Goal: Information Seeking & Learning: Learn about a topic

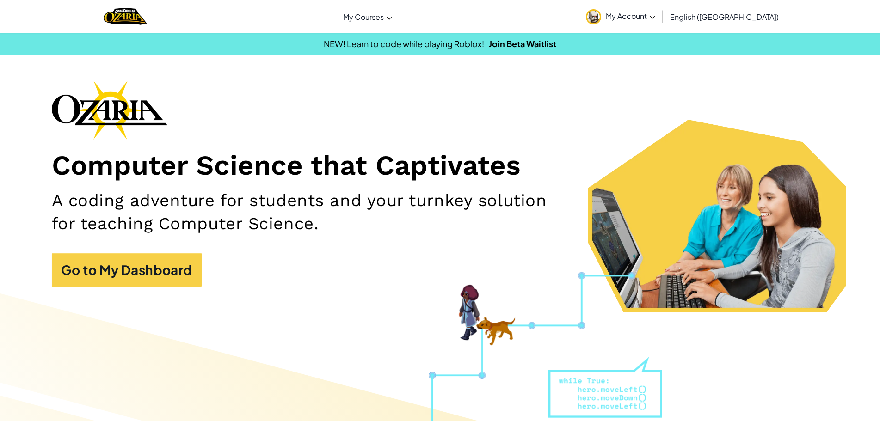
click at [601, 16] on img at bounding box center [593, 16] width 15 height 15
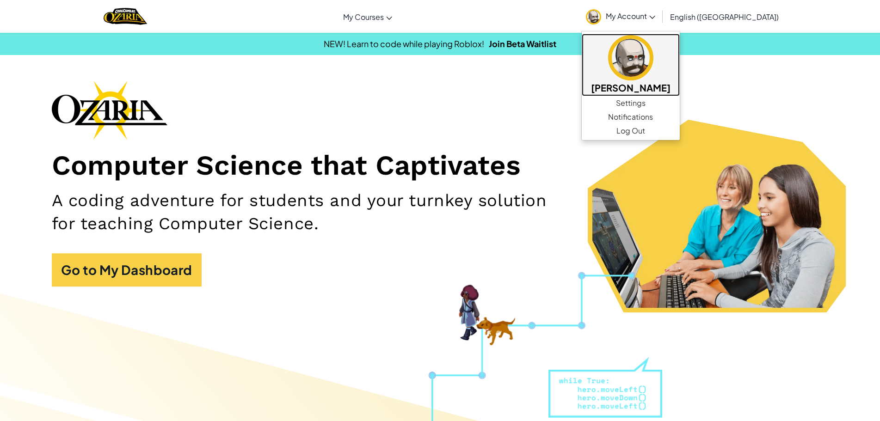
click at [653, 67] on img at bounding box center [630, 57] width 45 height 45
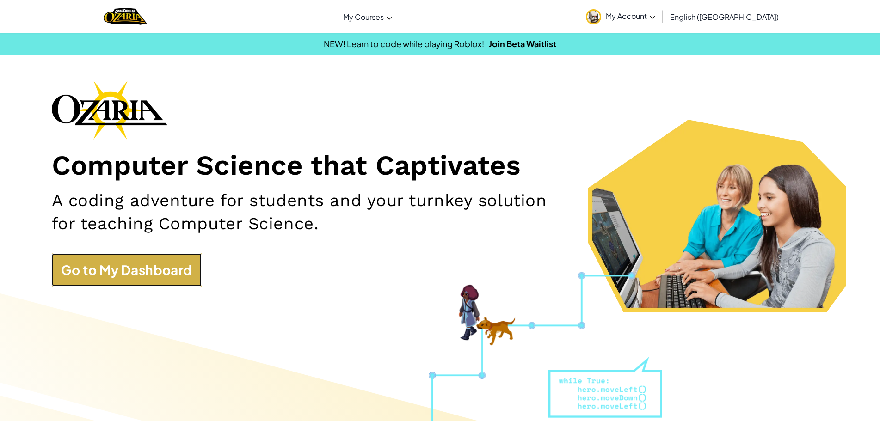
click at [140, 270] on link "Go to My Dashboard" at bounding box center [127, 269] width 150 height 33
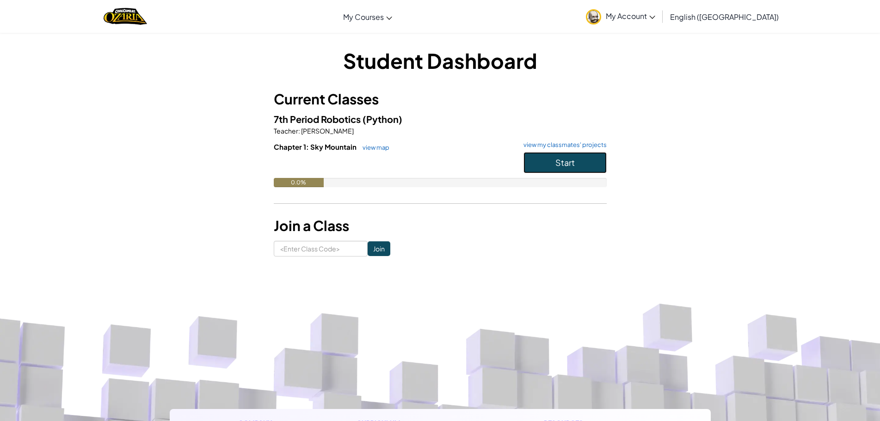
click at [543, 163] on button "Start" at bounding box center [564, 162] width 83 height 21
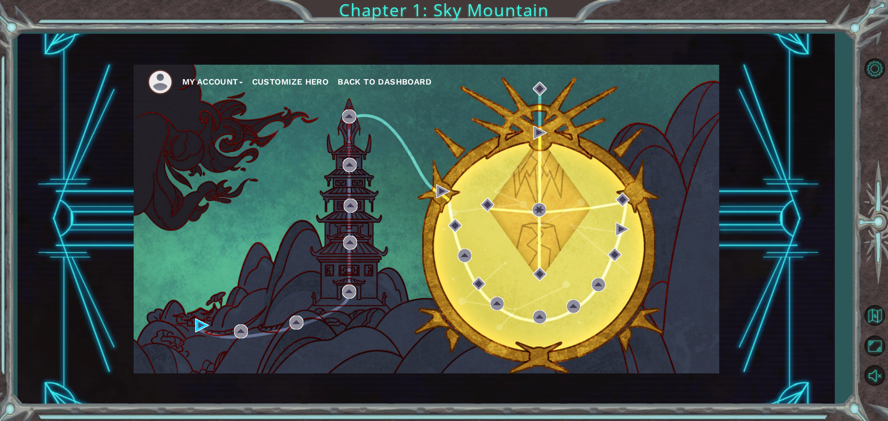
drag, startPoint x: 513, startPoint y: 220, endPoint x: 508, endPoint y: 221, distance: 4.7
click at [512, 220] on div "My Account Customize Hero Back to Dashboard" at bounding box center [426, 219] width 585 height 309
click at [308, 80] on button "Customize Hero" at bounding box center [290, 82] width 77 height 14
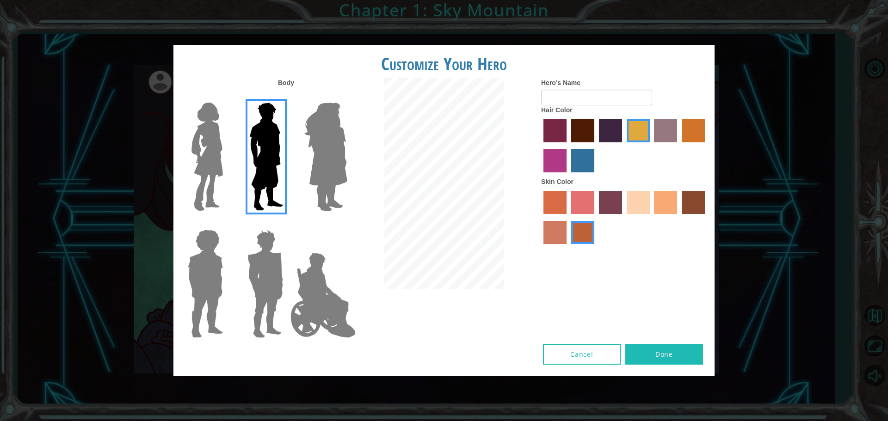
click at [346, 154] on img at bounding box center [325, 157] width 50 height 116
click at [347, 97] on input "Hero Amethyst" at bounding box center [347, 97] width 0 height 0
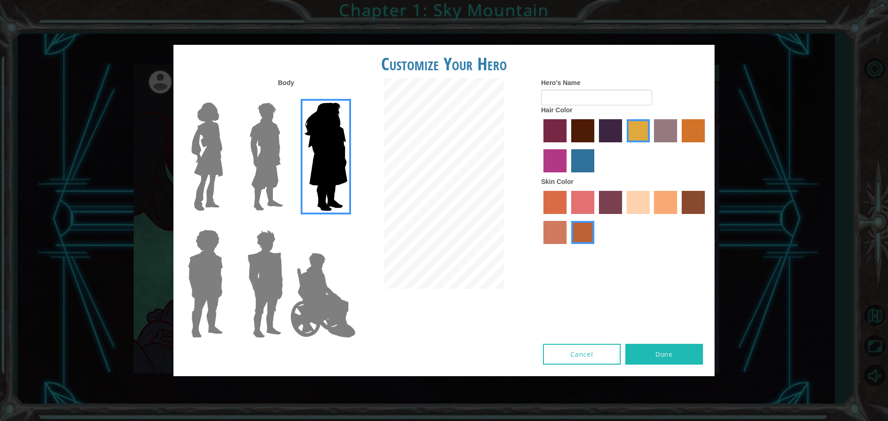
click at [257, 148] on img at bounding box center [265, 157] width 41 height 116
click at [287, 97] on input "Hero Lars" at bounding box center [287, 97] width 0 height 0
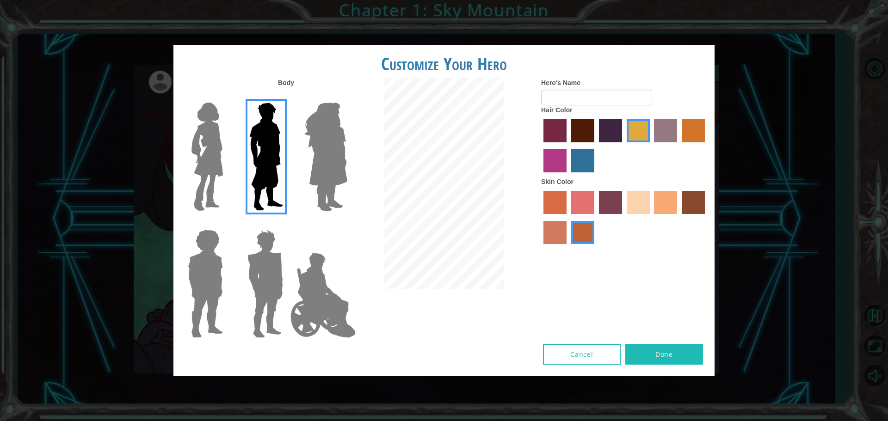
click at [206, 138] on img at bounding box center [207, 157] width 39 height 116
click at [227, 97] on input "Hero Connie" at bounding box center [227, 97] width 0 height 0
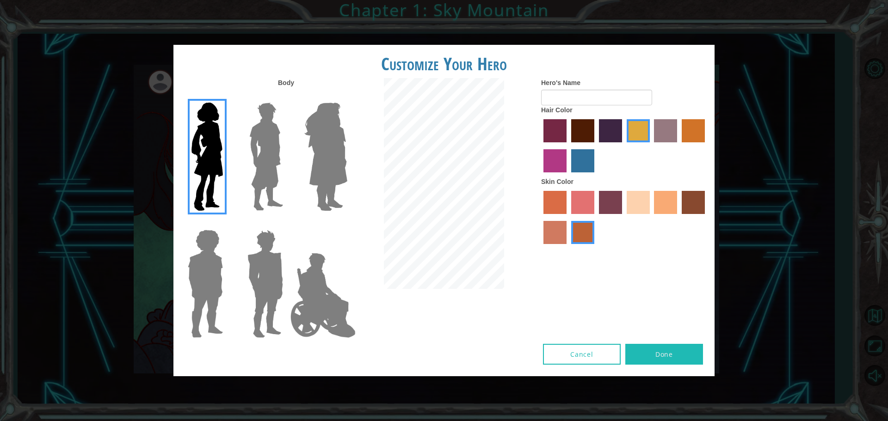
click at [212, 300] on img at bounding box center [205, 284] width 43 height 116
click at [227, 224] on input "Hero Steven" at bounding box center [227, 224] width 0 height 0
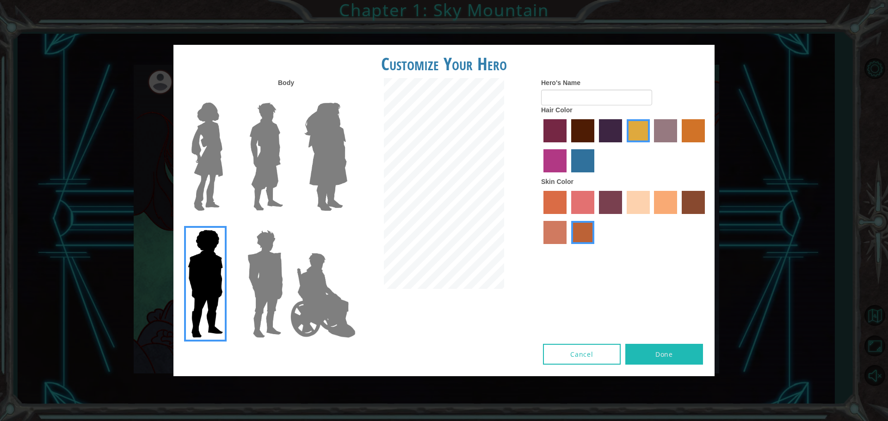
click at [239, 292] on div at bounding box center [263, 280] width 60 height 127
click at [248, 288] on img at bounding box center [265, 284] width 43 height 116
click at [287, 224] on input "Hero Garnet" at bounding box center [287, 224] width 0 height 0
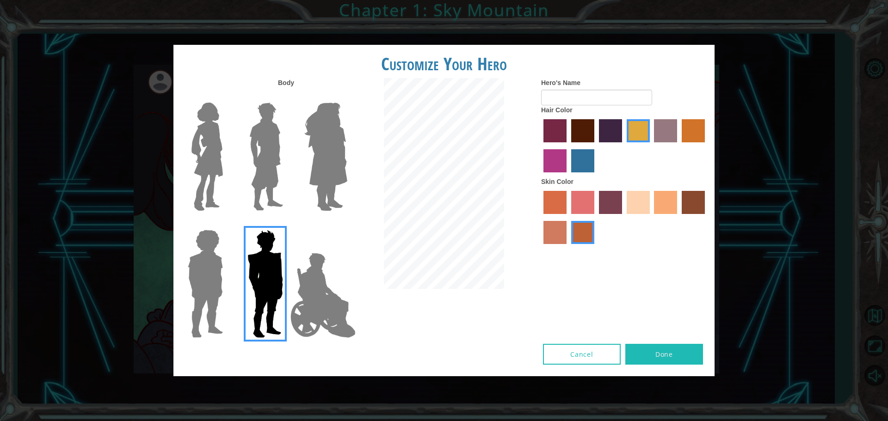
click at [327, 287] on img at bounding box center [323, 295] width 73 height 92
click at [347, 224] on input "Hero Jamie" at bounding box center [347, 224] width 0 height 0
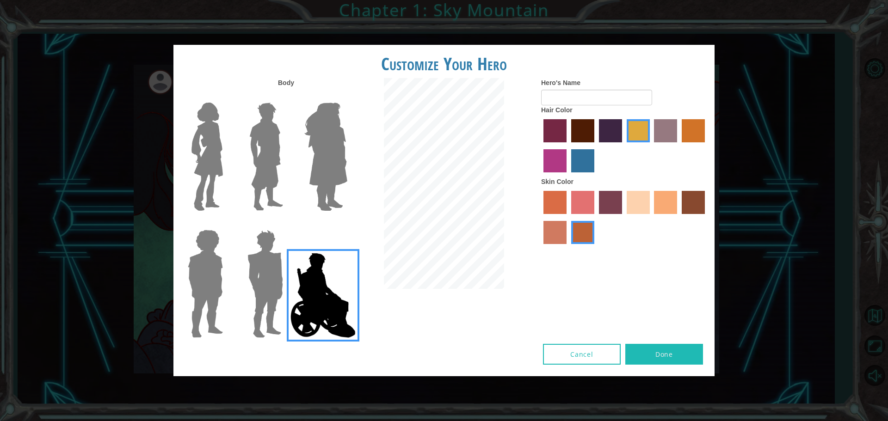
click at [608, 125] on label "hot purple hair color" at bounding box center [610, 130] width 23 height 23
click at [595, 146] on input "hot purple hair color" at bounding box center [595, 146] width 0 height 0
click at [577, 126] on label "maroon hair color" at bounding box center [582, 130] width 23 height 23
click at [568, 146] on input "maroon hair color" at bounding box center [568, 146] width 0 height 0
click at [607, 135] on label "hot purple hair color" at bounding box center [610, 130] width 23 height 23
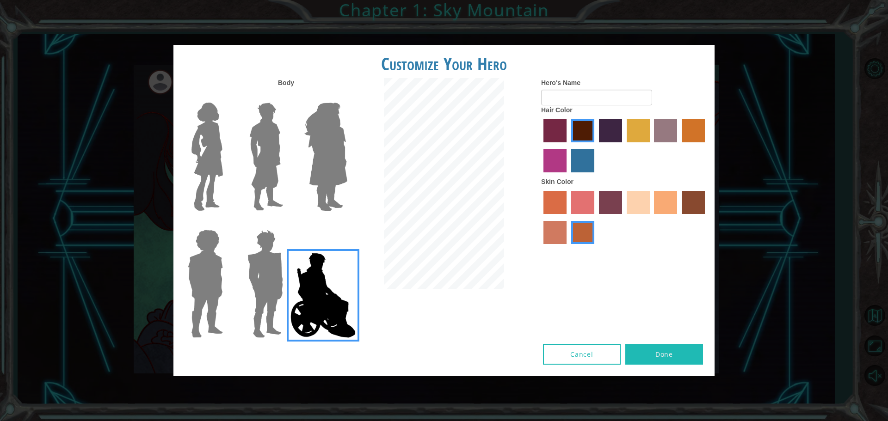
click at [595, 146] on input "hot purple hair color" at bounding box center [595, 146] width 0 height 0
click at [582, 126] on label "maroon hair color" at bounding box center [582, 130] width 23 height 23
click at [568, 146] on input "maroon hair color" at bounding box center [568, 146] width 0 height 0
click at [574, 98] on input "Hero's Name" at bounding box center [596, 98] width 111 height 16
type input "L"
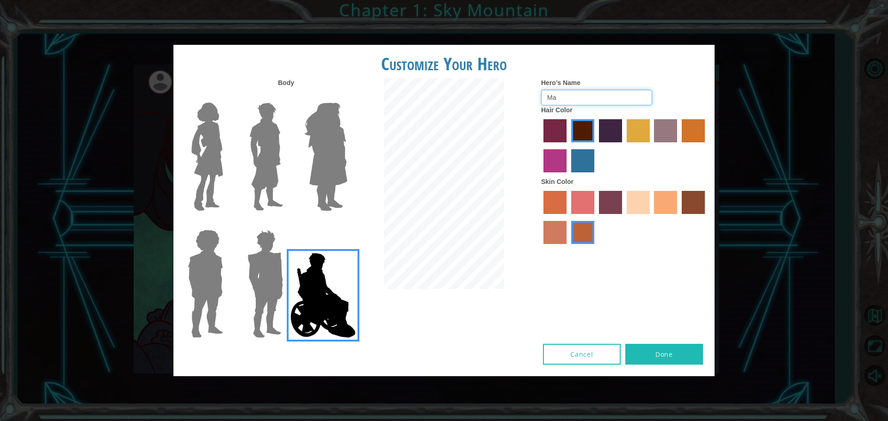
type input "M"
type input "K"
type input "S"
click at [241, 287] on label at bounding box center [263, 284] width 46 height 116
click at [287, 224] on input "Hero Garnet" at bounding box center [287, 224] width 0 height 0
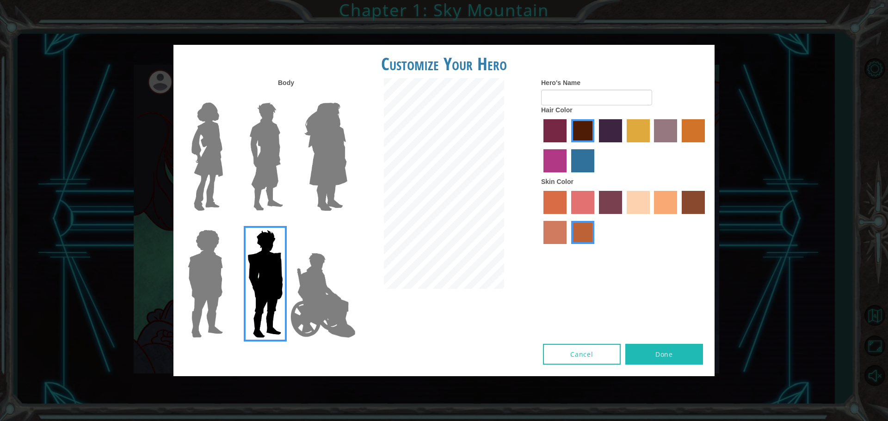
click at [221, 285] on img at bounding box center [205, 284] width 43 height 116
click at [227, 224] on input "Hero Steven" at bounding box center [227, 224] width 0 height 0
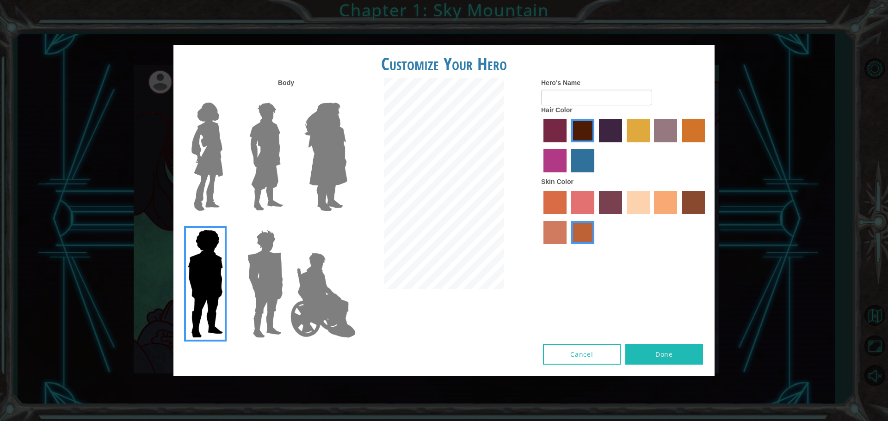
click at [264, 287] on img at bounding box center [265, 284] width 43 height 116
click at [287, 224] on input "Hero Garnet" at bounding box center [287, 224] width 0 height 0
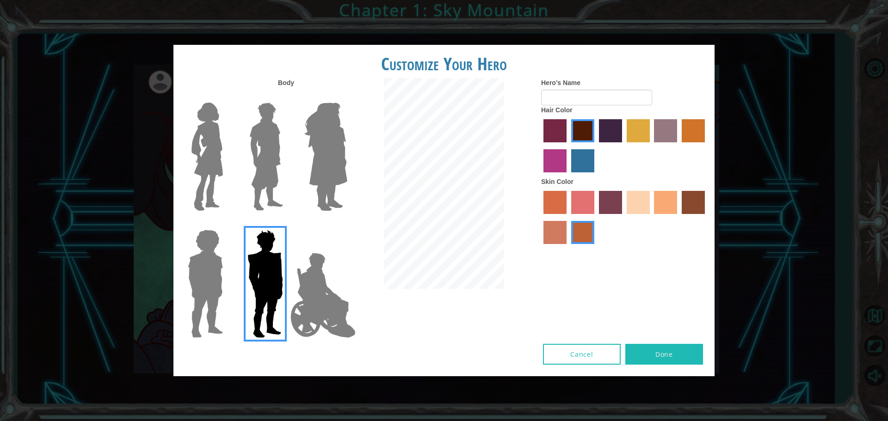
click at [272, 142] on img at bounding box center [265, 157] width 41 height 116
click at [287, 97] on input "Hero Lars" at bounding box center [287, 97] width 0 height 0
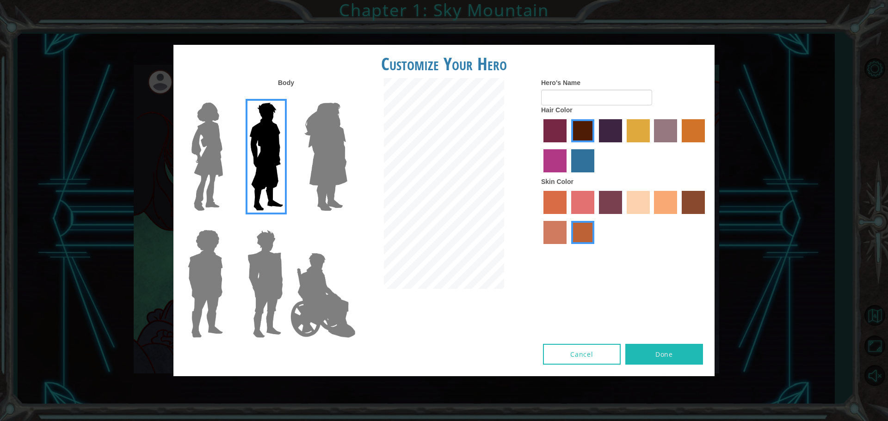
click at [218, 147] on img at bounding box center [207, 157] width 39 height 116
click at [227, 97] on input "Hero Connie" at bounding box center [227, 97] width 0 height 0
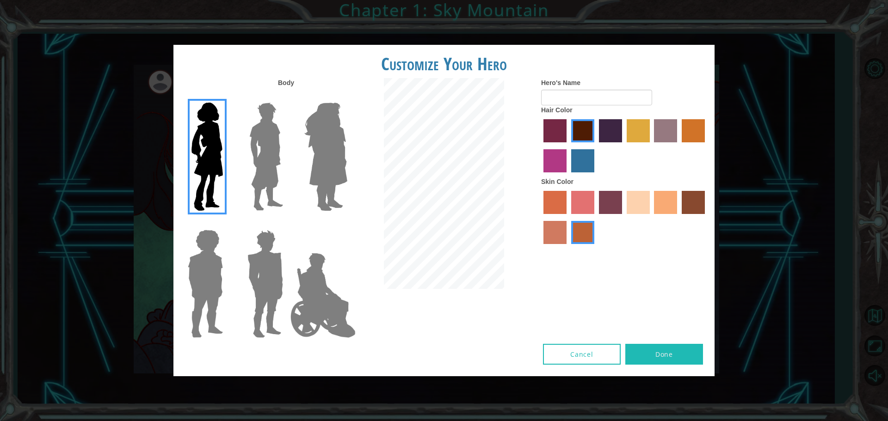
click at [275, 155] on img at bounding box center [265, 157] width 41 height 116
click at [287, 97] on input "Hero Lars" at bounding box center [287, 97] width 0 height 0
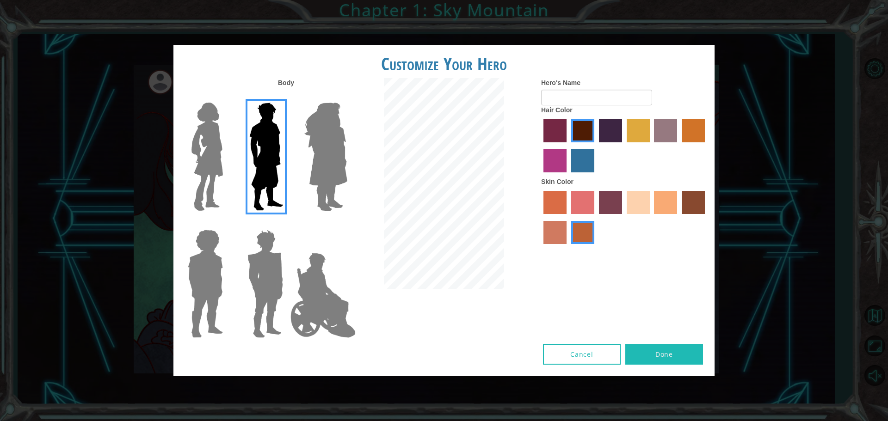
click at [334, 151] on img at bounding box center [325, 157] width 50 height 116
click at [347, 97] on input "Hero Amethyst" at bounding box center [347, 97] width 0 height 0
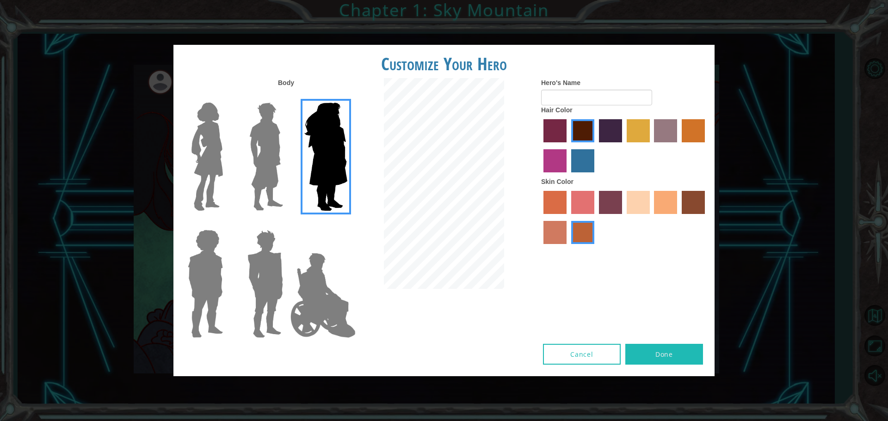
click at [270, 308] on img at bounding box center [265, 284] width 43 height 116
click at [287, 224] on input "Hero Garnet" at bounding box center [287, 224] width 0 height 0
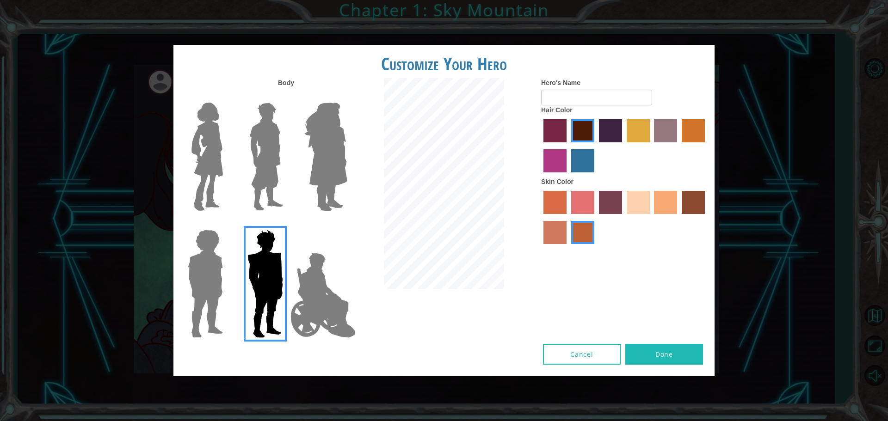
click at [256, 172] on img at bounding box center [265, 157] width 41 height 116
click at [287, 97] on input "Hero Lars" at bounding box center [287, 97] width 0 height 0
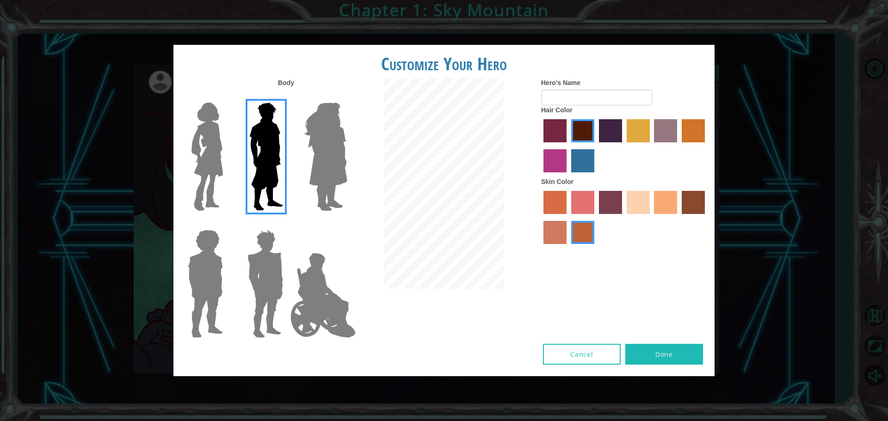
click at [611, 138] on label "hot purple hair color" at bounding box center [610, 130] width 23 height 23
click at [595, 146] on input "hot purple hair color" at bounding box center [595, 146] width 0 height 0
click at [598, 135] on div at bounding box center [624, 147] width 166 height 60
click at [607, 209] on label "tosca skin color" at bounding box center [610, 202] width 23 height 23
click at [595, 217] on input "tosca skin color" at bounding box center [595, 217] width 0 height 0
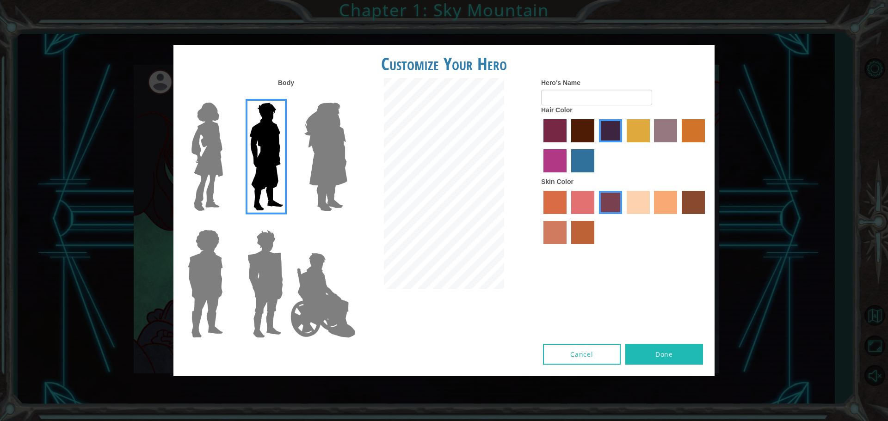
click at [578, 207] on label "froly skin color" at bounding box center [582, 202] width 23 height 23
click at [568, 217] on input "froly skin color" at bounding box center [568, 217] width 0 height 0
click at [631, 198] on label "sandy beach skin color" at bounding box center [637, 202] width 23 height 23
click at [623, 217] on input "sandy beach skin color" at bounding box center [623, 217] width 0 height 0
click at [661, 197] on label "tacao skin color" at bounding box center [665, 202] width 23 height 23
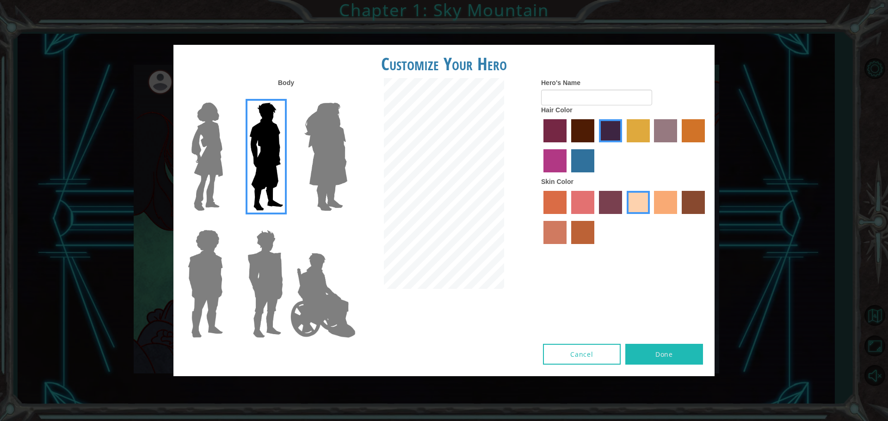
click at [651, 217] on input "tacao skin color" at bounding box center [651, 217] width 0 height 0
click at [685, 199] on label "karma skin color" at bounding box center [692, 202] width 23 height 23
click at [678, 217] on input "karma skin color" at bounding box center [678, 217] width 0 height 0
click at [657, 207] on label "tacao skin color" at bounding box center [665, 202] width 23 height 23
click at [651, 217] on input "tacao skin color" at bounding box center [651, 217] width 0 height 0
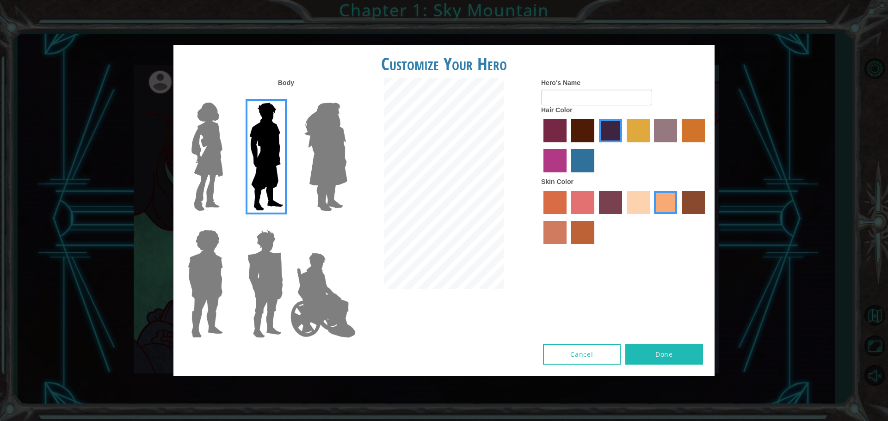
click at [580, 123] on label "maroon hair color" at bounding box center [582, 130] width 23 height 23
click at [568, 146] on input "maroon hair color" at bounding box center [568, 146] width 0 height 0
drag, startPoint x: 617, startPoint y: 199, endPoint x: 621, endPoint y: 202, distance: 5.0
click at [616, 199] on label "tosca skin color" at bounding box center [610, 202] width 23 height 23
click at [595, 217] on input "tosca skin color" at bounding box center [595, 217] width 0 height 0
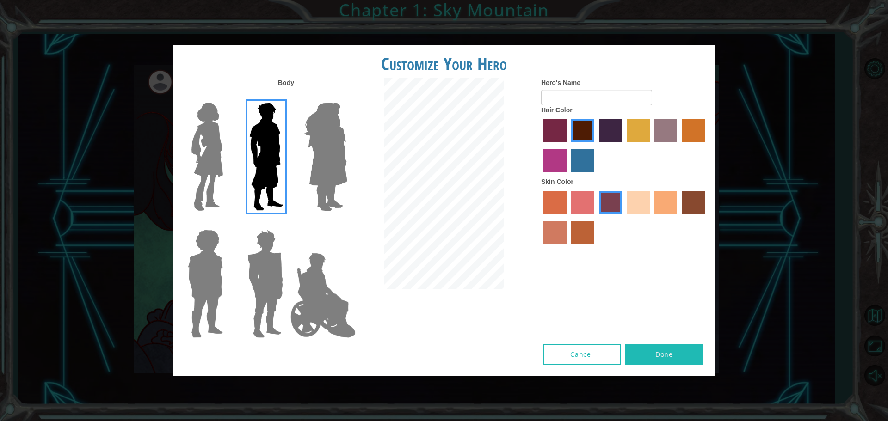
click at [634, 202] on label "sandy beach skin color" at bounding box center [637, 202] width 23 height 23
click at [623, 217] on input "sandy beach skin color" at bounding box center [623, 217] width 0 height 0
click at [660, 191] on label "tacao skin color" at bounding box center [665, 202] width 23 height 23
click at [651, 217] on input "tacao skin color" at bounding box center [651, 217] width 0 height 0
click at [709, 198] on div "Hero's Name Hair Color Skin Color" at bounding box center [624, 163] width 180 height 171
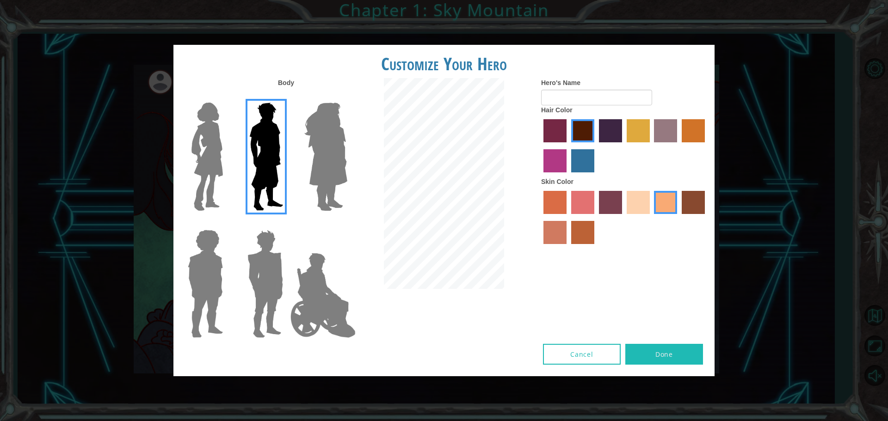
click at [690, 200] on label "karma skin color" at bounding box center [692, 202] width 23 height 23
click at [678, 217] on input "karma skin color" at bounding box center [678, 217] width 0 height 0
click at [587, 228] on label "smoke tree skin color" at bounding box center [582, 232] width 23 height 23
click at [568, 247] on input "smoke tree skin color" at bounding box center [568, 247] width 0 height 0
click at [555, 226] on label "burning sand skin color" at bounding box center [554, 232] width 23 height 23
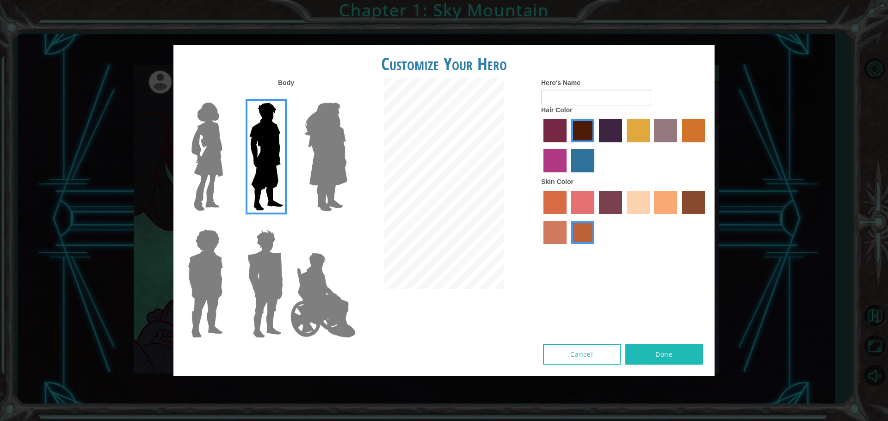
click at [706, 217] on input "burning sand skin color" at bounding box center [706, 217] width 0 height 0
click at [578, 237] on label "smoke tree skin color" at bounding box center [582, 232] width 23 height 23
click at [568, 247] on input "smoke tree skin color" at bounding box center [568, 247] width 0 height 0
click at [577, 163] on label "lachmara hair color" at bounding box center [582, 160] width 23 height 23
click at [568, 176] on input "lachmara hair color" at bounding box center [568, 176] width 0 height 0
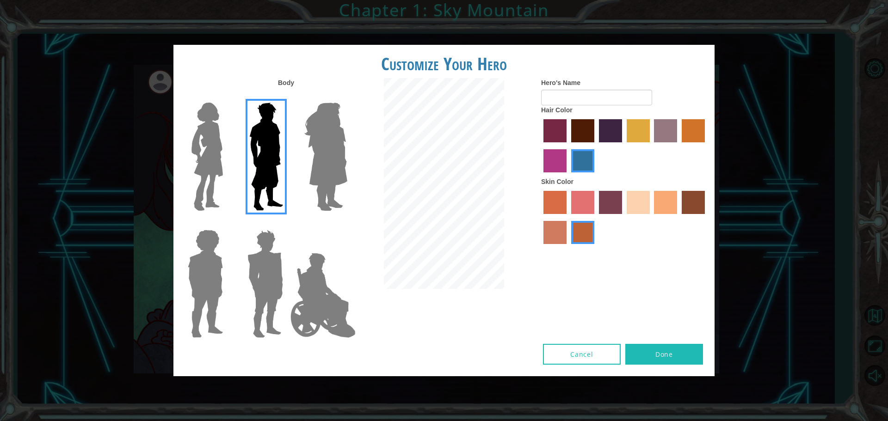
click at [555, 147] on div at bounding box center [624, 147] width 166 height 60
click at [558, 140] on label "paprika hair color" at bounding box center [554, 130] width 23 height 23
click at [540, 146] on input "paprika hair color" at bounding box center [540, 146] width 0 height 0
click at [552, 170] on label "medium red violet hair color" at bounding box center [554, 160] width 23 height 23
click at [706, 146] on input "medium red violet hair color" at bounding box center [706, 146] width 0 height 0
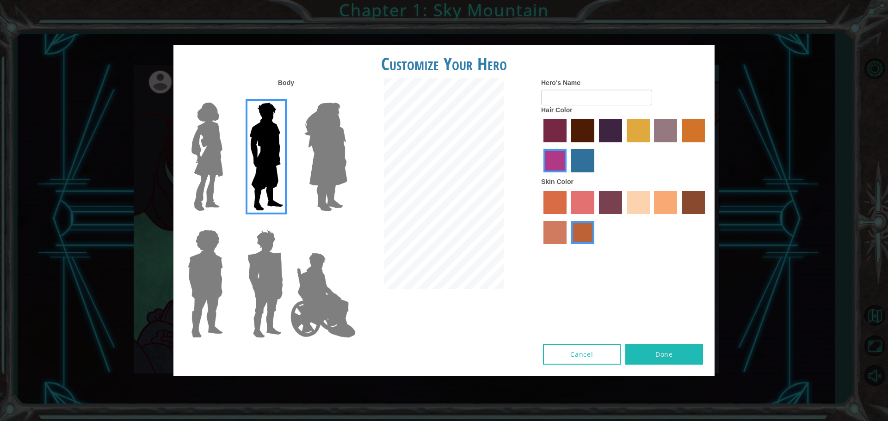
click at [568, 141] on div at bounding box center [624, 147] width 166 height 60
drag, startPoint x: 332, startPoint y: 279, endPoint x: 325, endPoint y: 278, distance: 6.5
click at [331, 279] on img at bounding box center [323, 295] width 73 height 92
click at [347, 224] on input "Hero Jamie" at bounding box center [347, 224] width 0 height 0
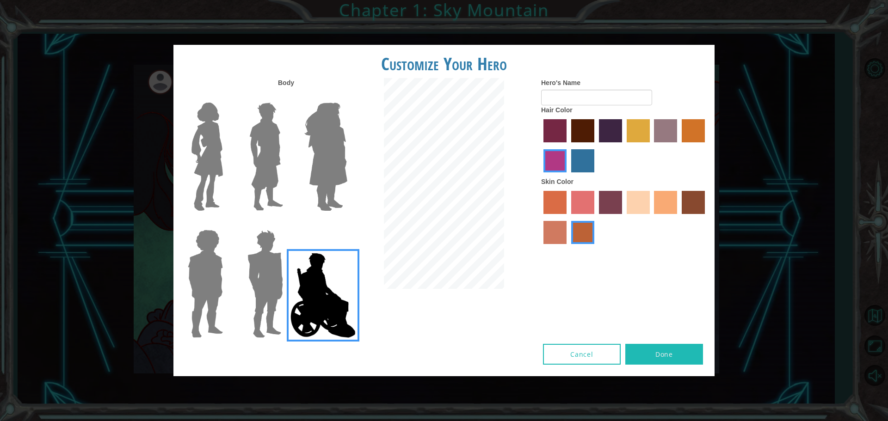
click at [276, 146] on img at bounding box center [265, 157] width 41 height 116
click at [287, 97] on input "Hero Lars" at bounding box center [287, 97] width 0 height 0
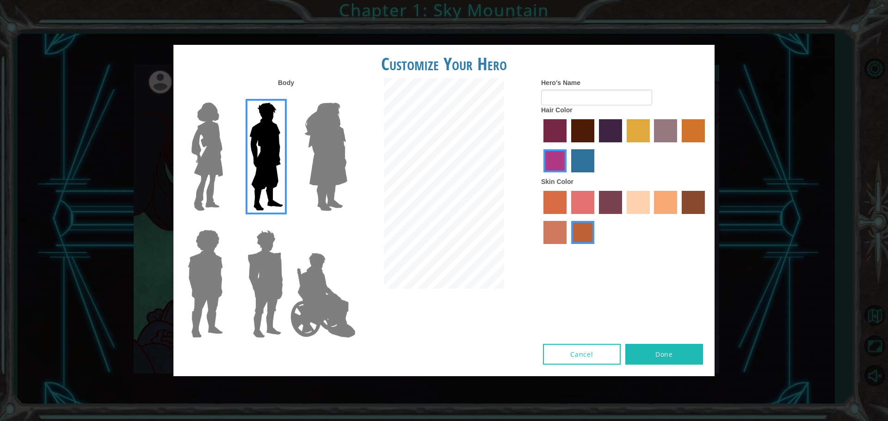
click at [643, 200] on label "sandy beach skin color" at bounding box center [637, 202] width 23 height 23
click at [623, 217] on input "sandy beach skin color" at bounding box center [623, 217] width 0 height 0
click at [667, 201] on label "tacao skin color" at bounding box center [665, 202] width 23 height 23
click at [651, 217] on input "tacao skin color" at bounding box center [651, 217] width 0 height 0
drag, startPoint x: 602, startPoint y: 203, endPoint x: 596, endPoint y: 204, distance: 6.0
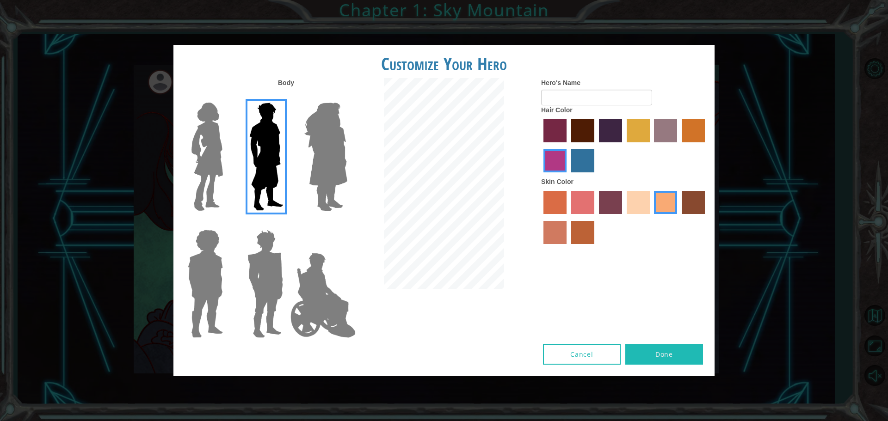
click at [600, 203] on label "tosca skin color" at bounding box center [610, 202] width 23 height 23
click at [595, 217] on input "tosca skin color" at bounding box center [595, 217] width 0 height 0
click at [587, 202] on label "froly skin color" at bounding box center [582, 202] width 23 height 23
click at [568, 217] on input "froly skin color" at bounding box center [568, 217] width 0 height 0
click at [552, 205] on label "sorbus skin color" at bounding box center [554, 202] width 23 height 23
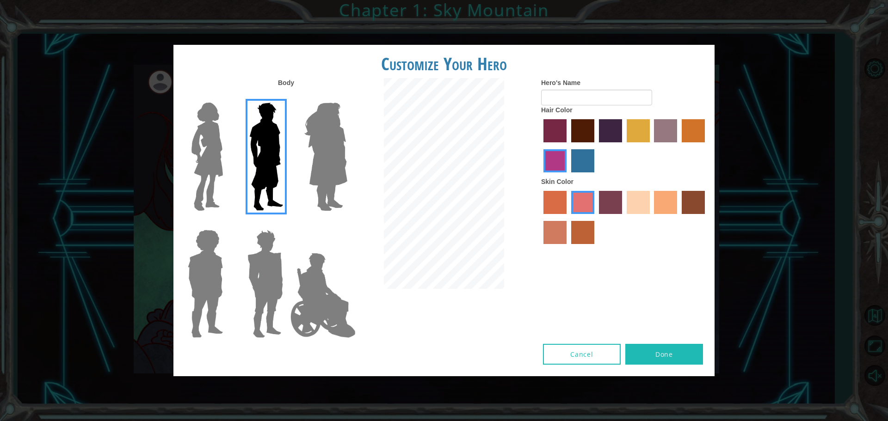
click at [540, 217] on input "sorbus skin color" at bounding box center [540, 217] width 0 height 0
click at [574, 202] on label "froly skin color" at bounding box center [582, 202] width 23 height 23
click at [568, 217] on input "froly skin color" at bounding box center [568, 217] width 0 height 0
click at [553, 159] on label "medium red violet hair color" at bounding box center [554, 160] width 23 height 23
click at [706, 146] on input "medium red violet hair color" at bounding box center [706, 146] width 0 height 0
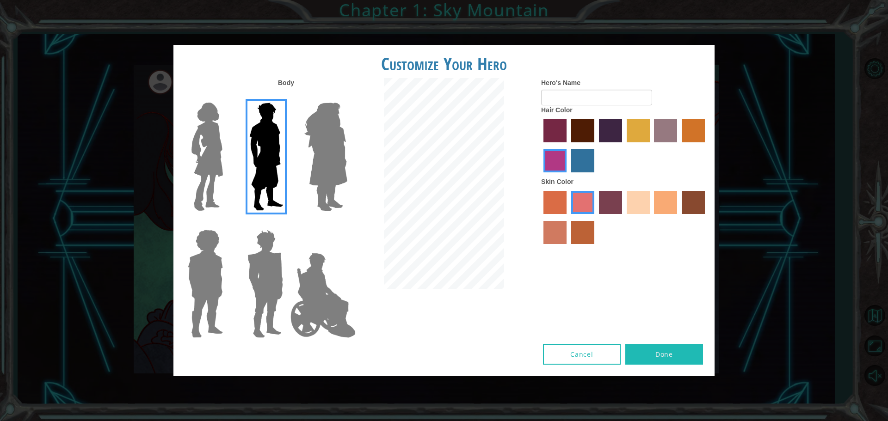
click at [582, 196] on label "froly skin color" at bounding box center [582, 202] width 23 height 23
click at [568, 217] on input "froly skin color" at bounding box center [568, 217] width 0 height 0
click at [539, 158] on div "Hero's Name Hair Color Skin Color" at bounding box center [624, 163] width 180 height 171
click at [634, 196] on label "sandy beach skin color" at bounding box center [637, 202] width 23 height 23
click at [623, 217] on input "sandy beach skin color" at bounding box center [623, 217] width 0 height 0
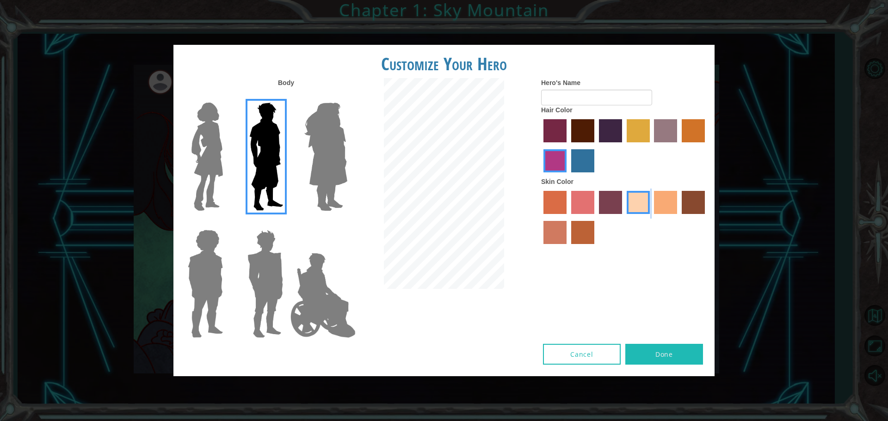
click at [653, 203] on div at bounding box center [624, 219] width 166 height 60
click at [671, 200] on label "tacao skin color" at bounding box center [665, 202] width 23 height 23
click at [651, 217] on input "tacao skin color" at bounding box center [651, 217] width 0 height 0
click at [696, 205] on label "karma skin color" at bounding box center [692, 202] width 23 height 23
click at [678, 217] on input "karma skin color" at bounding box center [678, 217] width 0 height 0
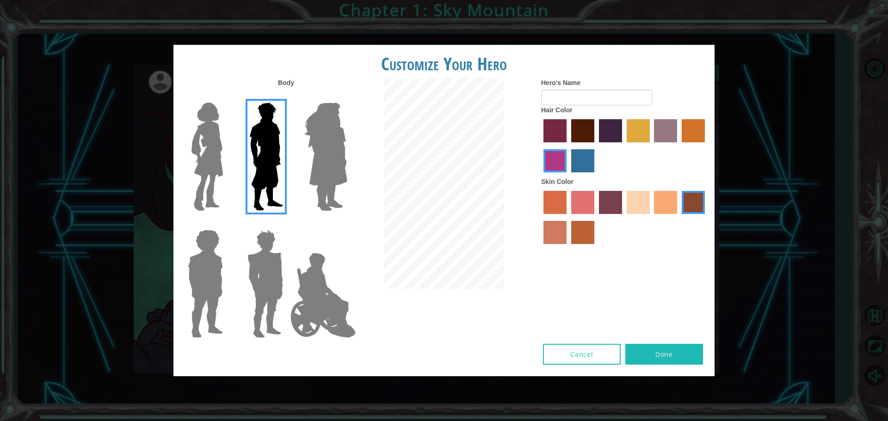
click at [694, 205] on label "karma skin color" at bounding box center [692, 202] width 23 height 23
click at [678, 217] on input "karma skin color" at bounding box center [678, 217] width 0 height 0
click at [566, 94] on input "Hero's Name" at bounding box center [596, 98] width 111 height 16
type input "[PERSON_NAME]"
click at [629, 208] on label "sandy beach skin color" at bounding box center [637, 202] width 23 height 23
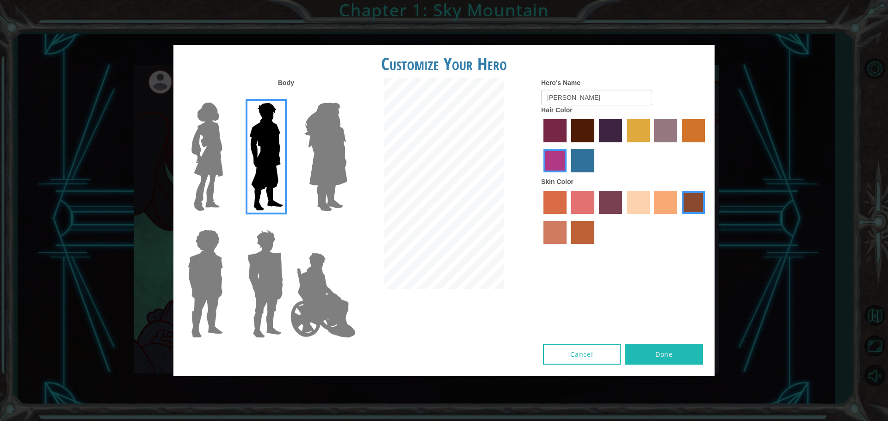
click at [623, 217] on input "sandy beach skin color" at bounding box center [623, 217] width 0 height 0
click at [695, 208] on label "karma skin color" at bounding box center [692, 202] width 23 height 23
click at [678, 217] on input "karma skin color" at bounding box center [678, 217] width 0 height 0
click at [589, 155] on label "lachmara hair color" at bounding box center [582, 160] width 23 height 23
click at [568, 176] on input "lachmara hair color" at bounding box center [568, 176] width 0 height 0
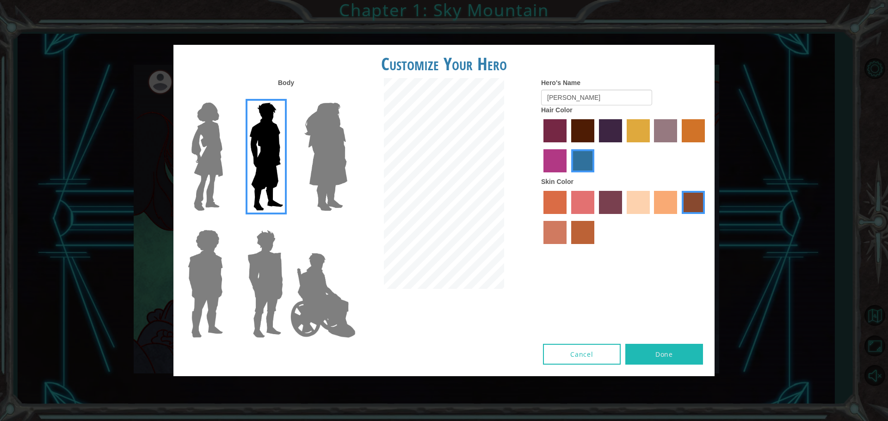
click at [562, 147] on div at bounding box center [624, 147] width 166 height 60
click at [550, 153] on label "medium red violet hair color" at bounding box center [554, 160] width 23 height 23
click at [706, 146] on input "medium red violet hair color" at bounding box center [706, 146] width 0 height 0
click at [560, 132] on label "paprika hair color" at bounding box center [554, 130] width 23 height 23
click at [540, 146] on input "paprika hair color" at bounding box center [540, 146] width 0 height 0
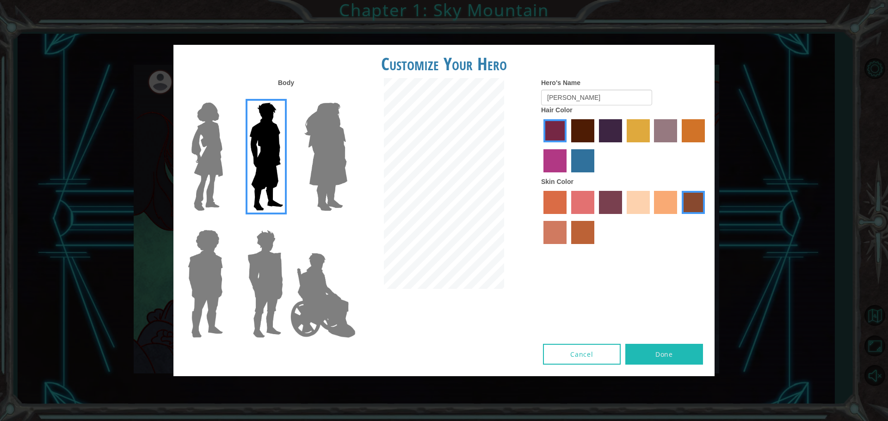
drag, startPoint x: 657, startPoint y: 136, endPoint x: 649, endPoint y: 134, distance: 8.6
click at [656, 136] on label "bazaar hair color" at bounding box center [665, 130] width 23 height 23
click at [651, 146] on input "bazaar hair color" at bounding box center [651, 146] width 0 height 0
click at [639, 132] on label "tulip tree hair color" at bounding box center [637, 130] width 23 height 23
click at [623, 146] on input "tulip tree hair color" at bounding box center [623, 146] width 0 height 0
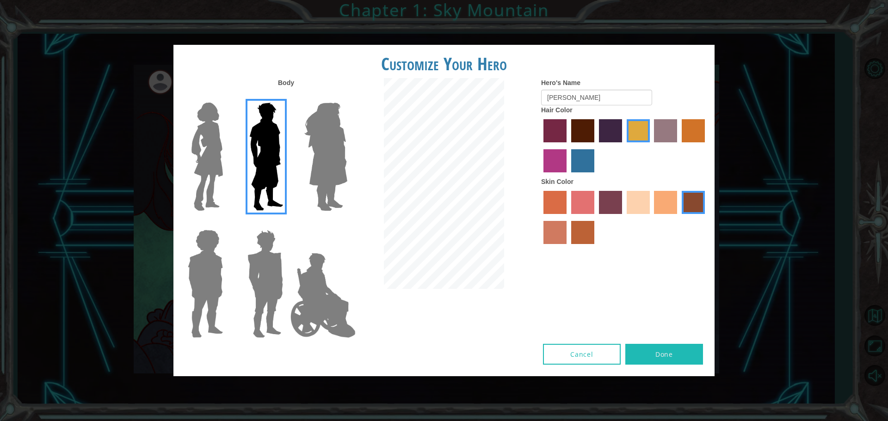
click at [558, 159] on label "medium red violet hair color" at bounding box center [554, 160] width 23 height 23
click at [706, 146] on input "medium red violet hair color" at bounding box center [706, 146] width 0 height 0
click at [652, 354] on button "Done" at bounding box center [664, 354] width 78 height 21
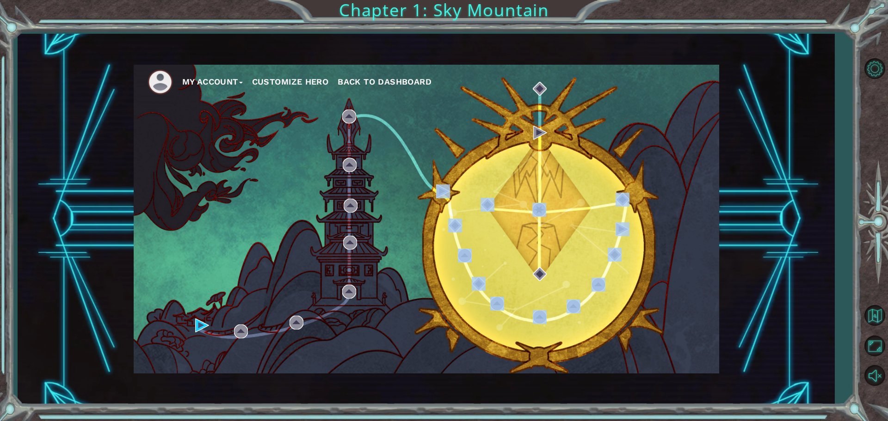
drag, startPoint x: 493, startPoint y: 189, endPoint x: 465, endPoint y: 181, distance: 28.8
click at [465, 181] on div "My Account Customize Hero Back to Dashboard" at bounding box center [426, 219] width 585 height 309
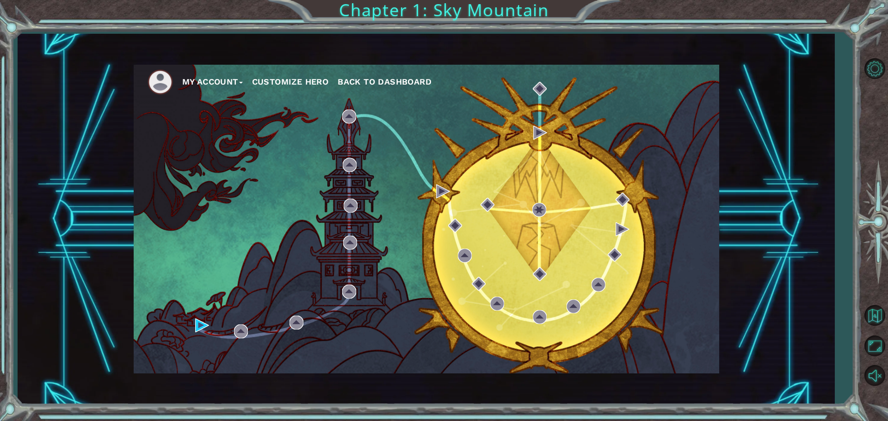
click at [465, 181] on div "My Account Customize Hero Back to Dashboard" at bounding box center [426, 219] width 585 height 309
click at [303, 78] on button "Customize Hero" at bounding box center [290, 82] width 77 height 14
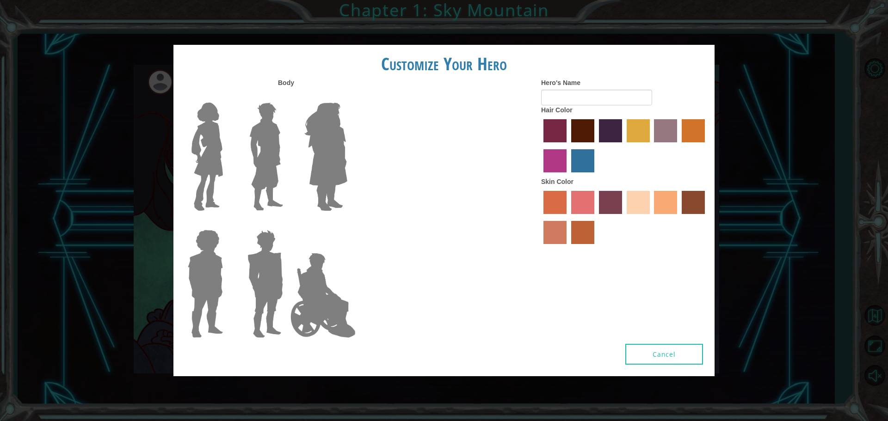
type input "[PERSON_NAME]"
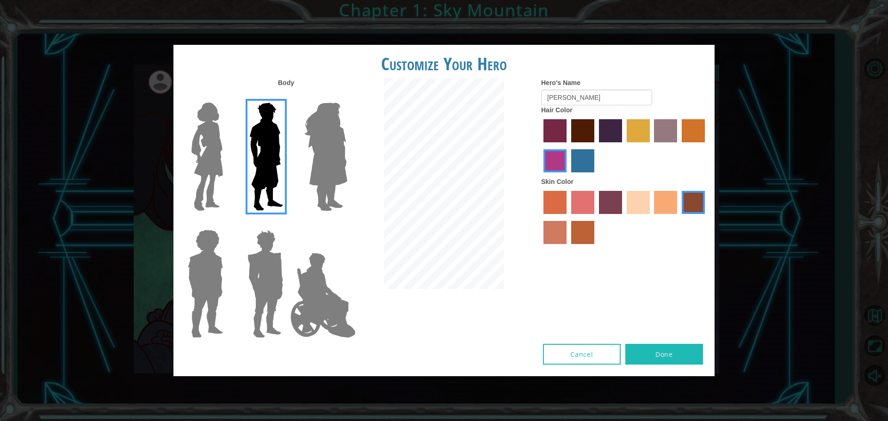
click at [588, 125] on label "maroon hair color" at bounding box center [582, 130] width 23 height 23
click at [568, 146] on input "maroon hair color" at bounding box center [568, 146] width 0 height 0
click at [558, 154] on label "medium red violet hair color" at bounding box center [554, 160] width 23 height 23
click at [706, 146] on input "medium red violet hair color" at bounding box center [706, 146] width 0 height 0
drag, startPoint x: 564, startPoint y: 96, endPoint x: 535, endPoint y: 94, distance: 28.7
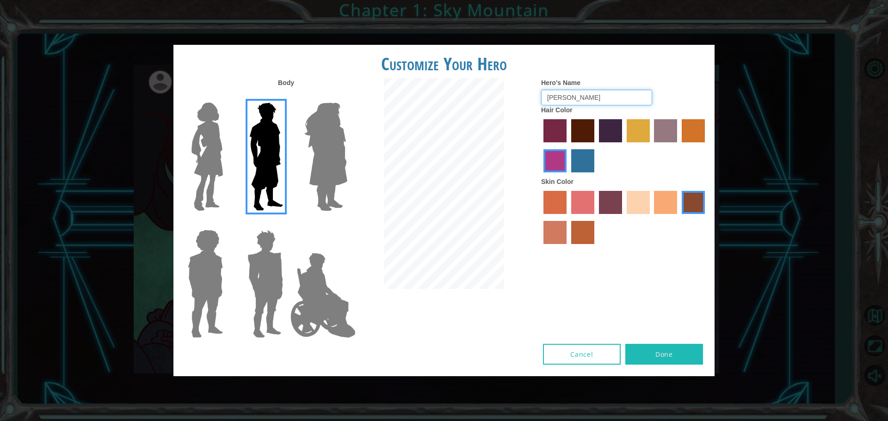
click at [535, 94] on div "Hero's Name [PERSON_NAME] Hair Color Skin Color" at bounding box center [624, 163] width 180 height 171
type input "s"
type input "w"
type input "timmy tough man"
click at [654, 201] on div at bounding box center [624, 219] width 166 height 60
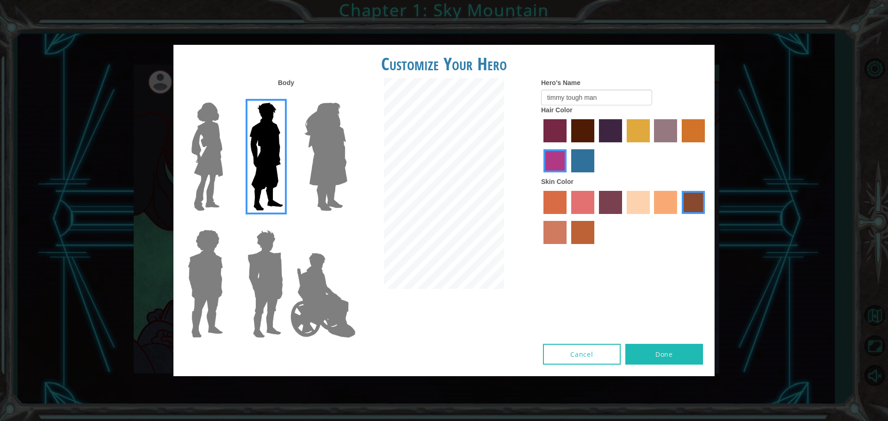
click at [670, 199] on label "tacao skin color" at bounding box center [665, 202] width 23 height 23
click at [651, 217] on input "tacao skin color" at bounding box center [651, 217] width 0 height 0
click at [668, 353] on button "Done" at bounding box center [664, 354] width 78 height 21
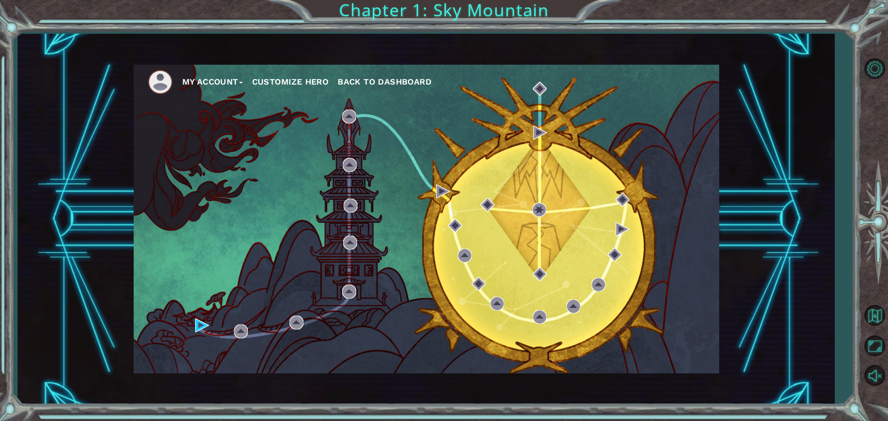
click at [204, 334] on div "My Account Customize Hero Back to Dashboard" at bounding box center [426, 219] width 585 height 309
click at [201, 327] on img at bounding box center [202, 326] width 14 height 14
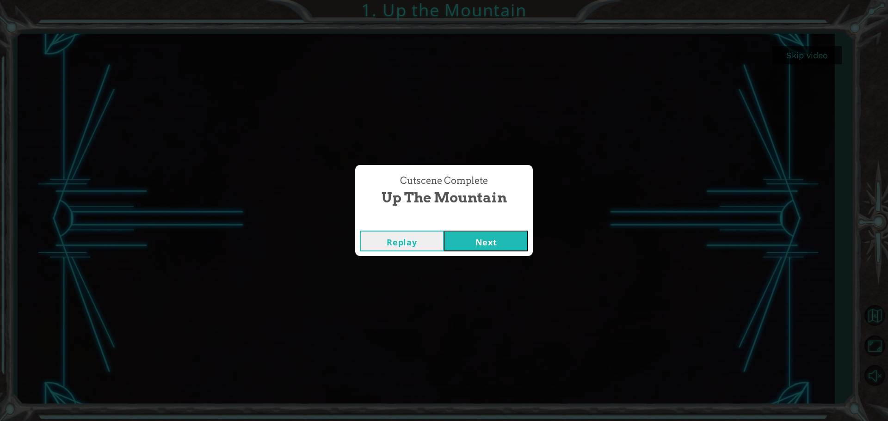
click at [486, 236] on button "Next" at bounding box center [486, 241] width 84 height 21
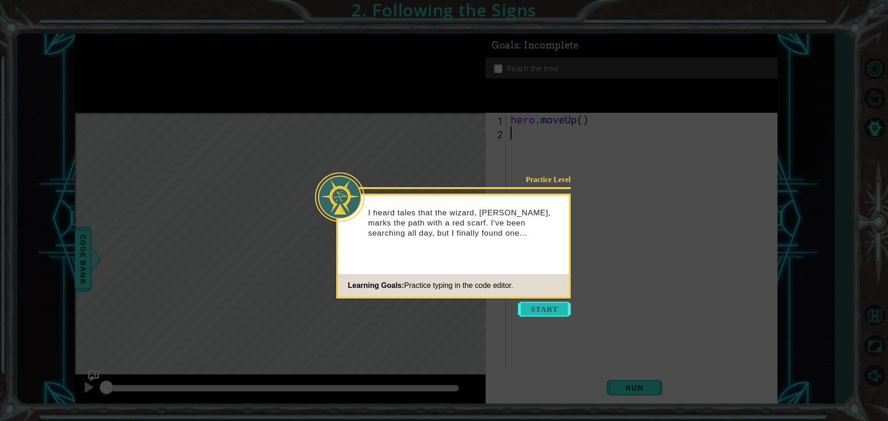
click at [550, 304] on button "Start" at bounding box center [544, 309] width 53 height 15
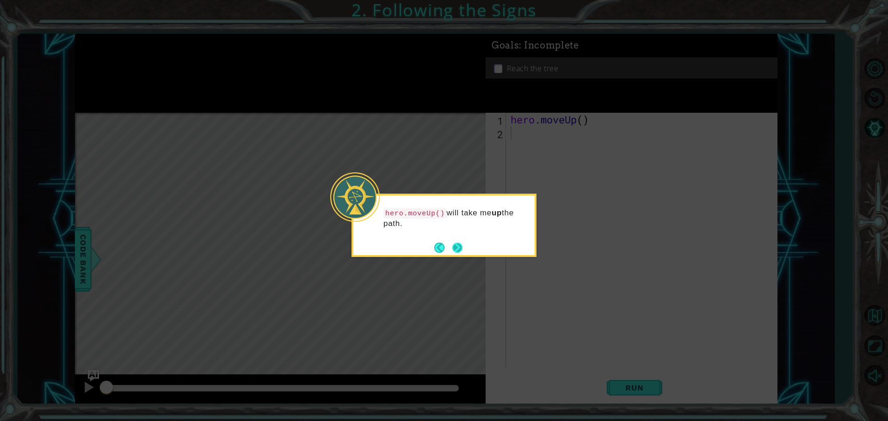
click at [460, 246] on button "Next" at bounding box center [457, 248] width 10 height 10
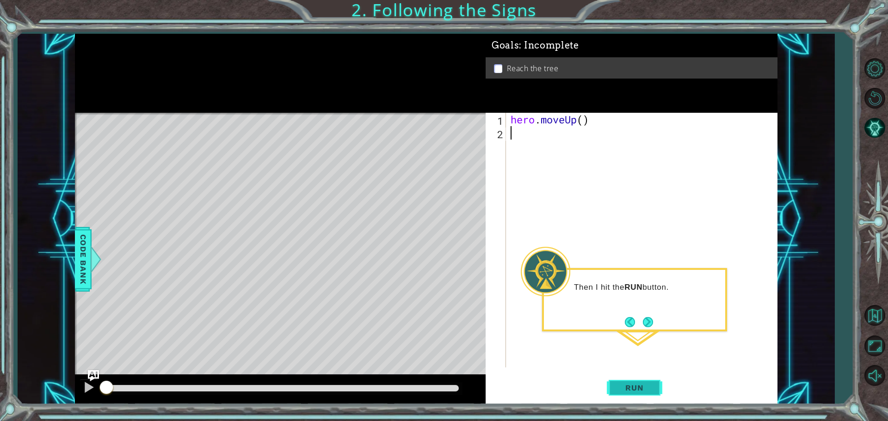
click at [647, 378] on button "Run" at bounding box center [634, 387] width 55 height 29
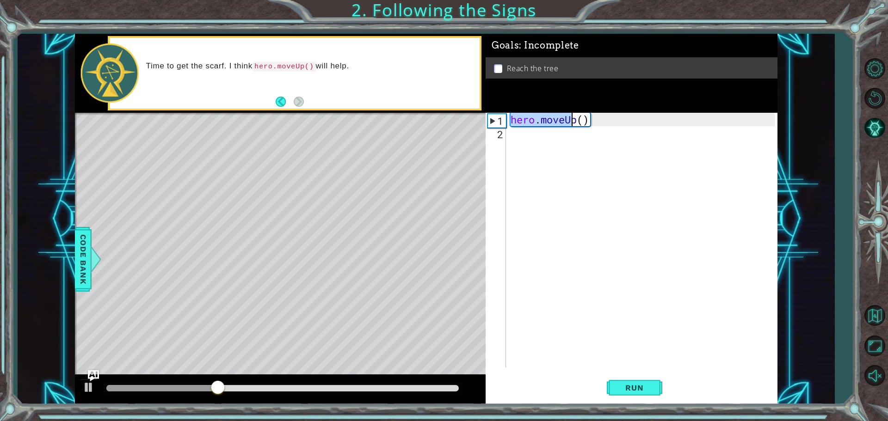
drag, startPoint x: 511, startPoint y: 119, endPoint x: 619, endPoint y: 119, distance: 108.2
click at [619, 119] on div "hero . moveUp ( )" at bounding box center [644, 254] width 270 height 282
type textarea "hero.moveUp()"
click at [542, 129] on div "hero . moveUp ( )" at bounding box center [644, 254] width 270 height 282
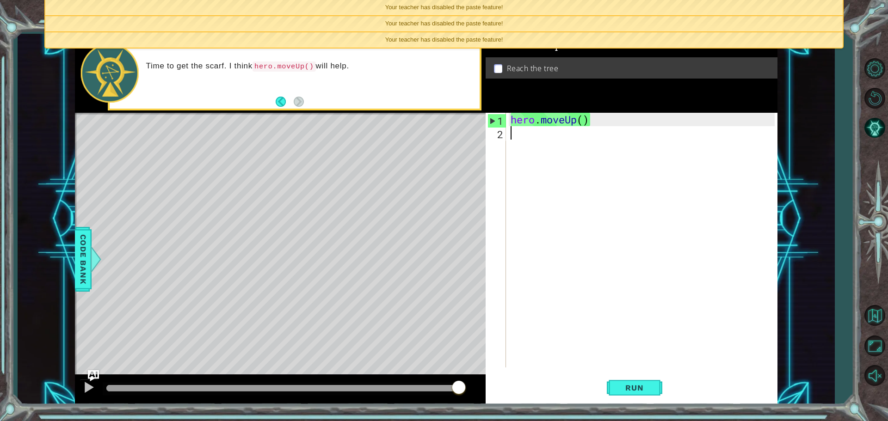
click at [528, 134] on div "hero . moveUp ( )" at bounding box center [644, 254] width 270 height 282
click at [511, 119] on div "hero . moveUp ( )" at bounding box center [644, 254] width 270 height 282
type textarea "hero.moveUp()"
click at [526, 132] on div "hero . moveUp ( )" at bounding box center [644, 254] width 270 height 282
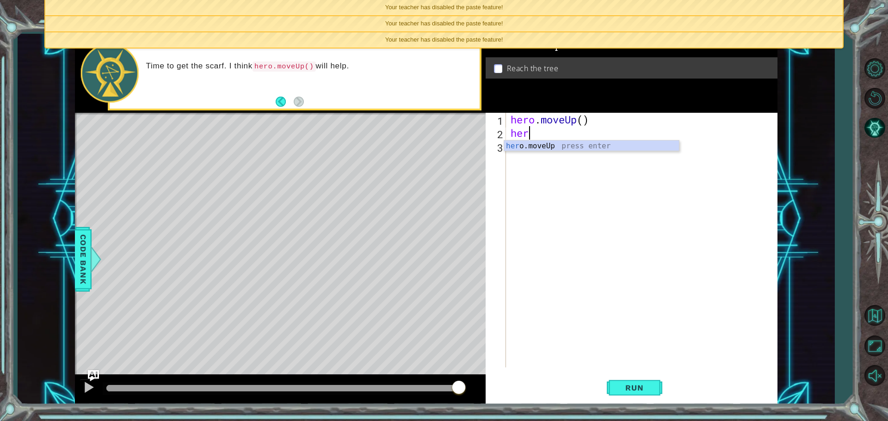
type textarea "hero"
click at [543, 142] on div "hero .moveUp press enter" at bounding box center [591, 157] width 175 height 33
click at [640, 389] on span "Run" at bounding box center [634, 387] width 37 height 9
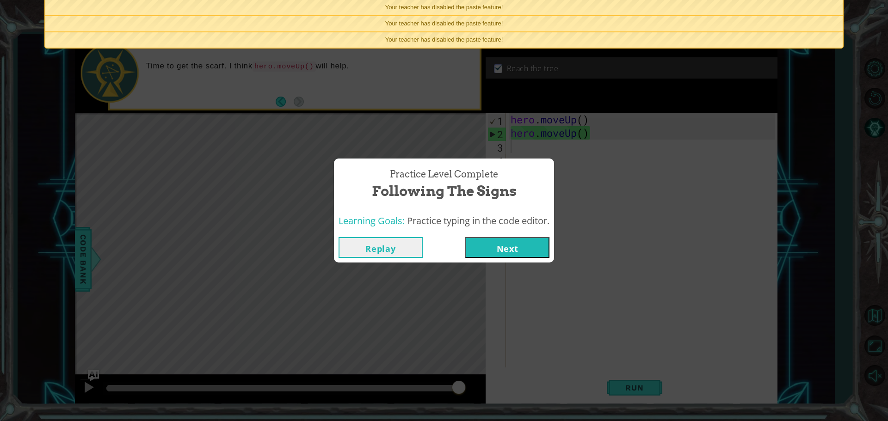
click at [509, 241] on button "Next" at bounding box center [507, 247] width 84 height 21
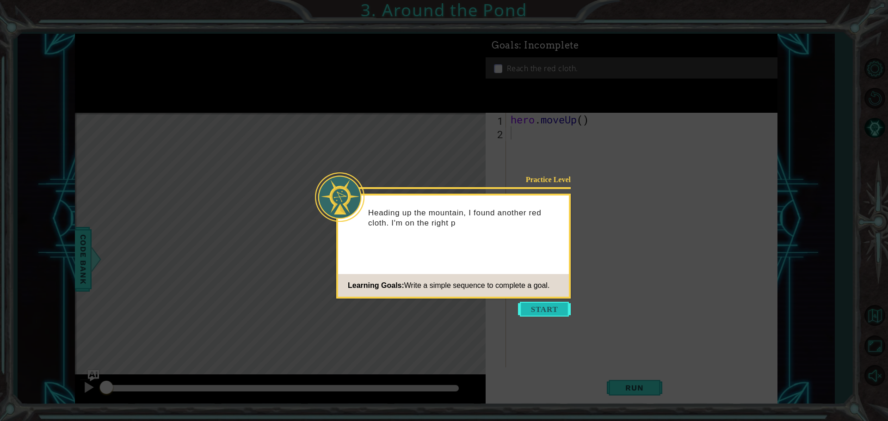
click at [544, 306] on button "Start" at bounding box center [544, 309] width 53 height 15
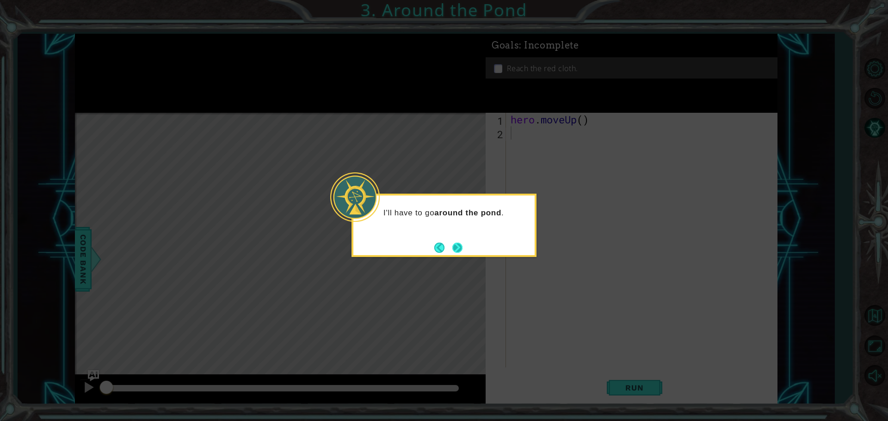
click at [461, 244] on button "Next" at bounding box center [457, 248] width 10 height 10
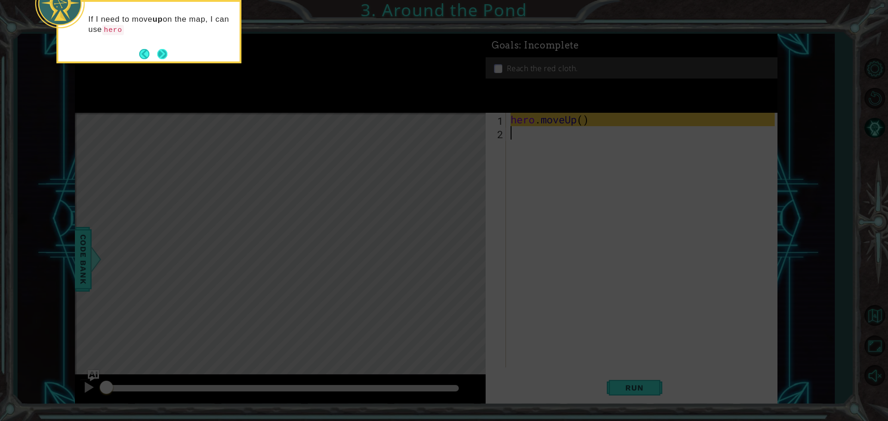
click at [164, 50] on button "Next" at bounding box center [162, 54] width 10 height 10
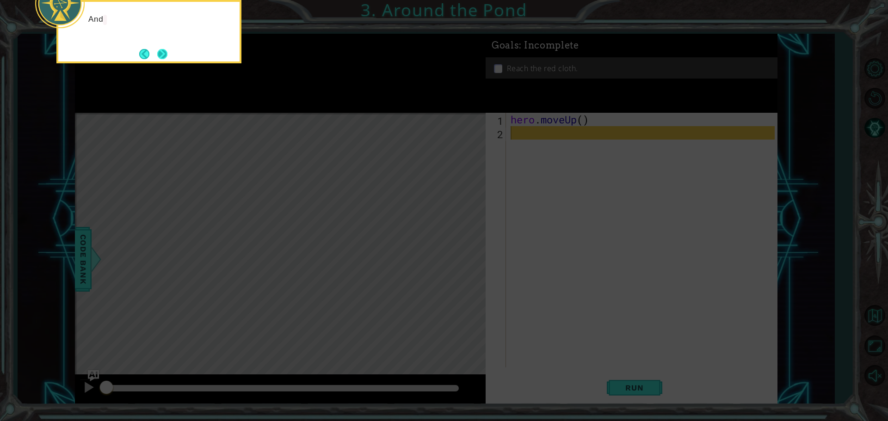
click at [164, 51] on button "Next" at bounding box center [162, 54] width 10 height 10
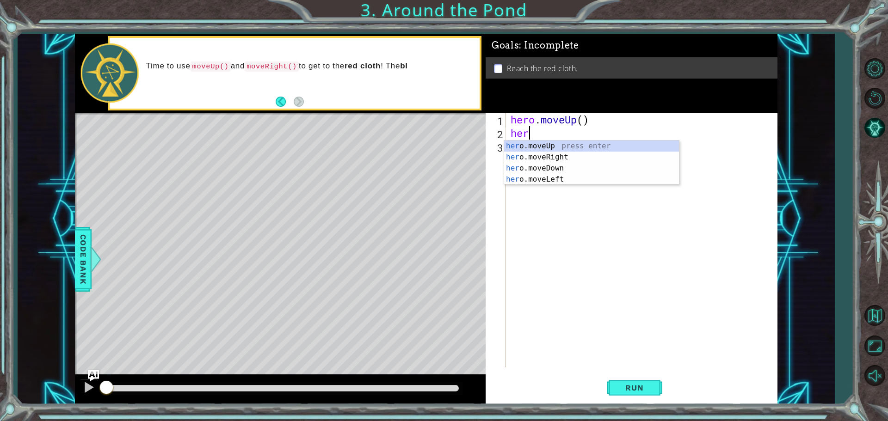
type textarea "hero"
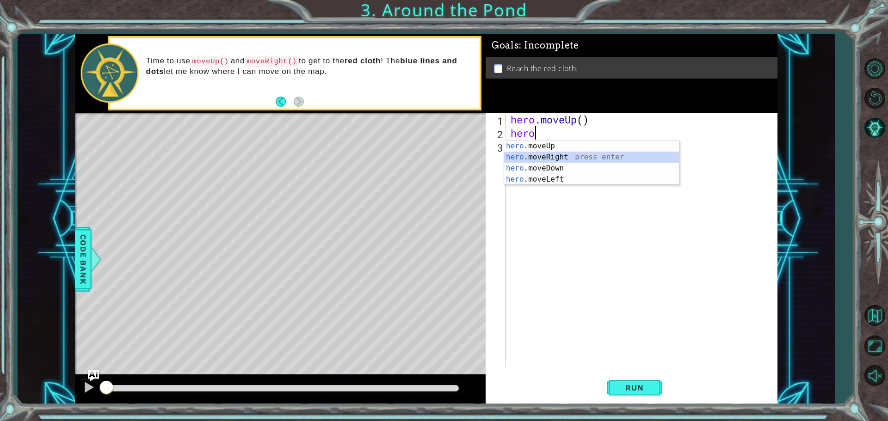
click at [538, 153] on div "hero .moveUp press enter hero .moveRight press enter hero .moveDown press enter…" at bounding box center [591, 174] width 175 height 67
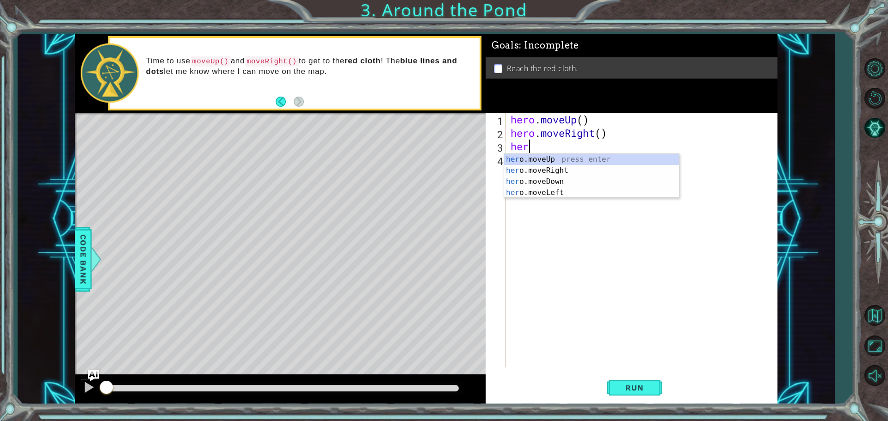
type textarea "hero"
click at [516, 162] on div "hero .moveUp press enter hero .moveRight press enter hero .moveDown press enter…" at bounding box center [591, 187] width 175 height 67
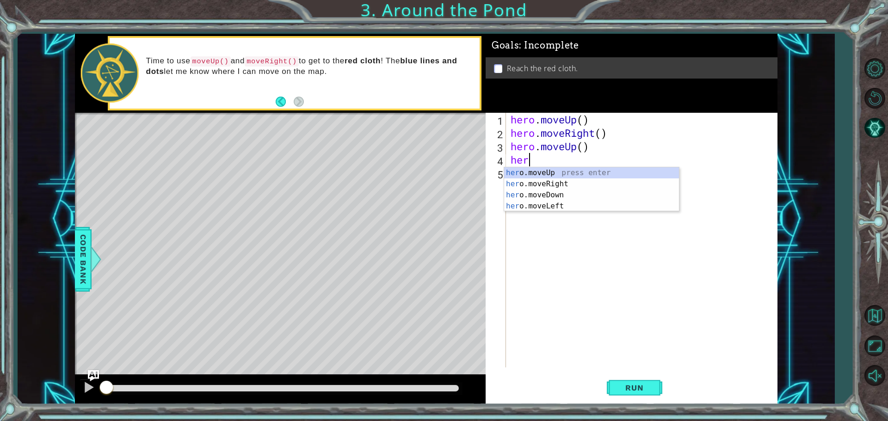
type textarea "hero"
click at [526, 177] on div "hero .moveUp press enter hero .moveRight press enter hero .moveDown press enter…" at bounding box center [591, 200] width 175 height 67
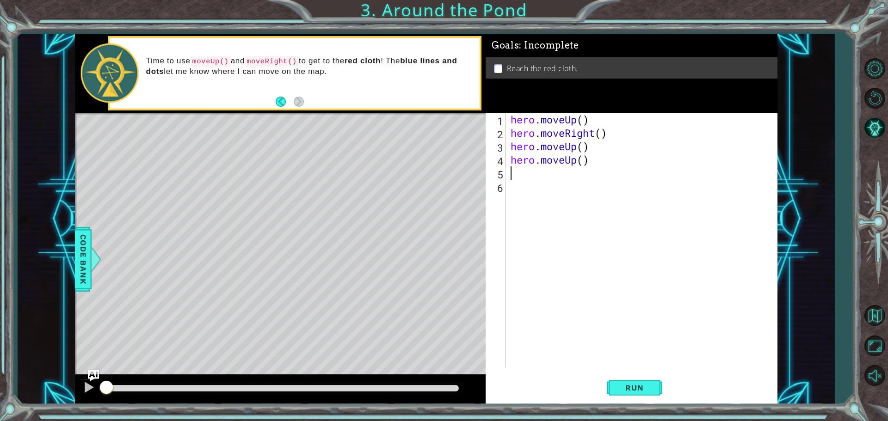
scroll to position [0, 0]
click at [643, 386] on span "Run" at bounding box center [634, 387] width 37 height 9
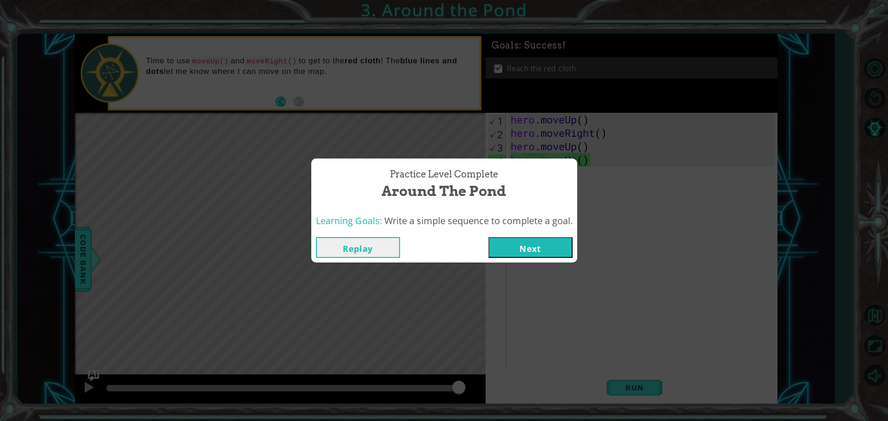
click at [537, 249] on button "Next" at bounding box center [530, 247] width 84 height 21
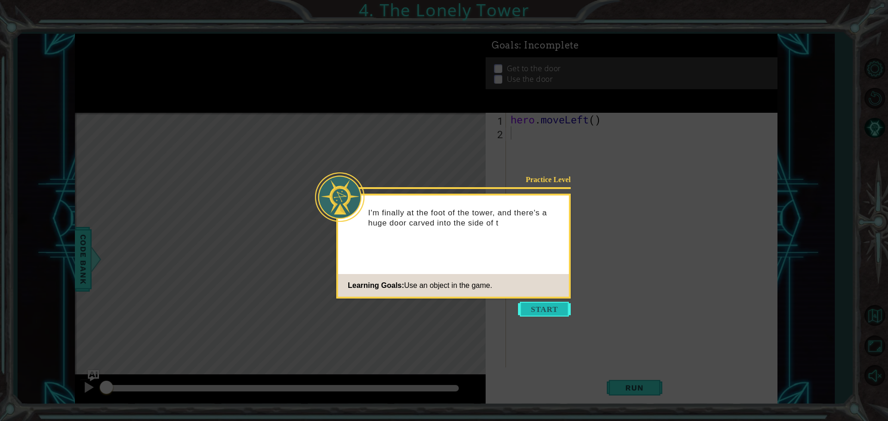
click at [534, 309] on button "Start" at bounding box center [544, 309] width 53 height 15
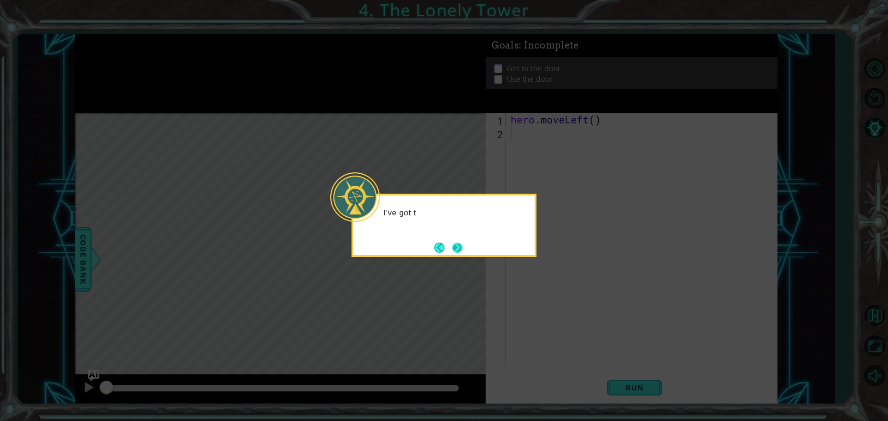
click at [460, 245] on button "Next" at bounding box center [457, 248] width 10 height 10
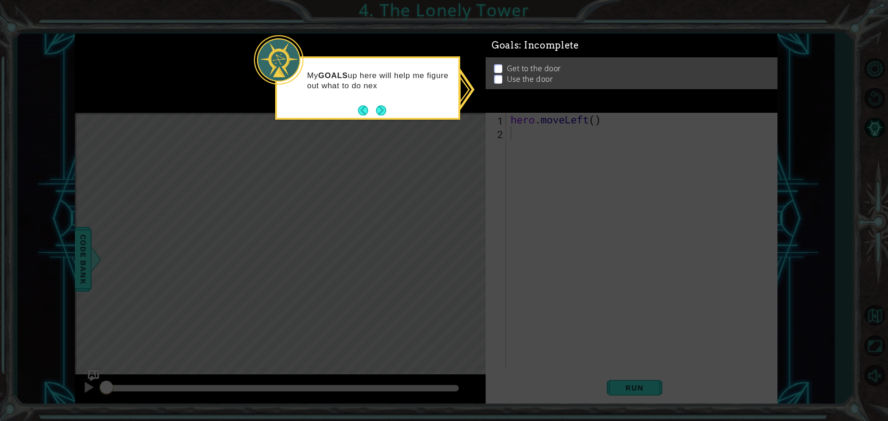
click at [500, 60] on div "Get to the door Use the door" at bounding box center [631, 75] width 292 height 32
drag, startPoint x: 394, startPoint y: 107, endPoint x: 382, endPoint y: 110, distance: 12.0
click at [393, 107] on div "My GOALS up here will help me figure out what to do next." at bounding box center [367, 85] width 181 height 47
click at [382, 110] on button "Next" at bounding box center [381, 110] width 10 height 10
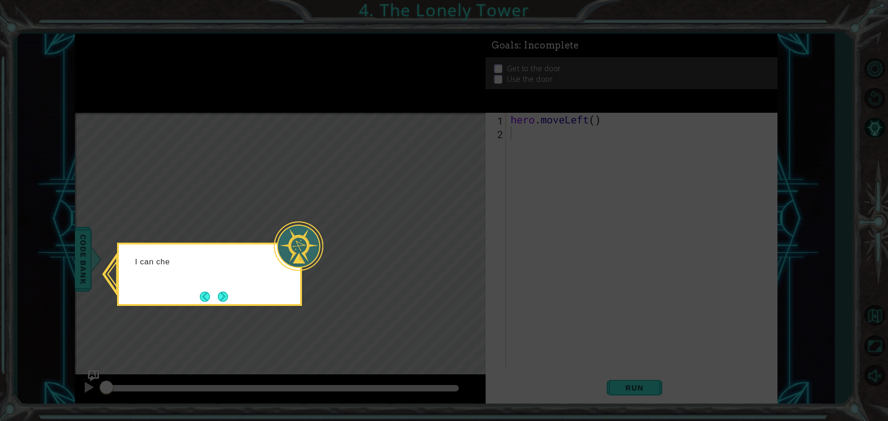
click at [254, 269] on div "I can che" at bounding box center [209, 266] width 181 height 37
click at [228, 293] on button "Next" at bounding box center [223, 297] width 10 height 10
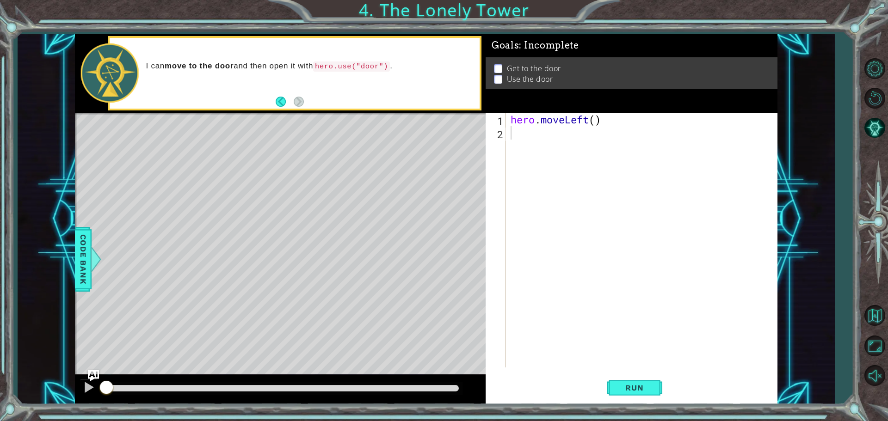
click at [565, 131] on div "hero . moveLeft ( )" at bounding box center [644, 254] width 270 height 282
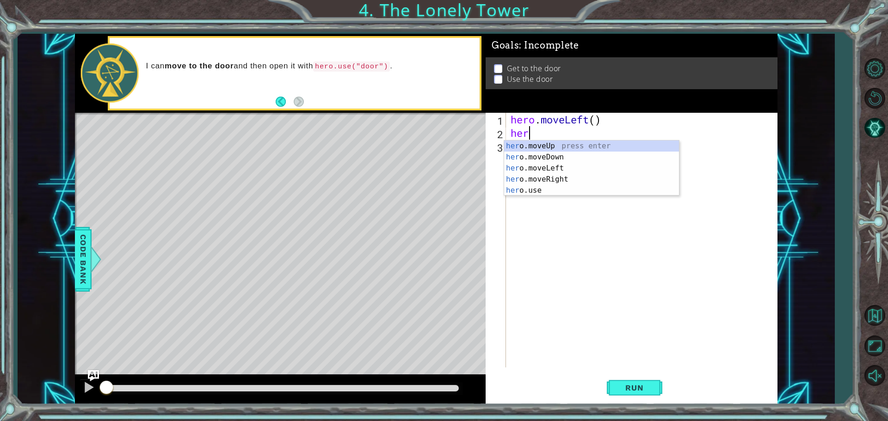
type textarea "hero"
click at [549, 171] on div "hero .moveUp press enter hero .moveDown press enter hero .moveLeft press enter …" at bounding box center [591, 180] width 175 height 78
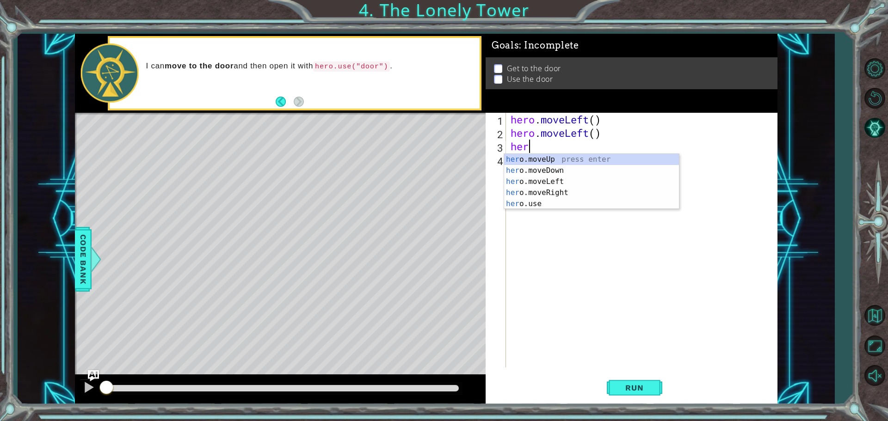
type textarea "hero"
click at [527, 181] on div "hero .moveUp press enter hero .moveDown press enter hero .moveLeft press enter …" at bounding box center [591, 193] width 175 height 78
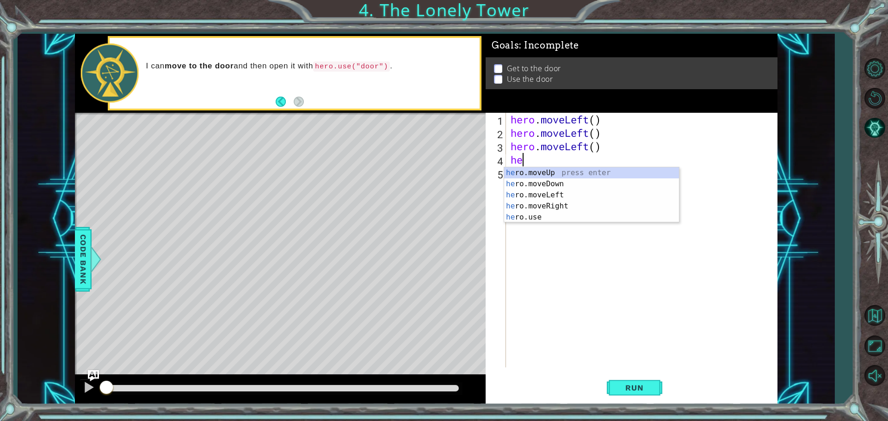
scroll to position [0, 0]
type textarea "h"
type textarea "hero"
click at [551, 171] on div "hero .moveUp press enter hero .moveDown press enter hero .moveLeft press enter …" at bounding box center [591, 206] width 175 height 78
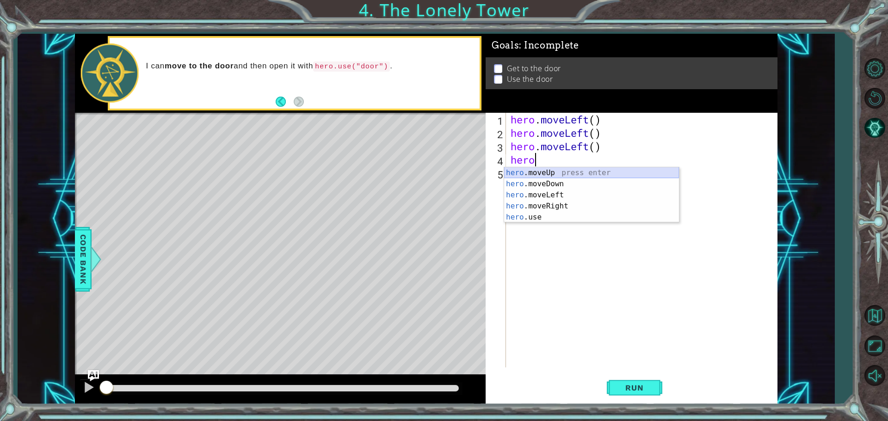
scroll to position [0, 0]
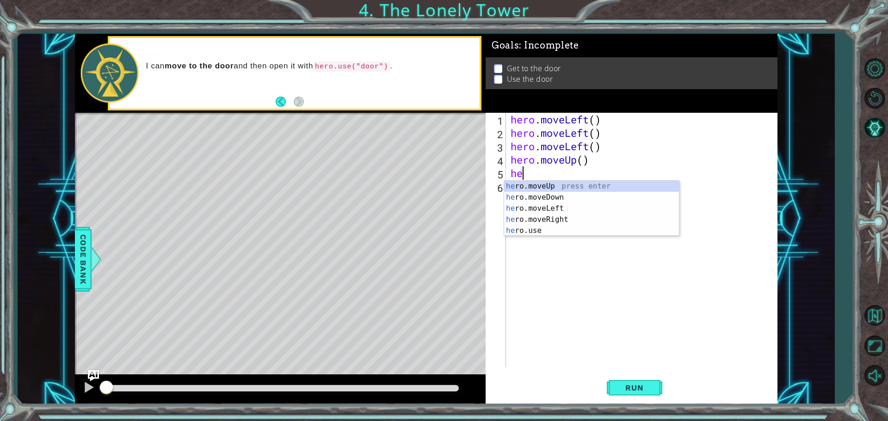
type textarea "herp"
click at [529, 189] on div "her o.moveU p press enter" at bounding box center [591, 197] width 175 height 33
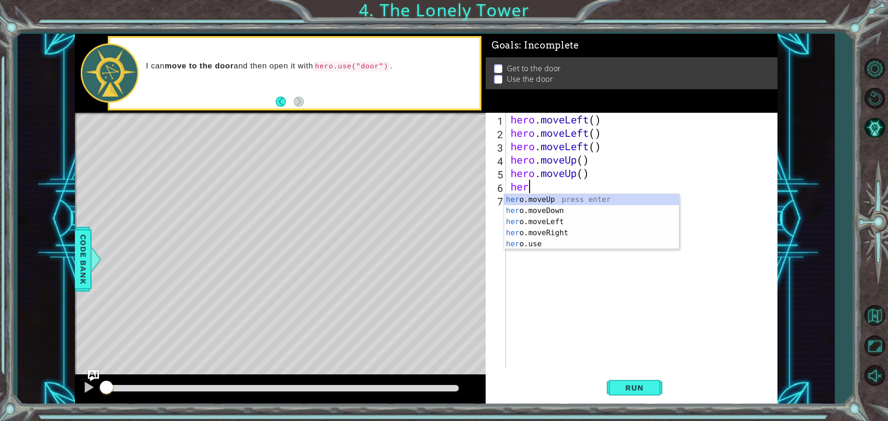
type textarea "hero"
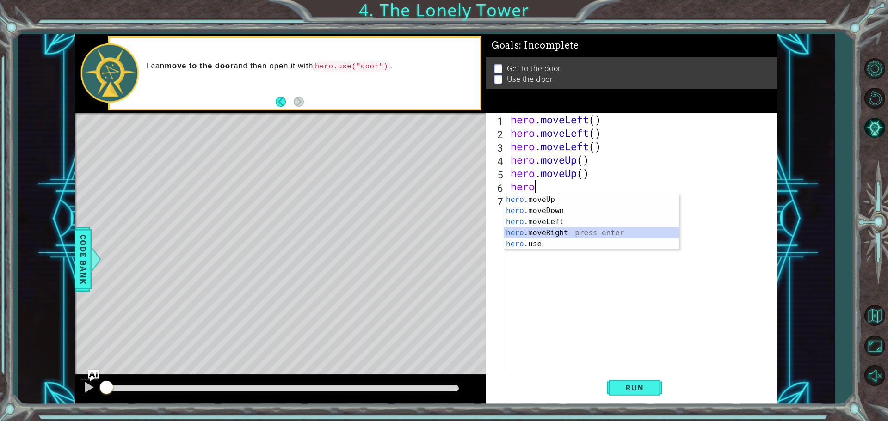
click at [546, 235] on div "hero .moveUp press enter hero .moveDown press enter hero .moveLeft press enter …" at bounding box center [591, 233] width 175 height 78
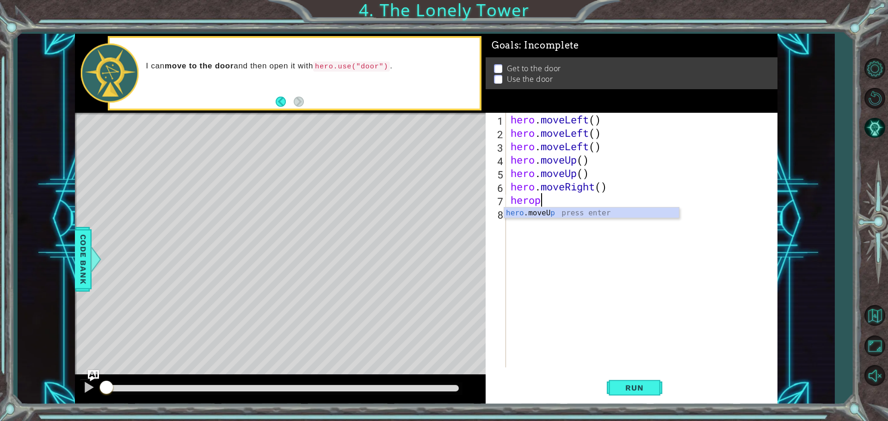
type textarea "hero"
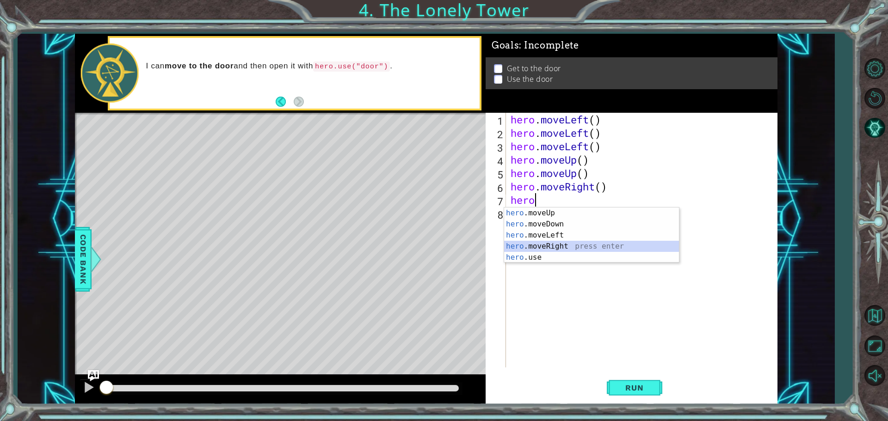
click at [538, 243] on div "hero .moveUp press enter hero .moveDown press enter hero .moveLeft press enter …" at bounding box center [591, 247] width 175 height 78
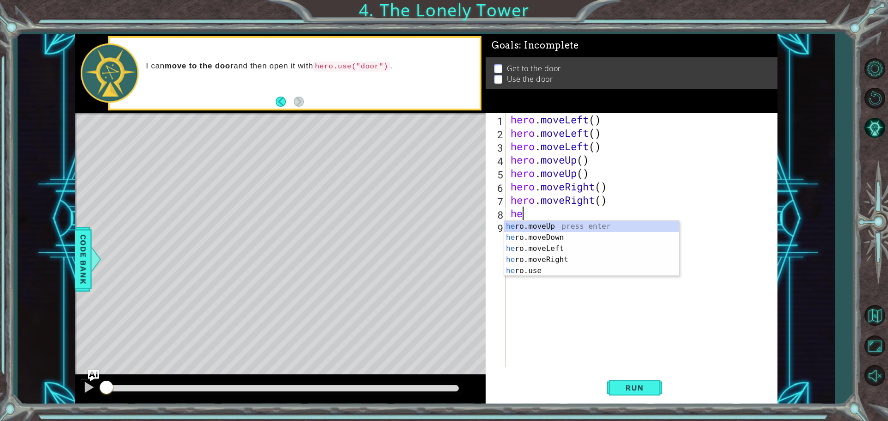
type textarea "hero"
click at [537, 261] on div "hero .moveUp press enter hero .moveDown press enter hero .moveLeft press enter …" at bounding box center [591, 260] width 175 height 78
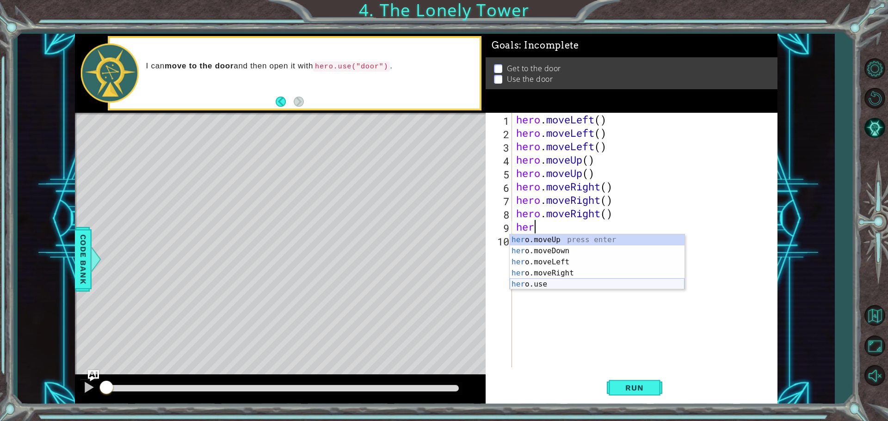
click at [556, 282] on div "her o.moveUp press enter her o.moveDown press enter her o.moveLeft press enter …" at bounding box center [596, 273] width 175 height 78
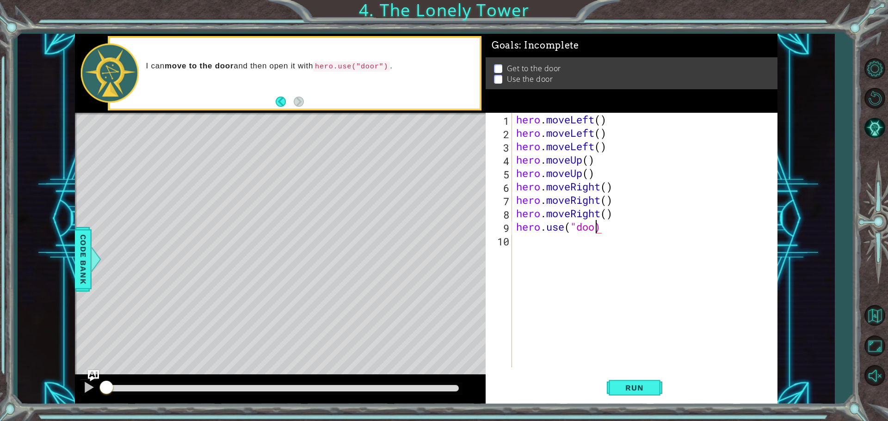
scroll to position [0, 3]
type textarea "hero.use("door)"
click at [633, 383] on span "Run" at bounding box center [634, 387] width 37 height 9
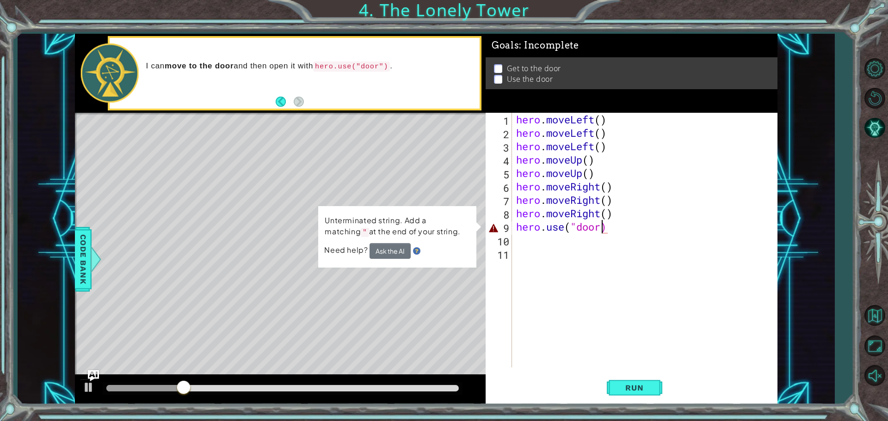
click at [603, 231] on div "hero . moveLeft ( ) hero . moveLeft ( ) hero . moveLeft ( ) hero . moveUp ( ) h…" at bounding box center [646, 254] width 265 height 282
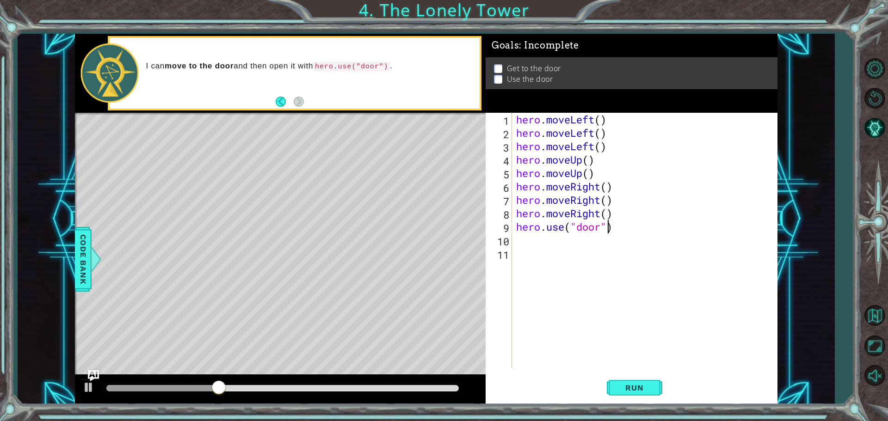
scroll to position [0, 4]
type textarea "hero.use("door")"
click at [640, 387] on span "Run" at bounding box center [634, 387] width 37 height 9
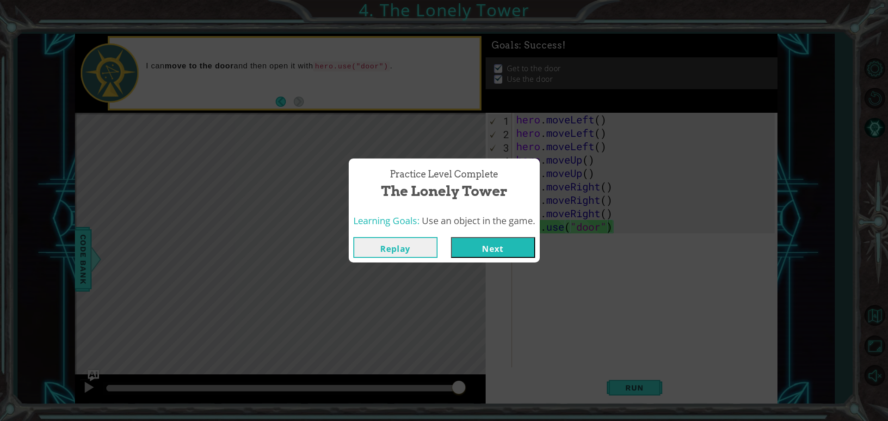
click at [494, 249] on button "Next" at bounding box center [493, 247] width 84 height 21
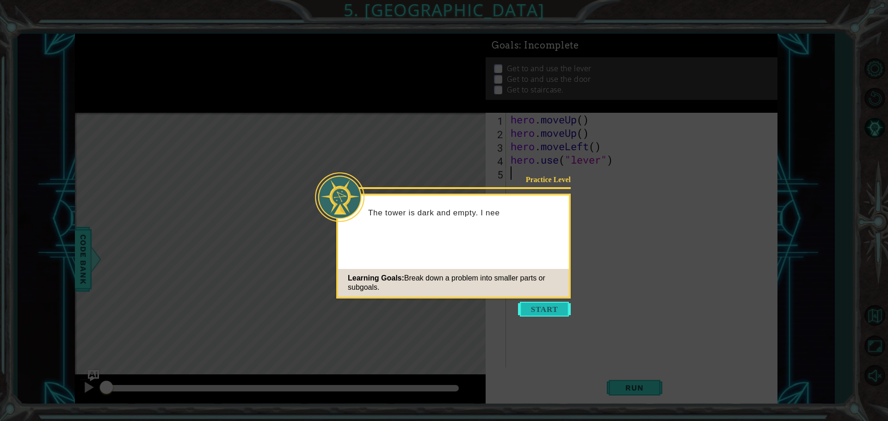
click at [529, 306] on button "Start" at bounding box center [544, 309] width 53 height 15
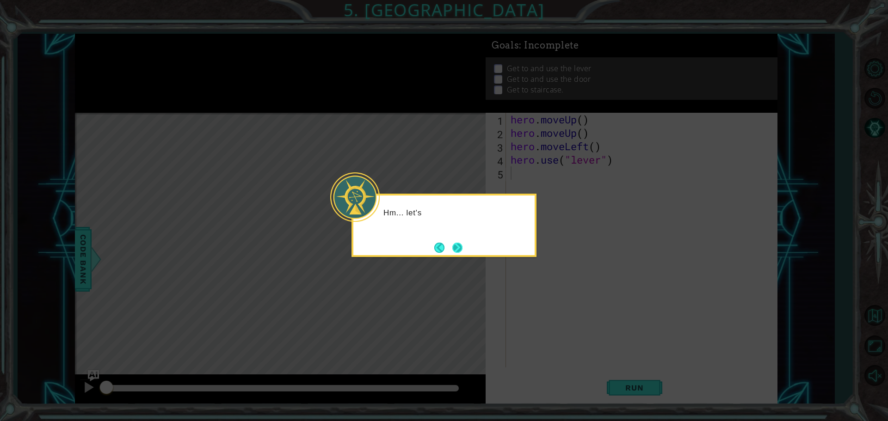
click at [462, 251] on button "Next" at bounding box center [457, 248] width 10 height 10
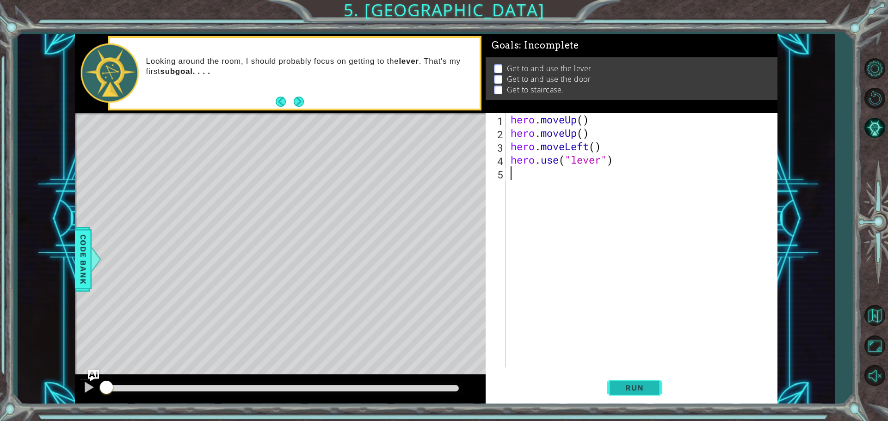
click at [639, 387] on span "Run" at bounding box center [634, 387] width 37 height 9
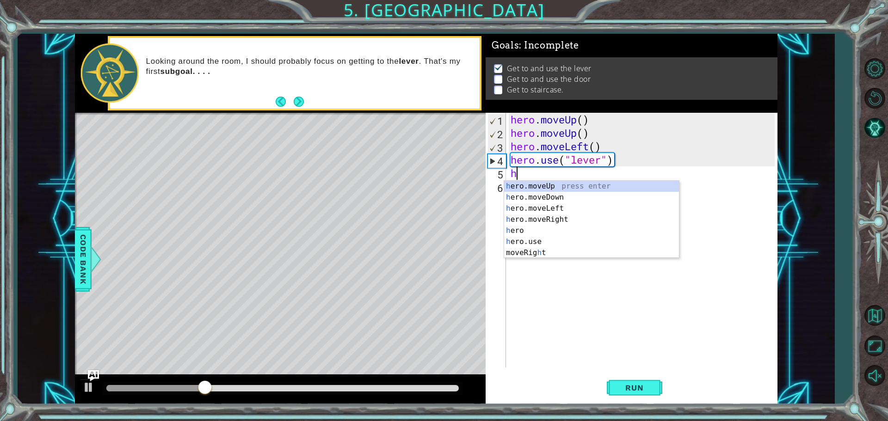
type textarea "her"
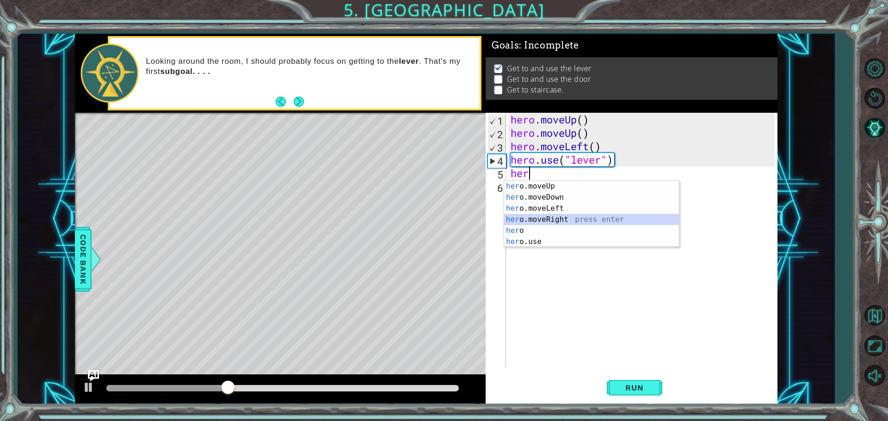
click at [531, 222] on div "her o.moveUp press enter her o.moveDown press enter her o.moveLeft press enter …" at bounding box center [591, 225] width 175 height 89
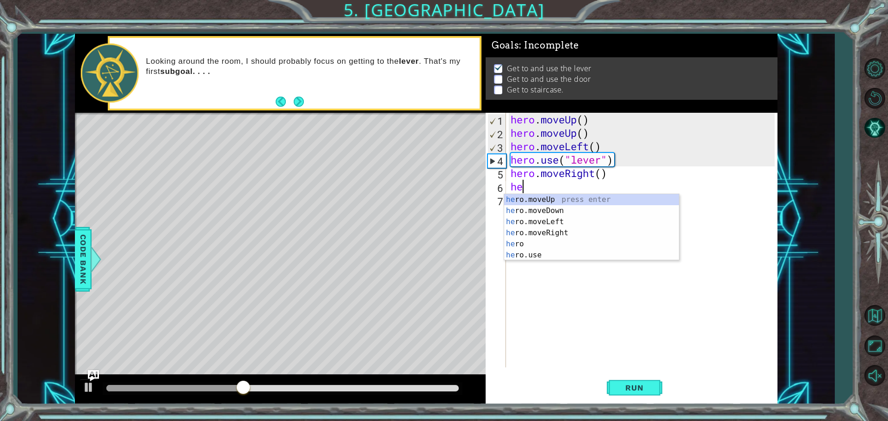
scroll to position [0, 0]
type textarea "hero"
click at [575, 243] on div "hero press enter hero .moveUp press enter hero .moveDown press enter hero .move…" at bounding box center [591, 238] width 175 height 89
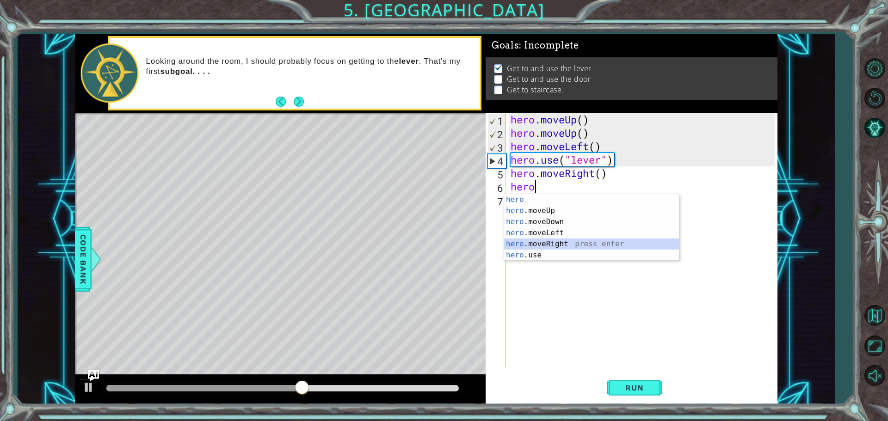
scroll to position [0, 0]
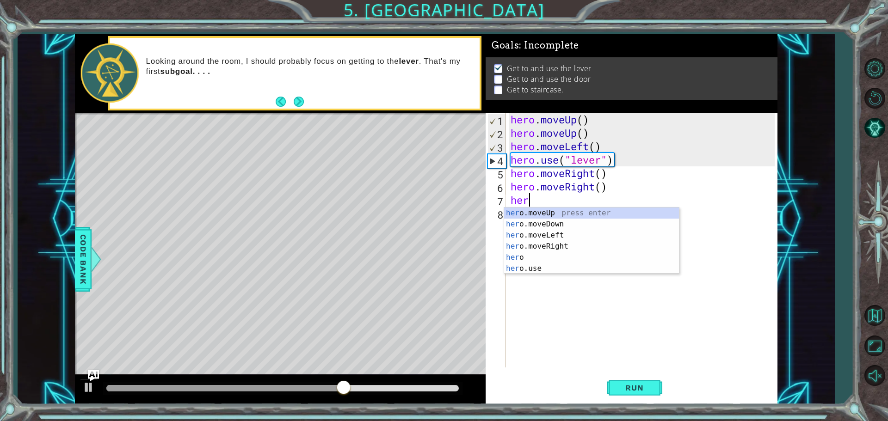
type textarea "hero"
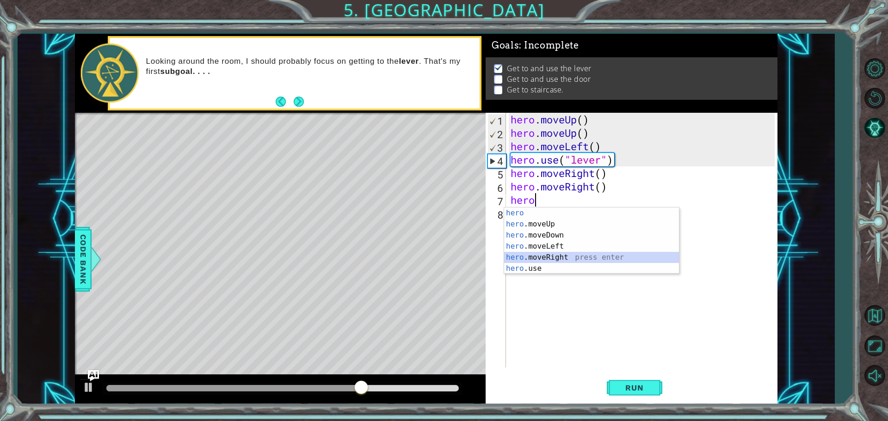
click at [573, 255] on div "hero press enter hero .moveUp press enter hero .moveDown press enter hero .move…" at bounding box center [591, 252] width 175 height 89
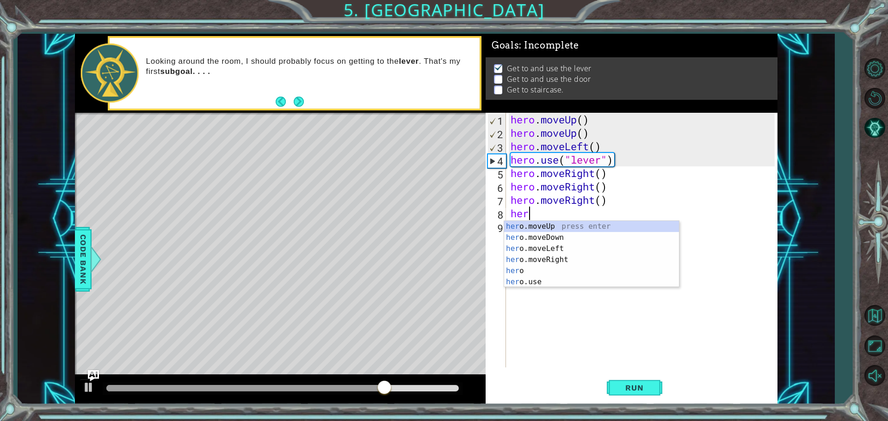
type textarea "hero"
click at [571, 271] on div "hero press enter hero .moveUp press enter hero .moveDown press enter hero .move…" at bounding box center [591, 265] width 175 height 89
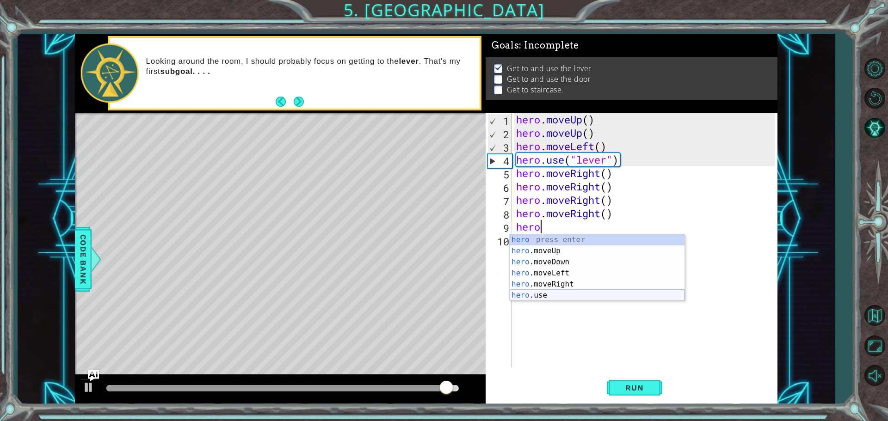
click at [546, 298] on div "hero press enter hero .moveUp press enter hero .moveDown press enter hero .move…" at bounding box center [596, 278] width 175 height 89
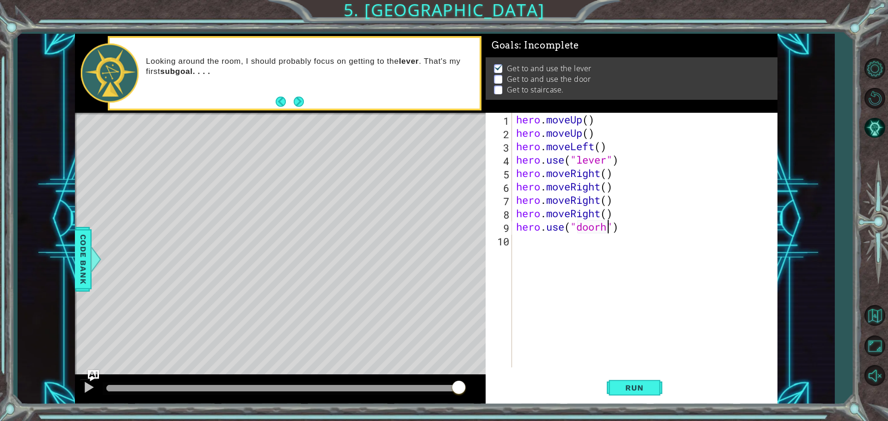
scroll to position [0, 4]
type textarea "hero.use("door")"
click at [517, 233] on div "hero . moveUp ( ) hero . moveUp ( ) hero . moveLeft ( ) hero . use ( "lever" ) …" at bounding box center [646, 254] width 265 height 282
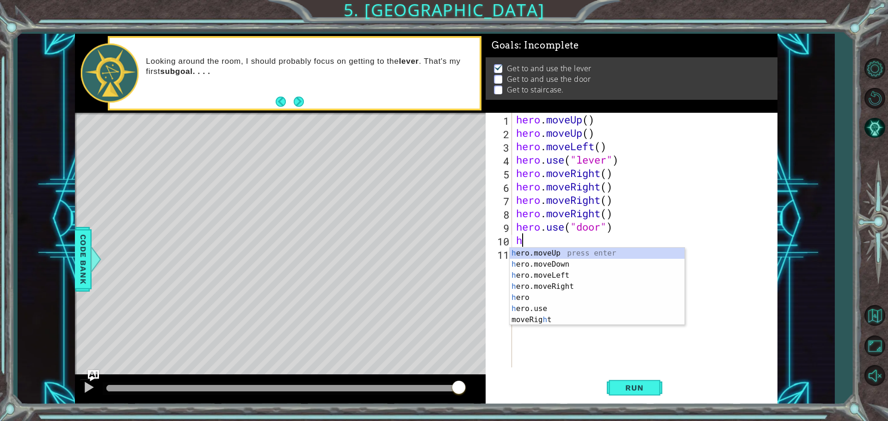
type textarea "hero"
click at [542, 263] on div "hero press enter hero .moveUp press enter hero .moveDown press enter hero .move…" at bounding box center [596, 292] width 175 height 89
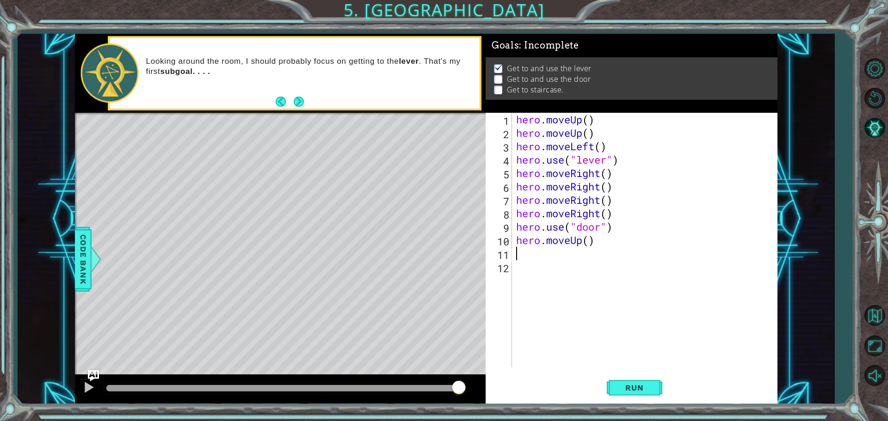
scroll to position [0, 0]
click at [625, 390] on span "Run" at bounding box center [634, 387] width 37 height 9
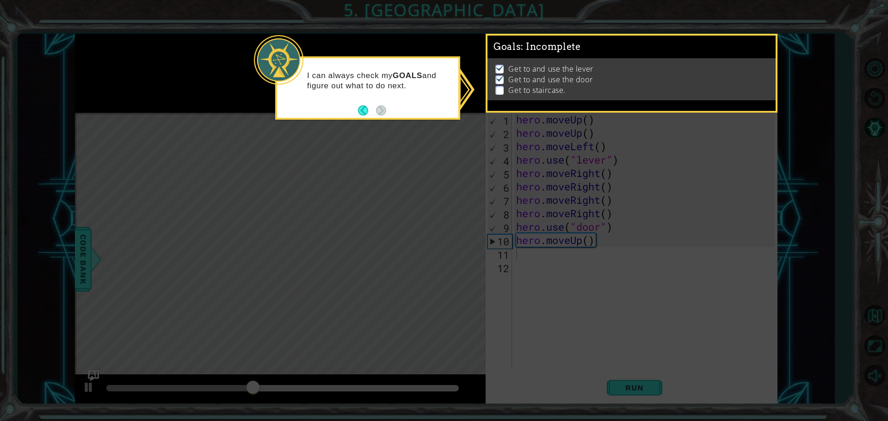
click at [499, 80] on p at bounding box center [499, 79] width 8 height 9
click at [368, 110] on button "Back" at bounding box center [367, 110] width 18 height 10
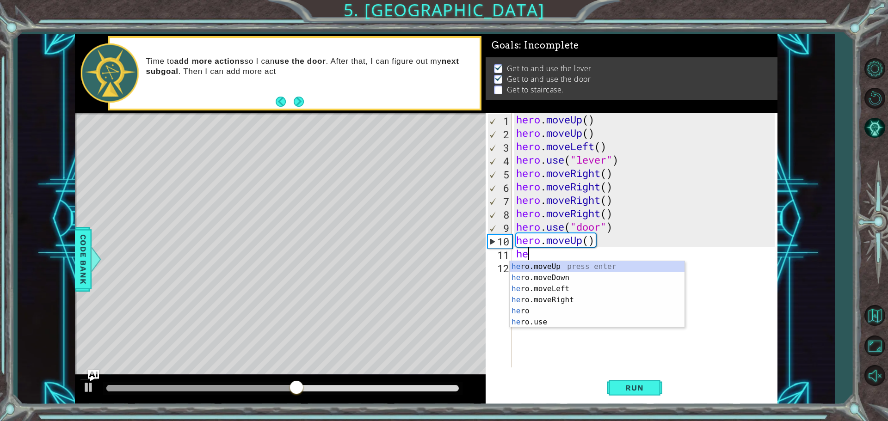
type textarea "hero"
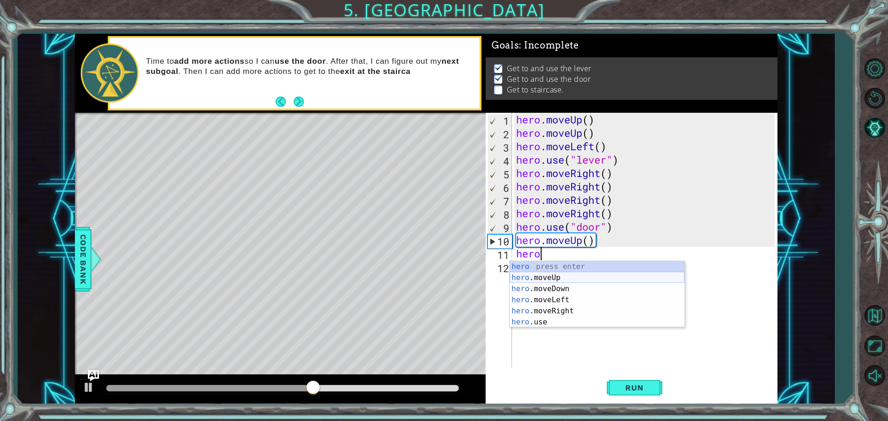
click at [538, 276] on div "hero press enter hero .moveUp press enter hero .moveDown press enter hero .move…" at bounding box center [596, 305] width 175 height 89
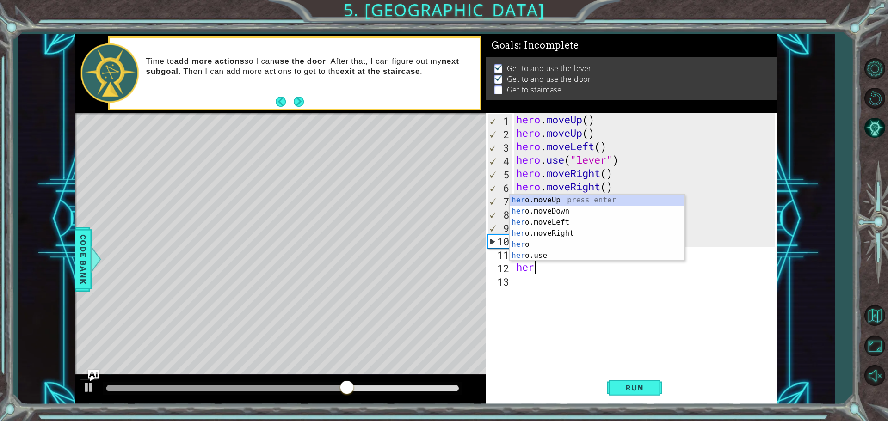
type textarea "hero"
click at [559, 233] on div "hero press enter hero .moveUp press enter hero .moveDown press enter hero .move…" at bounding box center [596, 239] width 175 height 89
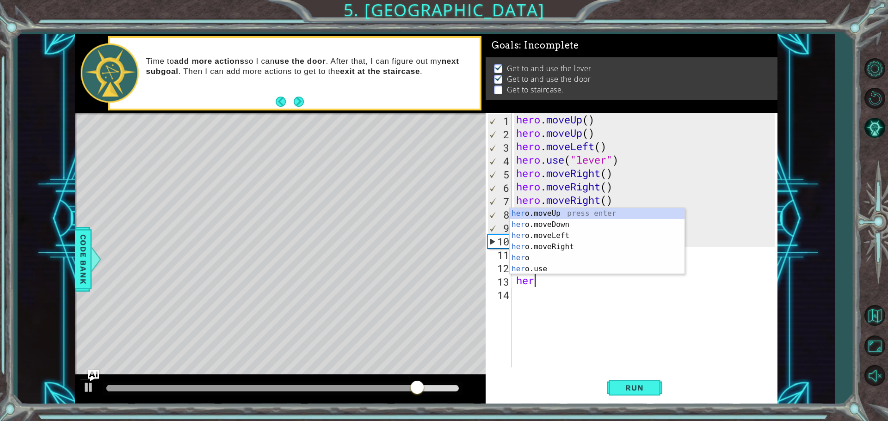
type textarea "hero"
click at [559, 248] on div "hero press enter hero .moveUp press enter hero .moveDown press enter hero .move…" at bounding box center [596, 252] width 175 height 89
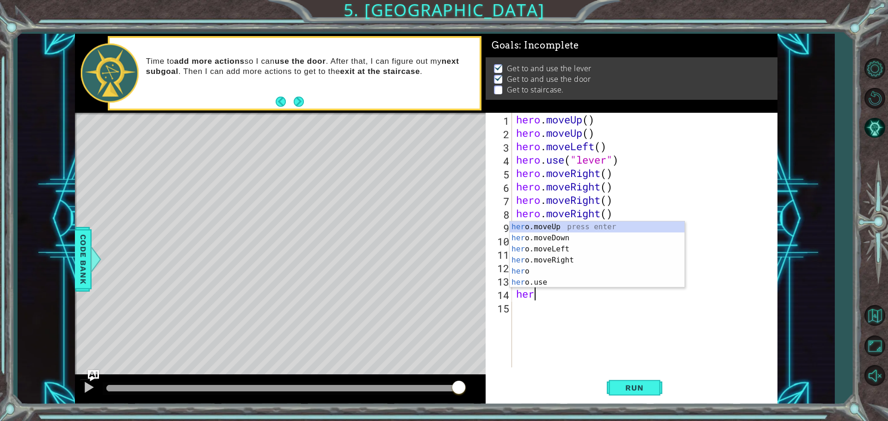
type textarea "hero"
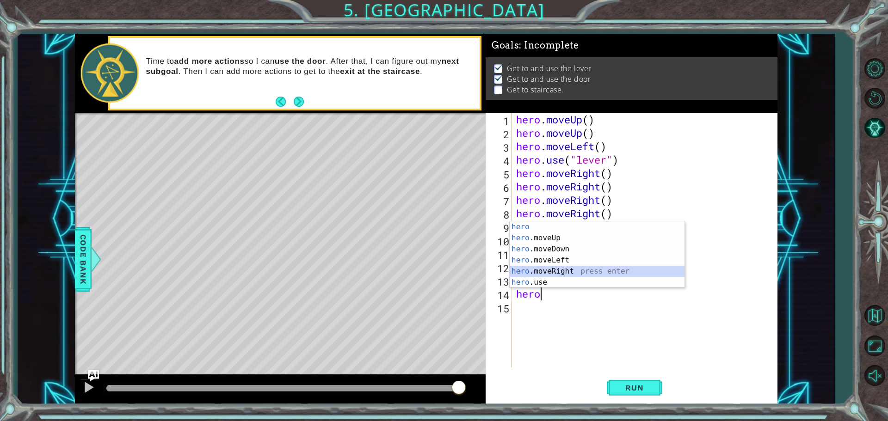
click at [579, 270] on div "hero press enter hero .moveUp press enter hero .moveDown press enter hero .move…" at bounding box center [596, 265] width 175 height 89
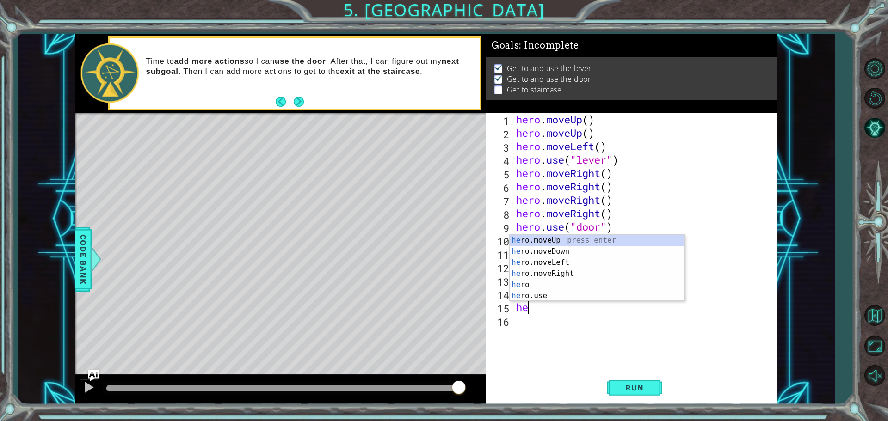
type textarea "h"
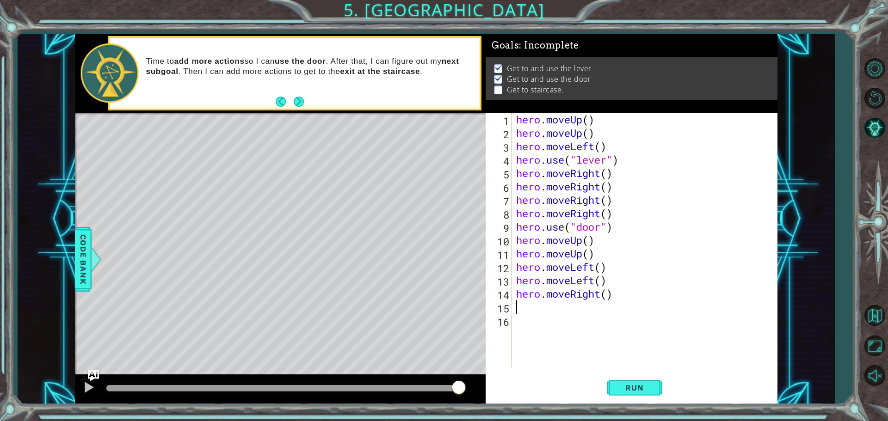
click at [602, 290] on div "hero . moveUp ( ) hero . moveUp ( ) hero . moveLeft ( ) hero . use ( "lever" ) …" at bounding box center [646, 254] width 265 height 282
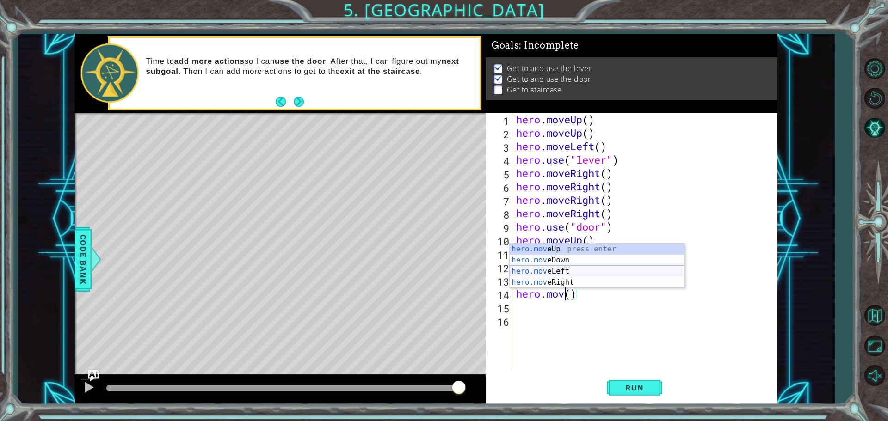
click at [584, 271] on div "hero.mov eUp press enter hero.mov eDown press enter hero.mov eLeft press enter …" at bounding box center [596, 277] width 175 height 67
type textarea "hero.moveLeft"
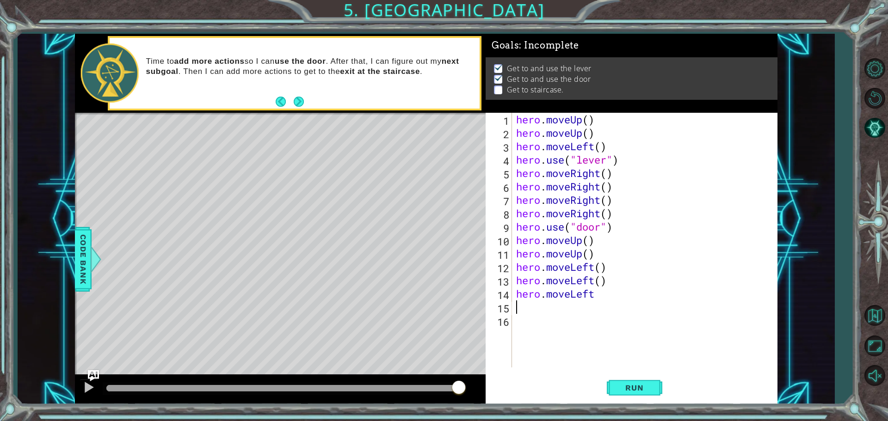
click at [529, 311] on div "hero . moveUp ( ) hero . moveUp ( ) hero . moveLeft ( ) hero . use ( "lever" ) …" at bounding box center [646, 254] width 265 height 282
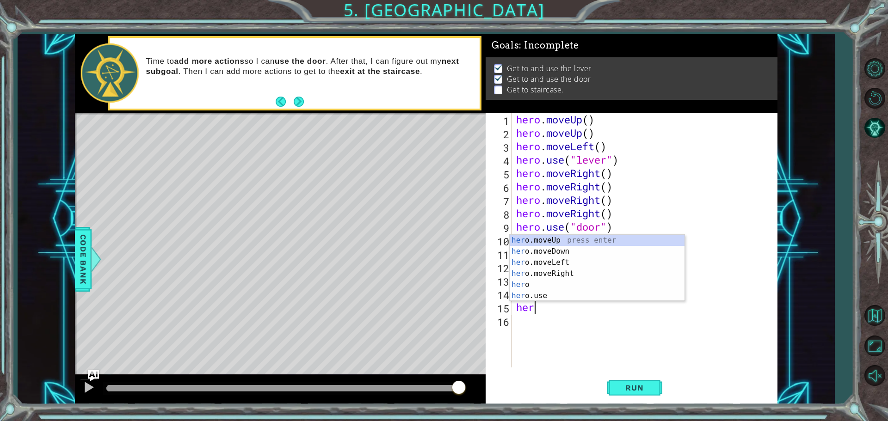
type textarea "hero"
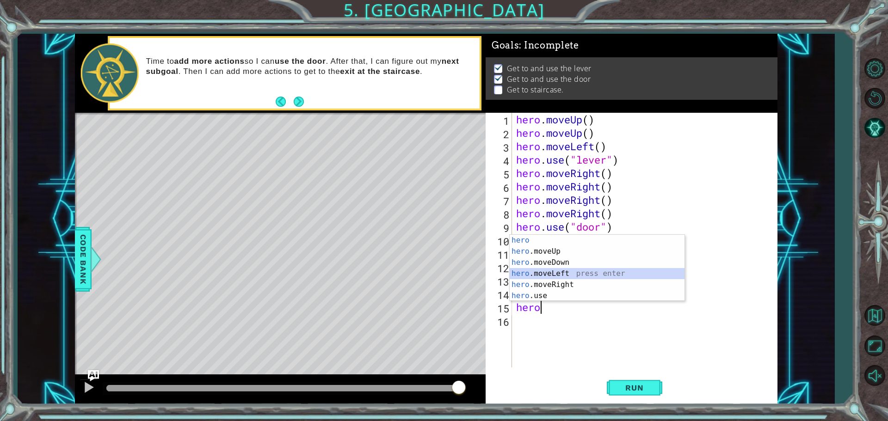
click at [554, 275] on div "hero press enter hero .moveUp press enter hero .moveDown press enter hero .move…" at bounding box center [596, 279] width 175 height 89
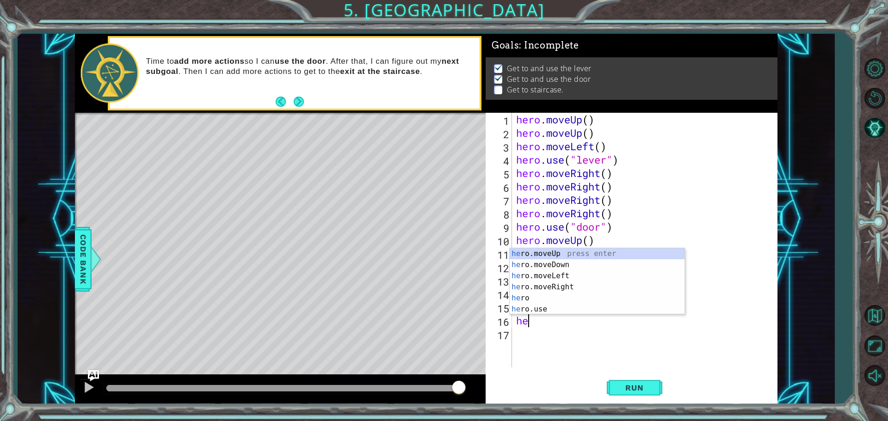
type textarea "hero"
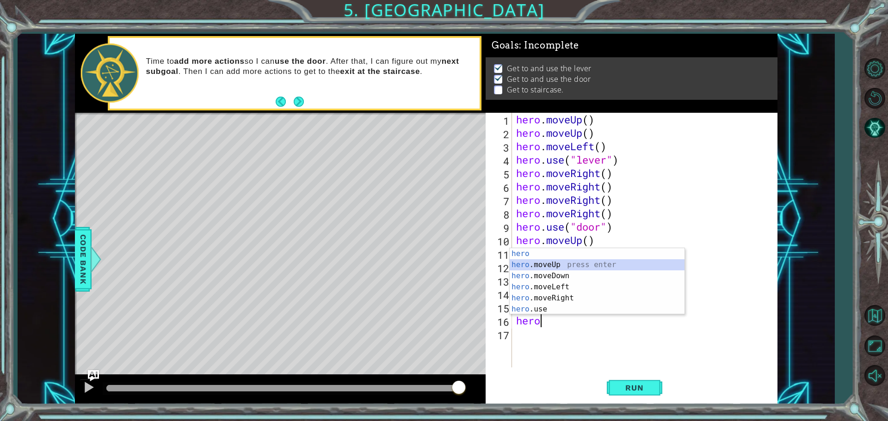
click at [615, 265] on div "hero press enter hero .moveUp press enter hero .moveDown press enter hero .move…" at bounding box center [596, 292] width 175 height 89
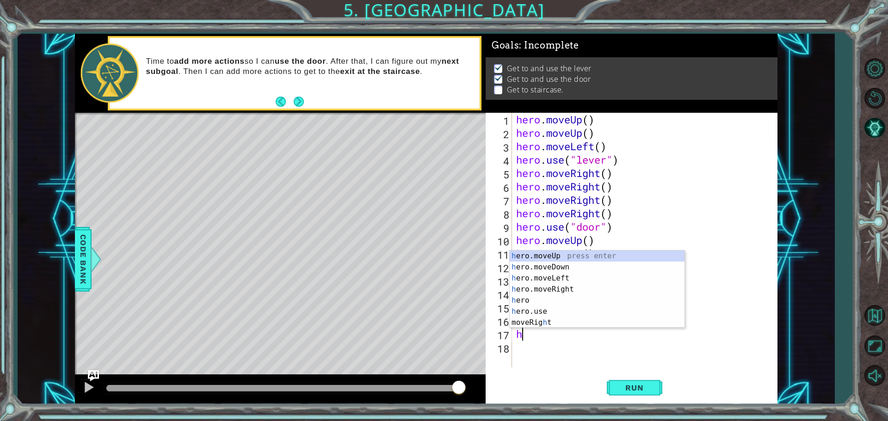
type textarea "he"
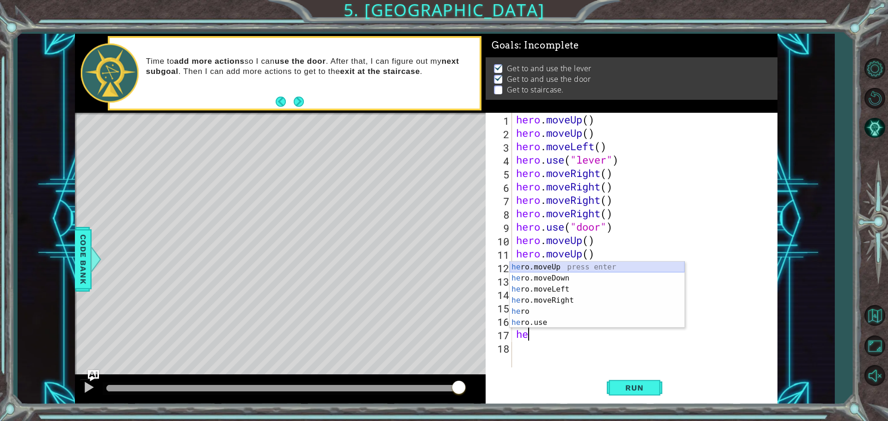
click at [629, 263] on div "he ro.moveUp press enter he ro.moveDown press enter he ro.moveLeft press enter …" at bounding box center [596, 306] width 175 height 89
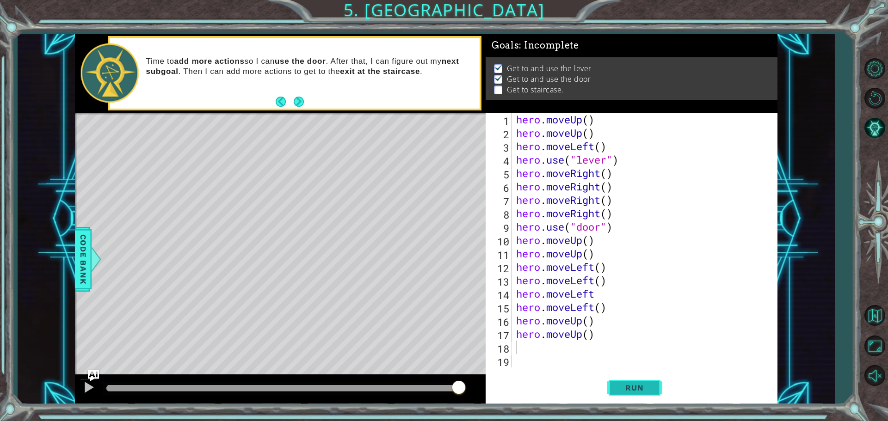
click at [622, 391] on span "Run" at bounding box center [634, 387] width 37 height 9
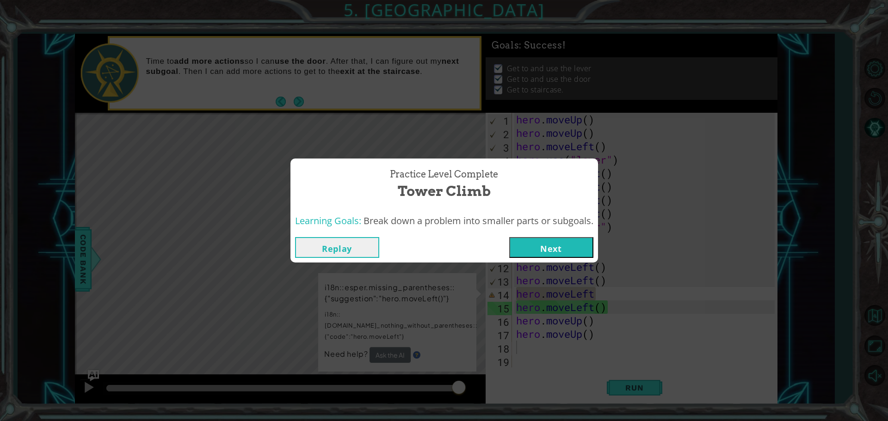
click at [544, 244] on button "Next" at bounding box center [551, 247] width 84 height 21
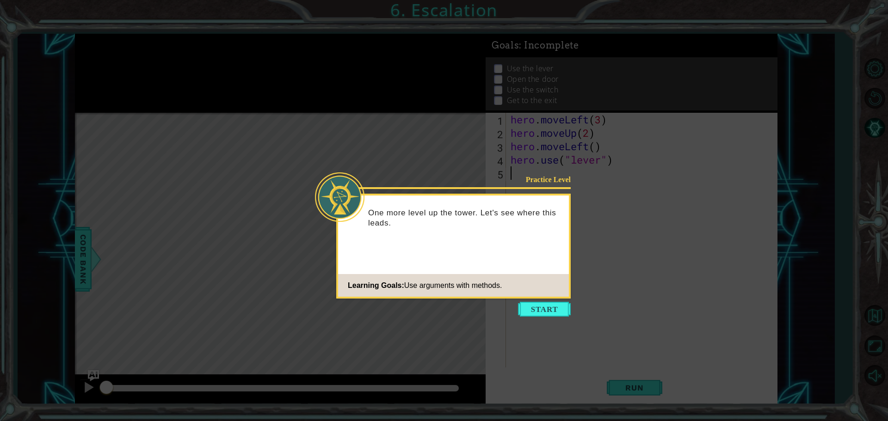
click at [538, 301] on icon at bounding box center [444, 210] width 888 height 421
click at [561, 315] on button "Start" at bounding box center [544, 309] width 53 height 15
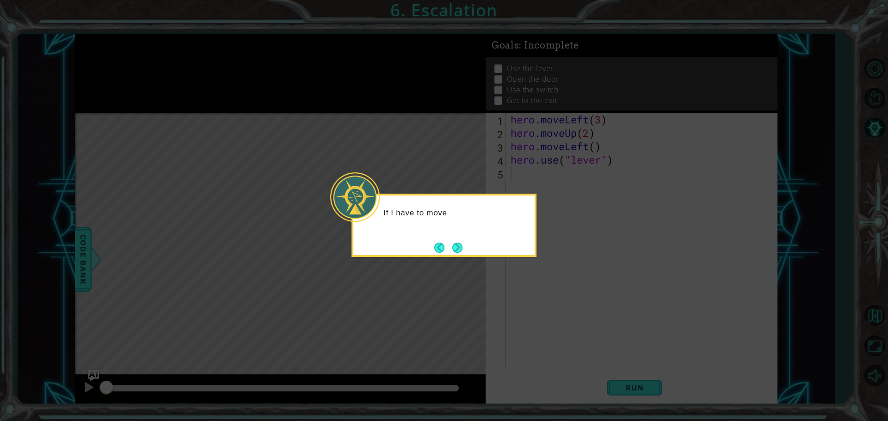
click at [454, 249] on button "Next" at bounding box center [457, 248] width 10 height 10
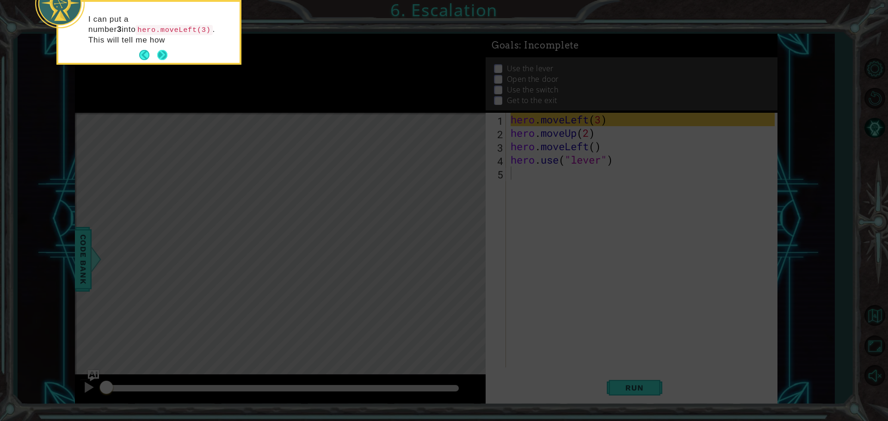
click at [164, 57] on button "Next" at bounding box center [162, 55] width 10 height 10
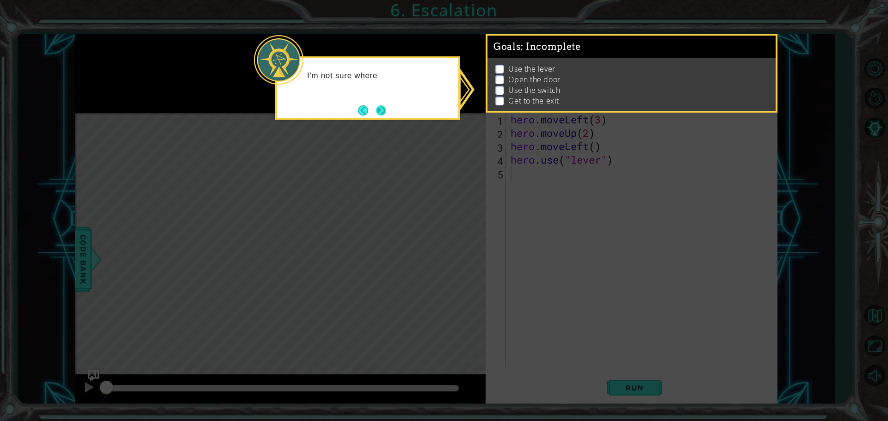
click at [382, 109] on button "Next" at bounding box center [381, 110] width 10 height 10
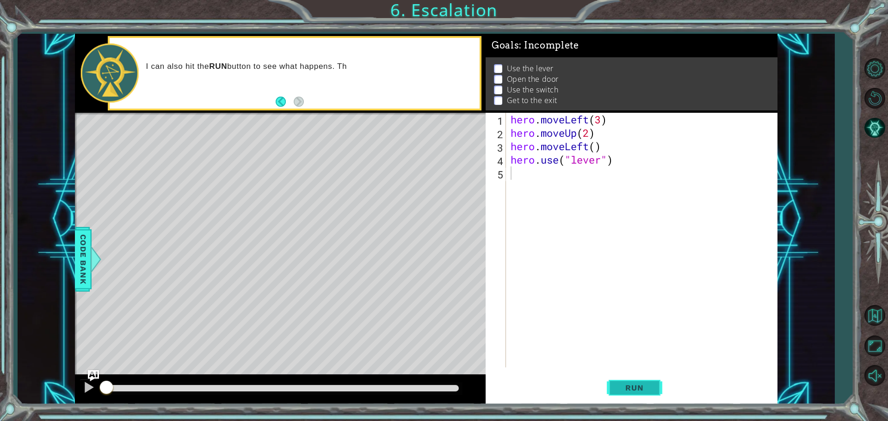
drag, startPoint x: 631, startPoint y: 400, endPoint x: 623, endPoint y: 399, distance: 7.5
click at [626, 400] on button "Run" at bounding box center [634, 387] width 55 height 29
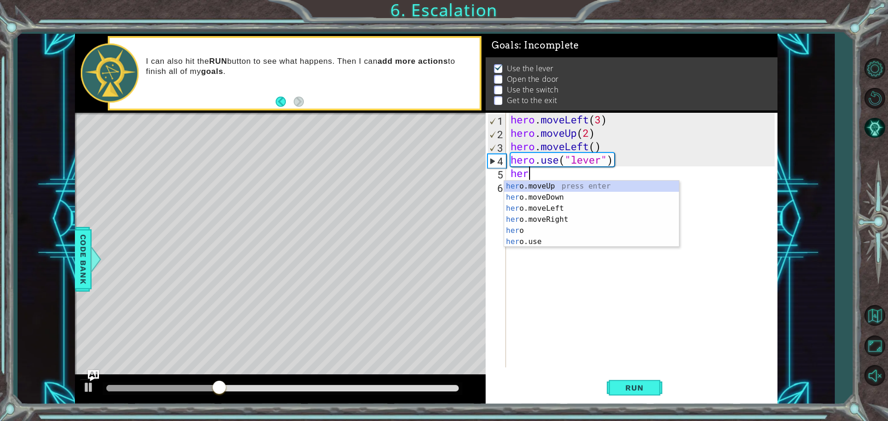
scroll to position [0, 0]
click at [554, 218] on div "hero press enter hero .moveUp press enter hero .moveDown press enter hero .move…" at bounding box center [591, 225] width 175 height 89
type textarea "hero.moveLeft(1)"
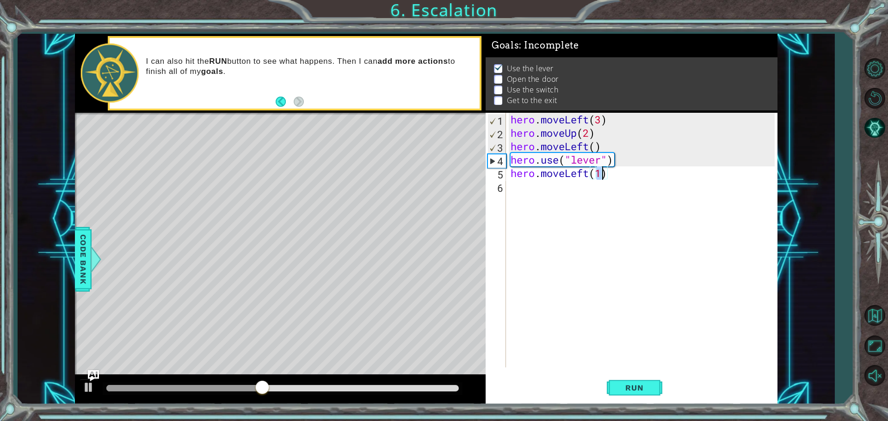
click at [513, 186] on div "hero . moveLeft ( 3 ) hero . moveUp ( 2 ) hero . moveLeft ( ) hero . use ( "lev…" at bounding box center [644, 254] width 270 height 282
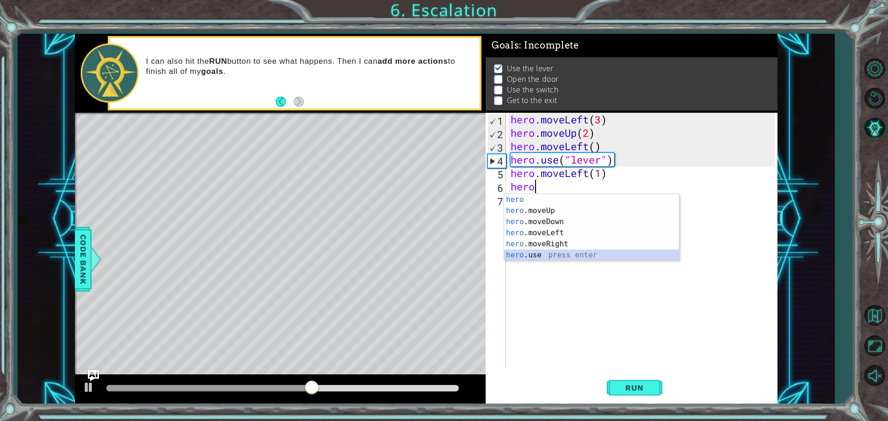
click at [536, 257] on div "hero press enter hero .moveUp press enter hero .moveDown press enter hero .move…" at bounding box center [591, 238] width 175 height 89
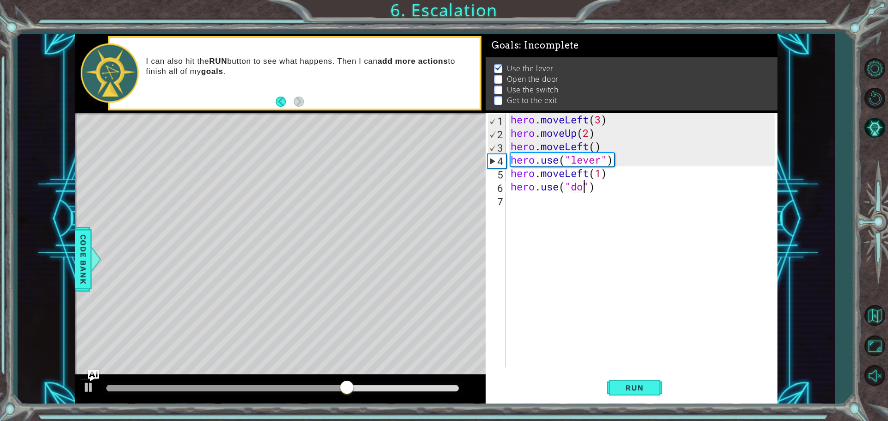
type textarea "hero.use("door")"
click at [522, 205] on div "hero . moveLeft ( 3 ) hero . moveUp ( 2 ) hero . moveLeft ( ) hero . use ( "lev…" at bounding box center [644, 254] width 270 height 282
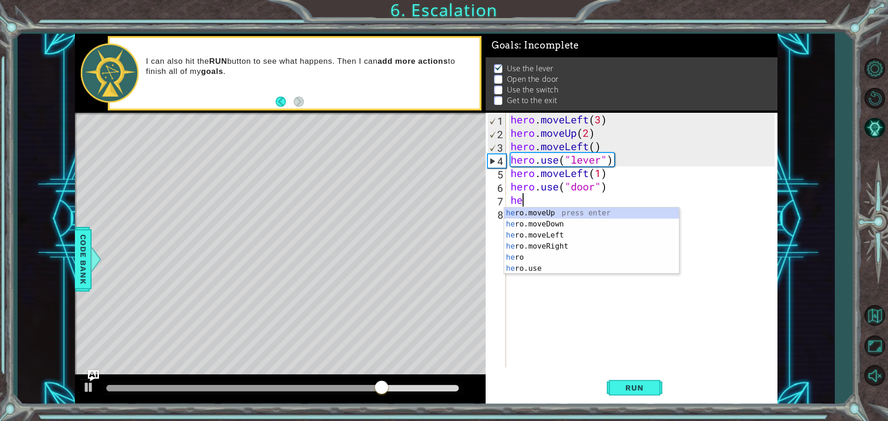
scroll to position [0, 1]
click at [551, 214] on div "hero .moveU p press enter" at bounding box center [591, 224] width 175 height 33
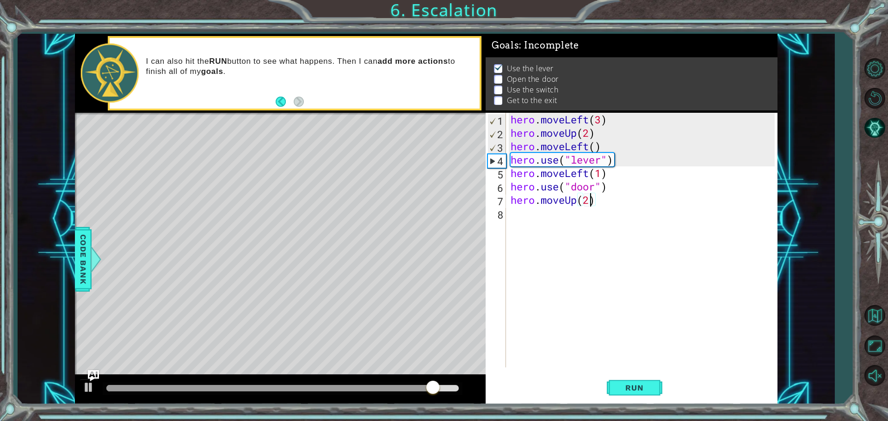
scroll to position [0, 3]
type textarea "hero.moveUp(2)"
click at [647, 386] on span "Run" at bounding box center [634, 387] width 37 height 9
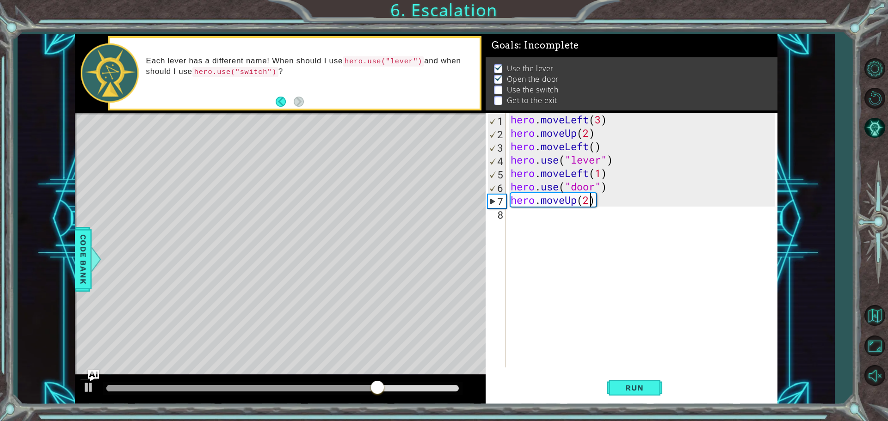
click at [511, 214] on div "hero . moveLeft ( 3 ) hero . moveUp ( 2 ) hero . moveLeft ( ) hero . use ( "lev…" at bounding box center [644, 254] width 270 height 282
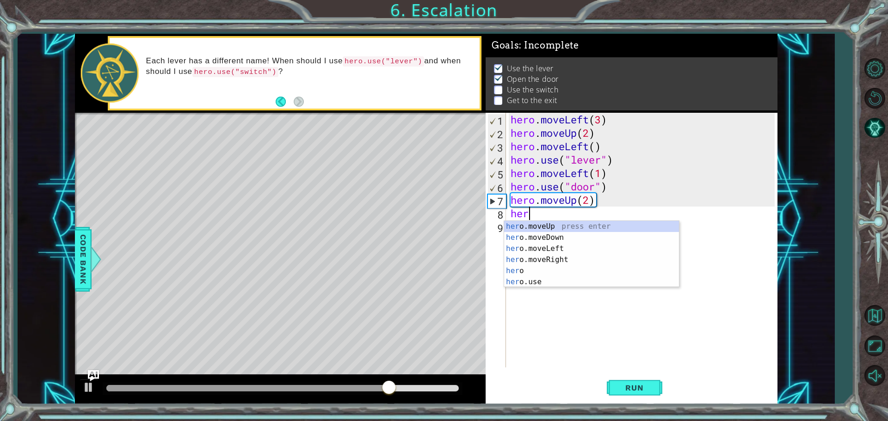
scroll to position [0, 0]
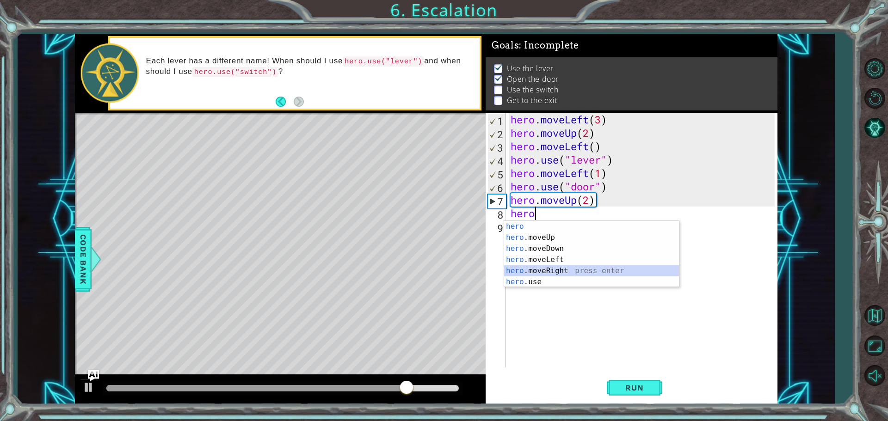
click at [534, 270] on div "hero press enter hero .moveUp press enter hero .moveDown press enter hero .move…" at bounding box center [591, 265] width 175 height 89
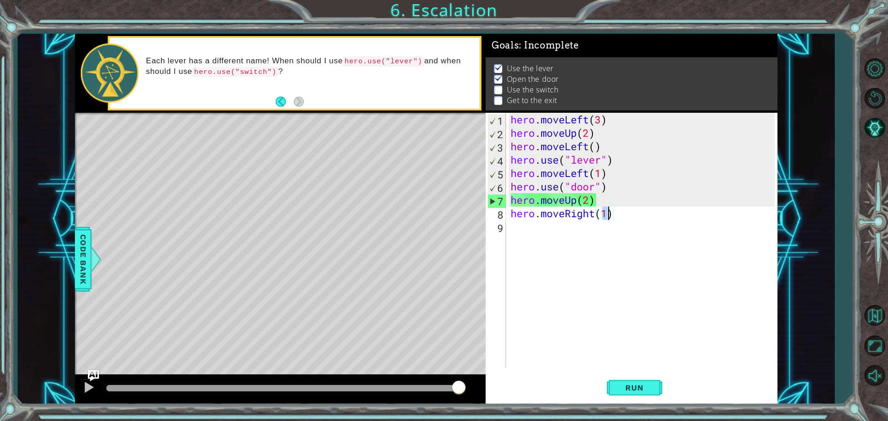
scroll to position [0, 4]
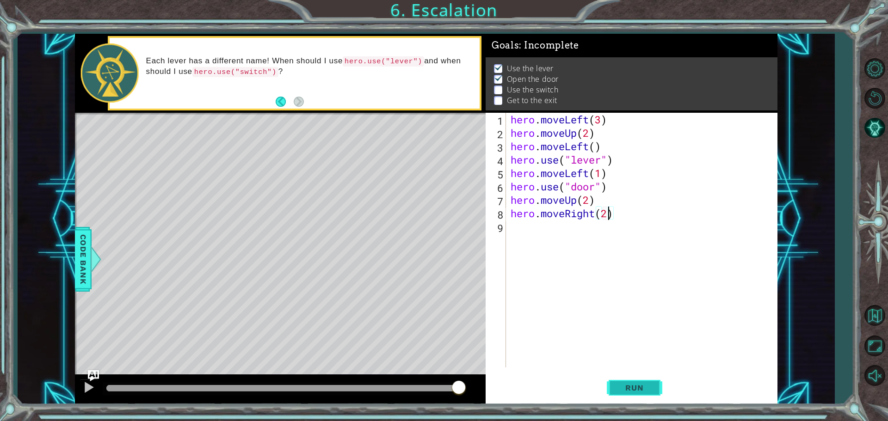
type textarea "hero.moveRight(2)"
click at [620, 382] on button "Run" at bounding box center [634, 387] width 55 height 29
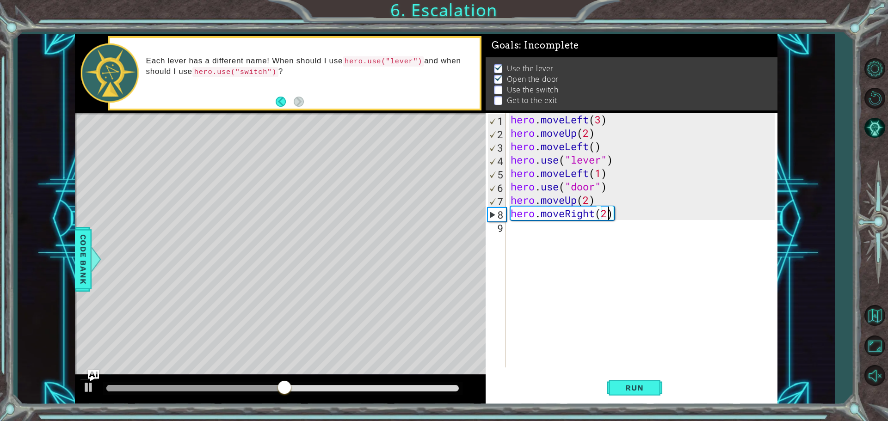
click at [584, 244] on div "hero . moveLeft ( 3 ) hero . moveUp ( 2 ) hero . moveLeft ( ) hero . use ( "lev…" at bounding box center [644, 254] width 270 height 282
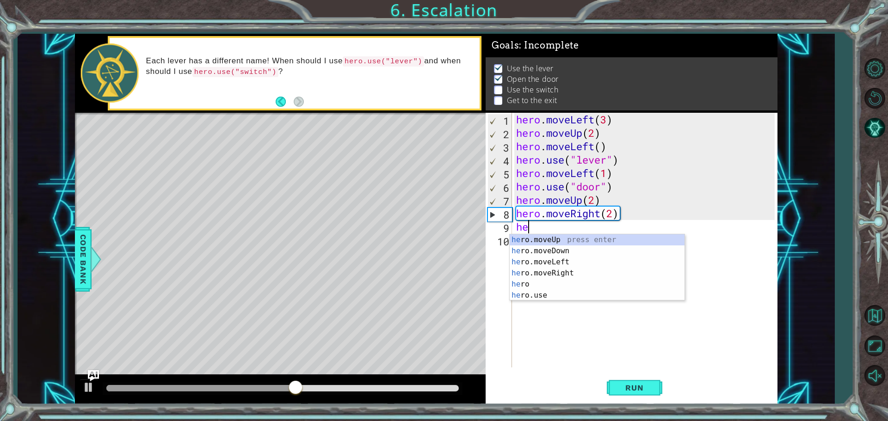
scroll to position [0, 0]
click at [552, 297] on div "hero press enter hero .moveUp press enter hero .moveDown press enter hero .move…" at bounding box center [596, 278] width 175 height 89
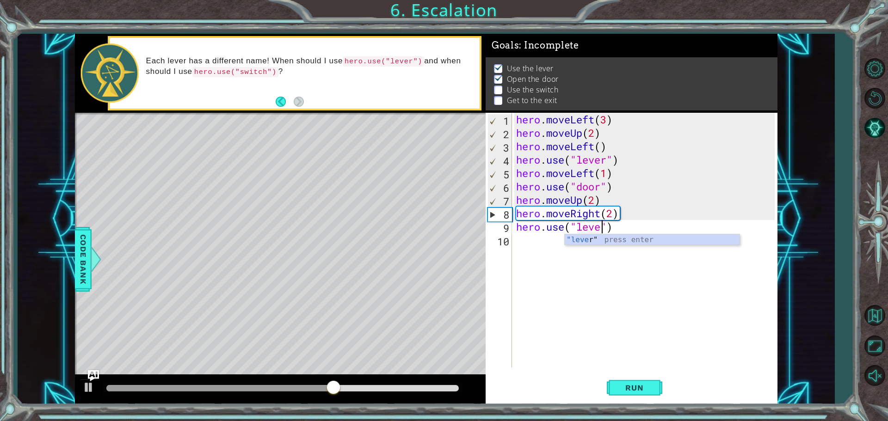
type textarea "hero.use("lever")"
click at [587, 243] on div ""lever " press enter" at bounding box center [651, 250] width 175 height 33
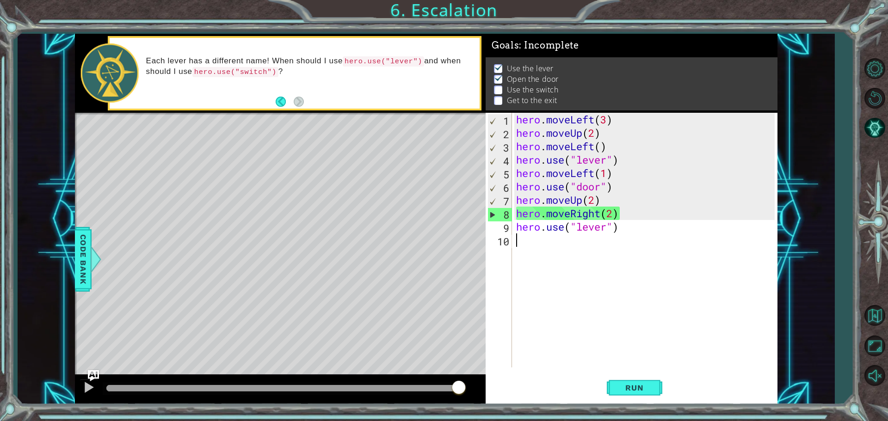
click at [541, 246] on div "hero . moveLeft ( 3 ) hero . moveUp ( 2 ) hero . moveLeft ( ) hero . use ( "lev…" at bounding box center [646, 254] width 265 height 282
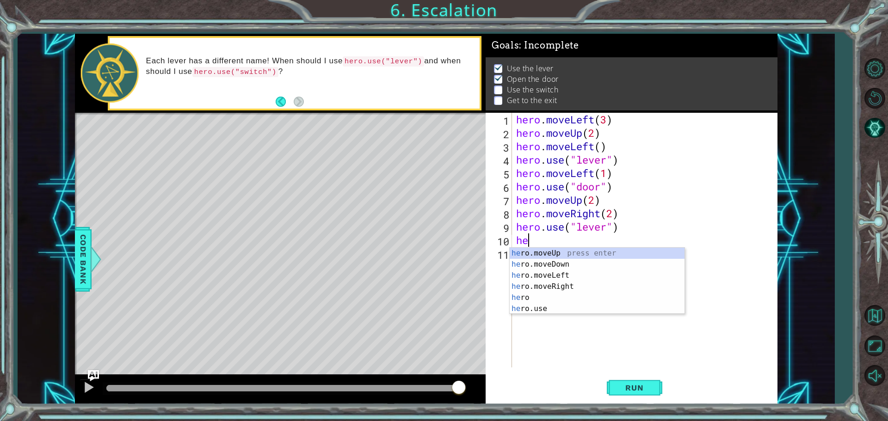
scroll to position [0, 0]
click at [550, 295] on div "hero press enter hero .moveUp press enter hero .moveDown press enter hero .move…" at bounding box center [596, 292] width 175 height 89
type textarea "hero.moveRight(1)"
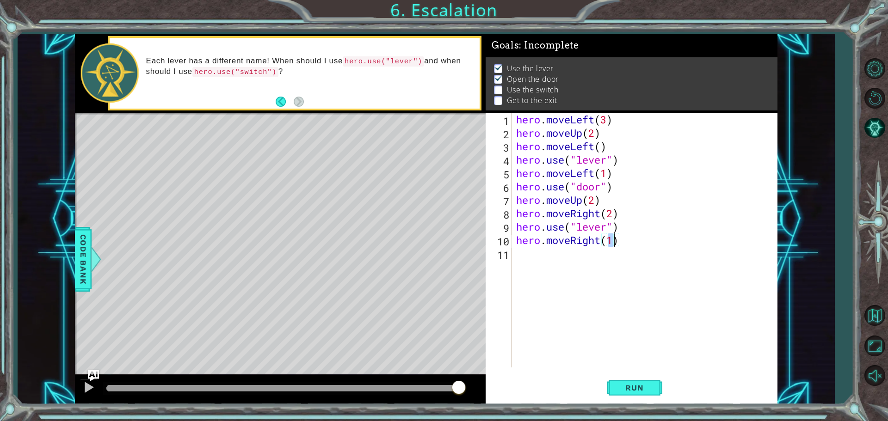
click at [533, 251] on div "hero . moveLeft ( 3 ) hero . moveUp ( 2 ) hero . moveLeft ( ) hero . use ( "lev…" at bounding box center [646, 254] width 265 height 282
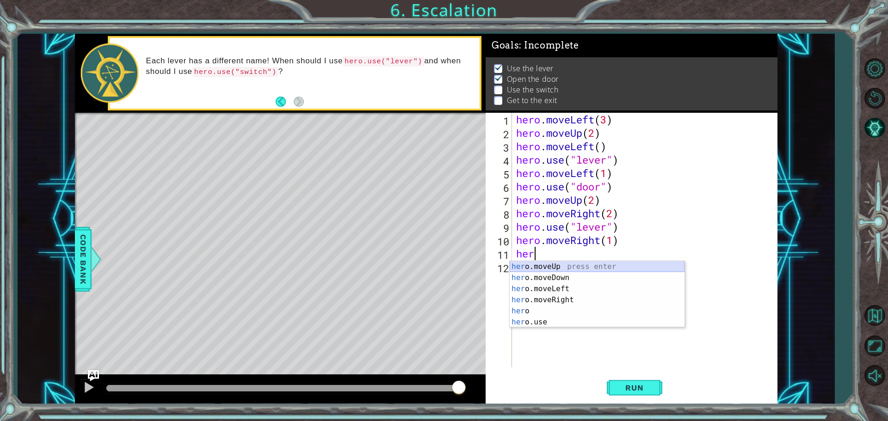
click at [542, 267] on div "her o.moveUp press enter her o.moveDown press enter her o.moveLeft press enter …" at bounding box center [596, 305] width 175 height 89
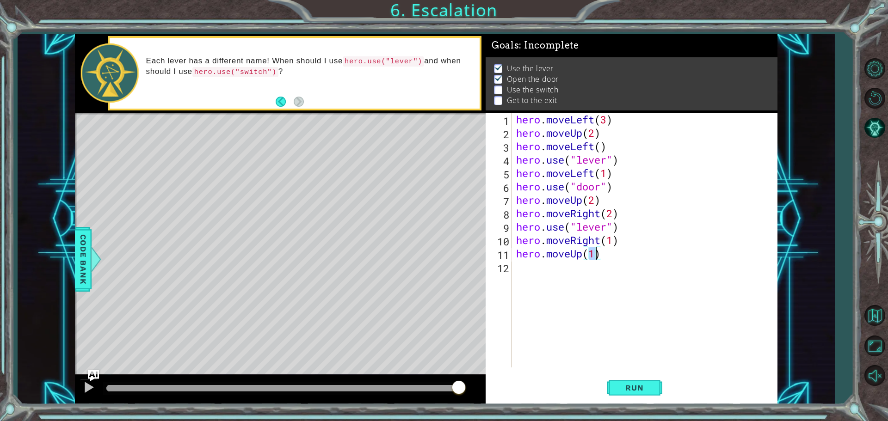
scroll to position [0, 3]
type textarea "hero.moveUp(1)"
click at [533, 282] on div "hero . moveLeft ( 3 ) hero . moveUp ( 2 ) hero . moveLeft ( ) hero . use ( "lev…" at bounding box center [646, 254] width 265 height 282
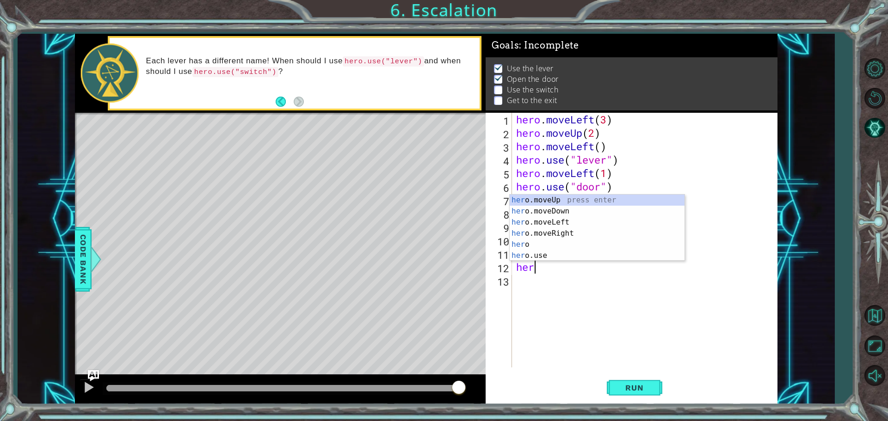
scroll to position [0, 0]
click at [568, 256] on div "hero press enter hero .moveUp press enter hero .moveDown press enter hero .move…" at bounding box center [596, 239] width 175 height 89
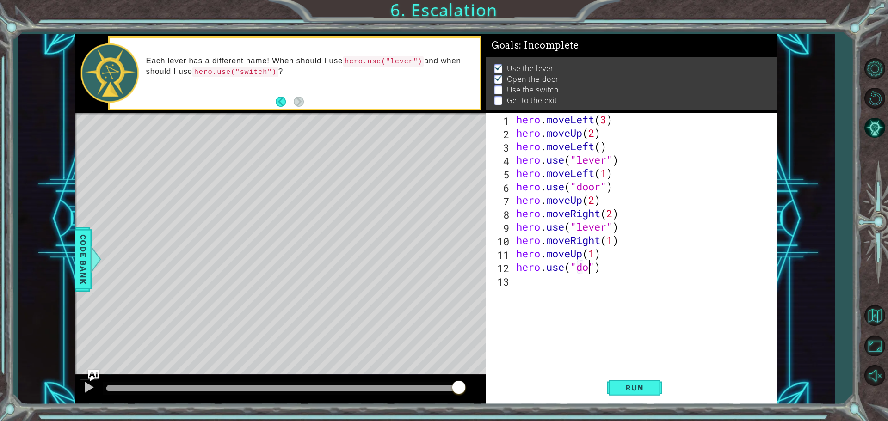
type textarea "hero.use("door")"
click at [648, 388] on span "Run" at bounding box center [634, 387] width 37 height 9
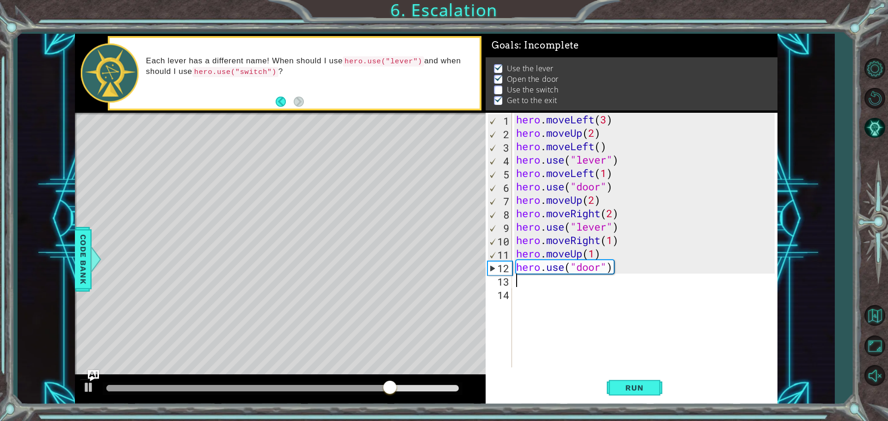
click at [612, 232] on div "hero . moveLeft ( 3 ) hero . moveUp ( 2 ) hero . moveLeft ( ) hero . use ( "lev…" at bounding box center [646, 254] width 265 height 282
click at [602, 231] on div "hero . moveLeft ( 3 ) hero . moveUp ( 2 ) hero . moveLeft ( ) hero . use ( "lev…" at bounding box center [646, 254] width 265 height 282
click at [605, 229] on div "hero . moveLeft ( 3 ) hero . moveUp ( 2 ) hero . moveLeft ( ) hero . use ( "lev…" at bounding box center [646, 254] width 265 height 282
type textarea "hero.use("switch")"
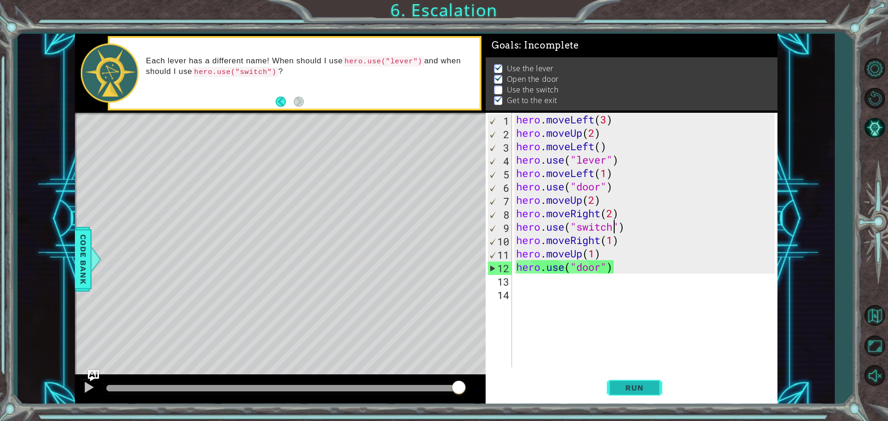
click at [639, 383] on span "Run" at bounding box center [634, 387] width 37 height 9
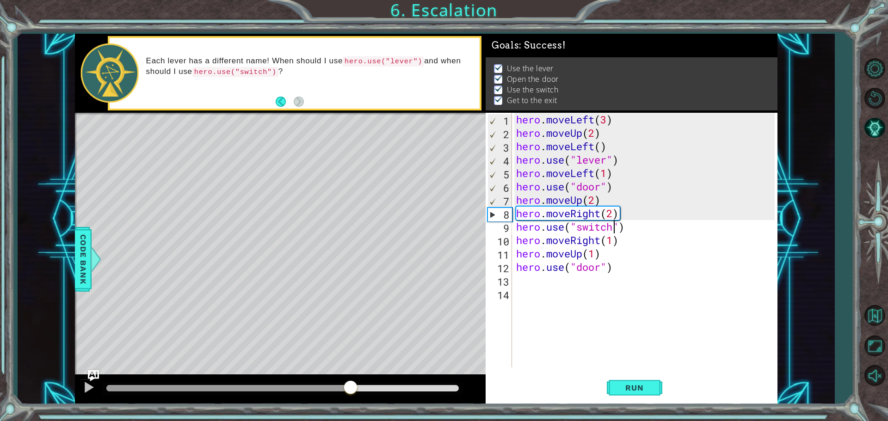
drag, startPoint x: 235, startPoint y: 388, endPoint x: 351, endPoint y: 400, distance: 116.2
click at [351, 400] on div at bounding box center [280, 390] width 411 height 30
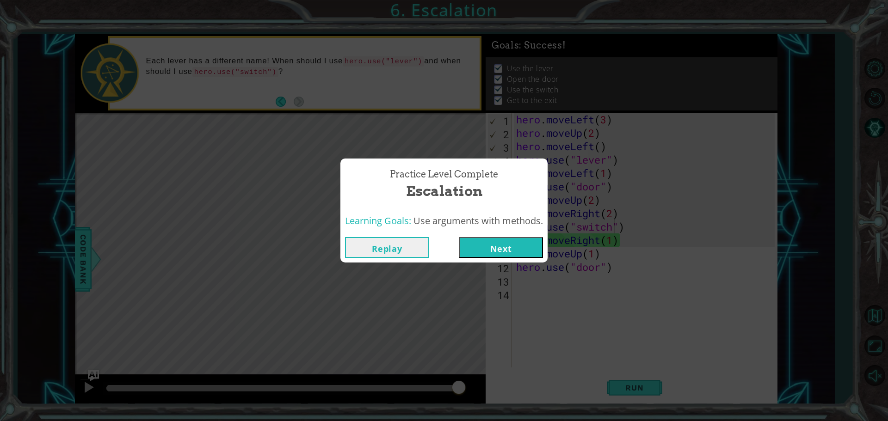
click at [463, 245] on button "Next" at bounding box center [501, 247] width 84 height 21
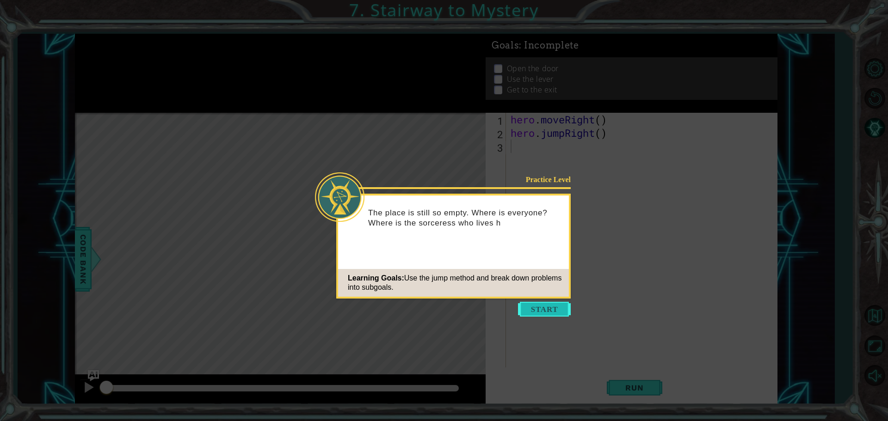
click at [538, 303] on button "Start" at bounding box center [544, 309] width 53 height 15
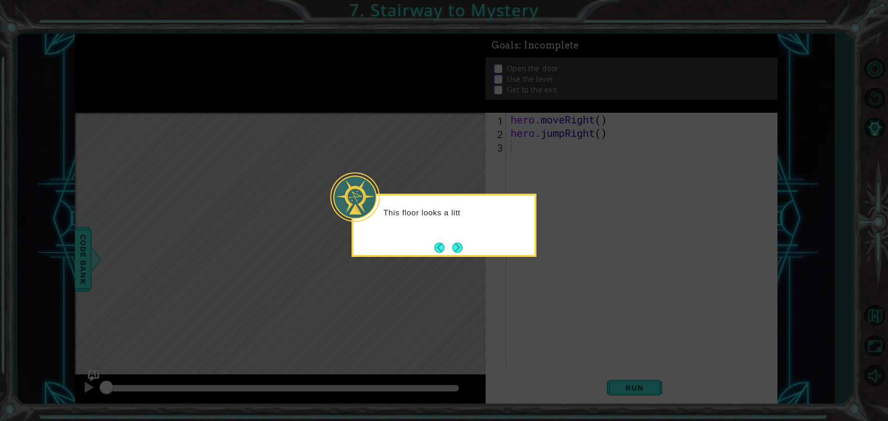
click at [460, 228] on div "This floor looks a litt" at bounding box center [443, 217] width 181 height 37
click at [456, 246] on button "Next" at bounding box center [457, 248] width 10 height 10
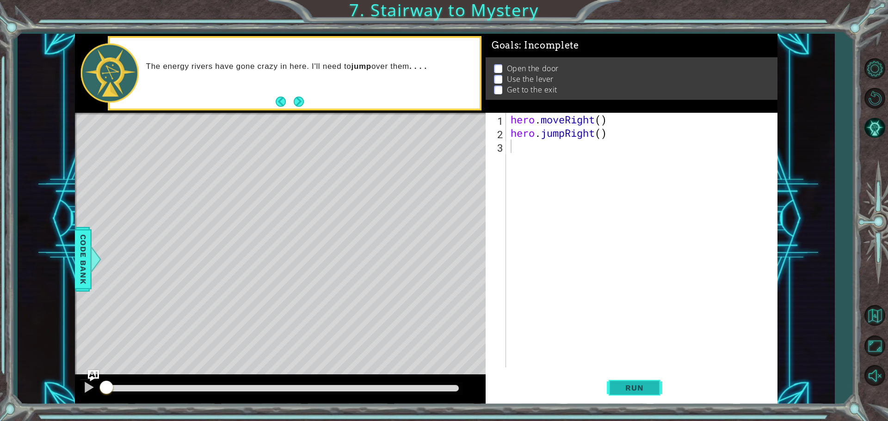
drag, startPoint x: 606, startPoint y: 386, endPoint x: 609, endPoint y: 378, distance: 8.5
click at [609, 378] on div "Run" at bounding box center [634, 387] width 292 height 29
click at [612, 386] on button "Run" at bounding box center [634, 387] width 55 height 29
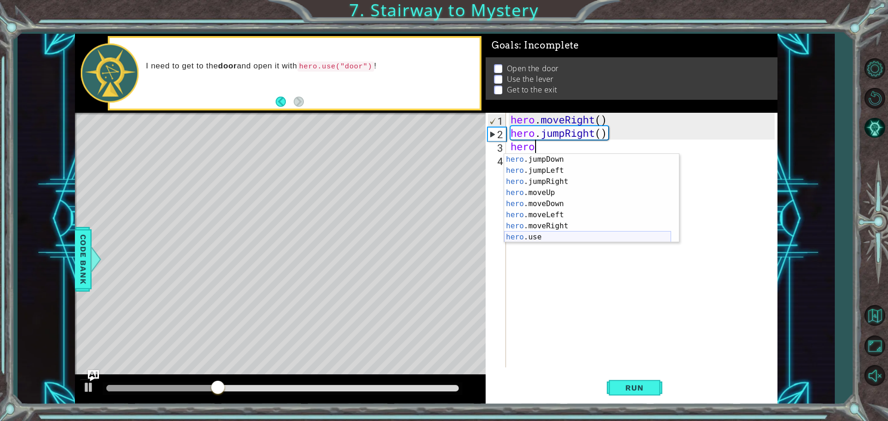
scroll to position [11, 0]
click at [550, 217] on div "hero .jumpDown press enter hero .jumpLeft press enter hero .jumpRight press ent…" at bounding box center [587, 209] width 167 height 111
type textarea "hero.moveLeft(1)"
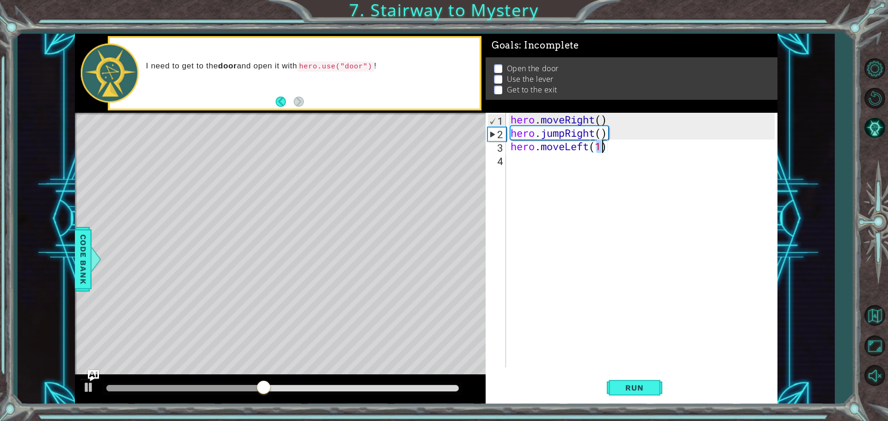
click at [526, 161] on div "hero . moveRight ( ) hero . jumpRight ( ) hero . moveLeft ( 1 )" at bounding box center [644, 254] width 270 height 282
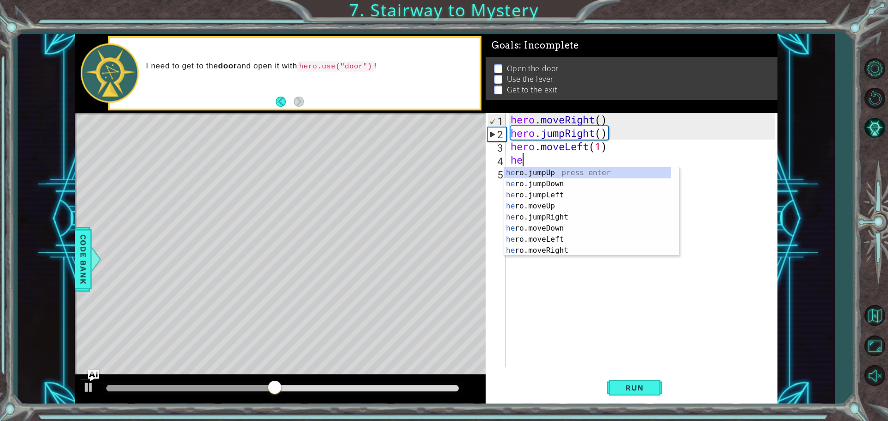
scroll to position [0, 0]
click at [555, 248] on div "hero .jumpUp press enter hero .jumpDown press enter hero .jumpLeft press enter …" at bounding box center [587, 222] width 167 height 111
type textarea "hero.moveRight(1)"
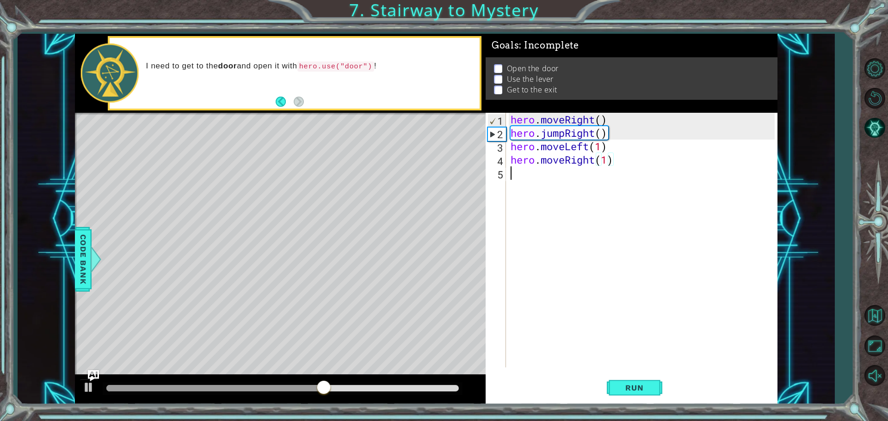
click at [552, 177] on div "hero . moveRight ( ) hero . jumpRight ( ) hero . moveLeft ( 1 ) hero . moveRigh…" at bounding box center [644, 254] width 270 height 282
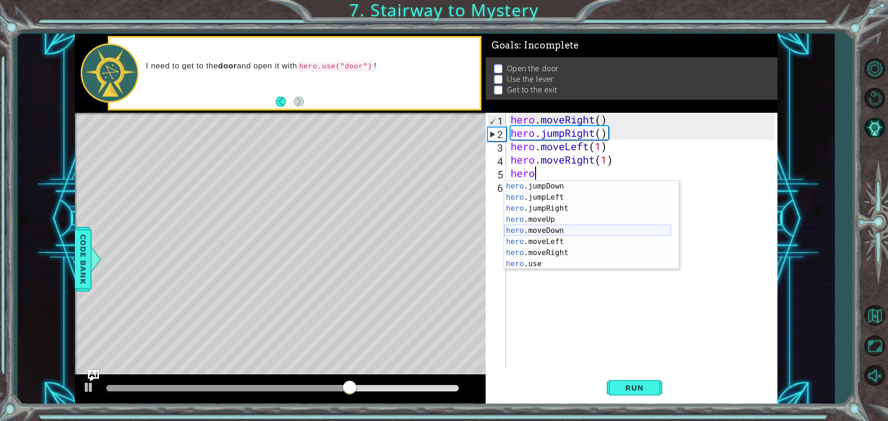
scroll to position [11, 0]
click at [543, 262] on div "hero .jumpDown press enter hero .jumpLeft press enter hero .jumpRight press ent…" at bounding box center [587, 236] width 167 height 111
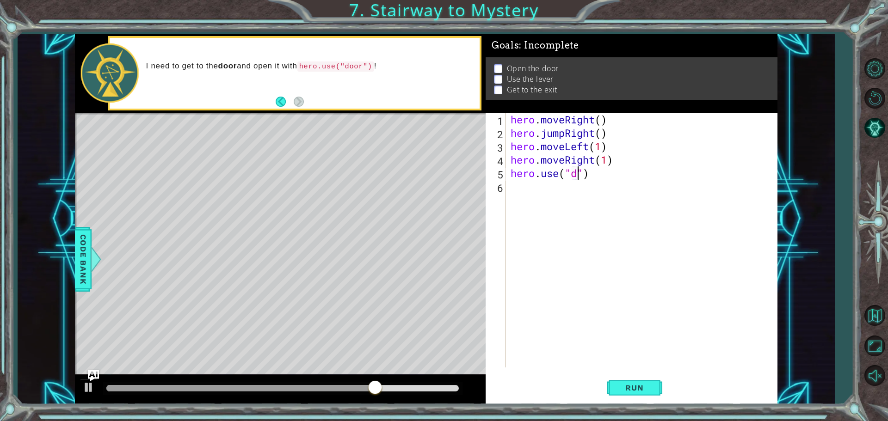
scroll to position [0, 3]
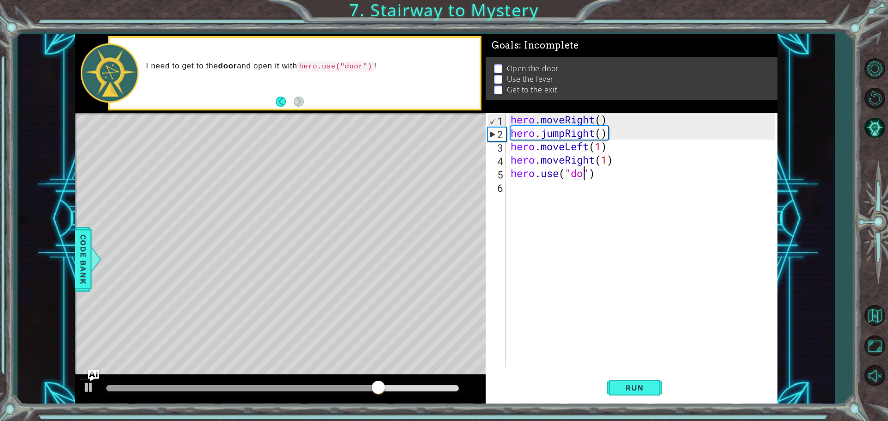
type textarea "hero.use("door")"
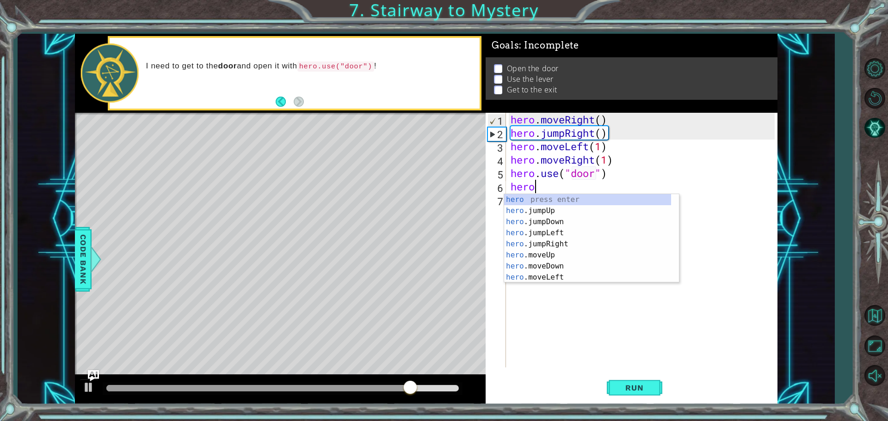
scroll to position [0, 0]
click at [611, 258] on div "hero press enter hero .jumpUp press enter hero .jumpDown press enter hero .jump…" at bounding box center [587, 249] width 167 height 111
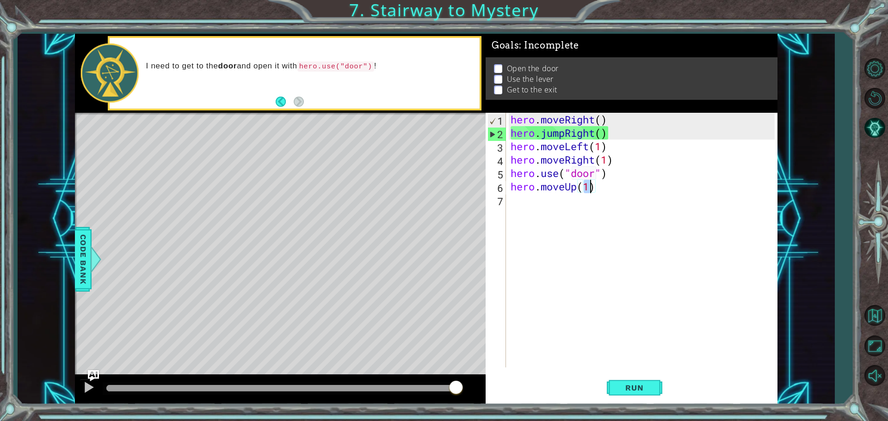
scroll to position [0, 3]
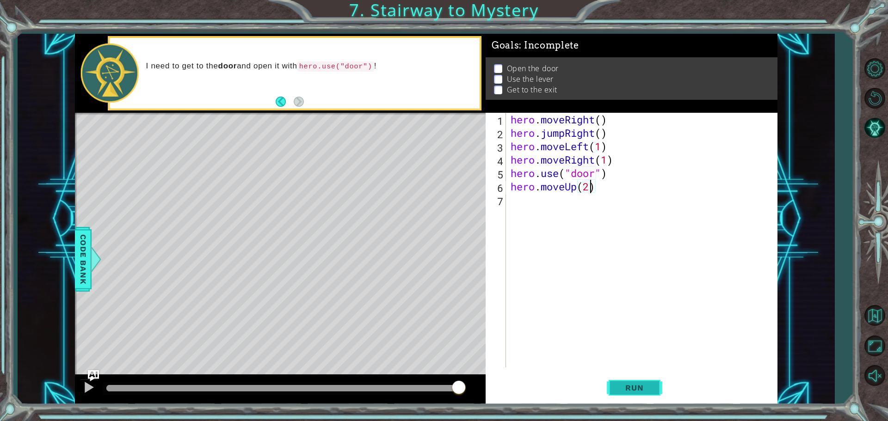
drag, startPoint x: 620, startPoint y: 386, endPoint x: 609, endPoint y: 379, distance: 13.0
click at [620, 385] on span "Run" at bounding box center [634, 387] width 37 height 9
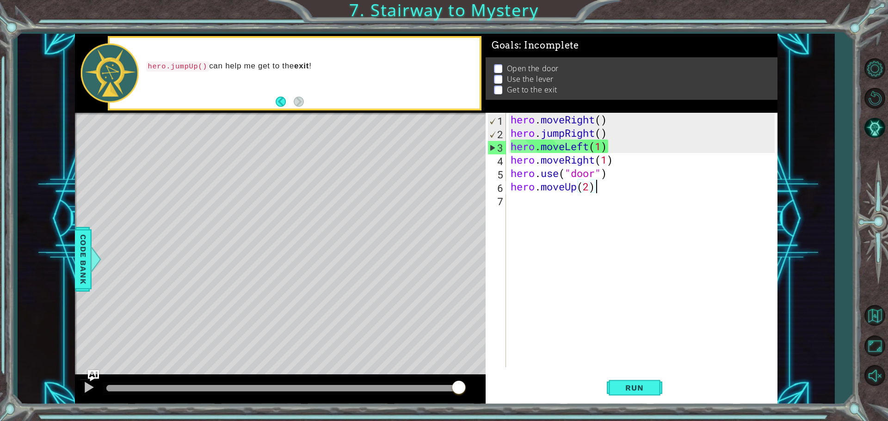
click at [588, 145] on div "hero . moveRight ( ) hero . jumpRight ( ) hero . moveLeft ( 1 ) hero . moveRigh…" at bounding box center [644, 254] width 270 height 282
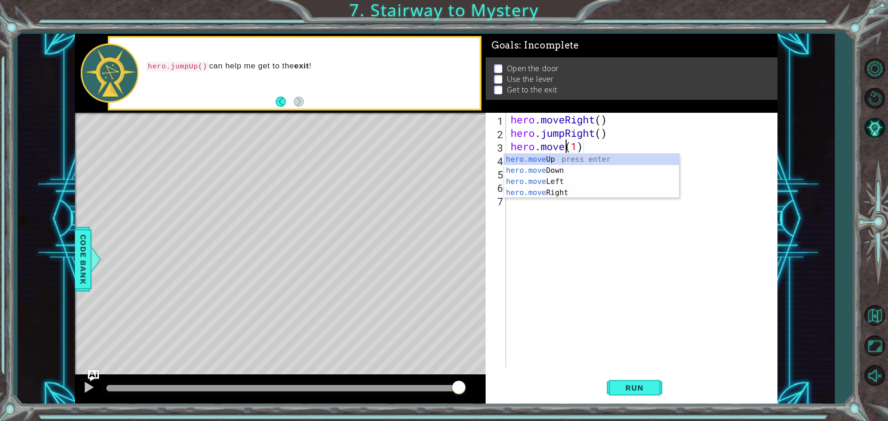
scroll to position [0, 3]
click at [566, 188] on div "hero.move Up press enter hero.move Down press enter hero.move Left press enter …" at bounding box center [591, 187] width 175 height 67
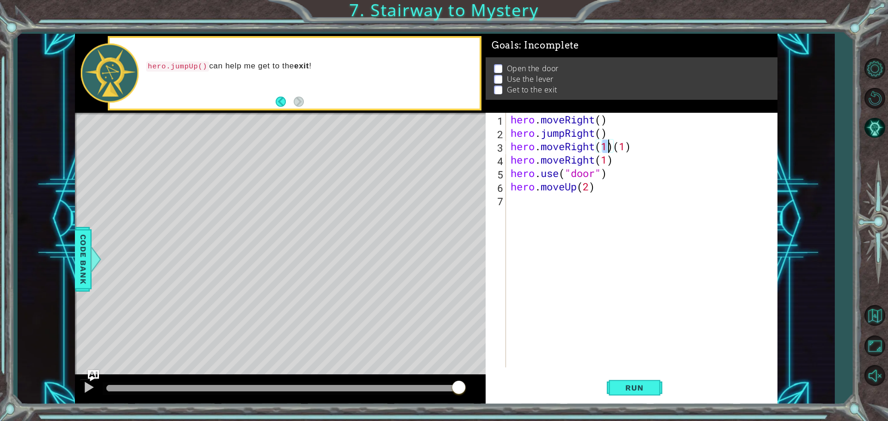
click at [594, 159] on div "hero . moveRight ( ) hero . jumpRight ( ) hero . moveRight ( 1 ) ( 1 ) hero . m…" at bounding box center [644, 254] width 270 height 282
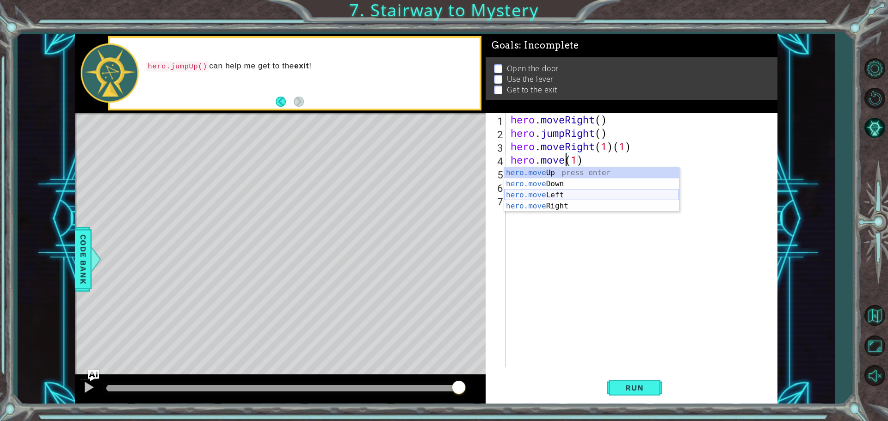
click at [614, 190] on div "hero.move Up press enter hero.move Down press enter hero.move Left press enter …" at bounding box center [591, 200] width 175 height 67
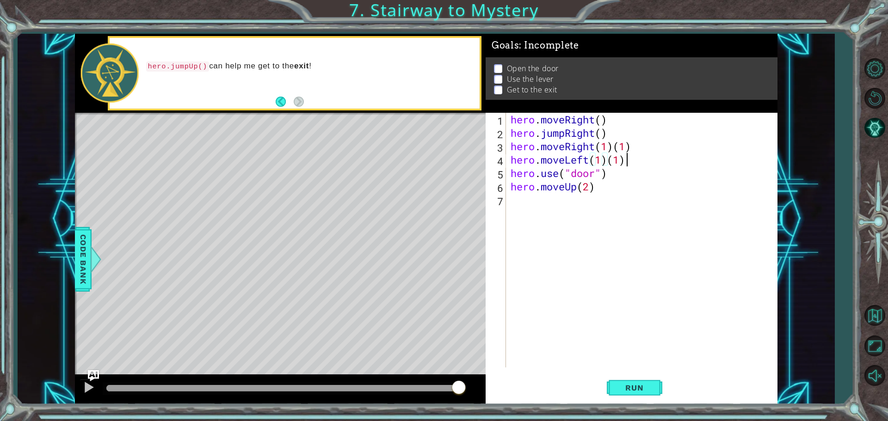
click at [628, 164] on div "hero . moveRight ( ) hero . jumpRight ( ) hero . moveRight ( 1 ) ( 1 ) hero . m…" at bounding box center [644, 254] width 270 height 282
click at [628, 145] on div "hero . moveRight ( ) hero . jumpRight ( ) hero . moveRight ( 1 ) ( 1 ) hero . m…" at bounding box center [644, 254] width 270 height 282
click at [634, 145] on div "hero . moveRight ( ) hero . jumpRight ( ) hero . moveRight ( 1 ) ( 1 ) hero . m…" at bounding box center [644, 254] width 270 height 282
click at [623, 387] on span "Run" at bounding box center [634, 387] width 37 height 9
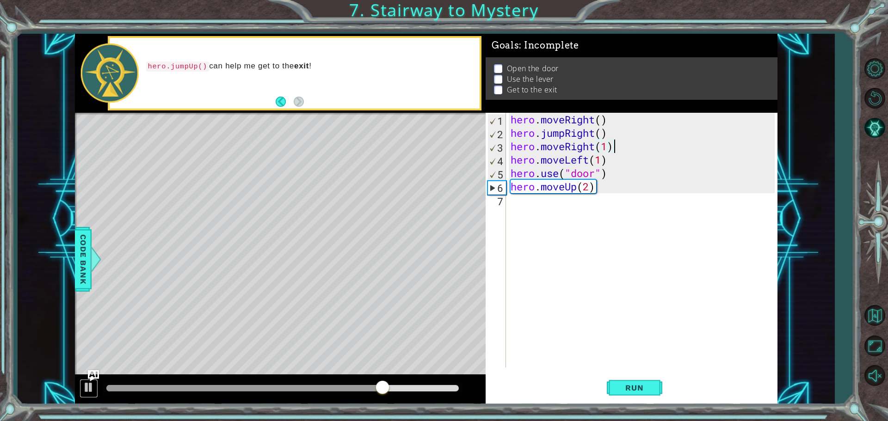
drag, startPoint x: 81, startPoint y: 392, endPoint x: 74, endPoint y: 387, distance: 9.0
click at [78, 388] on div at bounding box center [280, 390] width 411 height 30
click at [82, 390] on button at bounding box center [89, 388] width 18 height 19
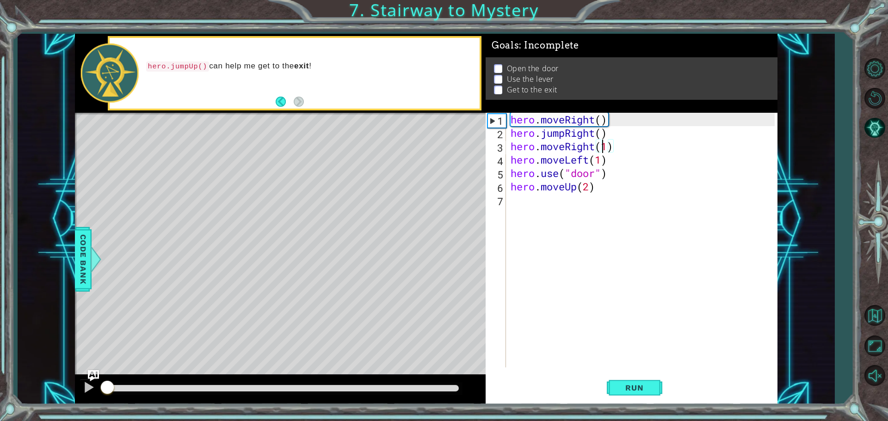
drag, startPoint x: 387, startPoint y: 393, endPoint x: 8, endPoint y: 359, distance: 380.6
click at [0, 362] on div "1 ההההההההההההההההההההההההההההההההההההההההההההההההההההההההההההההההההההההההההההה…" at bounding box center [444, 210] width 888 height 421
click at [592, 159] on div "hero . moveRight ( ) hero . jumpRight ( ) hero . moveRight ( 1 ) hero . moveLef…" at bounding box center [644, 254] width 270 height 282
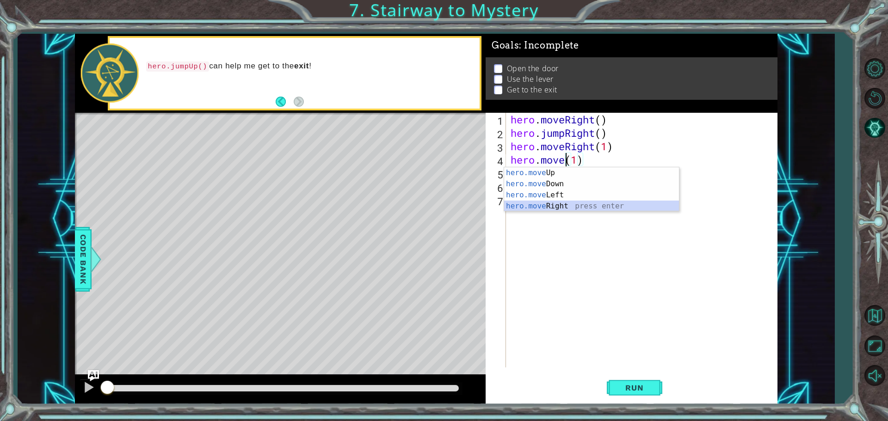
click at [558, 207] on div "hero.move Up press enter hero.move Down press enter hero.move Left press enter …" at bounding box center [591, 200] width 175 height 67
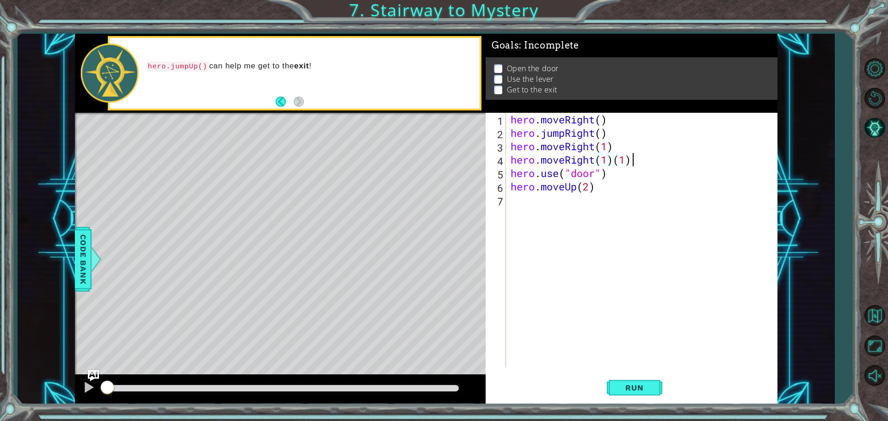
click at [649, 162] on div "hero . moveRight ( ) hero . jumpRight ( ) hero . moveRight ( 1 ) hero . moveRig…" at bounding box center [644, 254] width 270 height 282
click at [639, 159] on div "hero . moveRight ( ) hero . jumpRight ( ) hero . moveRight ( 1 ) hero . moveRig…" at bounding box center [644, 254] width 270 height 282
click at [559, 168] on div "hero . moveRight ( ) hero . jumpRight ( ) hero . moveRight ( 1 ) hero . moveRig…" at bounding box center [644, 254] width 270 height 282
click at [635, 384] on span "Run" at bounding box center [634, 387] width 37 height 9
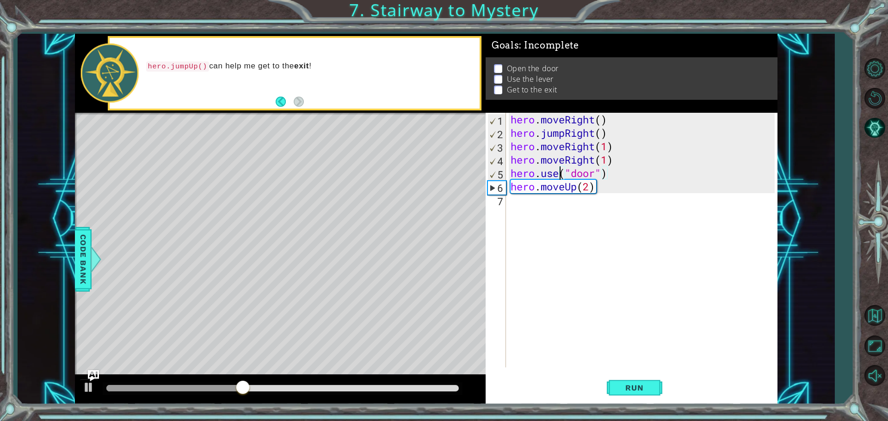
click at [596, 161] on div "hero . moveRight ( ) hero . jumpRight ( ) hero . moveRight ( 1 ) hero . moveRig…" at bounding box center [644, 254] width 270 height 282
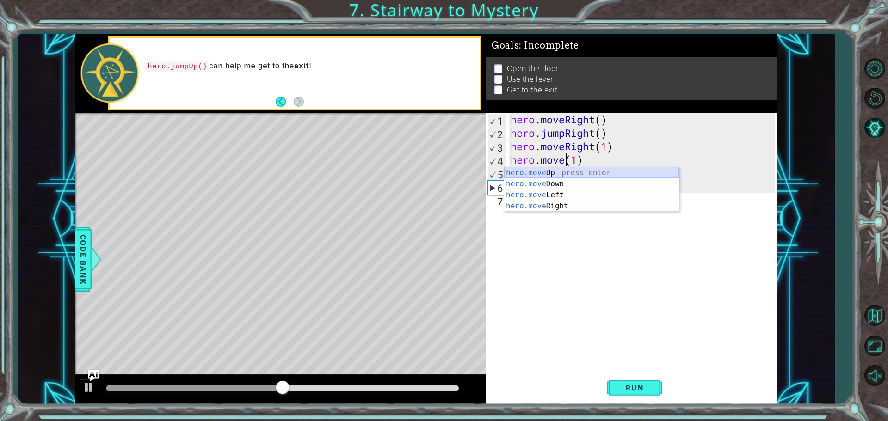
click at [583, 173] on div "hero.move Up press enter hero.move Down press enter hero.move Left press enter …" at bounding box center [591, 200] width 175 height 67
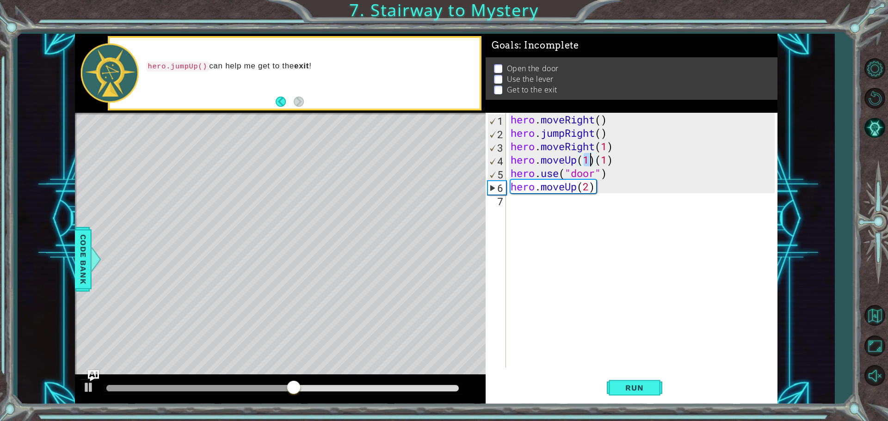
click at [617, 158] on div "hero . moveRight ( ) hero . jumpRight ( ) hero . moveRight ( 1 ) hero . moveUp …" at bounding box center [644, 254] width 270 height 282
click at [587, 158] on div "hero . moveRight ( ) hero . jumpRight ( ) hero . moveRight ( 1 ) hero . moveUp …" at bounding box center [644, 254] width 270 height 282
click at [589, 158] on div "hero . moveRight ( ) hero . jumpRight ( ) hero . moveRight ( 1 ) hero . moveUp …" at bounding box center [644, 254] width 270 height 282
type textarea "hero.moveUp(1)"
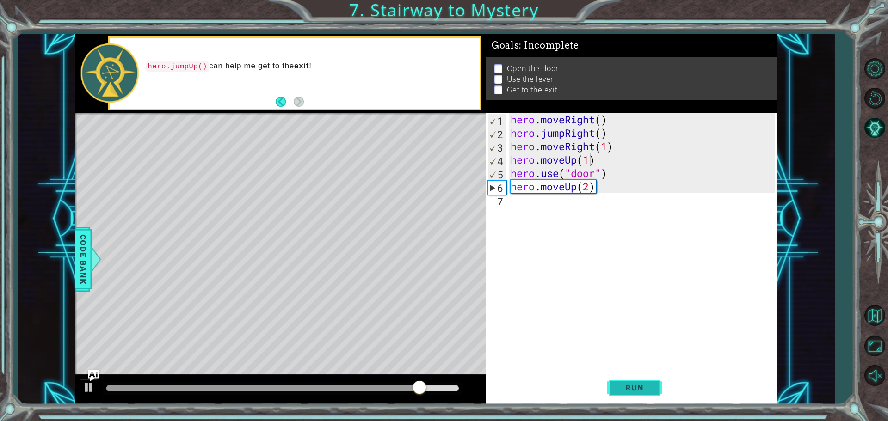
click at [650, 379] on button "Run" at bounding box center [634, 387] width 55 height 29
click at [526, 201] on div "hero . moveRight ( ) hero . jumpRight ( ) hero . moveRight ( 1 ) hero . moveUp …" at bounding box center [644, 254] width 270 height 282
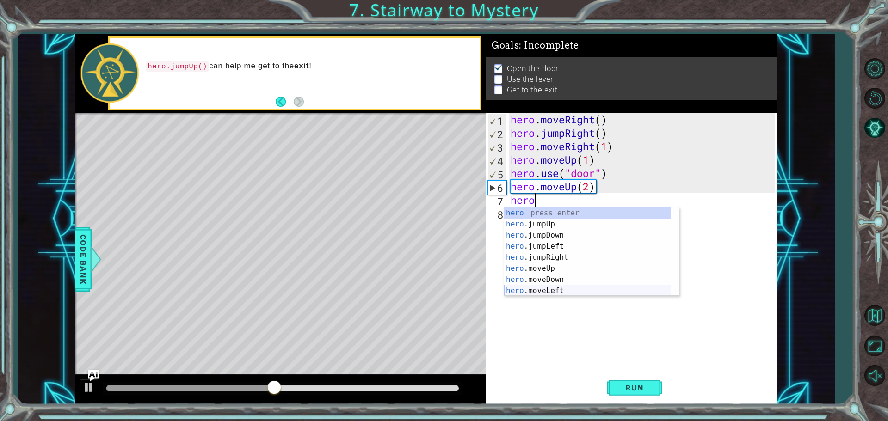
scroll to position [22, 0]
click at [565, 271] on div "hero .jumpDown press enter hero .jumpLeft press enter hero .jumpRight press ent…" at bounding box center [587, 263] width 167 height 111
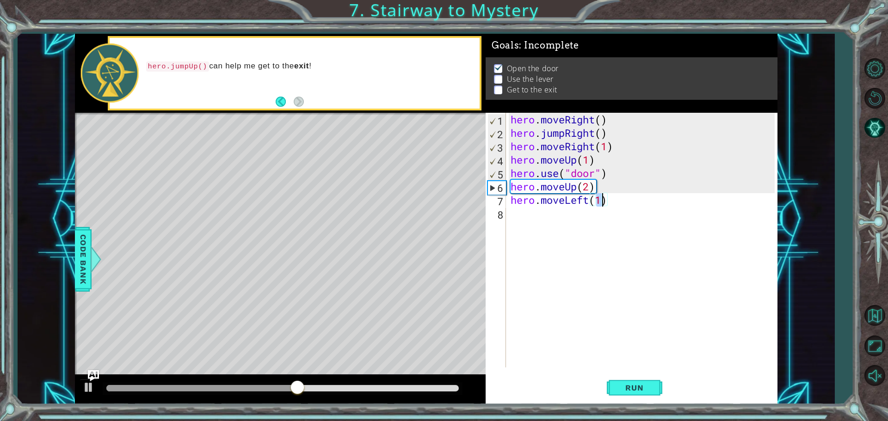
click at [590, 202] on div "hero . moveRight ( ) hero . jumpRight ( ) hero . moveRight ( 1 ) hero . moveUp …" at bounding box center [644, 254] width 270 height 282
click at [634, 199] on div "hero . moveRight ( ) hero . jumpRight ( ) hero . moveRight ( 1 ) hero . moveUp …" at bounding box center [644, 254] width 270 height 282
type textarea "hero.moveRight(1)"
click at [534, 214] on div "hero . moveRight ( ) hero . jumpRight ( ) hero . moveRight ( 1 ) hero . moveUp …" at bounding box center [644, 254] width 270 height 282
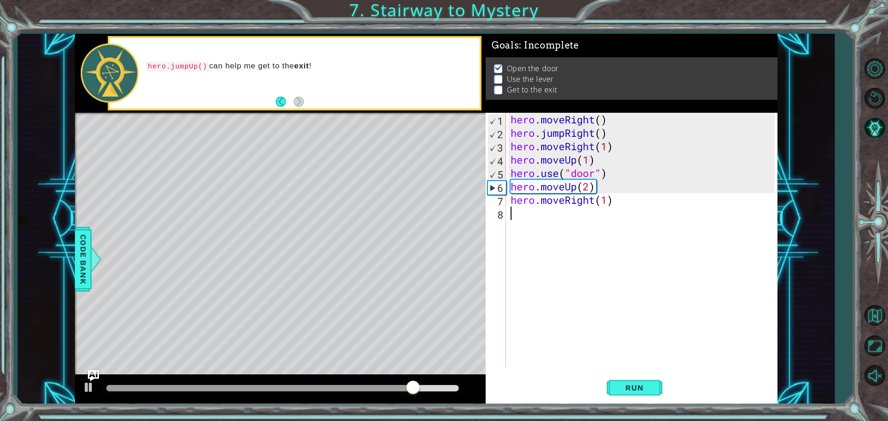
scroll to position [0, 0]
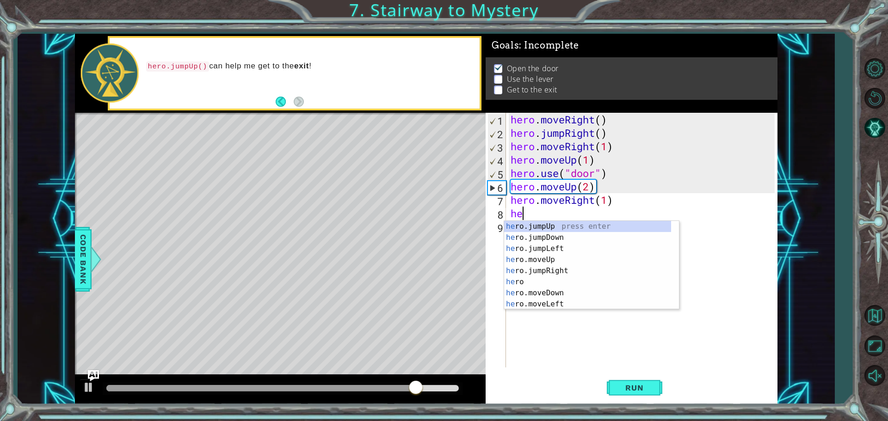
type textarea "hero"
click at [569, 232] on div "hero press enter hero .jumpUp press enter hero .jumpDown press enter hero .jump…" at bounding box center [587, 276] width 167 height 111
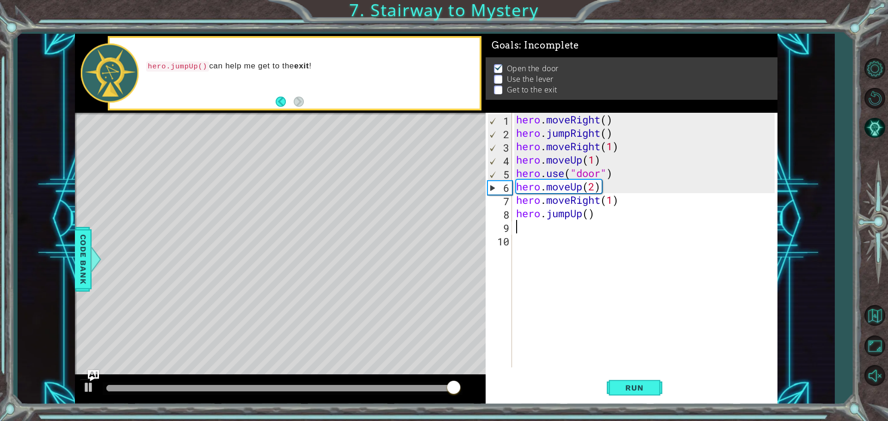
scroll to position [0, 0]
click at [639, 391] on span "Run" at bounding box center [634, 387] width 37 height 9
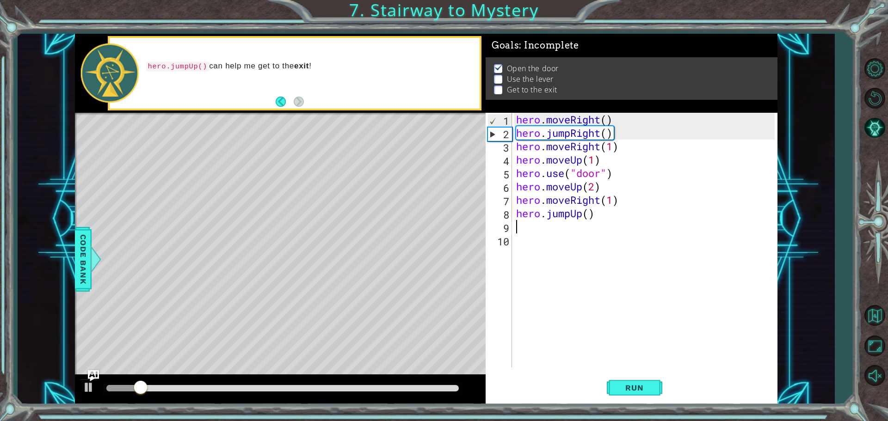
click at [260, 390] on div at bounding box center [282, 388] width 352 height 6
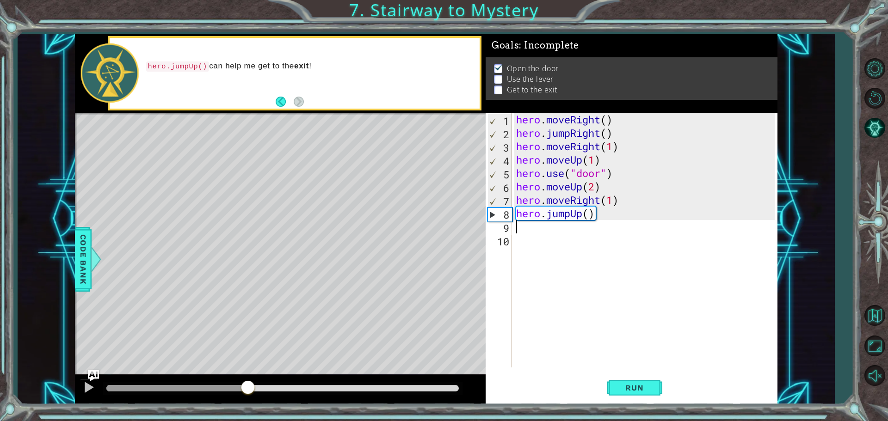
drag, startPoint x: 257, startPoint y: 388, endPoint x: 240, endPoint y: 380, distance: 18.8
click at [240, 380] on div at bounding box center [247, 388] width 17 height 17
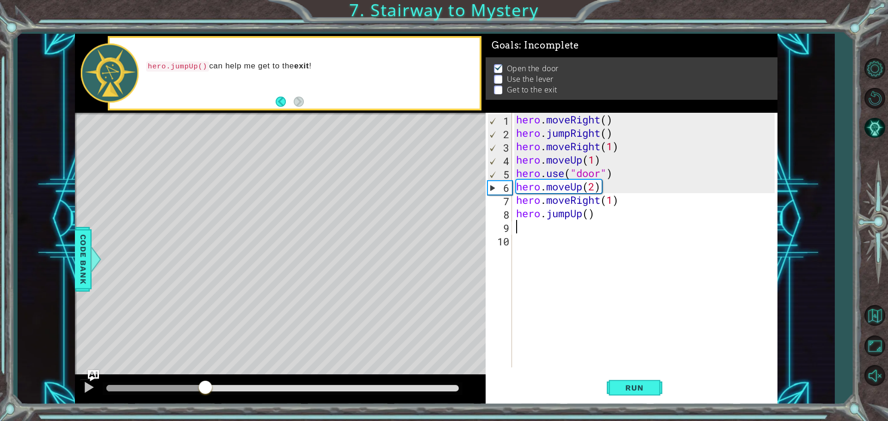
click at [205, 371] on div "methods hero moveDown(steps) moveUp(steps) moveLeft(steps) moveRight(steps) use…" at bounding box center [426, 219] width 702 height 371
click at [617, 383] on span "Run" at bounding box center [634, 387] width 37 height 9
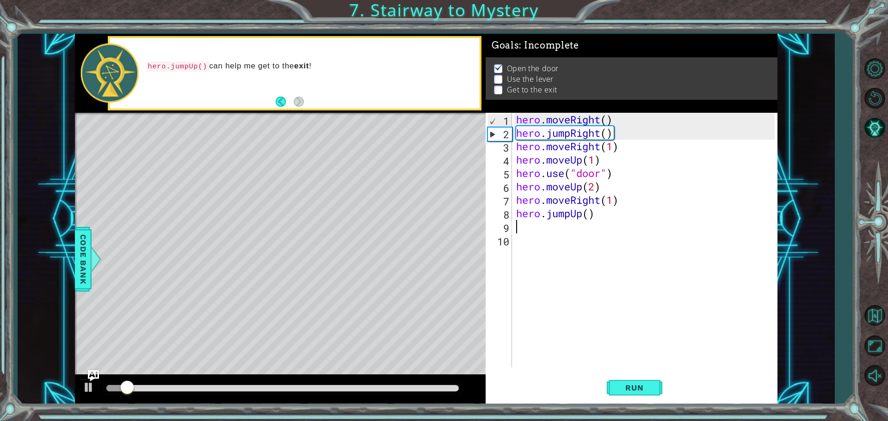
click at [196, 382] on div at bounding box center [283, 388] width 360 height 13
click at [193, 386] on div at bounding box center [282, 388] width 352 height 6
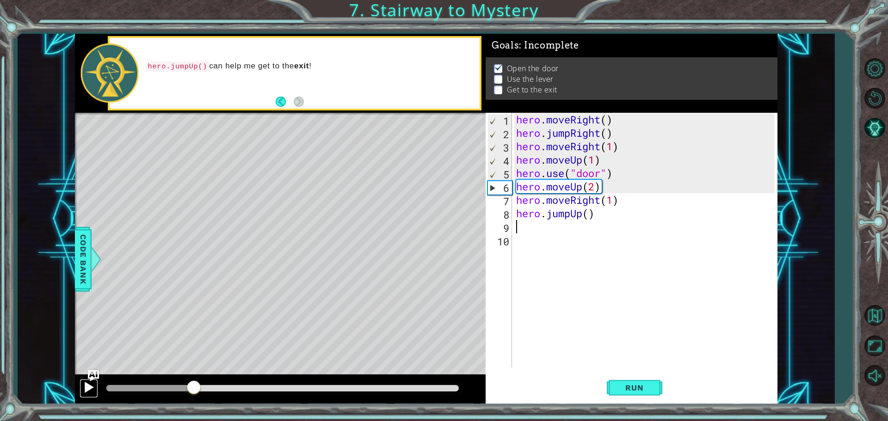
click at [88, 382] on div at bounding box center [89, 387] width 12 height 12
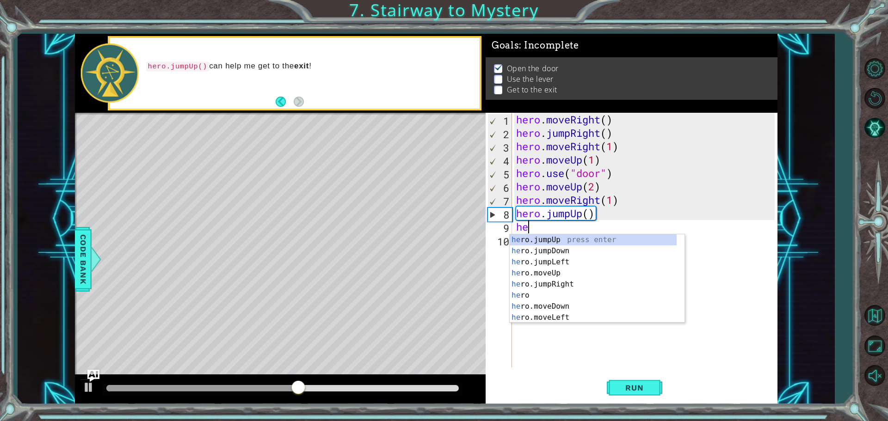
type textarea "h"
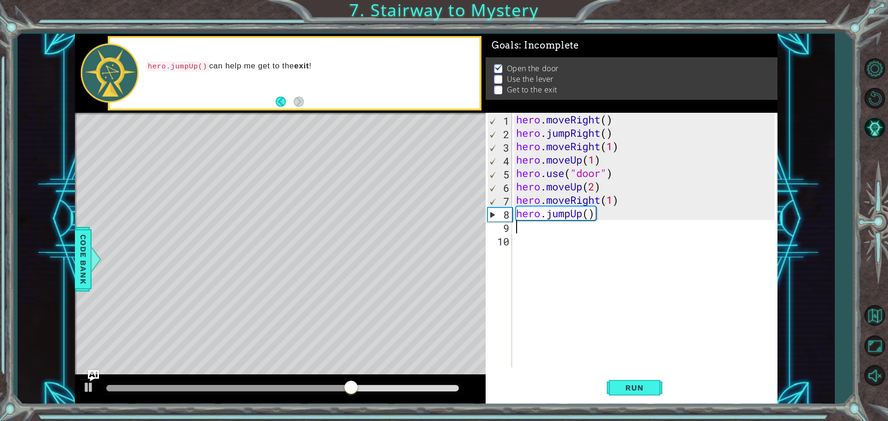
click at [600, 203] on div "hero . moveRight ( ) hero . jumpRight ( ) hero . moveRight ( 1 ) hero . moveUp …" at bounding box center [646, 254] width 265 height 282
click at [586, 212] on div "hero.moveLeft press enter" at bounding box center [596, 224] width 175 height 33
click at [600, 210] on div "hero . moveRight ( ) hero . jumpRight ( ) hero . moveRight ( 1 ) hero . moveUp …" at bounding box center [646, 254] width 265 height 282
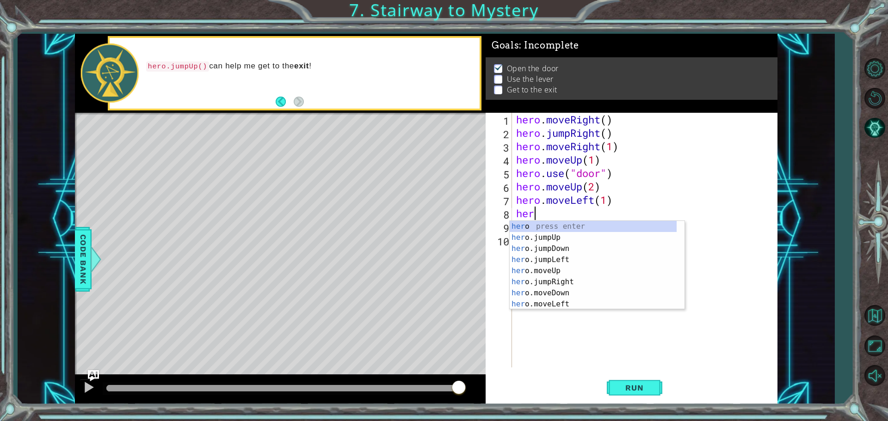
scroll to position [0, 0]
type textarea "h"
click at [564, 305] on div "her o.jumpDown press enter her o.jumpLeft press enter her o.moveUp press enter …" at bounding box center [592, 276] width 167 height 111
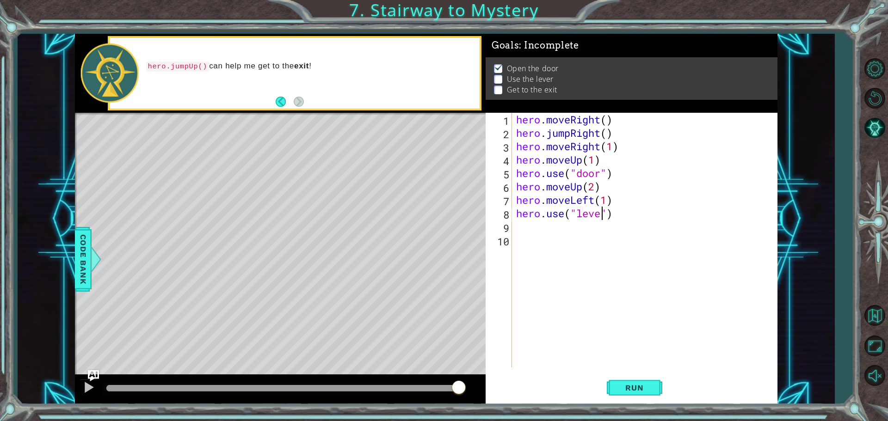
type textarea "hero.use("lever")"
click at [529, 231] on div "hero . moveRight ( ) hero . jumpRight ( ) hero . moveRight ( 1 ) hero . moveUp …" at bounding box center [646, 254] width 265 height 282
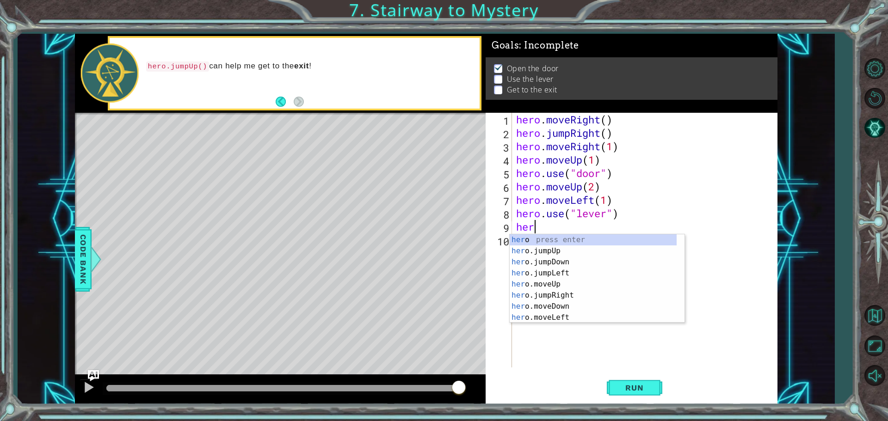
scroll to position [0, 0]
click at [545, 318] on div "hero press enter hero .jumpUp press enter hero .jumpDown press enter hero .jump…" at bounding box center [592, 289] width 167 height 111
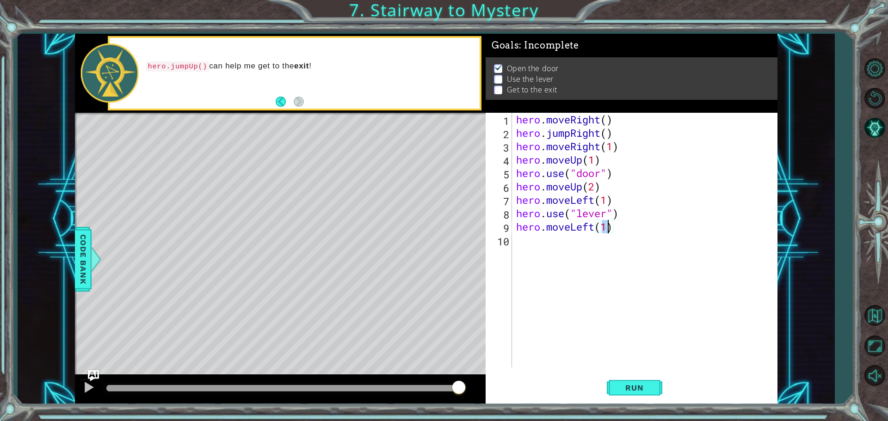
type textarea "hero.moveLeft(2)"
click at [641, 229] on div "hero . moveRight ( ) hero . jumpRight ( ) hero . moveRight ( 1 ) hero . moveUp …" at bounding box center [646, 254] width 265 height 282
click at [557, 243] on div "hero . moveRight ( ) hero . jumpRight ( ) hero . moveRight ( 1 ) hero . moveUp …" at bounding box center [646, 254] width 265 height 282
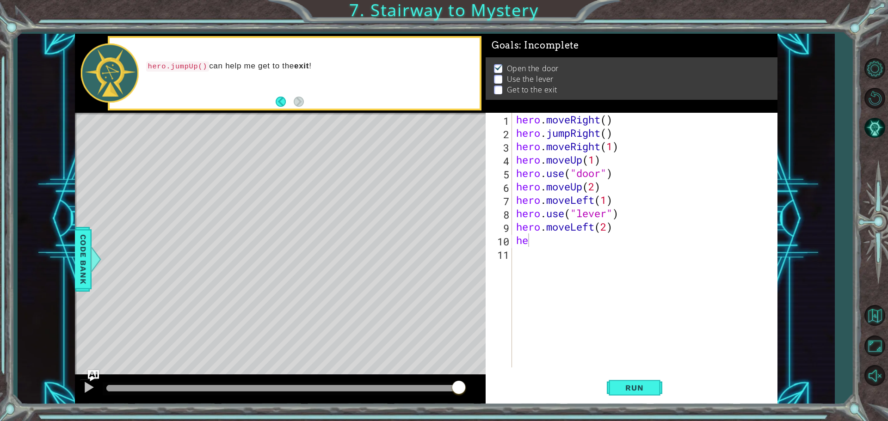
click at [561, 247] on body "1 ההההההההההההההההההההההההההההההההההההההההההההההההההההההההההההההההההההההההההההה…" at bounding box center [444, 210] width 888 height 421
click at [544, 245] on div "hero . moveRight ( ) hero . jumpRight ( ) hero . moveRight ( 1 ) hero . moveUp …" at bounding box center [646, 254] width 265 height 282
type textarea "her"
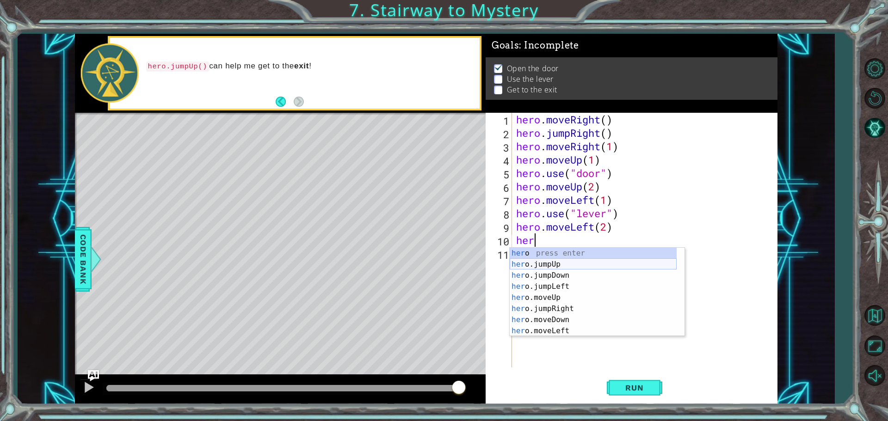
click at [551, 266] on div "her o press enter her o.jumpUp press enter her o.jumpDown press enter her o.jum…" at bounding box center [592, 303] width 167 height 111
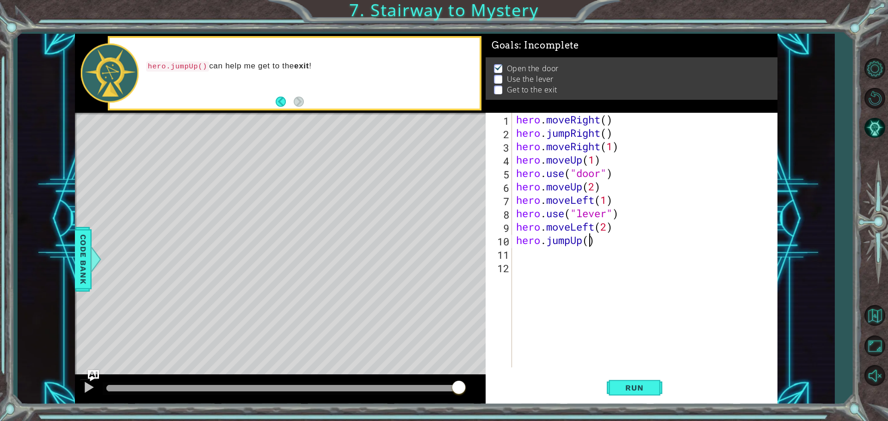
click at [589, 242] on div "hero . moveRight ( ) hero . jumpRight ( ) hero . moveRight ( 1 ) hero . moveUp …" at bounding box center [646, 254] width 265 height 282
type textarea "hero.jumpUp(1)"
click at [545, 254] on div "hero . moveRight ( ) hero . jumpRight ( ) hero . moveRight ( 1 ) hero . moveUp …" at bounding box center [646, 254] width 265 height 282
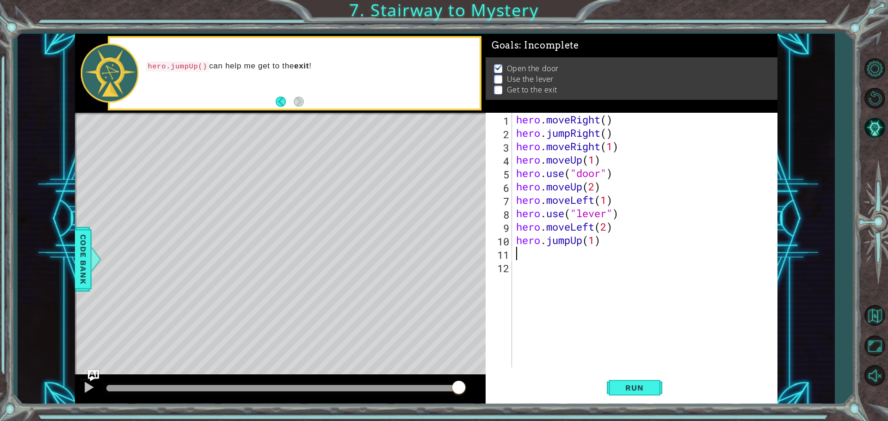
click at [593, 237] on div "hero . moveRight ( ) hero . jumpRight ( ) hero . moveRight ( 1 ) hero . moveUp …" at bounding box center [646, 254] width 265 height 282
type textarea "hero.jumpUp()"
click at [551, 251] on div "hero . moveRight ( ) hero . jumpRight ( ) hero . moveRight ( 1 ) hero . moveUp …" at bounding box center [646, 254] width 265 height 282
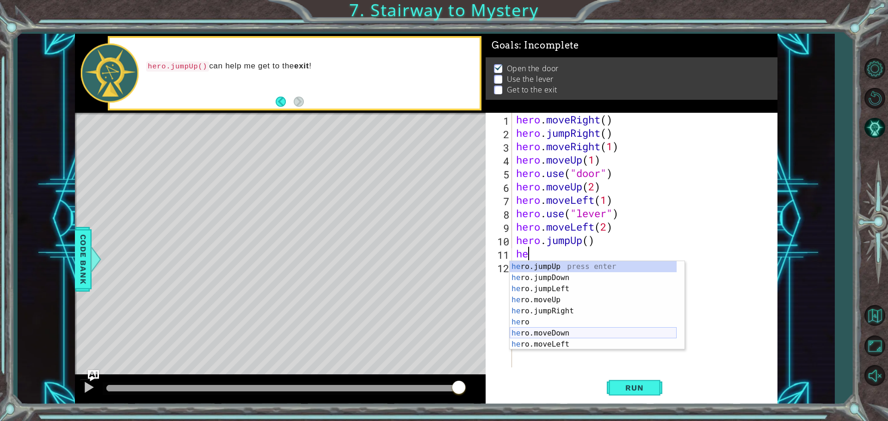
scroll to position [22, 0]
click at [557, 332] on div "he ro.jumpLeft press enter he ro.moveUp press enter he ro.jumpRight press enter…" at bounding box center [592, 316] width 167 height 111
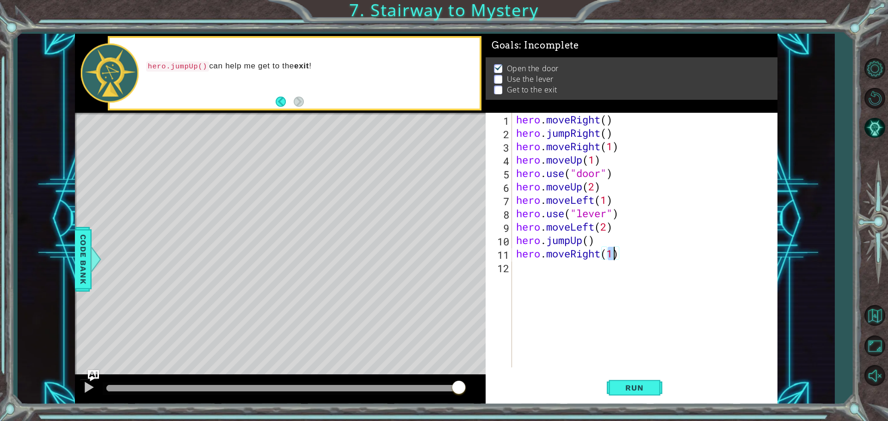
scroll to position [0, 4]
type textarea "hero.moveRight(2)"
click at [625, 388] on span "Run" at bounding box center [634, 387] width 37 height 9
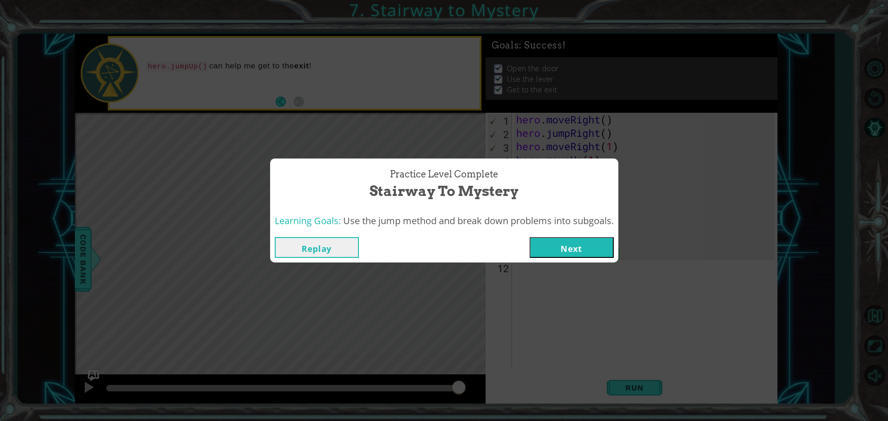
click at [590, 249] on button "Next" at bounding box center [571, 247] width 84 height 21
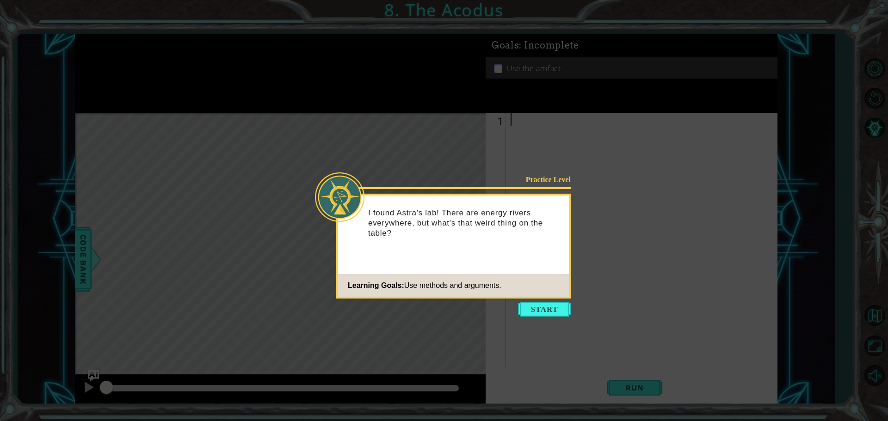
click at [537, 289] on footer "Learning Goals: Use methods and arguments." at bounding box center [453, 285] width 231 height 23
click at [533, 304] on button "Start" at bounding box center [544, 309] width 53 height 15
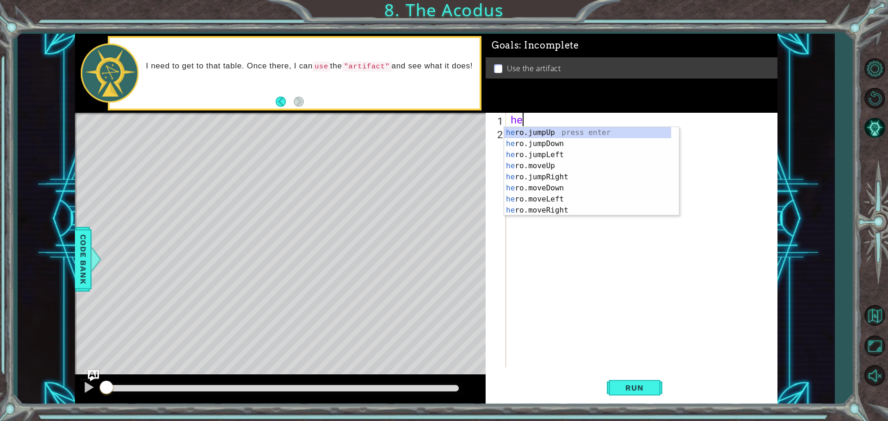
scroll to position [0, 0]
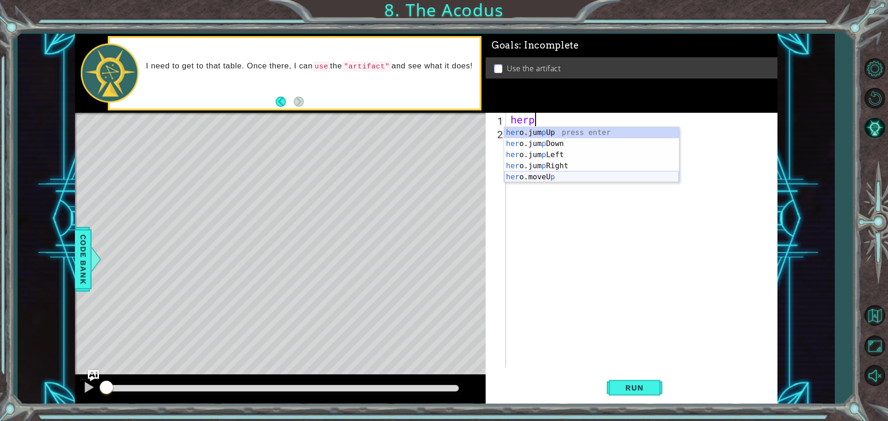
click at [550, 174] on div "her o.jum p Up press enter her o.jum p Down press enter her o.jum p Left press …" at bounding box center [591, 166] width 175 height 78
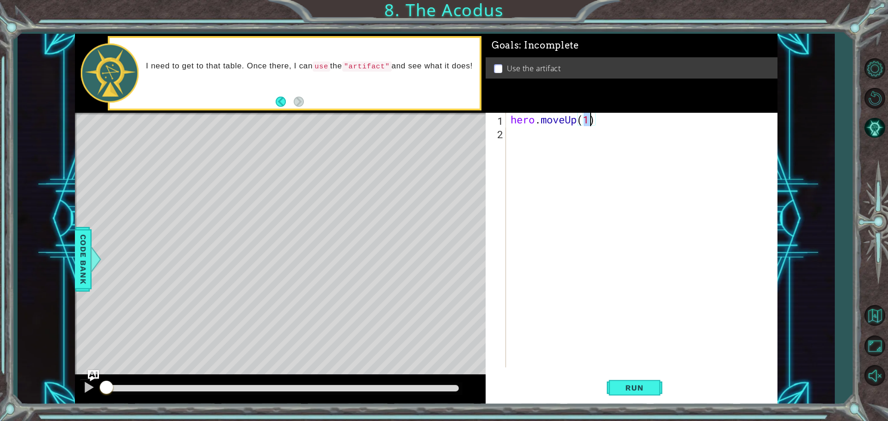
type textarea "hero.moveUp(2)"
click at [586, 138] on div "hero . moveUp ( 2 )" at bounding box center [644, 254] width 270 height 282
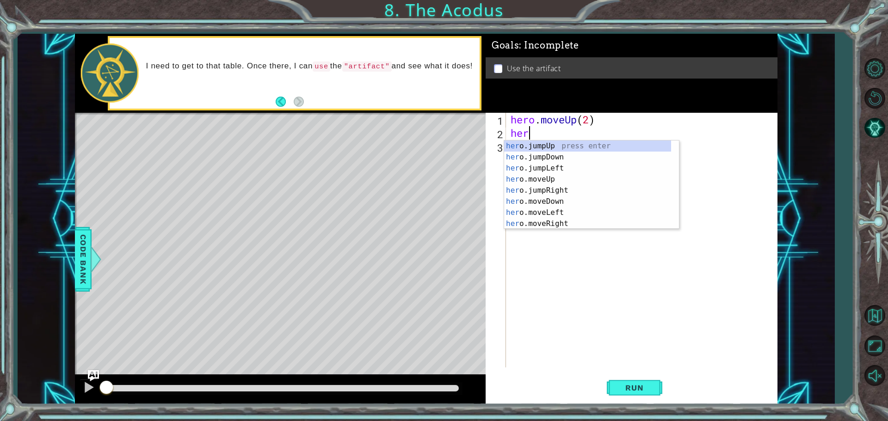
scroll to position [0, 0]
click at [575, 213] on div "hero .jumpUp press enter hero .jumpDown press enter hero .jumpLeft press enter …" at bounding box center [587, 196] width 167 height 111
type textarea "hero.moveLeft(1)"
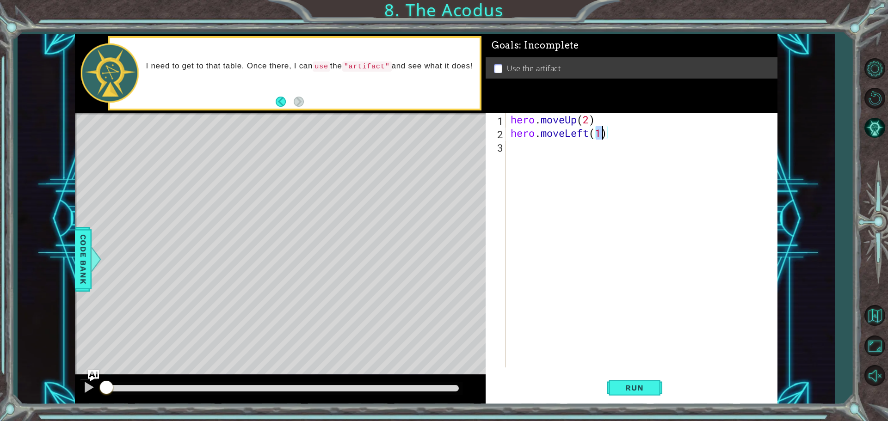
click at [565, 159] on div "hero . moveUp ( 2 ) hero . moveLeft ( 1 )" at bounding box center [644, 254] width 270 height 282
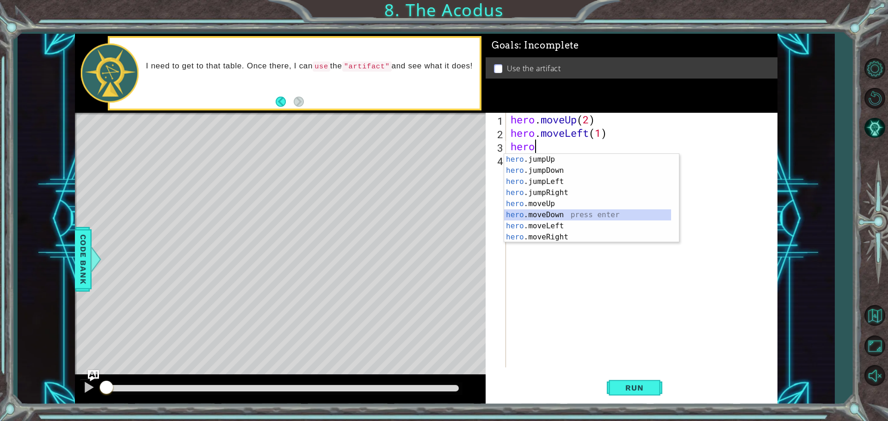
click at [566, 217] on div "hero .jumpUp press enter hero .jumpDown press enter hero .jumpLeft press enter …" at bounding box center [587, 209] width 167 height 111
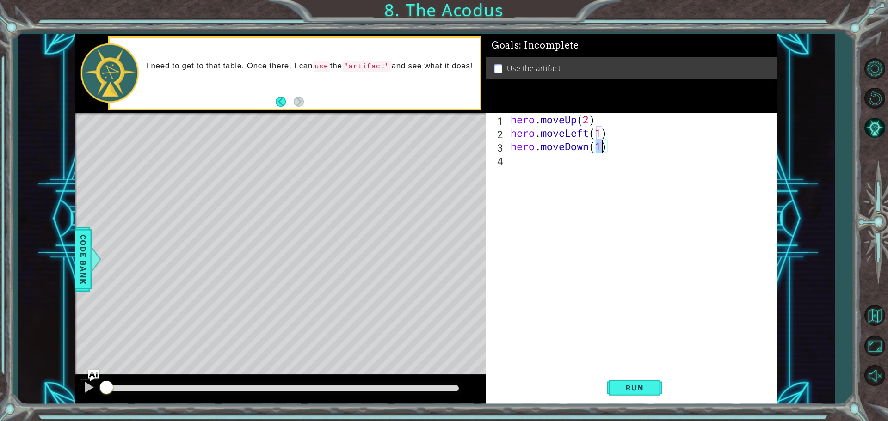
type textarea "hero.moveDown(2)"
click at [560, 173] on div "hero . moveUp ( 2 ) hero . moveLeft ( 1 ) hero . moveDown ( 2 )" at bounding box center [644, 254] width 270 height 282
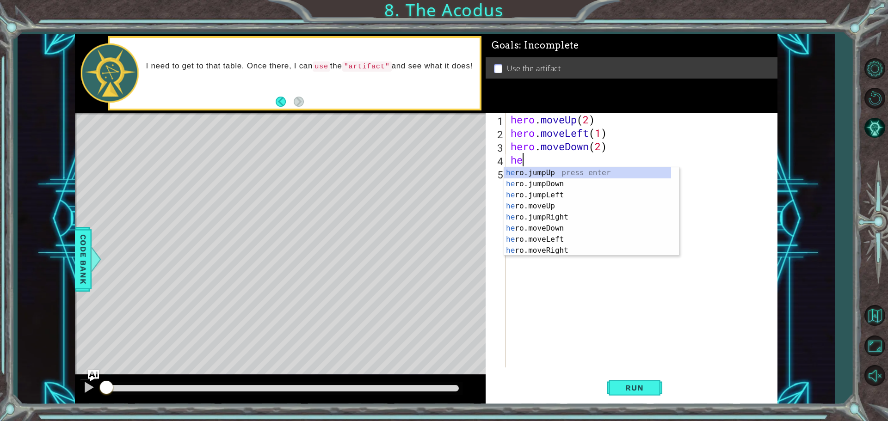
type textarea "hero"
click at [559, 197] on div "hero .jumpUp press enter hero .jumpDown press enter hero .jumpLeft press enter …" at bounding box center [587, 222] width 167 height 111
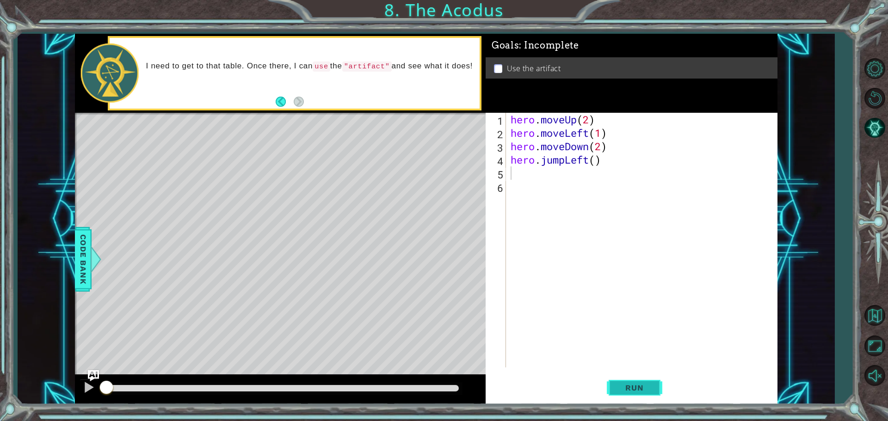
click at [643, 379] on button "Run" at bounding box center [634, 387] width 55 height 29
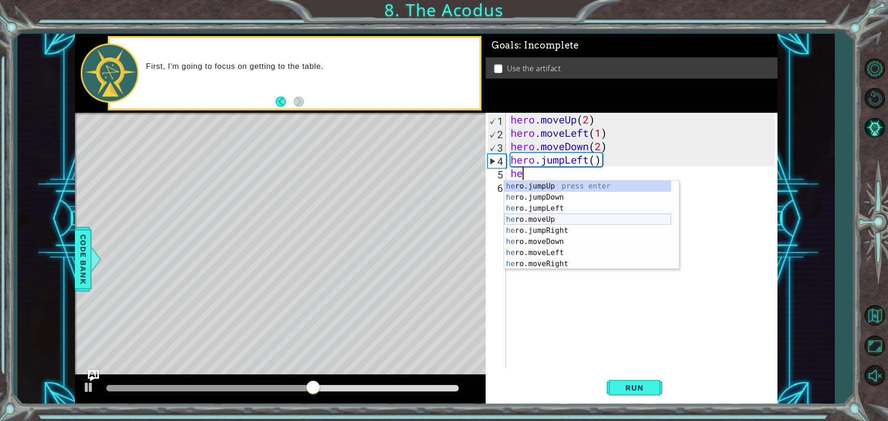
click at [548, 217] on div "he ro.jumpUp press enter he ro.jumpDown press enter he ro.jumpLeft press enter …" at bounding box center [587, 236] width 167 height 111
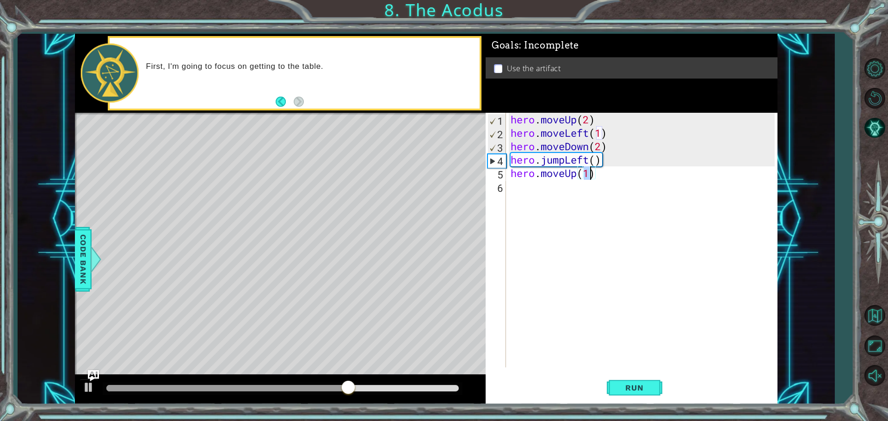
type textarea "hero.moveUp(2)"
click at [545, 188] on div "hero . moveUp ( 2 ) hero . moveLeft ( 1 ) hero . moveDown ( 2 ) hero . jumpLeft…" at bounding box center [644, 254] width 270 height 282
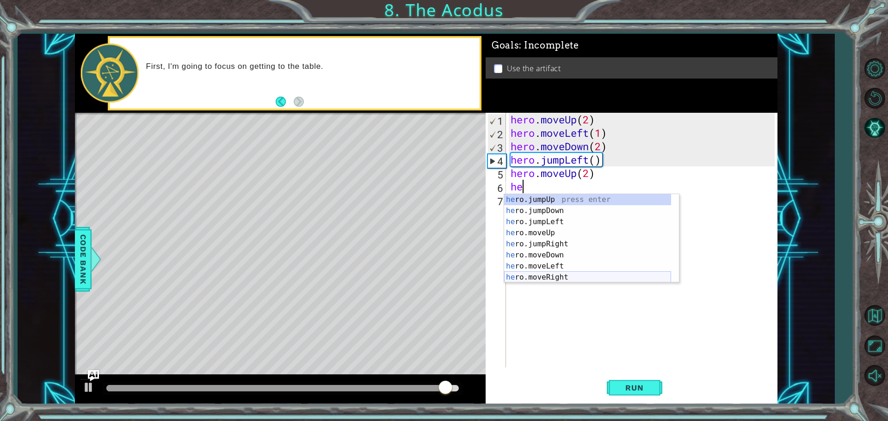
click at [569, 277] on div "he ro.jumpUp press enter he ro.jumpDown press enter he ro.jumpLeft press enter …" at bounding box center [587, 249] width 167 height 111
type textarea "hero.moveRight(1)"
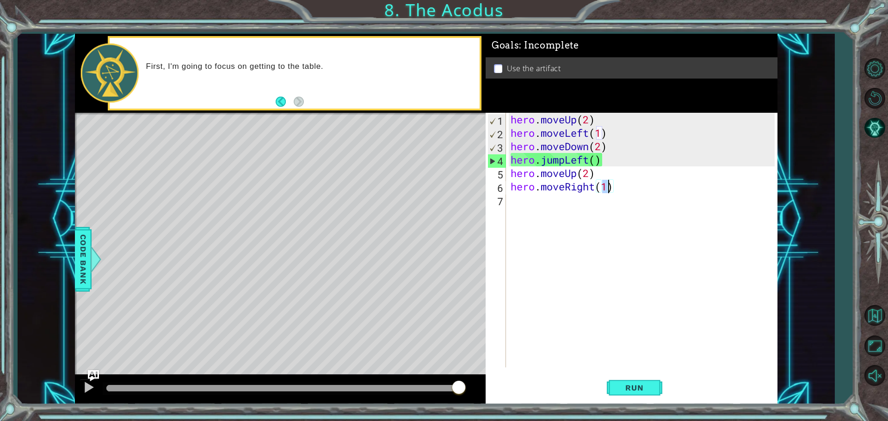
click at [559, 210] on div "hero . moveUp ( 2 ) hero . moveLeft ( 1 ) hero . moveDown ( 2 ) hero . jumpLeft…" at bounding box center [644, 254] width 270 height 282
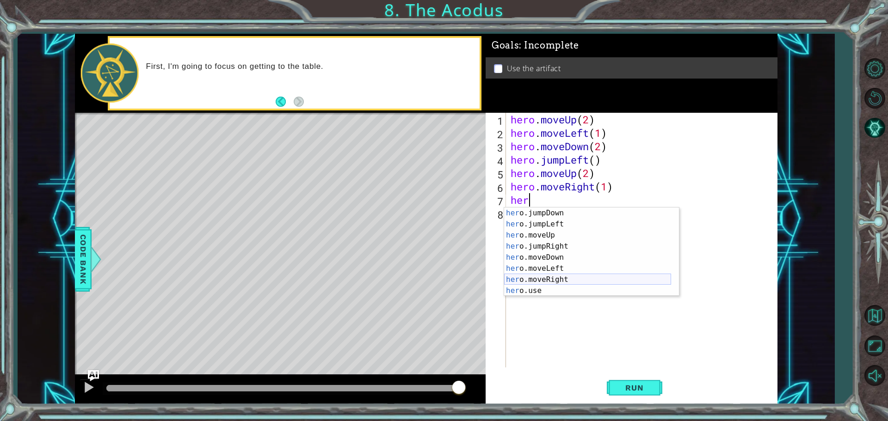
scroll to position [11, 0]
click at [554, 287] on div "her o.jumpDown press enter her o.jumpLeft press enter her o.moveUp press enter …" at bounding box center [587, 263] width 167 height 111
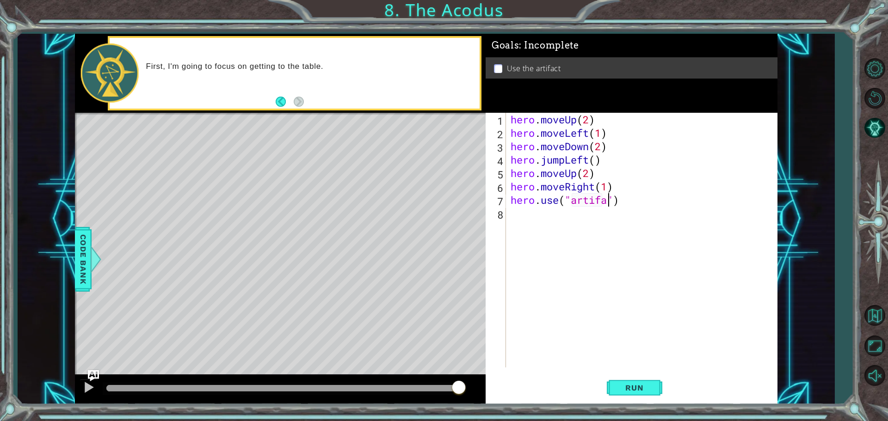
scroll to position [0, 5]
type textarea "hero.use("artifact")"
click at [647, 384] on span "Run" at bounding box center [634, 387] width 37 height 9
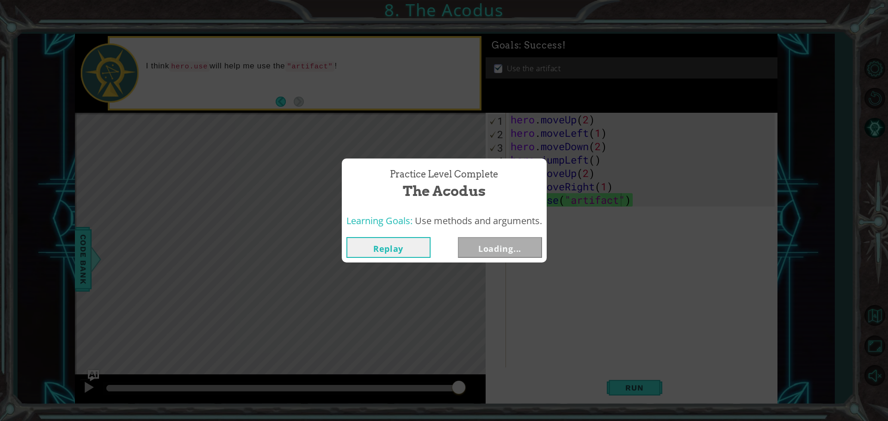
click at [505, 246] on button "Loading..." at bounding box center [500, 247] width 84 height 21
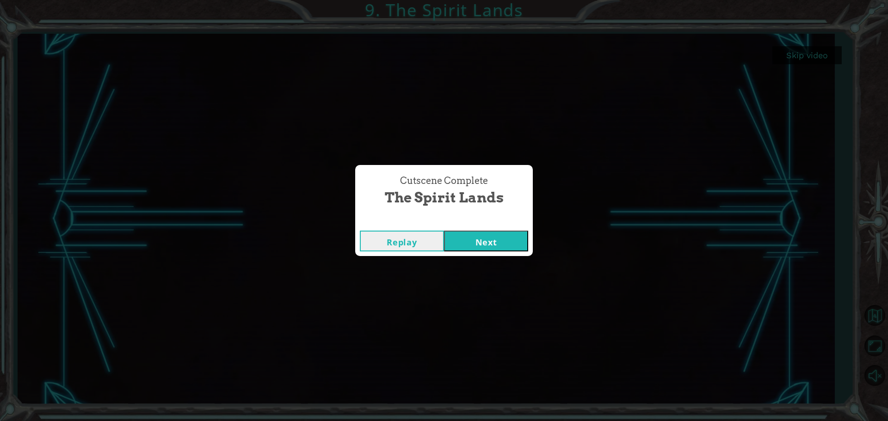
click at [492, 235] on button "Next" at bounding box center [486, 241] width 84 height 21
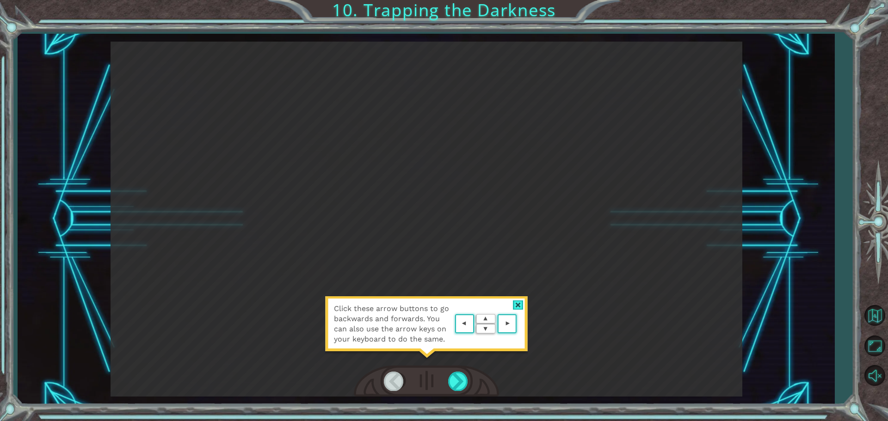
click at [520, 298] on div "Click these arrow buttons to go backwards and forwards. You can also use the ar…" at bounding box center [426, 328] width 203 height 65
click at [520, 306] on div at bounding box center [518, 305] width 11 height 10
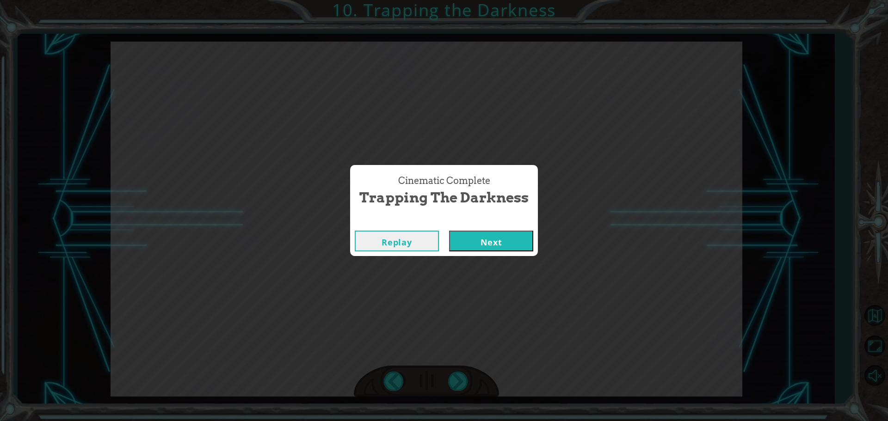
click at [484, 246] on button "Next" at bounding box center [491, 241] width 84 height 21
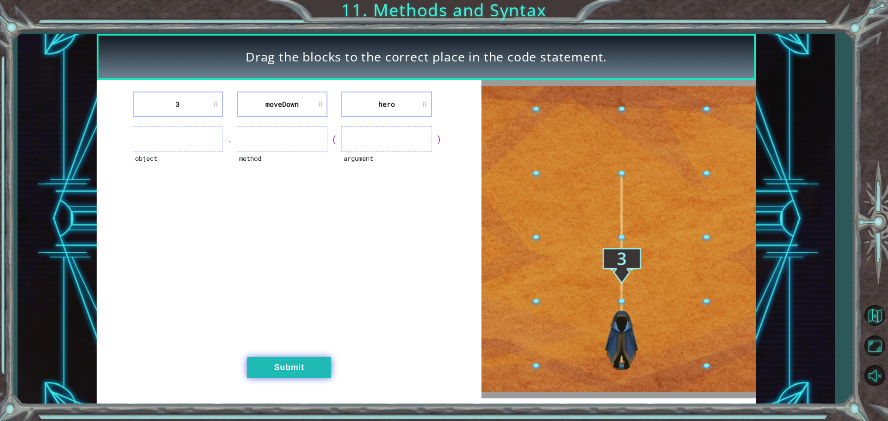
click at [292, 367] on button "Submit" at bounding box center [289, 367] width 84 height 21
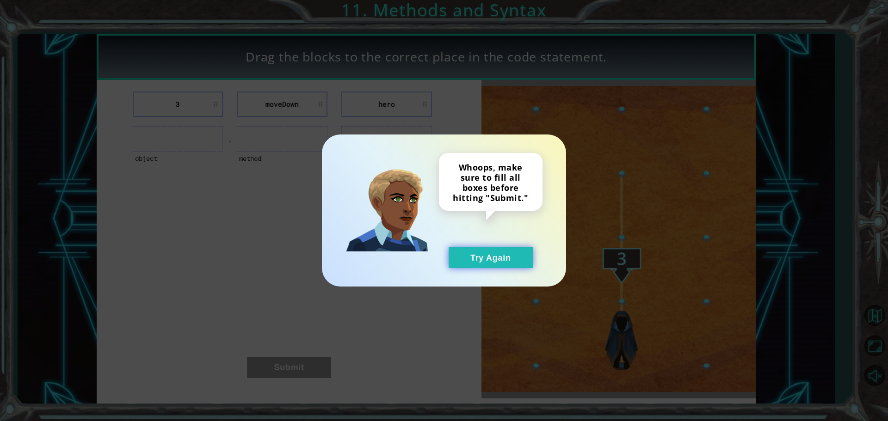
click at [477, 260] on button "Try Again" at bounding box center [490, 257] width 84 height 21
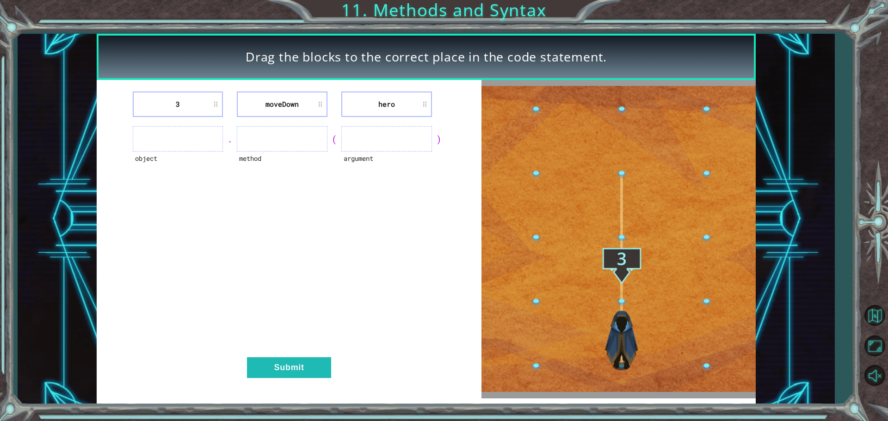
click at [386, 146] on ul at bounding box center [386, 138] width 91 height 25
click at [440, 137] on div ")" at bounding box center [439, 139] width 14 height 13
drag, startPoint x: 384, startPoint y: 140, endPoint x: 400, endPoint y: 122, distance: 24.2
click at [384, 140] on ul at bounding box center [386, 138] width 91 height 25
click at [411, 104] on li "hero" at bounding box center [386, 104] width 91 height 25
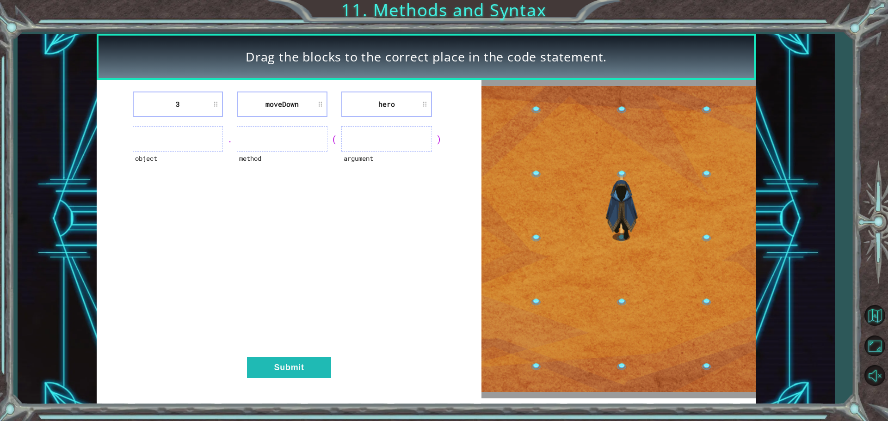
click at [422, 103] on li "hero" at bounding box center [386, 104] width 91 height 25
click at [326, 101] on div "3 [GEOGRAPHIC_DATA] hero" at bounding box center [289, 104] width 362 height 25
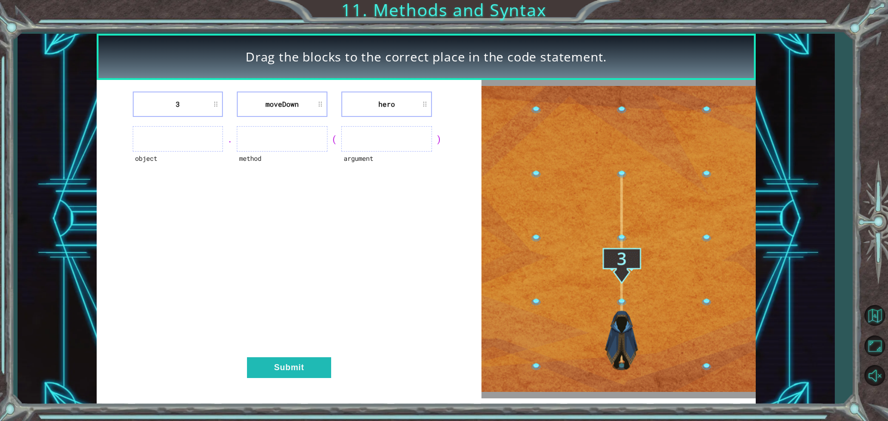
click at [320, 103] on li "moveDown" at bounding box center [282, 104] width 91 height 25
click at [197, 107] on li "3" at bounding box center [178, 104] width 91 height 25
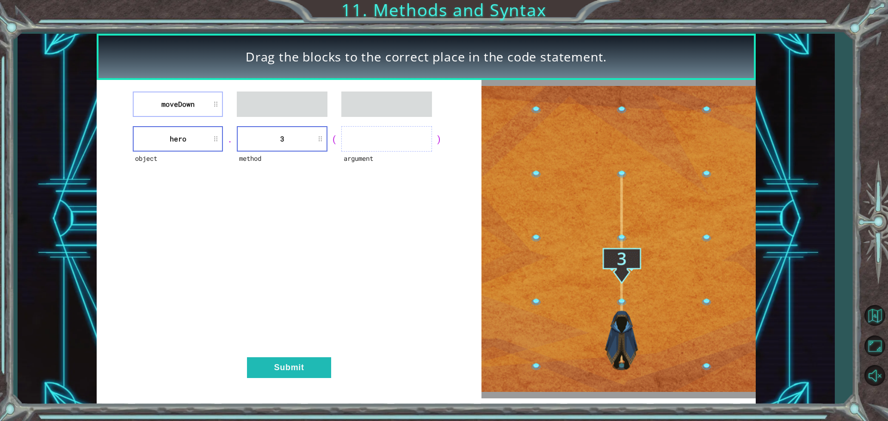
drag, startPoint x: 198, startPoint y: 89, endPoint x: 349, endPoint y: 142, distance: 159.8
click at [357, 144] on div "moveDown object hero . method 3 ( argument ) Submit" at bounding box center [289, 239] width 385 height 319
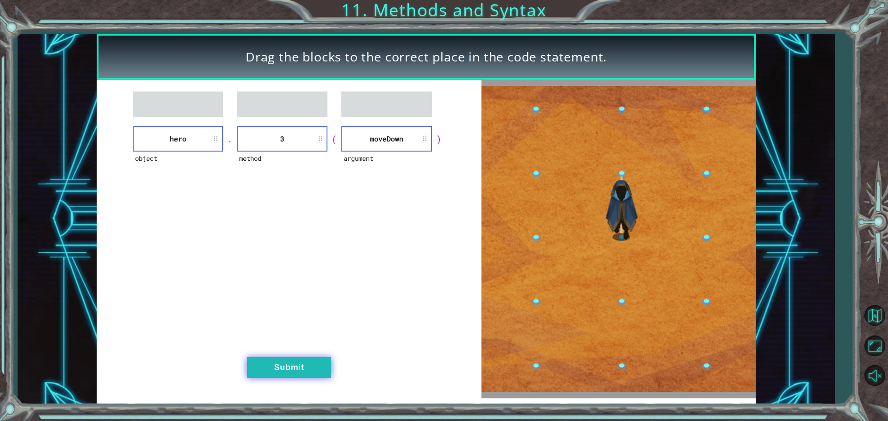
click at [294, 367] on button "Submit" at bounding box center [289, 367] width 84 height 21
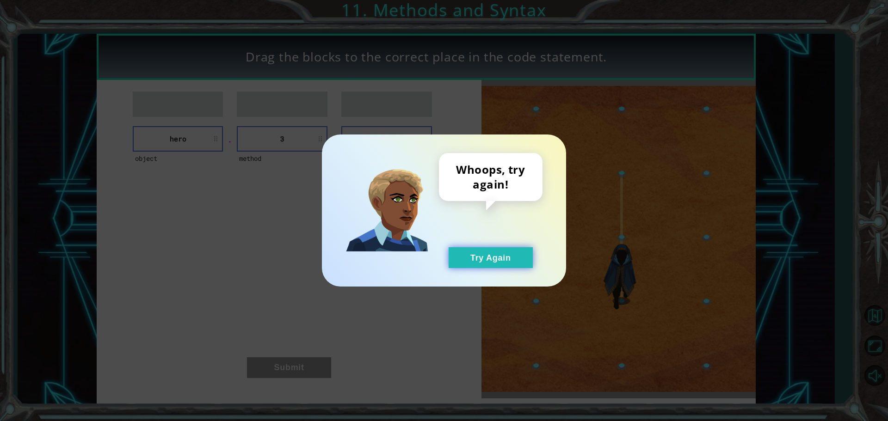
click at [484, 252] on button "Try Again" at bounding box center [490, 257] width 84 height 21
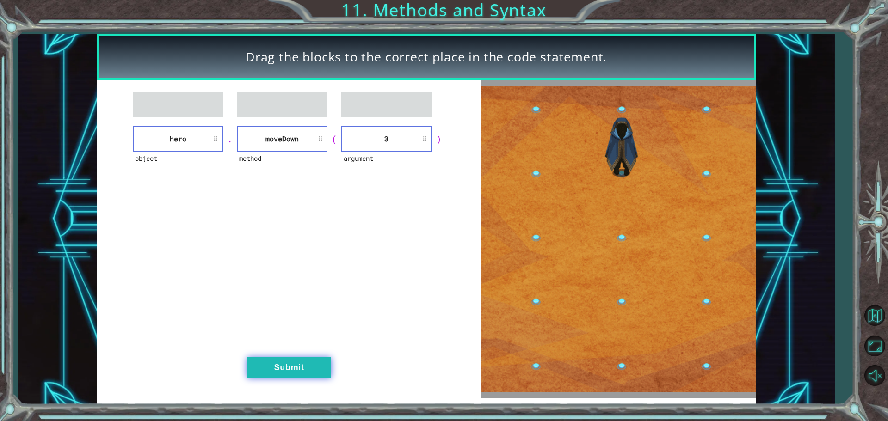
click at [302, 360] on button "Submit" at bounding box center [289, 367] width 84 height 21
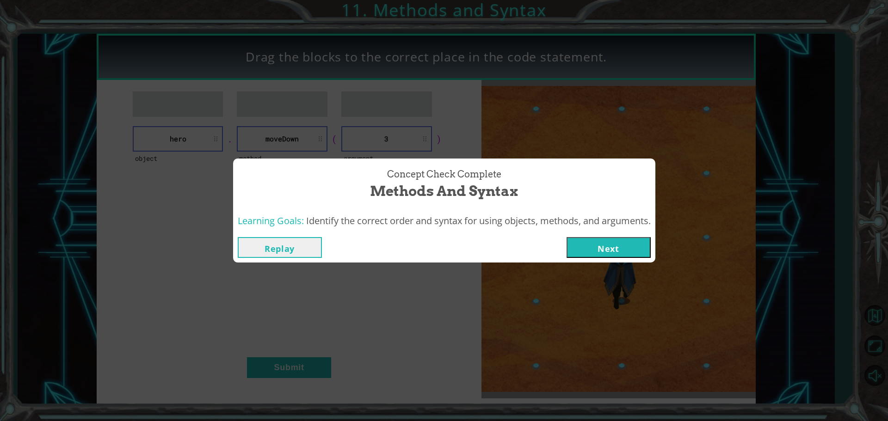
click at [585, 234] on div "Replay Next" at bounding box center [444, 248] width 422 height 30
drag, startPoint x: 575, startPoint y: 251, endPoint x: 562, endPoint y: 246, distance: 13.2
click at [574, 251] on button "Next" at bounding box center [608, 247] width 84 height 21
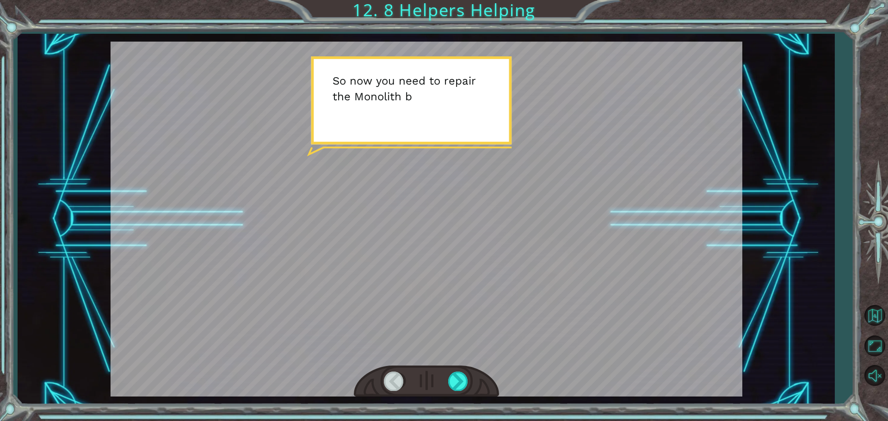
click at [448, 122] on div at bounding box center [425, 219] width 631 height 355
click at [466, 160] on div at bounding box center [425, 219] width 631 height 355
drag, startPoint x: 454, startPoint y: 164, endPoint x: 442, endPoint y: 233, distance: 69.5
click at [446, 178] on div at bounding box center [425, 219] width 631 height 355
click at [460, 386] on div at bounding box center [458, 381] width 21 height 19
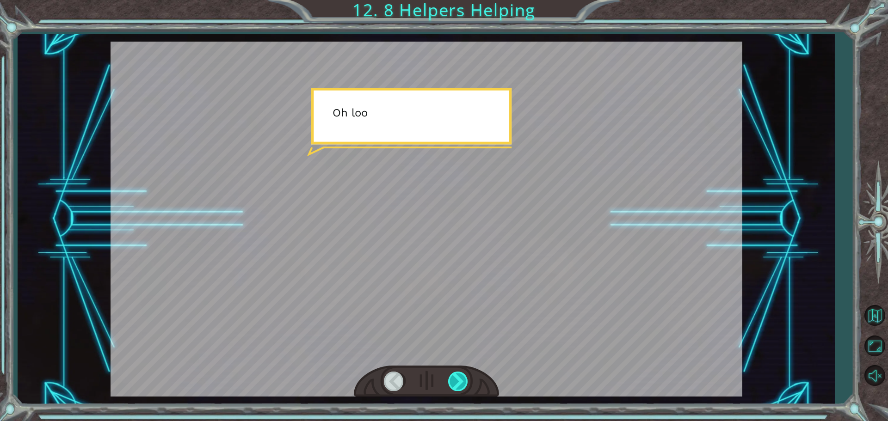
click at [459, 386] on div at bounding box center [458, 381] width 21 height 19
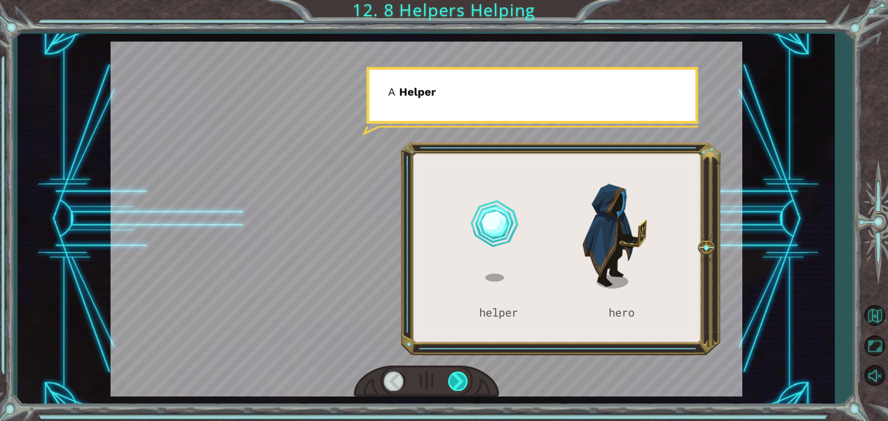
click at [459, 386] on div at bounding box center [458, 381] width 21 height 19
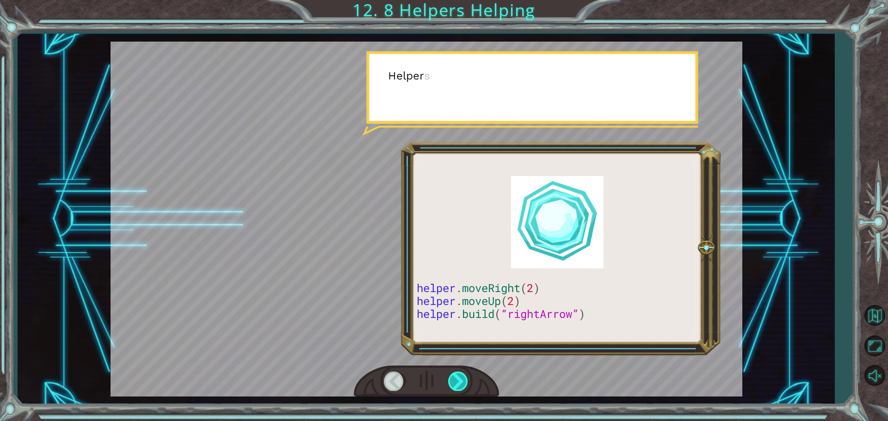
click at [459, 386] on div at bounding box center [458, 381] width 21 height 19
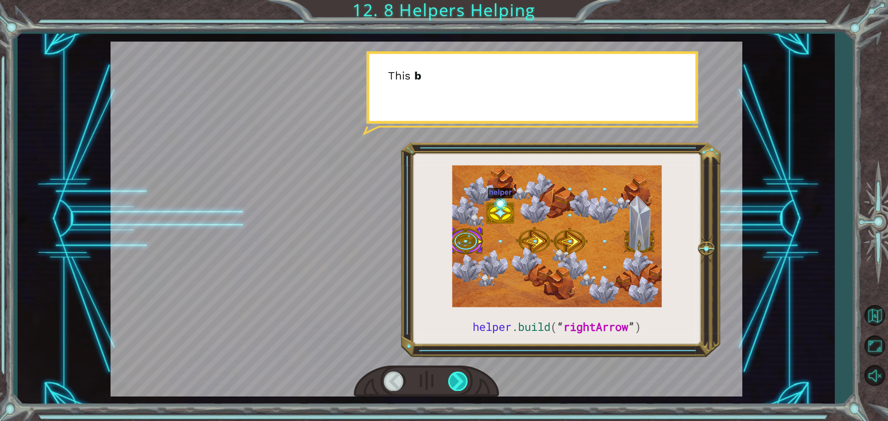
click at [459, 386] on div at bounding box center [458, 381] width 21 height 19
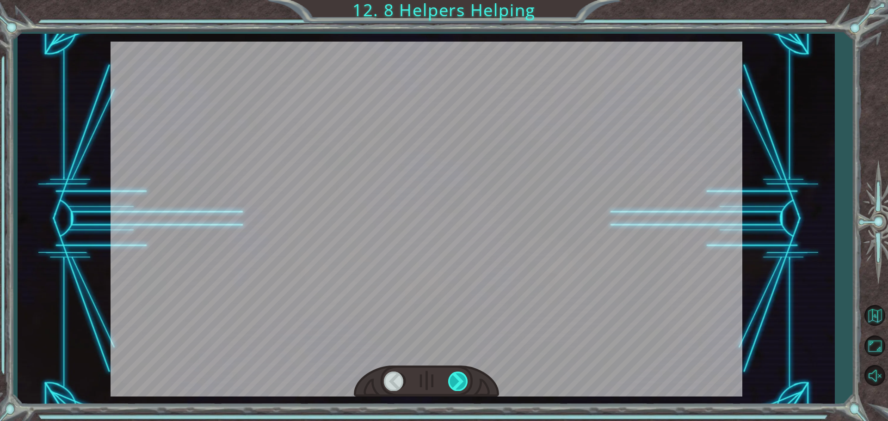
click at [459, 386] on div at bounding box center [458, 381] width 21 height 19
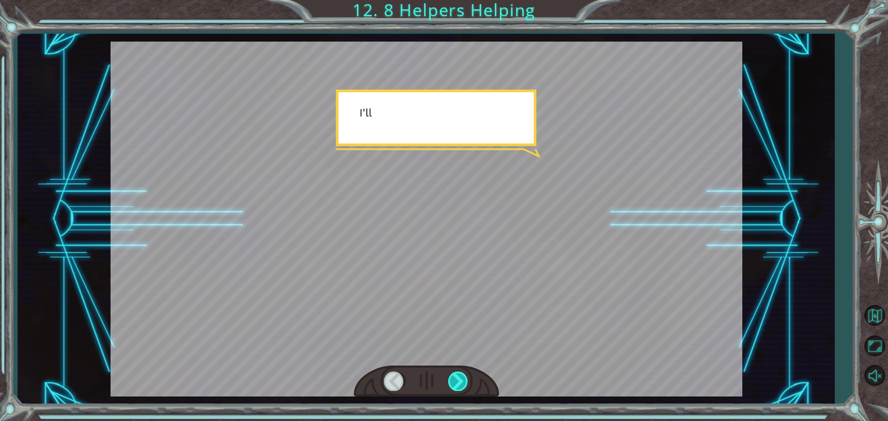
click at [459, 386] on div at bounding box center [458, 381] width 21 height 19
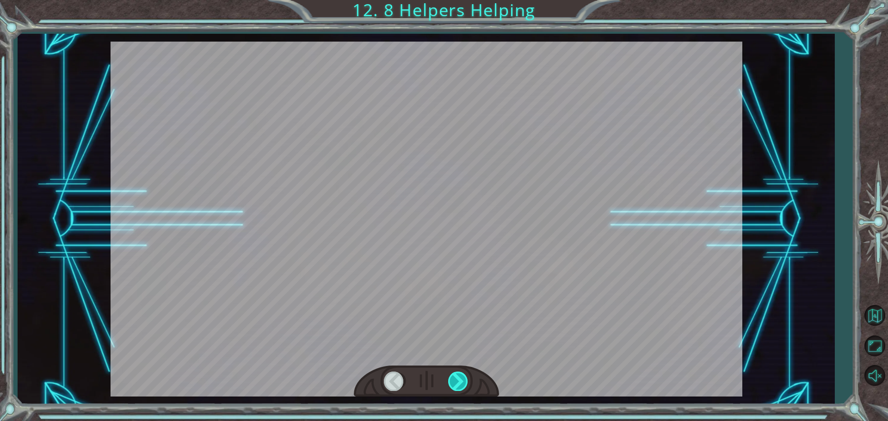
click at [459, 386] on div at bounding box center [458, 381] width 21 height 19
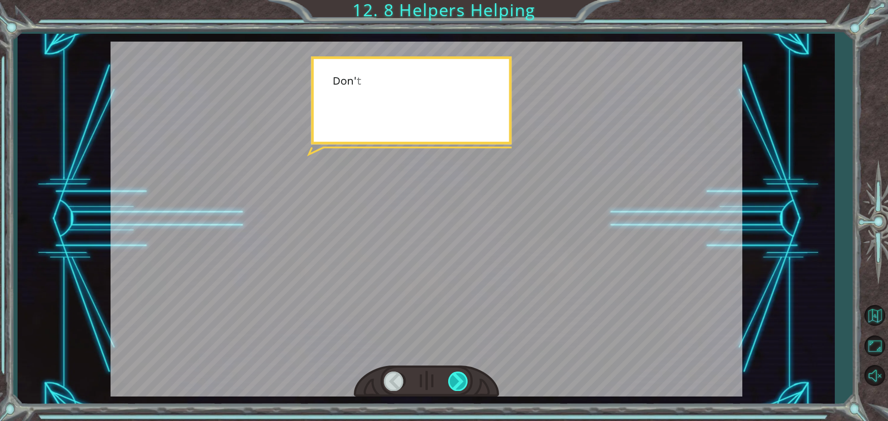
click at [459, 386] on div at bounding box center [458, 381] width 21 height 19
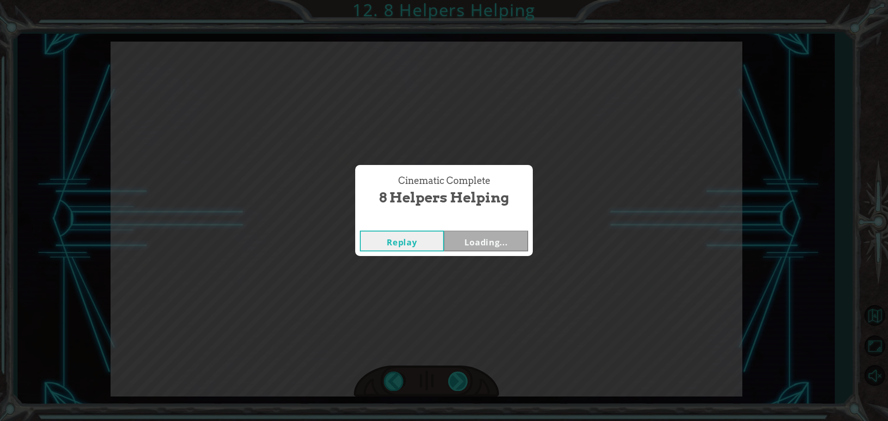
click at [459, 386] on div "Cinematic Complete 8 Helpers Helping Replay Loading..." at bounding box center [444, 210] width 888 height 421
click at [478, 227] on div "Replay Next" at bounding box center [444, 241] width 178 height 30
click at [480, 238] on button "Next" at bounding box center [486, 241] width 84 height 21
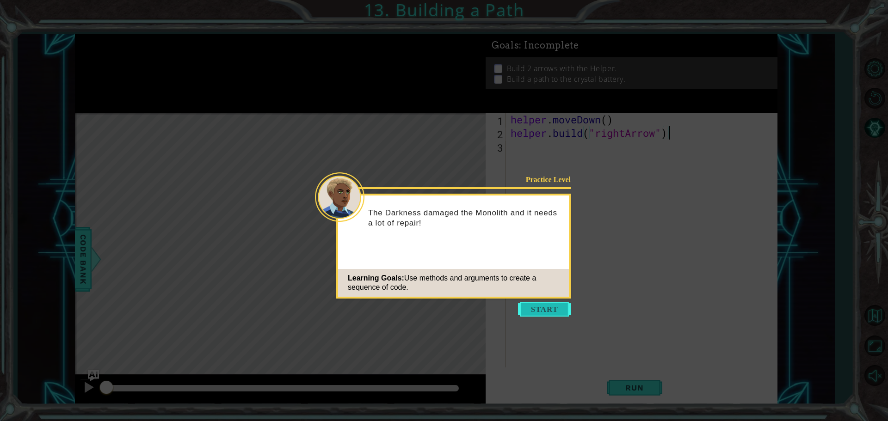
click at [544, 306] on button "Start" at bounding box center [544, 309] width 53 height 15
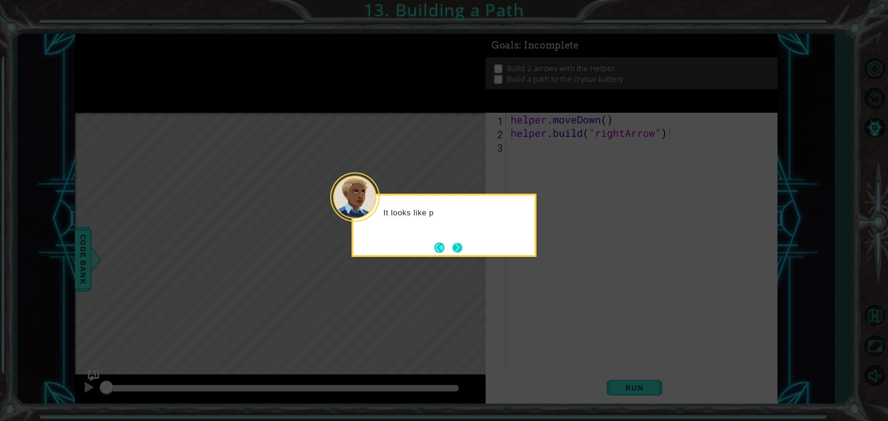
drag, startPoint x: 468, startPoint y: 240, endPoint x: 463, endPoint y: 244, distance: 5.6
click at [464, 243] on div "It looks like p" at bounding box center [443, 225] width 185 height 63
click at [462, 244] on button "Next" at bounding box center [457, 248] width 10 height 10
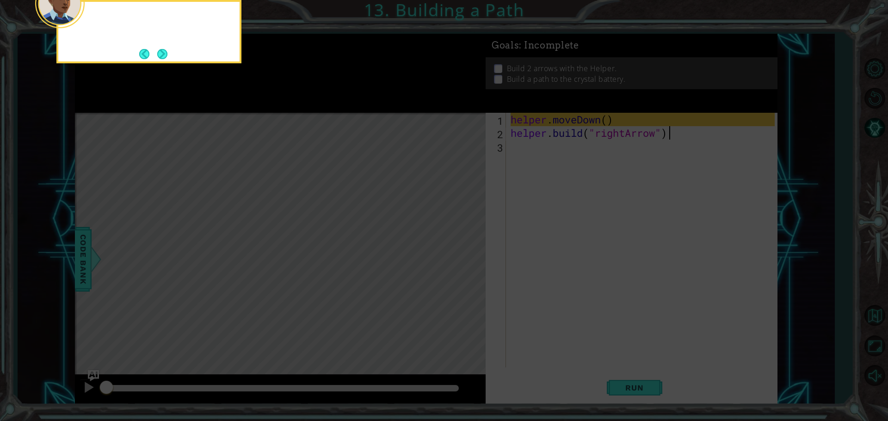
click at [463, 244] on icon at bounding box center [444, 210] width 888 height 421
drag, startPoint x: 157, startPoint y: 45, endPoint x: 158, endPoint y: 52, distance: 7.0
click at [158, 52] on button "Next" at bounding box center [162, 54] width 10 height 10
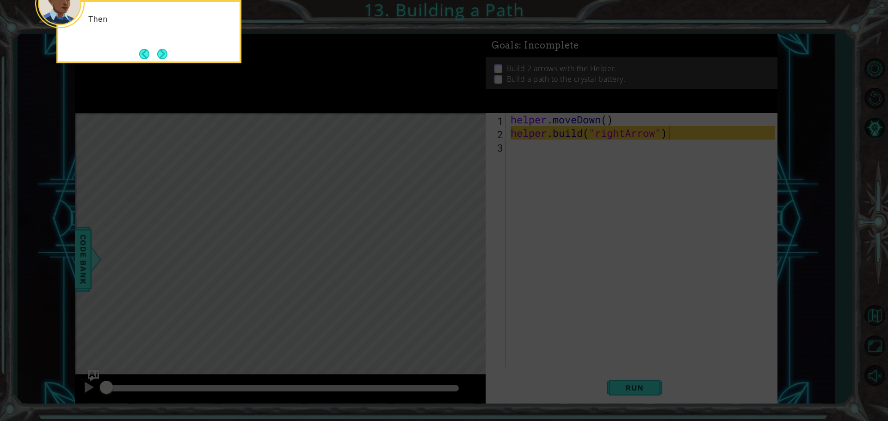
click at [158, 52] on button "Next" at bounding box center [162, 54] width 10 height 10
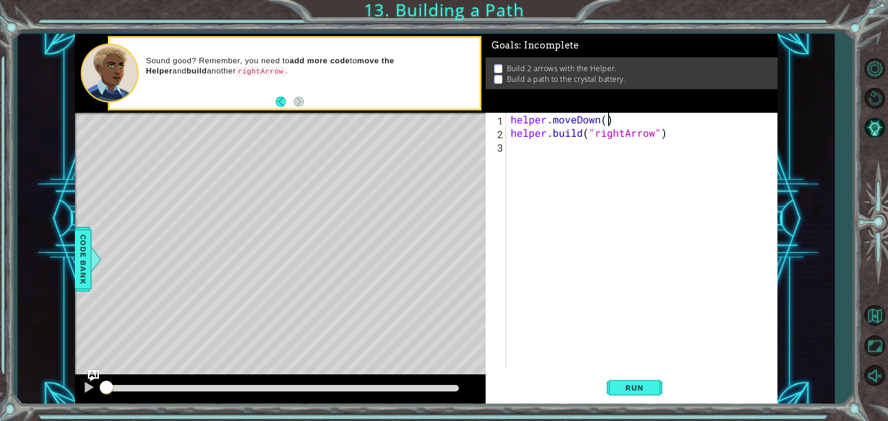
click at [609, 120] on div "helper . moveDown ( ) helper . build ( "rightArrow" )" at bounding box center [644, 254] width 270 height 282
type textarea "helper.moveDown(1)"
click at [585, 144] on div "helper . moveDown ( 1 ) helper . build ( "rightArrow" )" at bounding box center [644, 254] width 270 height 282
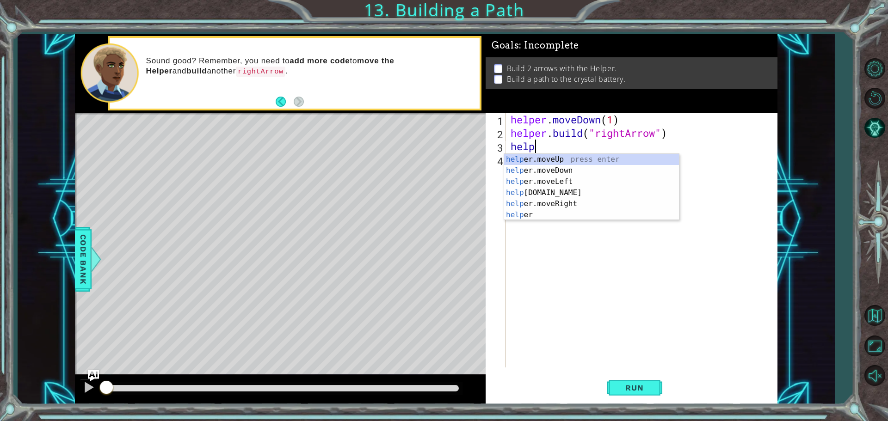
scroll to position [0, 0]
click at [626, 202] on div "help er.moveUp press enter help er.moveDown press enter help er.moveLeft press …" at bounding box center [591, 198] width 175 height 89
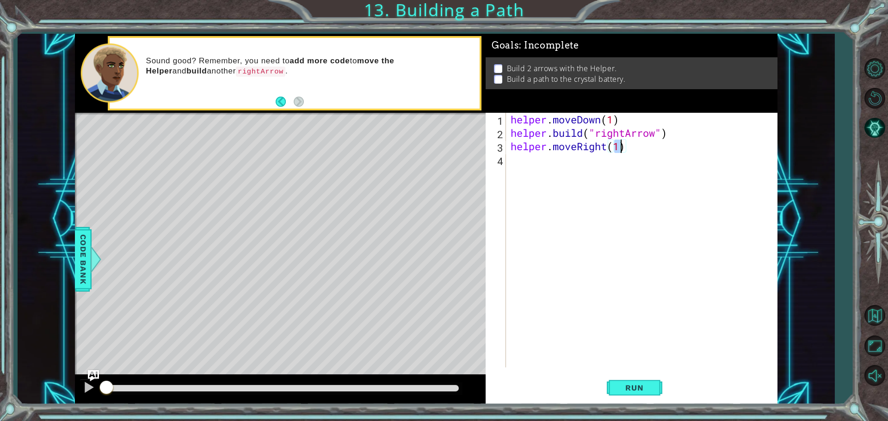
type textarea "helper.moveRight(3)"
click at [553, 165] on div "helper . moveDown ( 1 ) helper . build ( "rightArrow" ) helper . moveRight ( 3 )" at bounding box center [644, 254] width 270 height 282
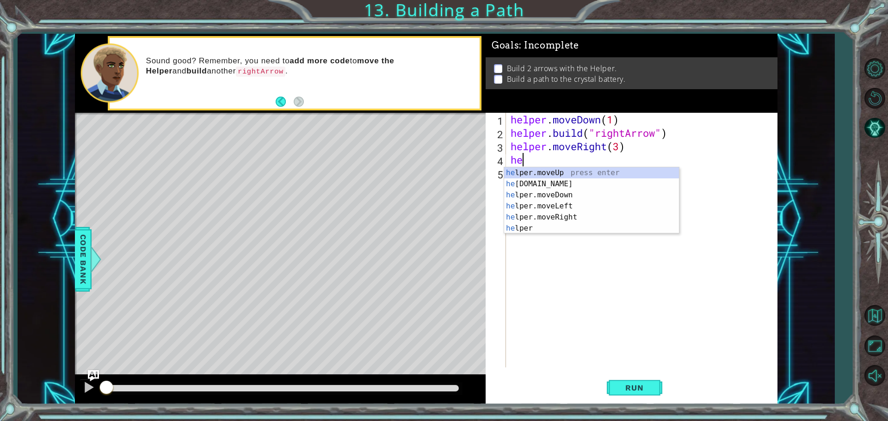
scroll to position [0, 0]
type textarea "h"
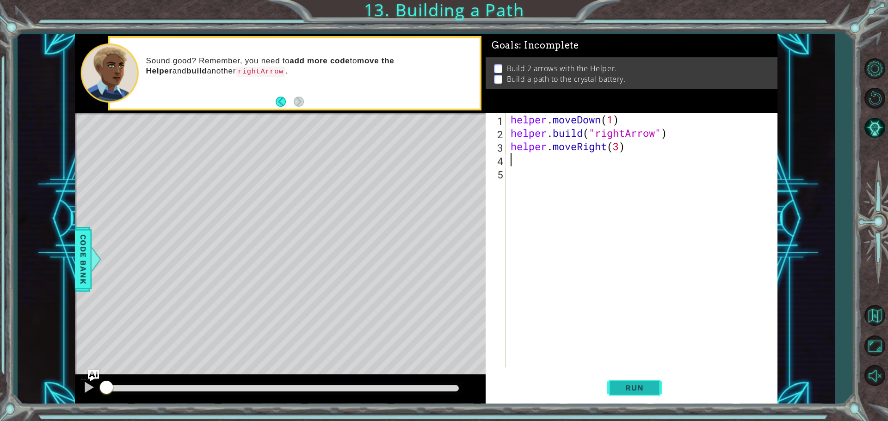
click at [627, 391] on span "Run" at bounding box center [634, 387] width 37 height 9
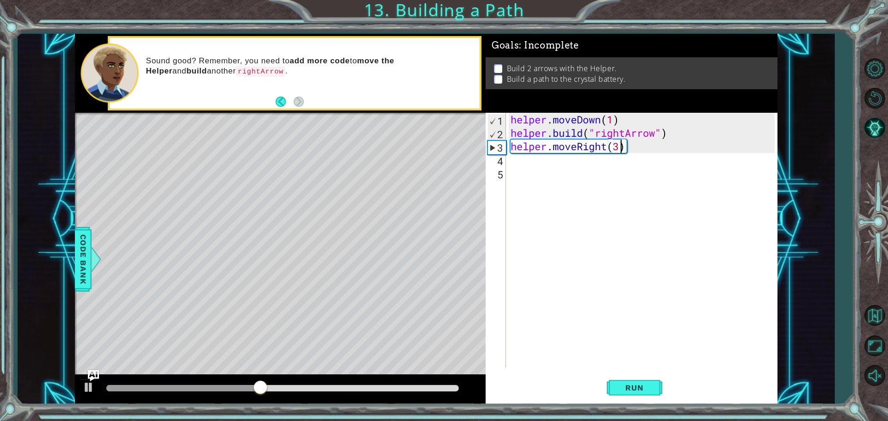
click at [618, 147] on div "helper . moveDown ( 1 ) helper . build ( "rightArrow" ) helper . moveRight ( 3 )" at bounding box center [644, 254] width 270 height 282
type textarea "helper.moveRight(4)"
click at [633, 384] on span "Run" at bounding box center [634, 387] width 37 height 9
click at [570, 199] on div "helper . moveDown ( 1 ) helper . build ( "rightArrow" ) helper . moveRight ( 4 )" at bounding box center [644, 254] width 270 height 282
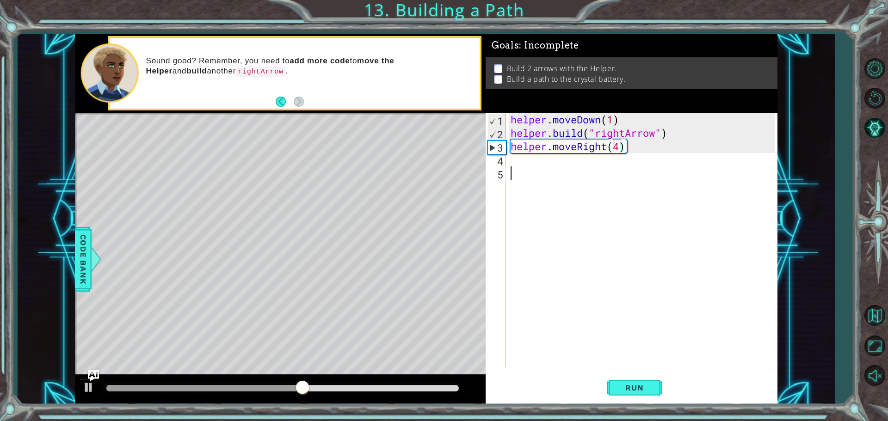
scroll to position [0, 0]
click at [589, 152] on div "helper . moveDown ( 1 ) helper . build ( "rightArrow" ) helper . moveRight ( 4 )" at bounding box center [644, 254] width 270 height 282
type textarea "helper.moveRight(4)"
click at [569, 166] on div "helper . moveDown ( 1 ) helper . build ( "rightArrow" ) helper . moveRight ( 4 )" at bounding box center [644, 254] width 270 height 282
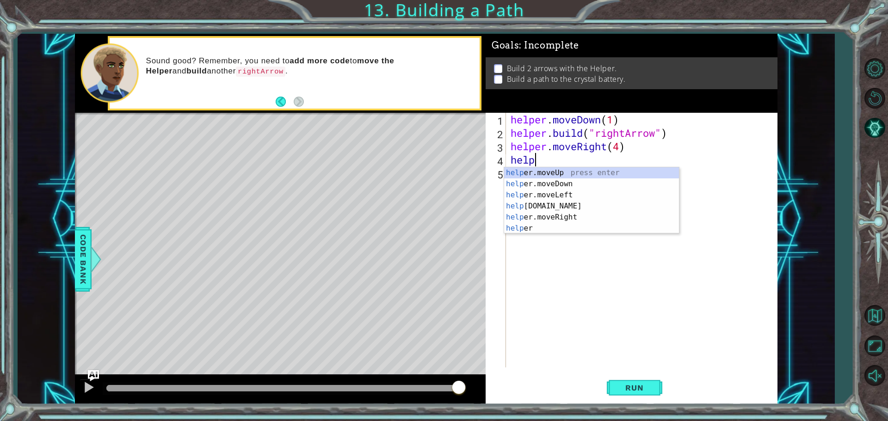
scroll to position [0, 0]
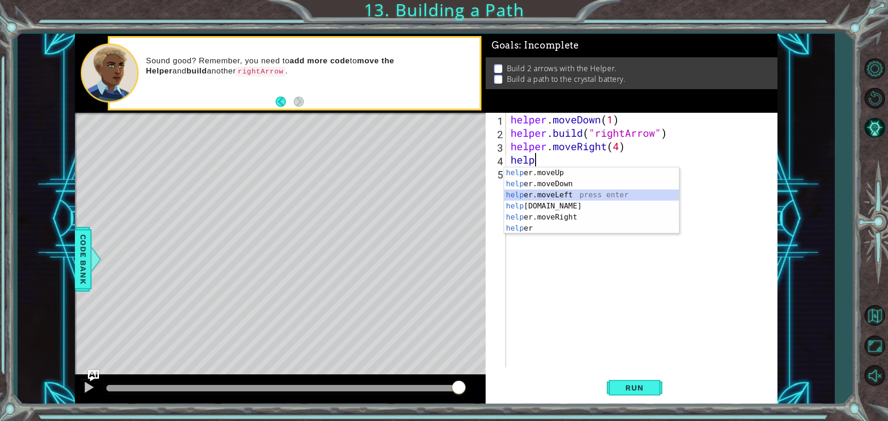
click at [565, 200] on div "help er.moveUp press enter help er.moveDown press enter help er.moveLeft press …" at bounding box center [591, 211] width 175 height 89
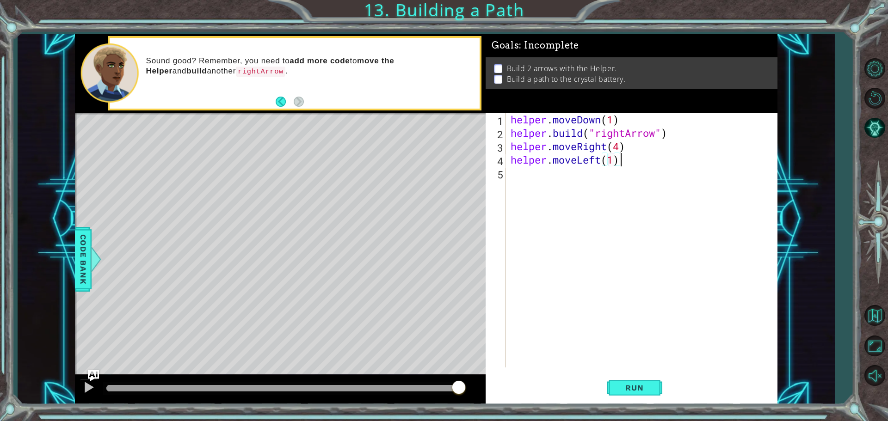
click at [457, 123] on div "1 ההההההההההההההההההההההההההההההההההההההההההההההההההההההההההההההההההההההההההההה…" at bounding box center [426, 219] width 702 height 371
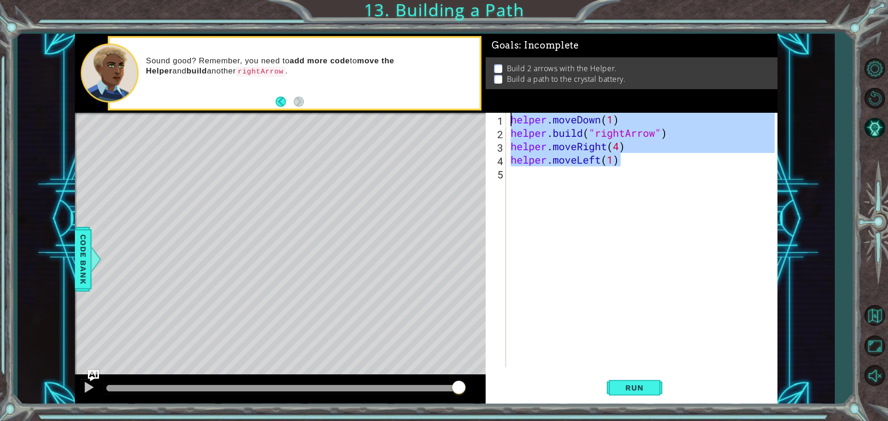
click at [517, 166] on div "helper . moveDown ( 1 ) helper . build ( "rightArrow" ) helper . moveRight ( 4 …" at bounding box center [644, 254] width 270 height 282
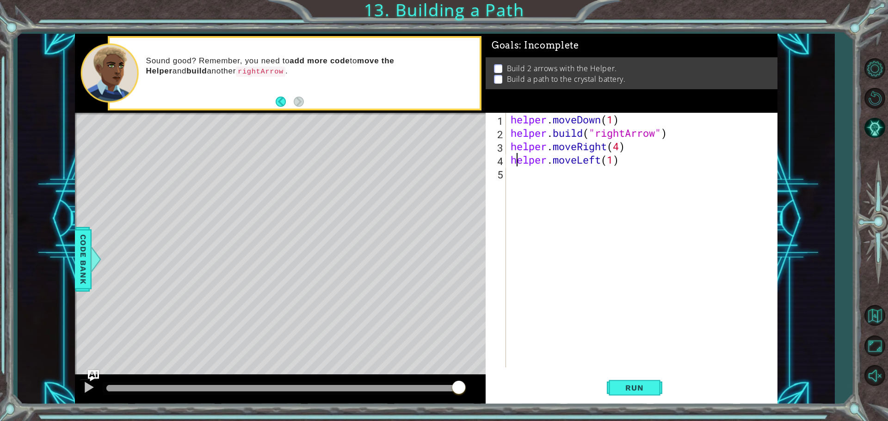
click at [516, 166] on div "helper . moveDown ( 1 ) helper . build ( "rightArrow" ) helper . moveRight ( 4 …" at bounding box center [644, 254] width 270 height 282
type textarea "helper.moveLeft(1)"
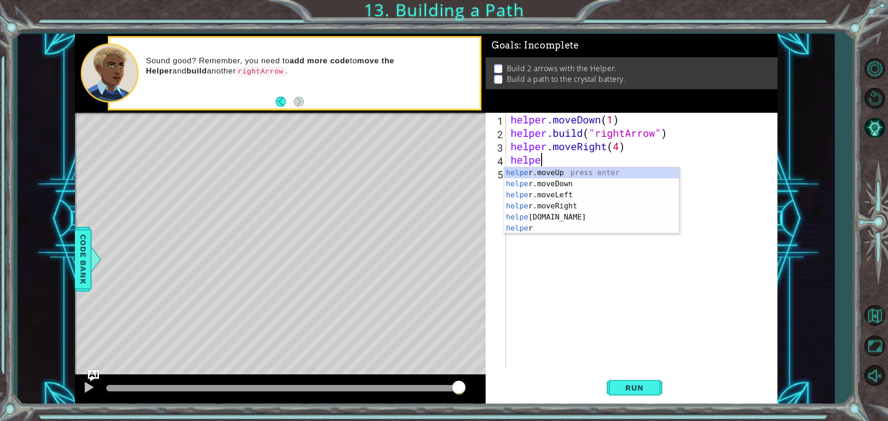
scroll to position [0, 1]
click at [539, 227] on div "helper press enter helper .moveUp press enter helper .moveDown press enter help…" at bounding box center [591, 211] width 175 height 89
type textarea "[DOMAIN_NAME]("rightArrow")"
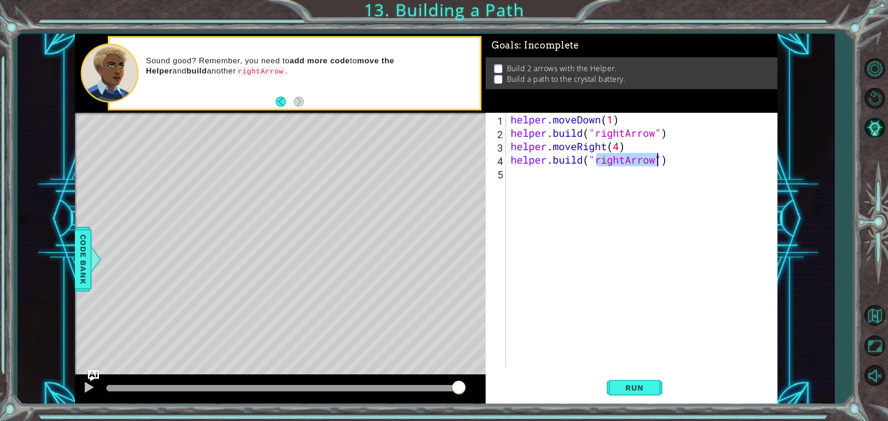
click at [625, 240] on div "helper . moveDown ( 1 ) helper . build ( "rightArrow" ) helper . moveRight ( 4 …" at bounding box center [644, 254] width 270 height 282
click at [625, 382] on button "Run" at bounding box center [634, 387] width 55 height 29
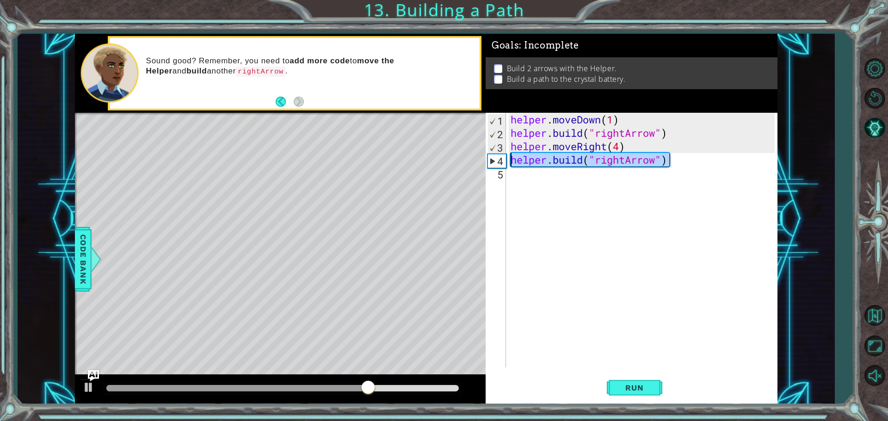
drag, startPoint x: 670, startPoint y: 164, endPoint x: 510, endPoint y: 163, distance: 160.0
click at [510, 163] on div "helper . moveDown ( 1 ) helper . build ( "rightArrow" ) helper . moveRight ( 4 …" at bounding box center [644, 254] width 270 height 282
type textarea "[DOMAIN_NAME]("rightArrow")"
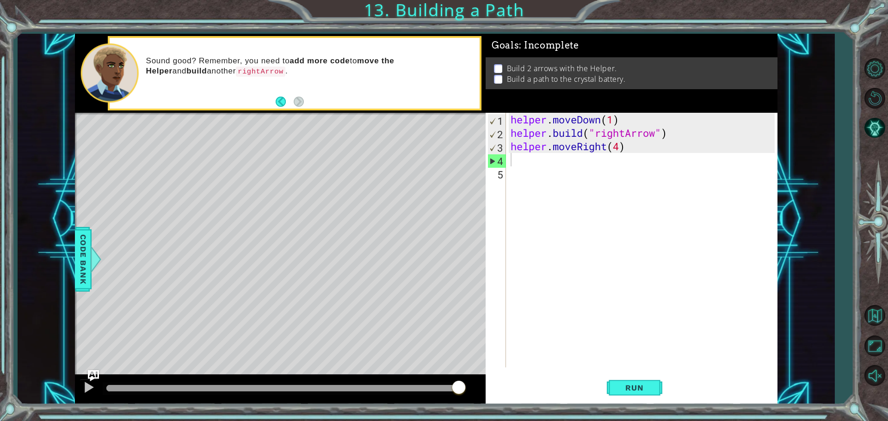
drag, startPoint x: 156, startPoint y: 59, endPoint x: 263, endPoint y: 53, distance: 107.0
click at [244, 61] on p "Sound good? Remember, you need to add more code to move the Helper and build an…" at bounding box center [309, 66] width 327 height 21
click at [341, 38] on div "Sound good? Remember, you need to add more code to move the Helper and build an…" at bounding box center [295, 73] width 370 height 71
click at [306, 51] on div "Sound good? Remember, you need to add more code to move the Helper and build an…" at bounding box center [310, 72] width 340 height 43
drag, startPoint x: 157, startPoint y: 40, endPoint x: 132, endPoint y: 37, distance: 25.2
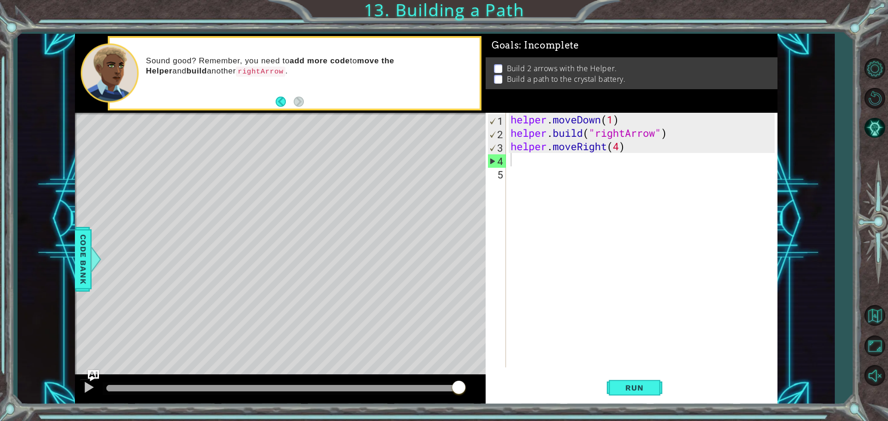
click at [132, 37] on div "Sound good? Remember, you need to add more code to move the Helper and build an…" at bounding box center [295, 73] width 374 height 74
drag, startPoint x: 282, startPoint y: 53, endPoint x: 603, endPoint y: 64, distance: 321.0
click at [273, 64] on div "Sound good? Remember, you need to add more code to move the Helper and build an…" at bounding box center [310, 72] width 340 height 43
drag, startPoint x: 465, startPoint y: 61, endPoint x: 479, endPoint y: 62, distance: 14.9
click at [479, 62] on div "Sound good? Remember, you need to add more code to move the Helper and build an…" at bounding box center [310, 72] width 340 height 43
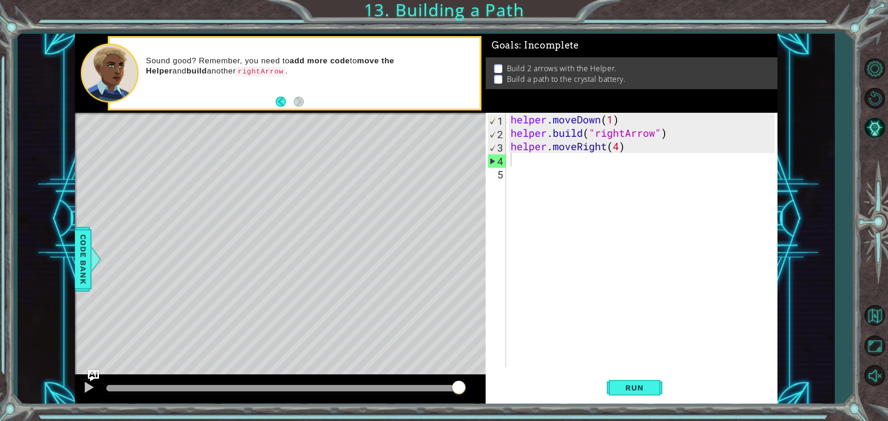
drag, startPoint x: 278, startPoint y: 58, endPoint x: 464, endPoint y: 54, distance: 186.3
click at [485, 53] on div "Sound good? Remember, you need to add more code to move the Helper and build an…" at bounding box center [280, 73] width 411 height 79
drag, startPoint x: 251, startPoint y: 64, endPoint x: 321, endPoint y: 80, distance: 72.5
click at [330, 75] on p "Sound good? Remember, you need to add more code to move the Helper and build an…" at bounding box center [309, 66] width 327 height 21
click at [388, 114] on div "methods helper moveUp() moveDown() moveLeft() moveRight() build(item) tools for…" at bounding box center [426, 219] width 702 height 371
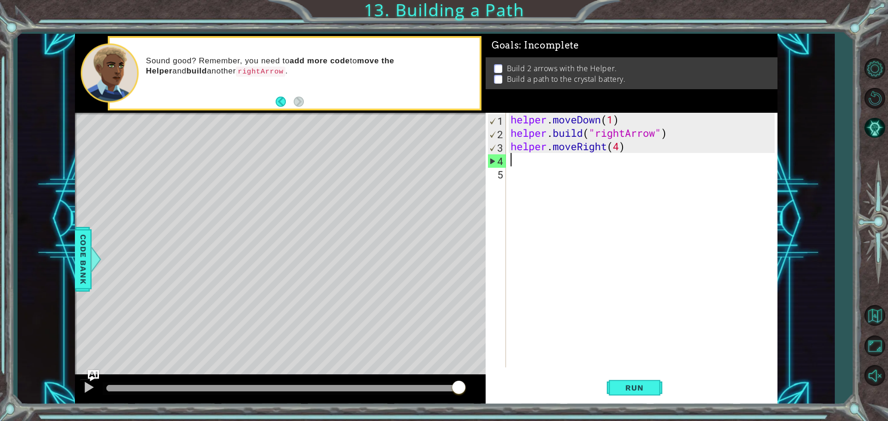
drag, startPoint x: 238, startPoint y: 98, endPoint x: 316, endPoint y: 80, distance: 80.8
click at [316, 80] on div "Sound good? Remember, you need to add more code to move the Helper and build an…" at bounding box center [295, 73] width 370 height 71
click at [263, 71] on div "Sound good? Remember, you need to add more code to move the Helper and build an…" at bounding box center [310, 72] width 340 height 43
drag, startPoint x: 257, startPoint y: 55, endPoint x: 251, endPoint y: 74, distance: 20.3
click at [262, 53] on div "Sound good? Remember, you need to add more code to move the Helper and build an…" at bounding box center [310, 72] width 340 height 43
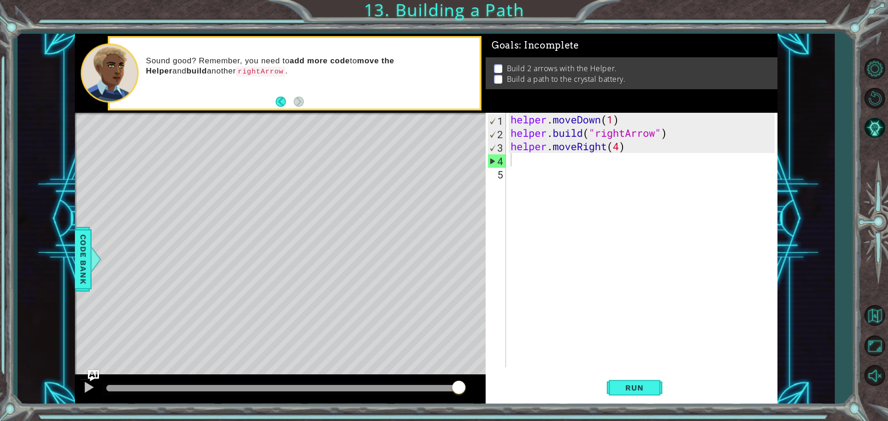
drag, startPoint x: 256, startPoint y: 51, endPoint x: 251, endPoint y: 45, distance: 8.2
click at [252, 43] on div "Sound good? Remember, you need to add more code to move the Helper and build an…" at bounding box center [295, 73] width 370 height 71
drag, startPoint x: 246, startPoint y: 40, endPoint x: 213, endPoint y: 103, distance: 70.5
click at [239, 55] on div "Sound good? Remember, you need to add more code to move the Helper and build an…" at bounding box center [310, 72] width 340 height 43
drag, startPoint x: 214, startPoint y: 60, endPoint x: 210, endPoint y: 98, distance: 38.5
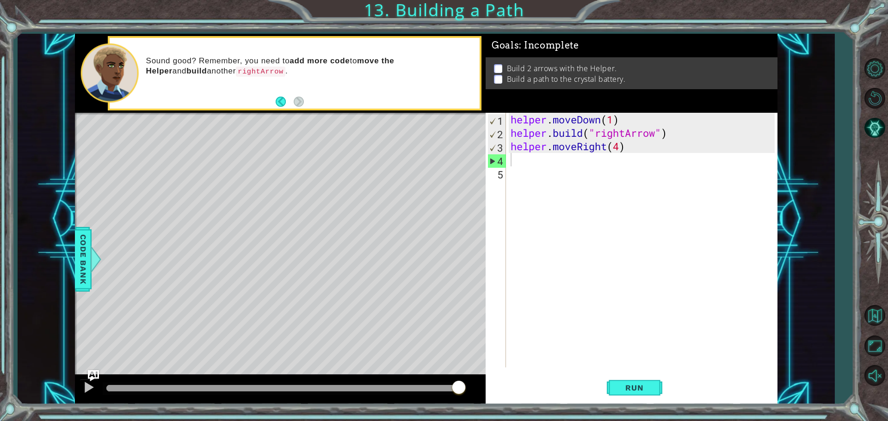
click at [201, 82] on div "Sound good? Remember, you need to add more code to move the Helper and build an…" at bounding box center [310, 72] width 340 height 43
click at [615, 390] on button "Run" at bounding box center [634, 387] width 55 height 29
click at [635, 387] on span "Run" at bounding box center [634, 387] width 37 height 9
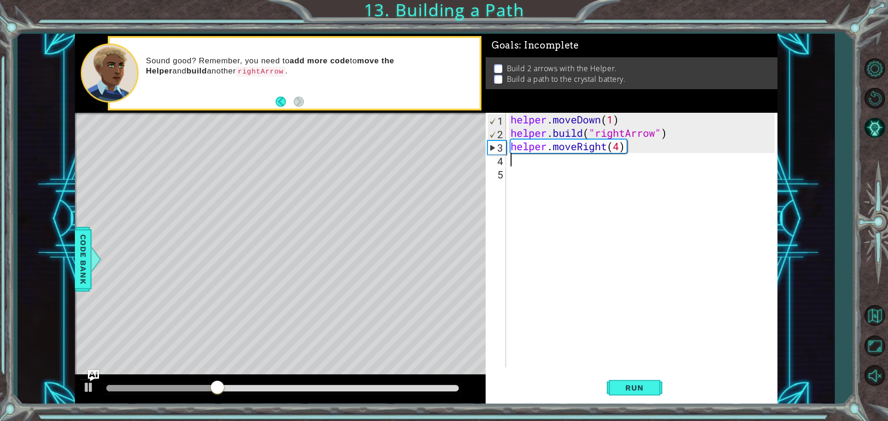
type textarea "n"
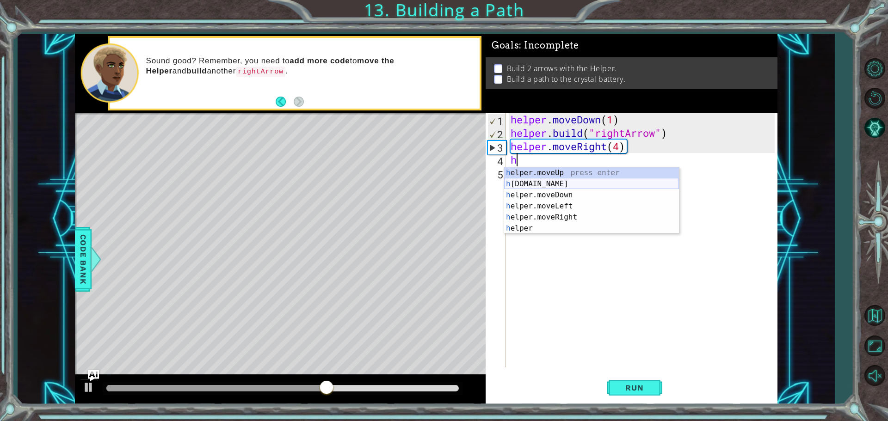
click at [549, 186] on div "h elper.moveUp press enter h [DOMAIN_NAME] press enter h elper.moveDown press e…" at bounding box center [591, 211] width 175 height 89
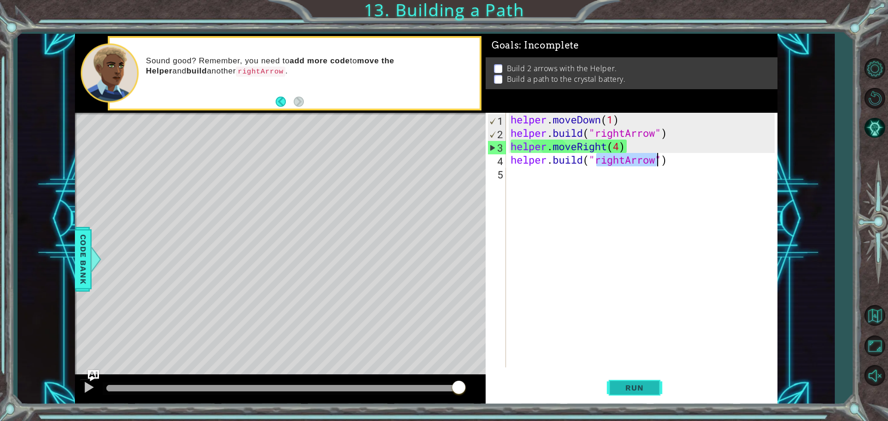
click at [637, 378] on button "Run" at bounding box center [634, 387] width 55 height 29
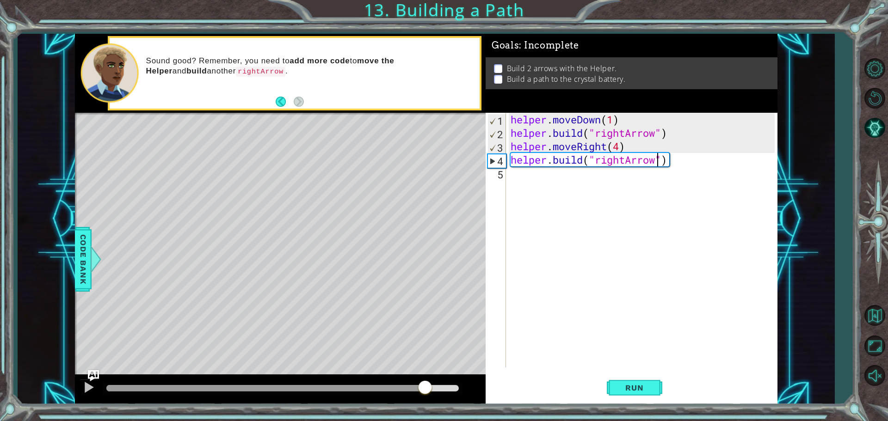
drag, startPoint x: 287, startPoint y: 384, endPoint x: 475, endPoint y: 383, distance: 188.6
click at [475, 383] on div at bounding box center [280, 390] width 411 height 30
drag, startPoint x: 441, startPoint y: 387, endPoint x: 449, endPoint y: 387, distance: 8.3
click at [449, 387] on div at bounding box center [282, 388] width 352 height 6
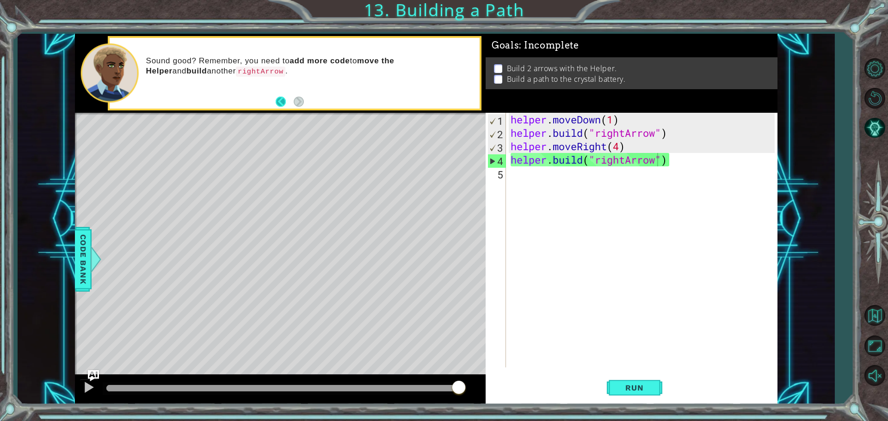
drag, startPoint x: 283, startPoint y: 97, endPoint x: 281, endPoint y: 103, distance: 7.0
click at [281, 103] on button "Back" at bounding box center [285, 102] width 18 height 10
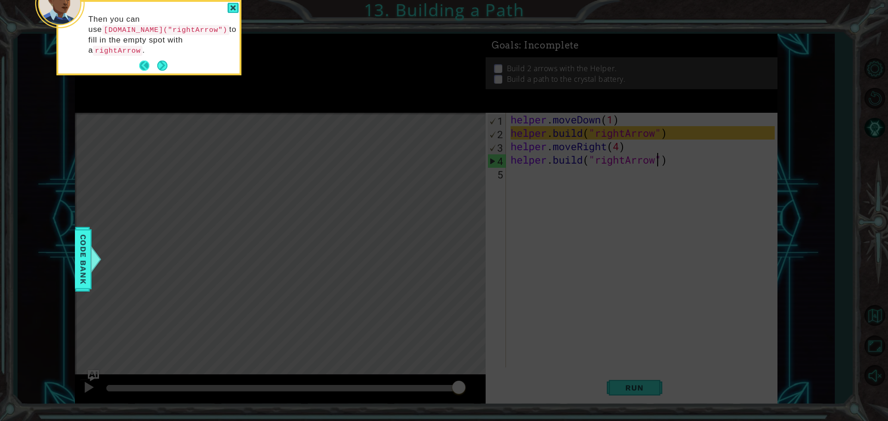
click at [146, 61] on button "Back" at bounding box center [148, 66] width 18 height 10
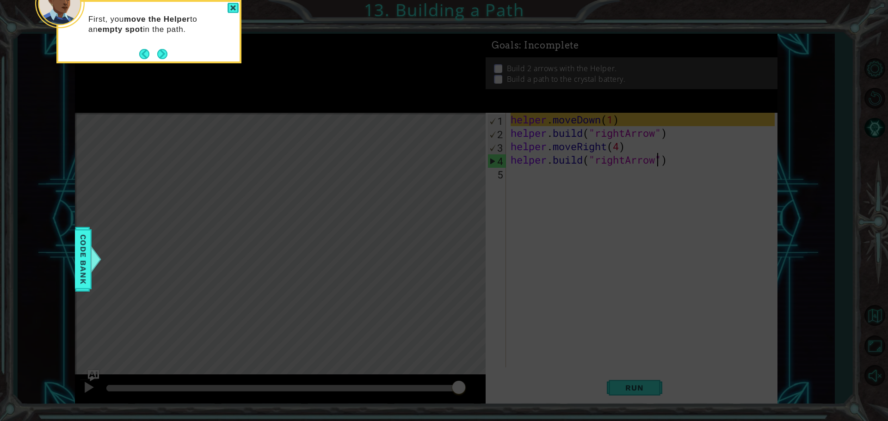
click at [146, 51] on button "Back" at bounding box center [148, 54] width 18 height 10
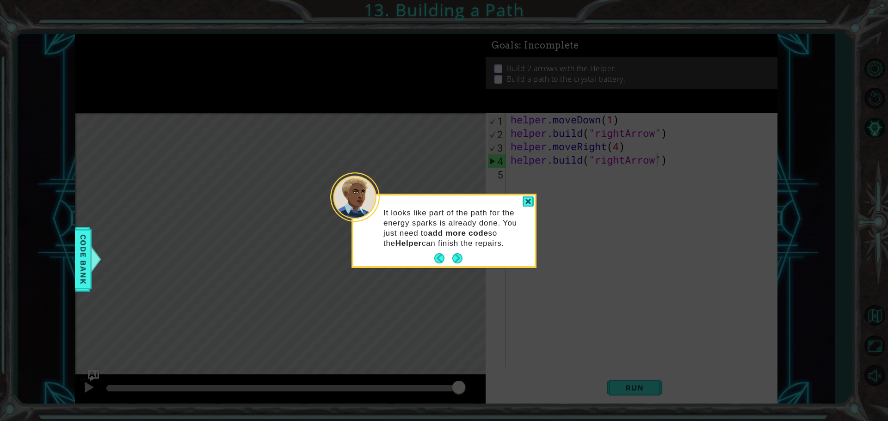
click at [146, 51] on icon at bounding box center [444, 210] width 888 height 421
click at [525, 198] on div at bounding box center [527, 201] width 11 height 11
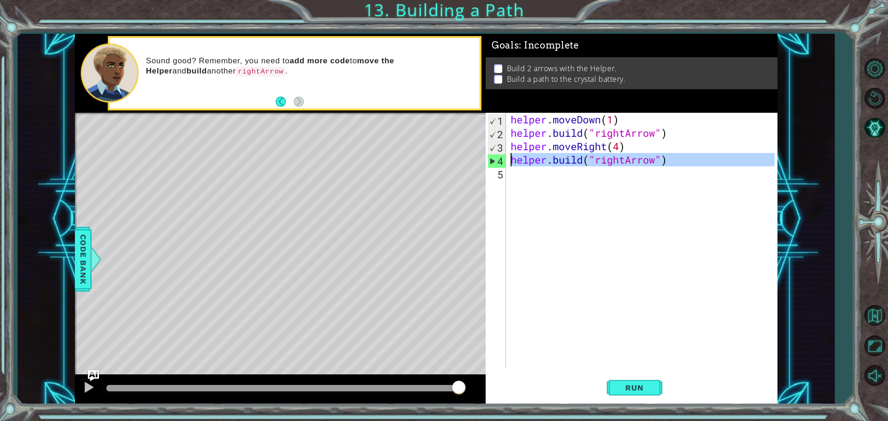
click at [494, 158] on div "4" at bounding box center [497, 160] width 18 height 13
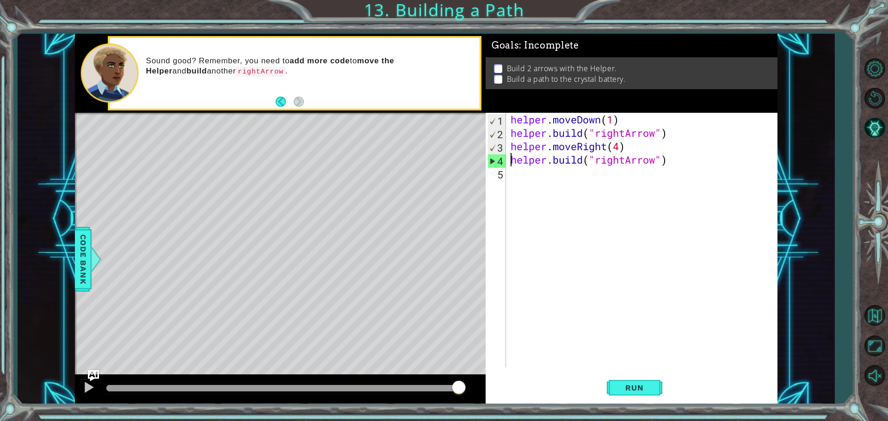
click at [491, 158] on div "4" at bounding box center [497, 160] width 18 height 13
type textarea "[DOMAIN_NAME]("rightArrow")"
click at [522, 177] on div "helper . moveDown ( 1 ) helper . build ( "rightArrow" ) helper . moveRight ( 4 …" at bounding box center [644, 254] width 270 height 282
click at [518, 162] on div "helper . moveDown ( 1 ) helper . build ( "rightArrow" ) helper . moveRight ( 4 …" at bounding box center [644, 254] width 270 height 282
type textarea "[DOMAIN_NAME]("rightArrow")"
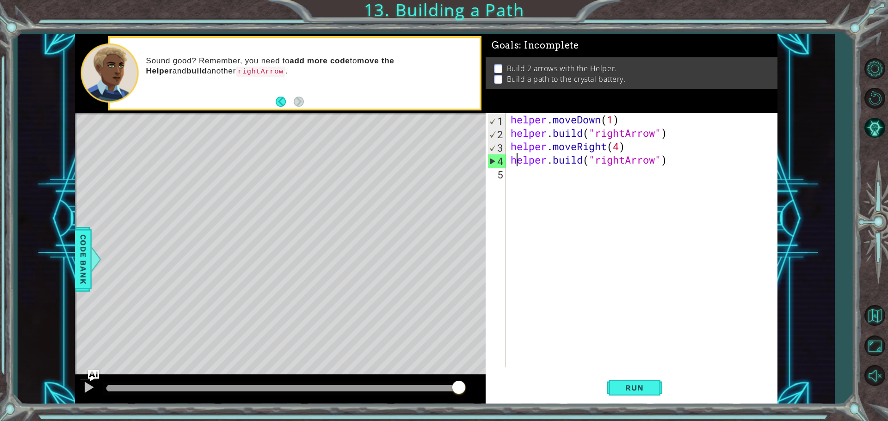
click at [519, 165] on div "helper . moveDown ( 1 ) helper . build ( "rightArrow" ) helper . moveRight ( 4 …" at bounding box center [644, 254] width 270 height 282
click at [525, 181] on div "helper . moveDown ( 1 ) helper . build ( "rightArrow" ) helper . moveRight ( 4 …" at bounding box center [644, 254] width 270 height 282
click at [518, 165] on div "helper . moveDown ( 1 ) helper . build ( "rightArrow" ) helper . moveRight ( 4 …" at bounding box center [644, 254] width 270 height 282
type textarea "[DOMAIN_NAME]("rightArrow")"
click at [516, 193] on div "helper . moveDown ( 1 ) helper . build ( "rightArrow" ) helper . moveRight ( 4 …" at bounding box center [644, 254] width 270 height 282
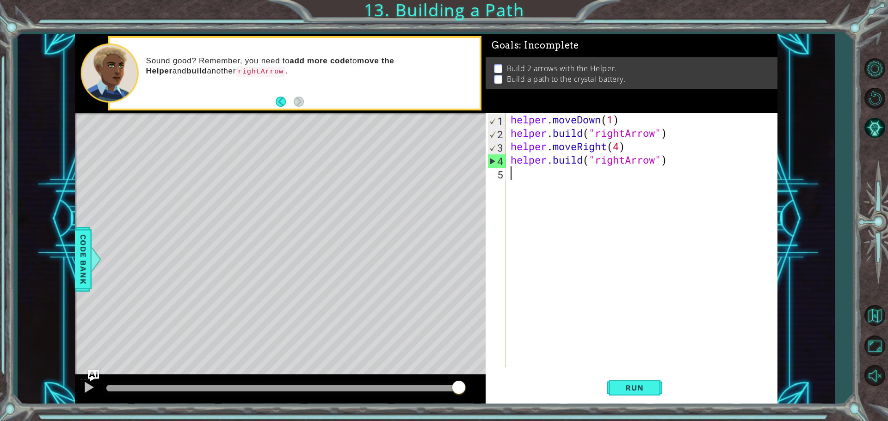
click at [514, 162] on div "helper . moveDown ( 1 ) helper . build ( "rightArrow" ) helper . moveRight ( 4 …" at bounding box center [644, 254] width 270 height 282
type textarea "[DOMAIN_NAME]("rightArrow")"
click at [509, 190] on div "helper . moveDown ( 1 ) helper . build ( "rightArrow" ) helper . moveRight ( 4 …" at bounding box center [644, 254] width 270 height 282
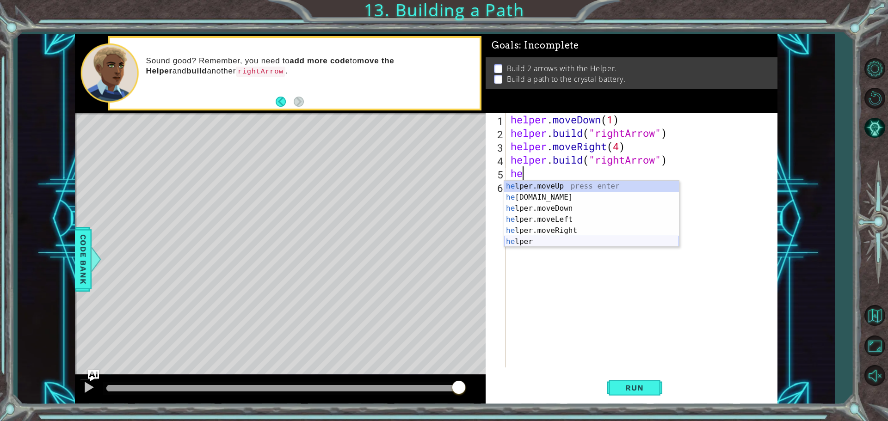
click at [545, 240] on div "he lper.moveUp press enter he [DOMAIN_NAME] press enter he lper.moveDown press …" at bounding box center [591, 225] width 175 height 89
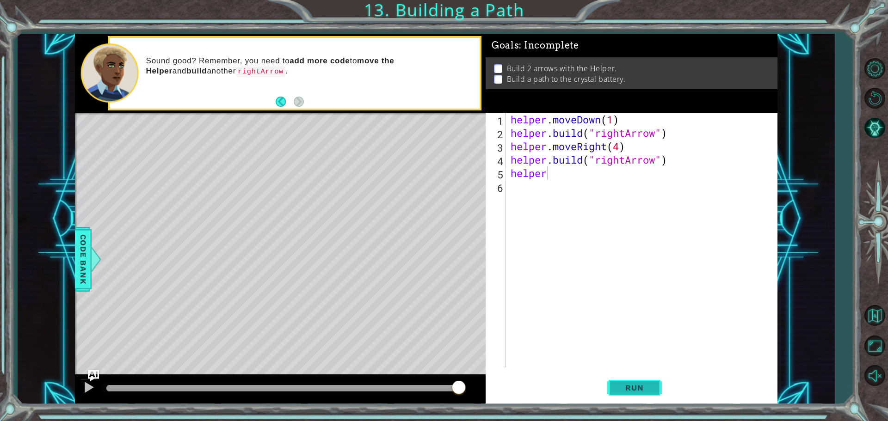
click at [629, 392] on span "Run" at bounding box center [634, 387] width 37 height 9
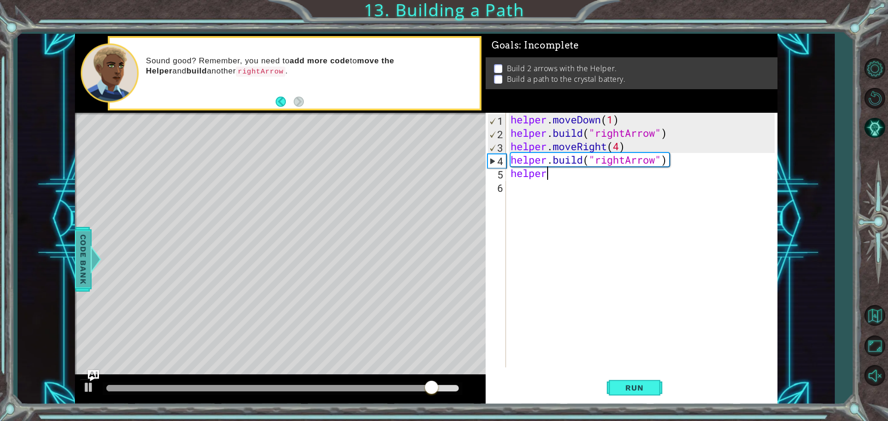
click at [79, 253] on span "Code Bank" at bounding box center [83, 259] width 15 height 56
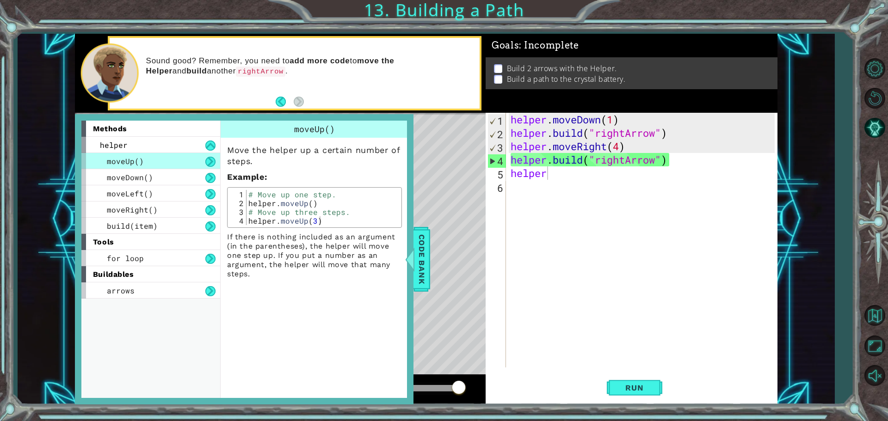
drag, startPoint x: 211, startPoint y: 442, endPoint x: 198, endPoint y: 309, distance: 133.3
click at [211, 421] on html "1 ההההההההההההההההההההההההההההההההההההההההההההההההההההההההההההההההההההההההההההה…" at bounding box center [444, 210] width 888 height 421
click at [562, 174] on div "helper . moveDown ( 1 ) helper . build ( "rightArrow" ) helper . moveRight ( 4 …" at bounding box center [644, 254] width 270 height 282
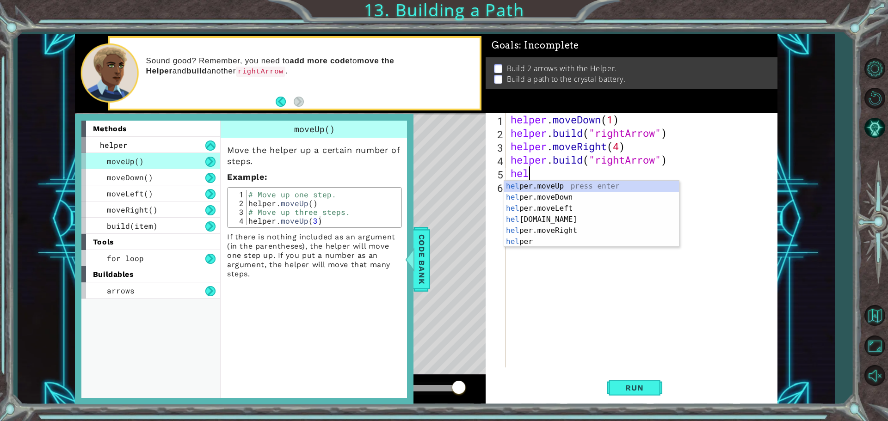
type textarea "h"
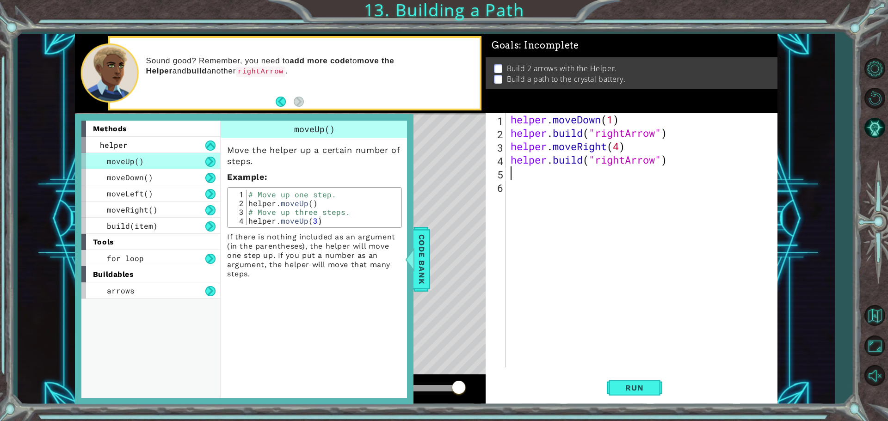
type textarea "m"
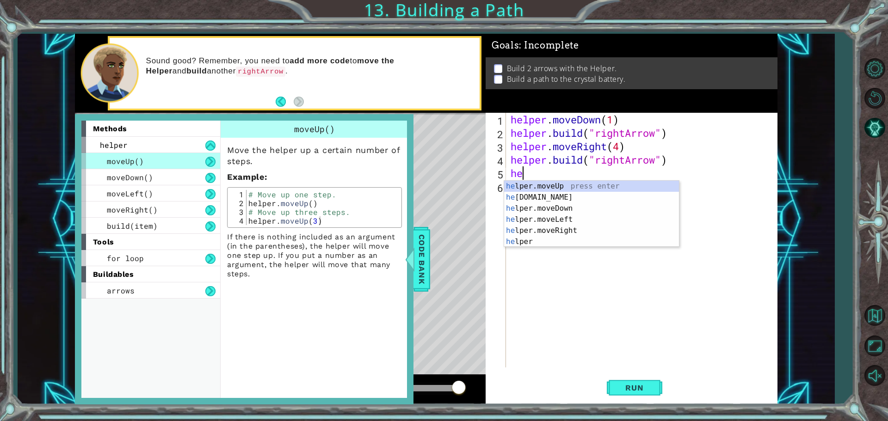
type textarea "h"
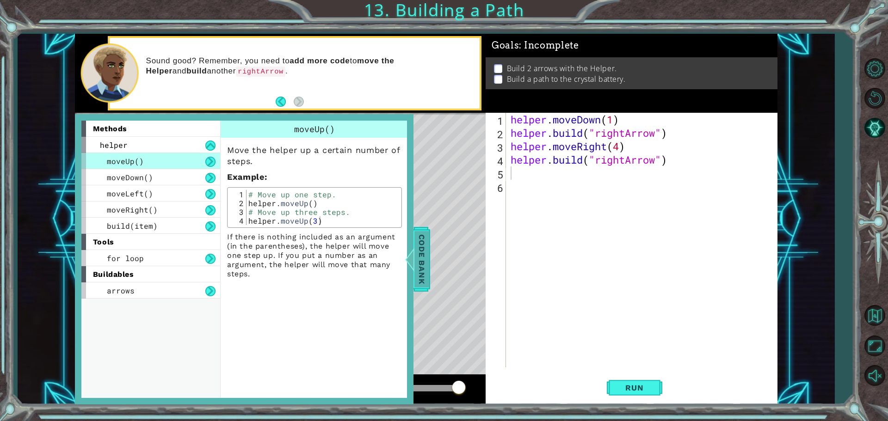
click at [419, 270] on span "Code Bank" at bounding box center [421, 259] width 15 height 56
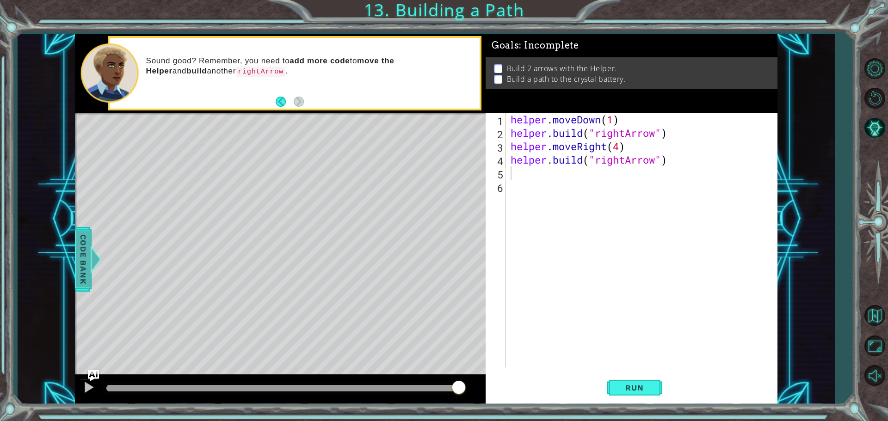
click at [78, 257] on span "Code Bank" at bounding box center [83, 259] width 15 height 56
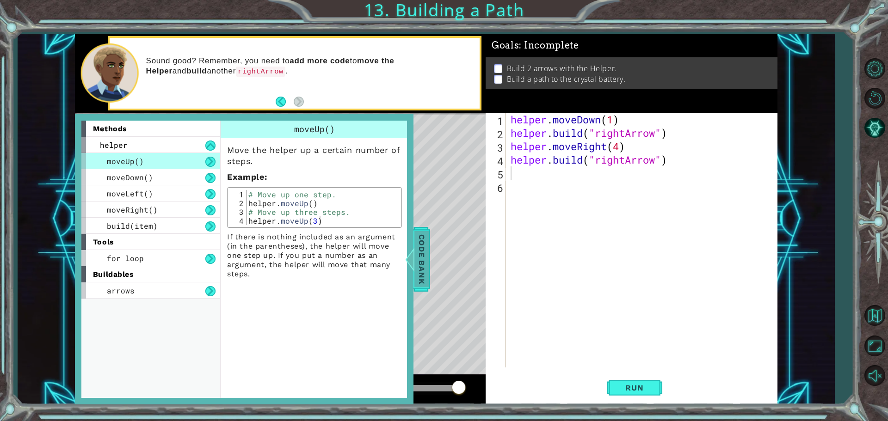
click at [438, 245] on div "methods helper moveUp() moveDown() moveLeft() moveRight() build(item) tools for…" at bounding box center [426, 219] width 702 height 371
drag, startPoint x: 421, startPoint y: 240, endPoint x: 390, endPoint y: 263, distance: 38.3
click at [420, 256] on div "methods helper moveUp() moveDown() moveLeft() moveRight() build(item) tools for…" at bounding box center [426, 219] width 702 height 371
drag, startPoint x: 419, startPoint y: 260, endPoint x: 325, endPoint y: 289, distance: 98.7
click at [413, 265] on div "Code Bank" at bounding box center [421, 259] width 17 height 65
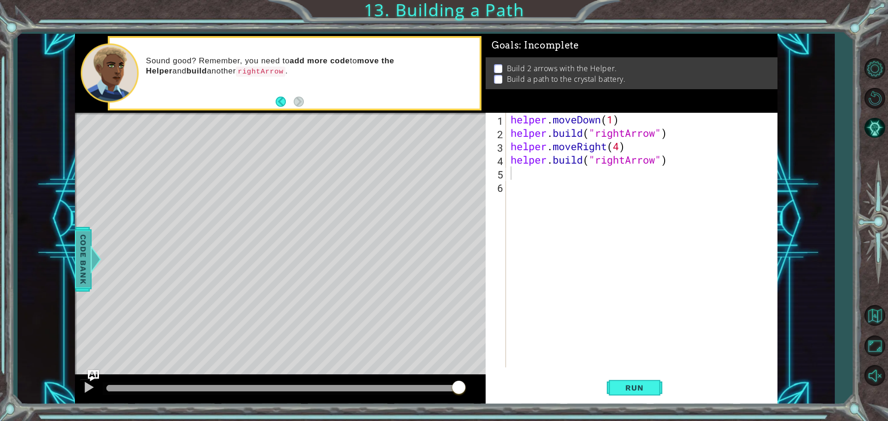
click at [81, 268] on span "Code Bank" at bounding box center [83, 259] width 15 height 56
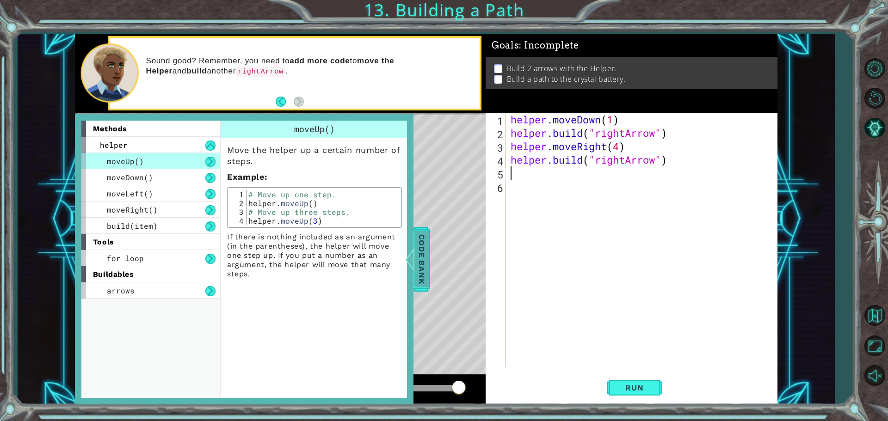
drag, startPoint x: 423, startPoint y: 255, endPoint x: 386, endPoint y: 257, distance: 36.6
click at [420, 255] on span "Code Bank" at bounding box center [421, 259] width 15 height 56
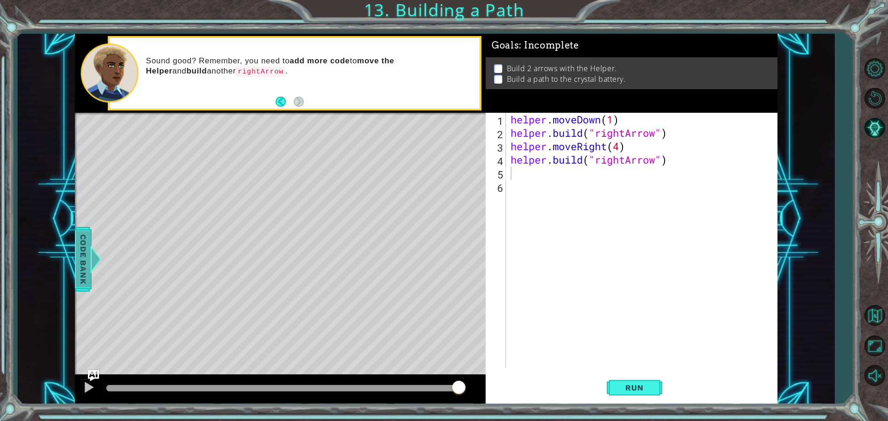
click at [81, 263] on span "Code Bank" at bounding box center [83, 259] width 15 height 56
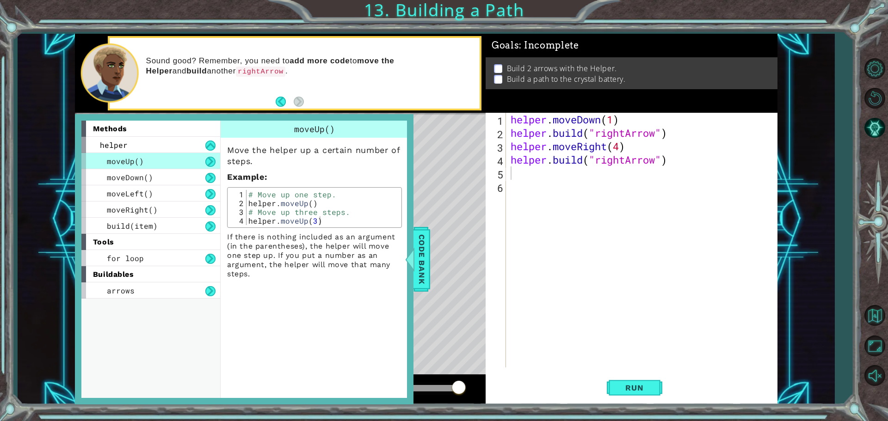
drag, startPoint x: 413, startPoint y: 249, endPoint x: 292, endPoint y: 277, distance: 123.9
click at [412, 250] on div at bounding box center [410, 259] width 12 height 28
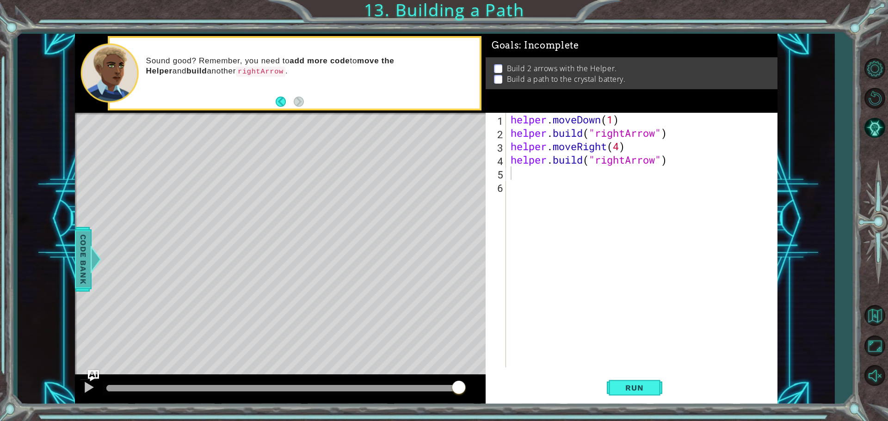
click at [88, 252] on span "Code Bank" at bounding box center [83, 259] width 15 height 56
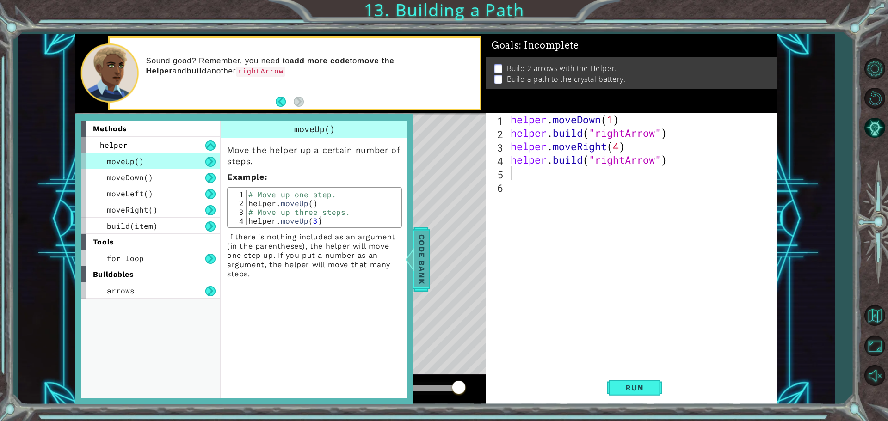
drag, startPoint x: 407, startPoint y: 240, endPoint x: 413, endPoint y: 245, distance: 7.6
click at [413, 242] on div "methods helper moveUp() moveDown() moveLeft() moveRight() build(item) tools for…" at bounding box center [244, 259] width 338 height 290
drag, startPoint x: 408, startPoint y: 253, endPoint x: 389, endPoint y: 261, distance: 20.8
click at [406, 254] on div at bounding box center [410, 259] width 12 height 28
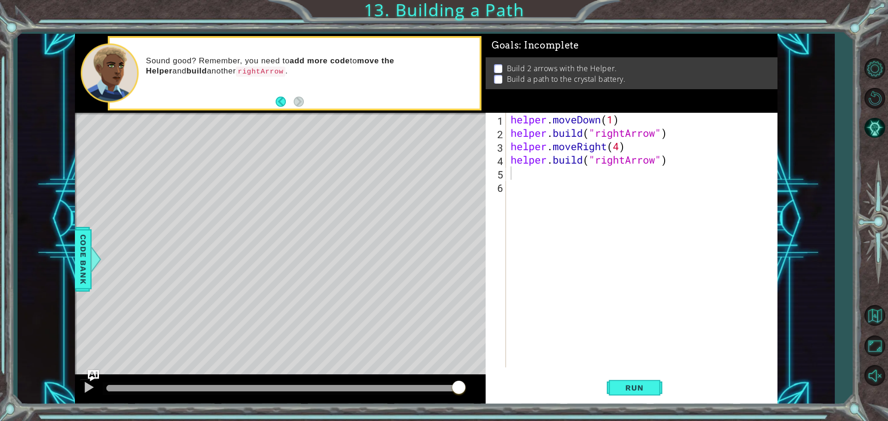
click at [65, 243] on div "1 ההההההההההההההההההההההההההההההההההההההההההההההההההההההההההההההההההההההההההההה…" at bounding box center [426, 219] width 816 height 371
click at [88, 243] on span "Code Bank" at bounding box center [83, 259] width 15 height 56
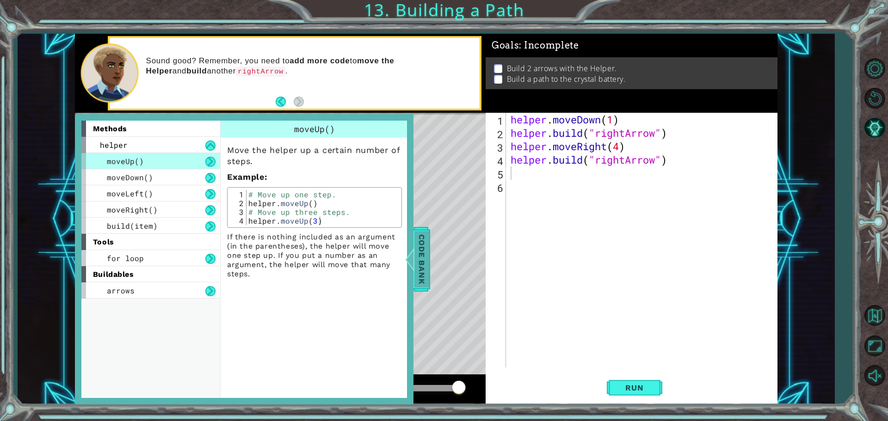
click at [428, 247] on span "Code Bank" at bounding box center [421, 259] width 15 height 56
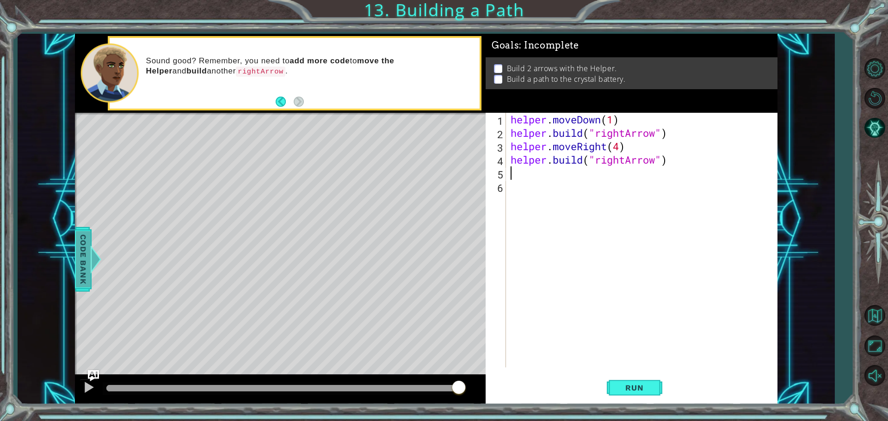
type textarea "-"
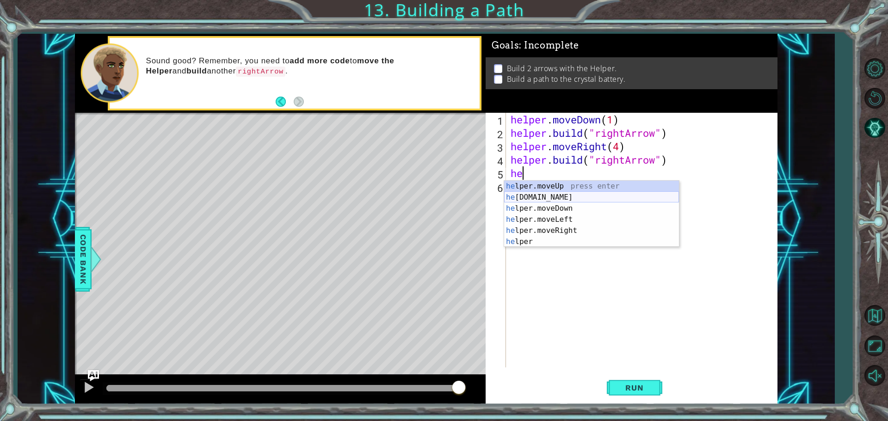
click at [538, 200] on div "he lper.moveUp press enter he [DOMAIN_NAME] press enter he lper.moveDown press …" at bounding box center [591, 225] width 175 height 89
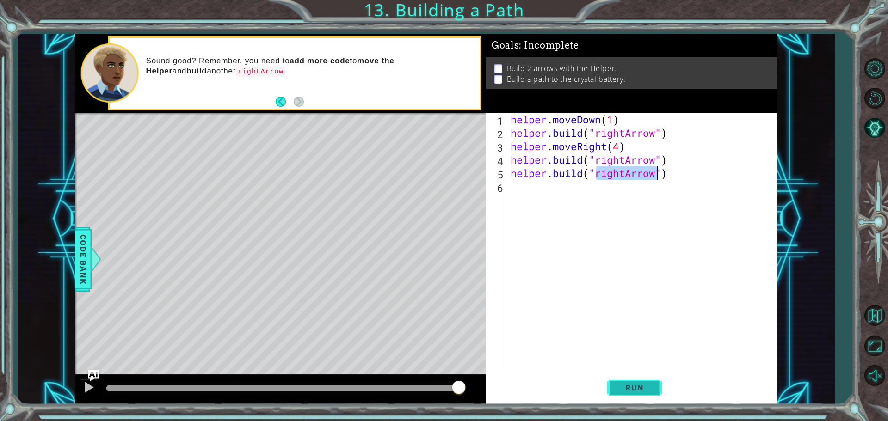
type textarea "[DOMAIN_NAME]("rightArrow")"
click at [638, 390] on span "Run" at bounding box center [634, 387] width 37 height 9
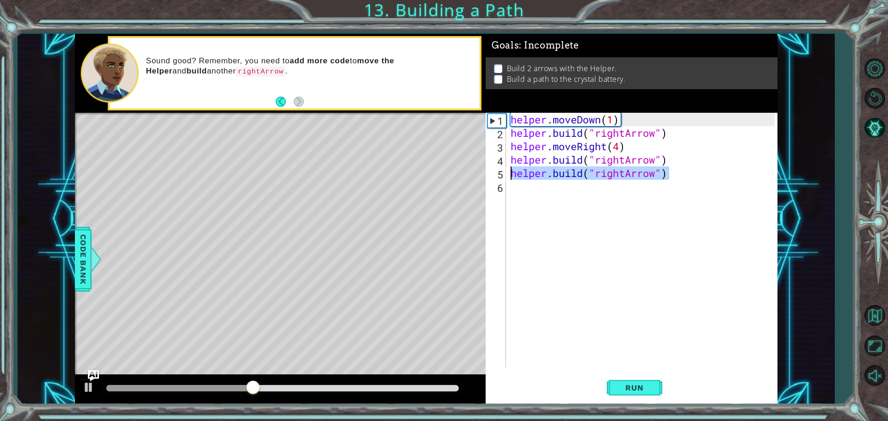
drag, startPoint x: 680, startPoint y: 175, endPoint x: 512, endPoint y: 171, distance: 167.4
click at [512, 171] on div "helper . moveDown ( 1 ) helper . build ( "rightArrow" ) helper . moveRight ( 4 …" at bounding box center [644, 254] width 270 height 282
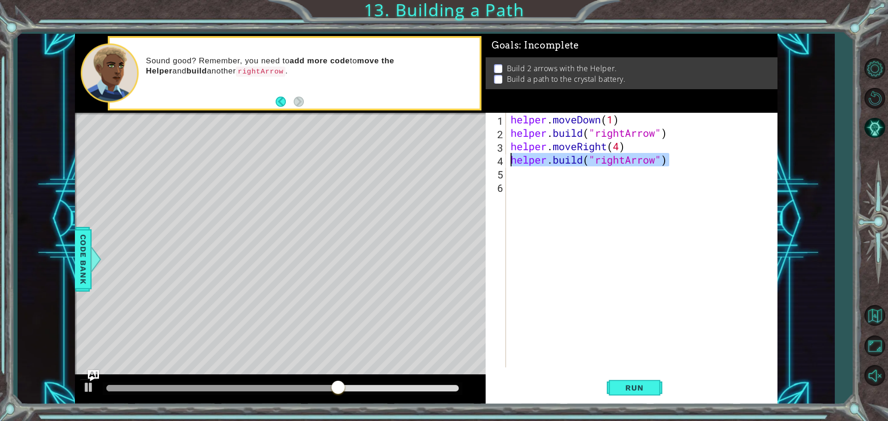
drag, startPoint x: 669, startPoint y: 166, endPoint x: 509, endPoint y: 162, distance: 160.5
click at [509, 162] on div "helper . moveDown ( 1 ) helper . build ( "rightArrow" ) helper . moveRight ( 4 …" at bounding box center [644, 254] width 270 height 282
type textarea "[DOMAIN_NAME]("rightArrow")"
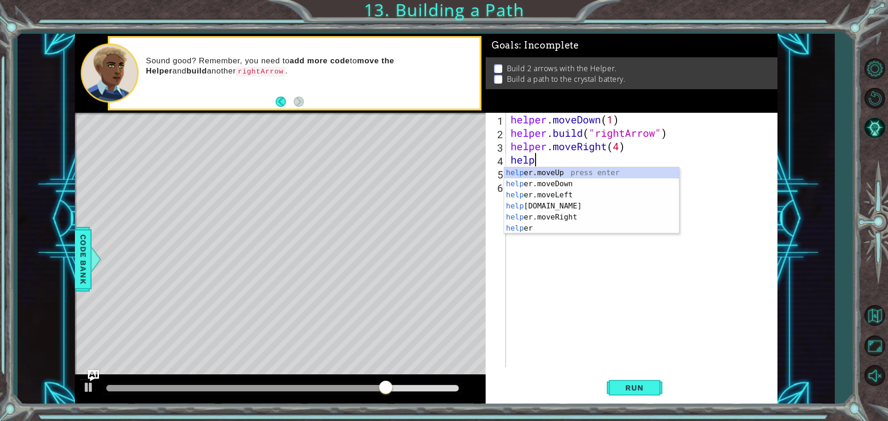
scroll to position [0, 1]
click at [539, 181] on div "helper press enter helper .moveUp press enter helper .moveDown press enter help…" at bounding box center [591, 211] width 175 height 89
type textarea "helper.moveUp(1)"
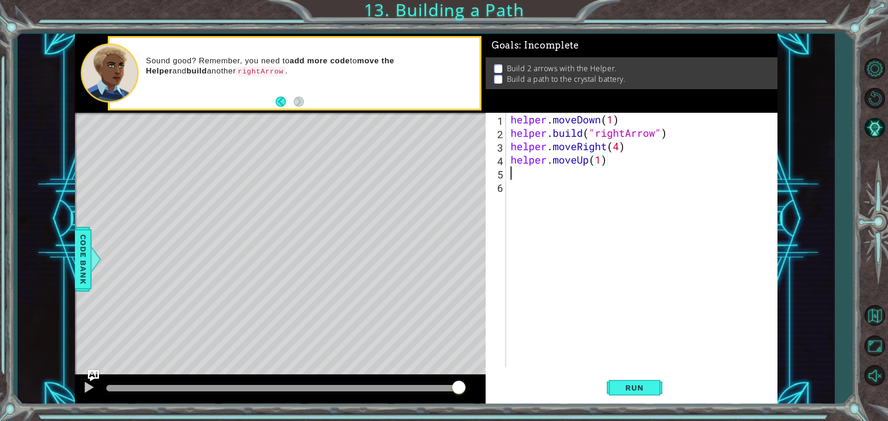
click at [597, 172] on div "helper . moveDown ( 1 ) helper . build ( "rightArrow" ) helper . moveRight ( 4 …" at bounding box center [644, 254] width 270 height 282
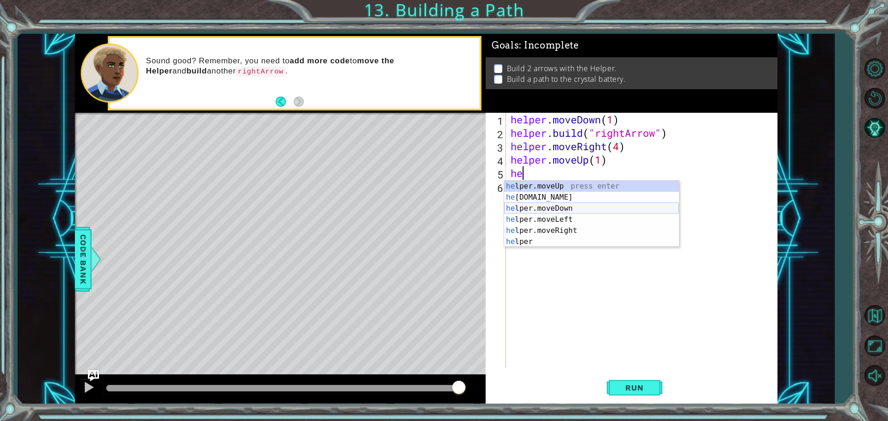
click at [557, 208] on div "he lper.moveUp press enter he [DOMAIN_NAME] press enter he lper.moveDown press …" at bounding box center [591, 225] width 175 height 89
type textarea "helper.moveDown(1)"
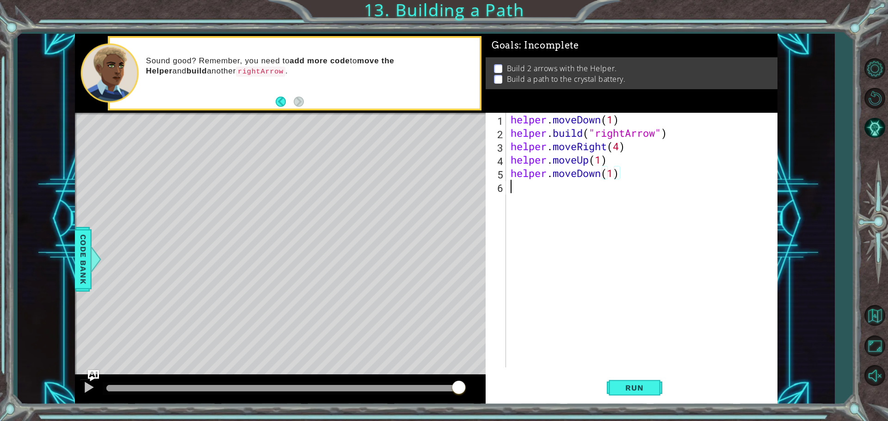
click at [562, 184] on div "helper . moveDown ( 1 ) helper . build ( "rightArrow" ) helper . moveRight ( 4 …" at bounding box center [644, 254] width 270 height 282
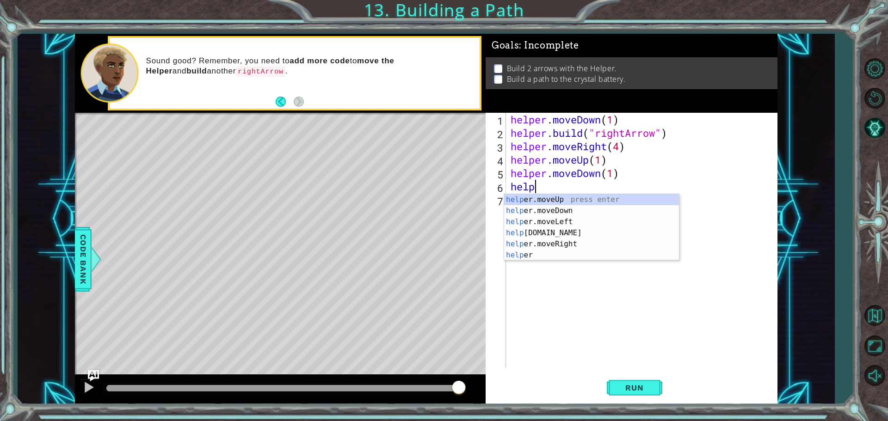
scroll to position [0, 1]
click at [550, 257] on div "helper press enter helper .moveUp press enter helper .moveDown press enter help…" at bounding box center [591, 238] width 175 height 89
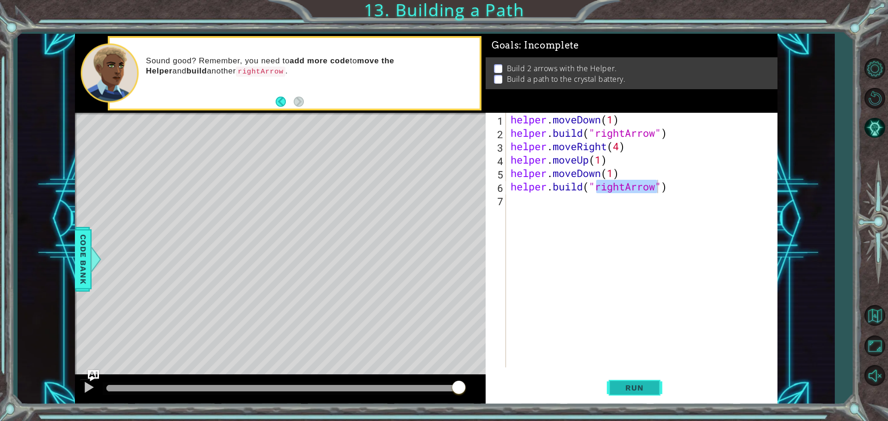
click at [639, 387] on span "Run" at bounding box center [634, 387] width 37 height 9
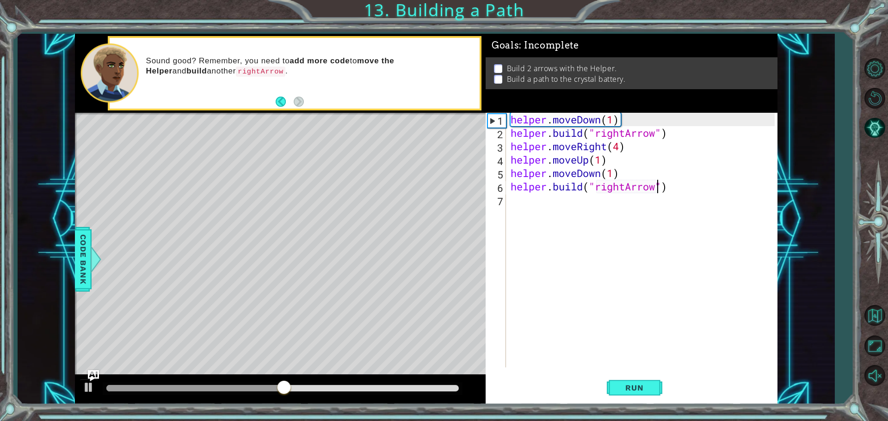
click at [621, 146] on div "helper . moveDown ( 1 ) helper . build ( "rightArrow" ) helper . moveRight ( 4 …" at bounding box center [644, 254] width 270 height 282
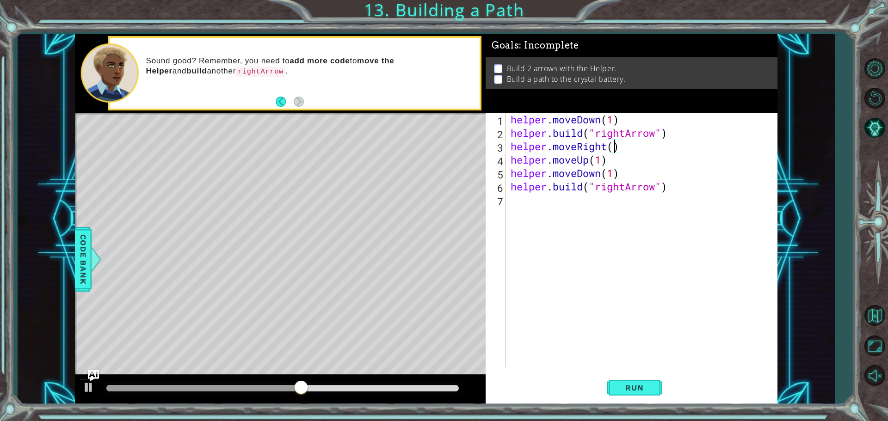
scroll to position [0, 5]
click at [631, 380] on button "Run" at bounding box center [634, 387] width 55 height 29
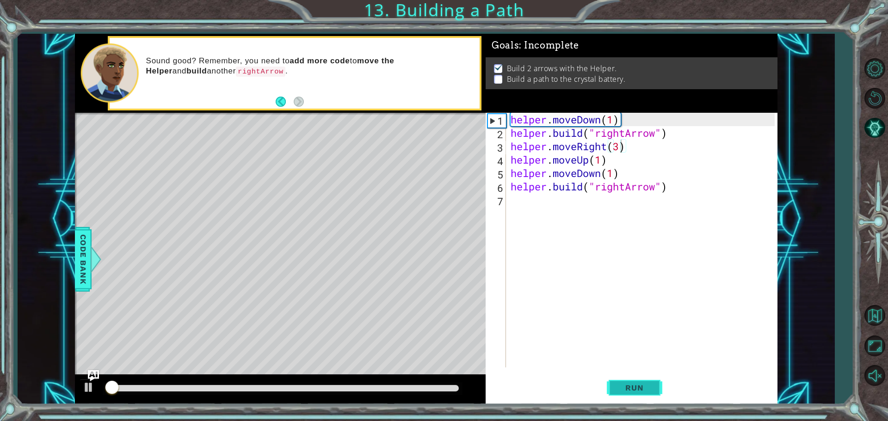
click at [630, 383] on button "Run" at bounding box center [634, 387] width 55 height 29
click at [622, 171] on div "helper . moveDown ( 1 ) helper . build ( "rightArrow" ) helper . moveRight ( 3 …" at bounding box center [644, 254] width 270 height 282
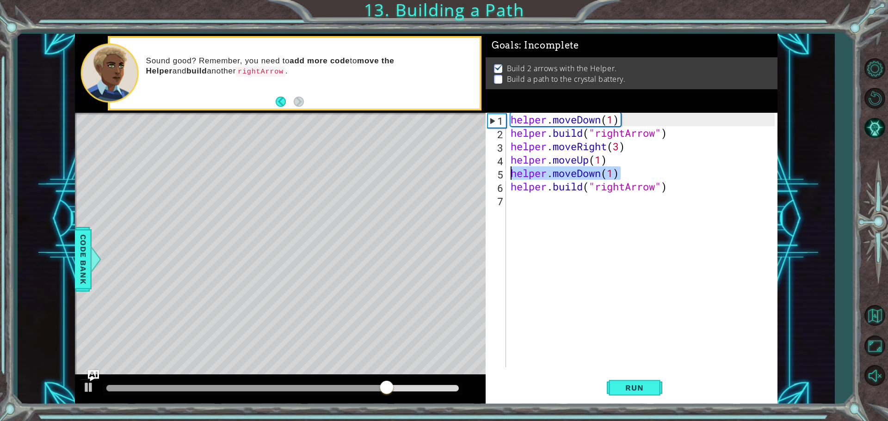
drag, startPoint x: 622, startPoint y: 171, endPoint x: 510, endPoint y: 169, distance: 112.3
click at [510, 169] on div "helper . moveDown ( 1 ) helper . build ( "rightArrow" ) helper . moveRight ( 3 …" at bounding box center [644, 254] width 270 height 282
click at [618, 147] on div "helper . moveDown ( 1 ) helper . build ( "rightArrow" ) helper . moveRight ( 3 …" at bounding box center [644, 254] width 270 height 282
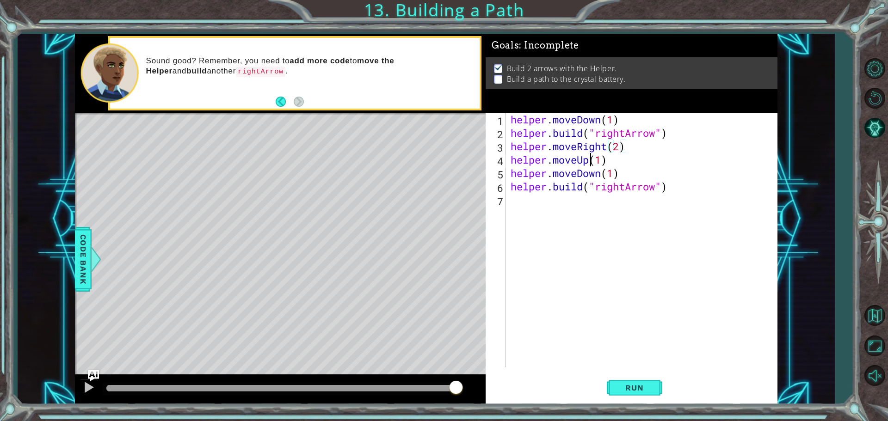
click at [588, 163] on div "helper . moveDown ( 1 ) helper . build ( "rightArrow" ) helper . moveRight ( 2 …" at bounding box center [644, 254] width 270 height 282
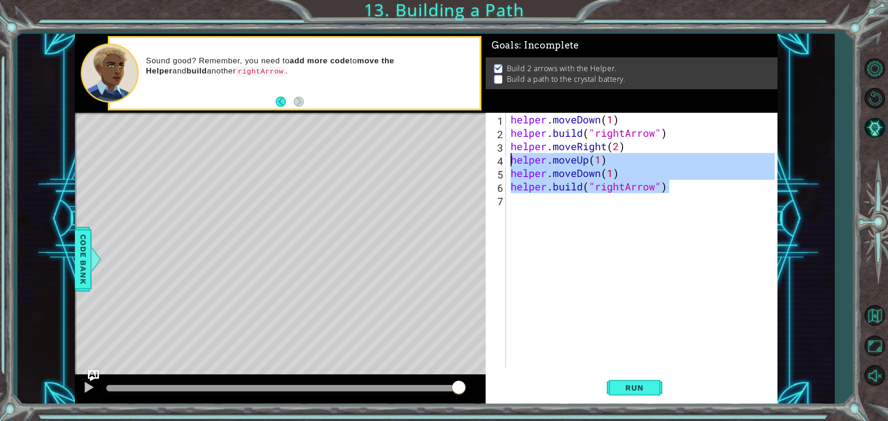
drag, startPoint x: 687, startPoint y: 181, endPoint x: 509, endPoint y: 157, distance: 179.1
click at [509, 157] on div "helper . moveDown ( 1 ) helper . build ( "rightArrow" ) helper . moveRight ( 2 …" at bounding box center [644, 254] width 270 height 282
type textarea "helper.moveUp(1) helper.moveDown(1)"
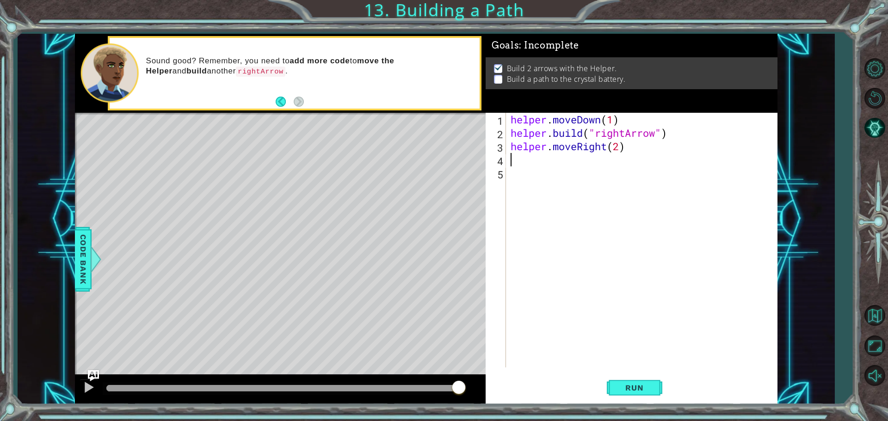
scroll to position [0, 0]
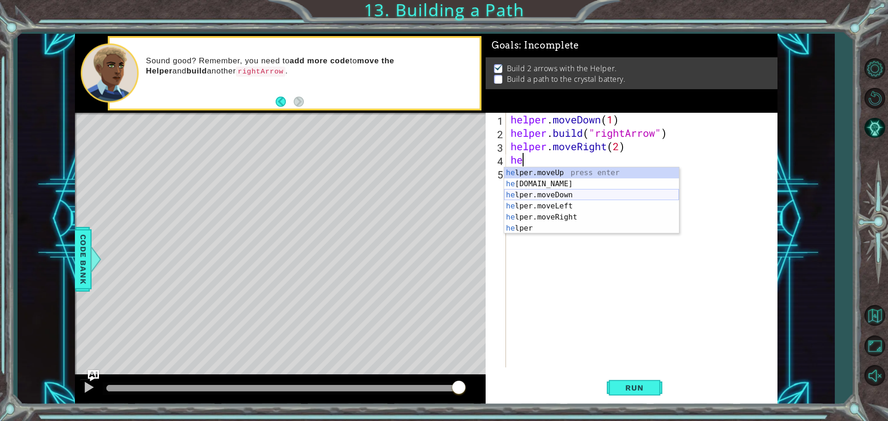
click at [528, 191] on div "he lper.moveUp press enter he [DOMAIN_NAME] press enter he lper.moveDown press …" at bounding box center [591, 211] width 175 height 89
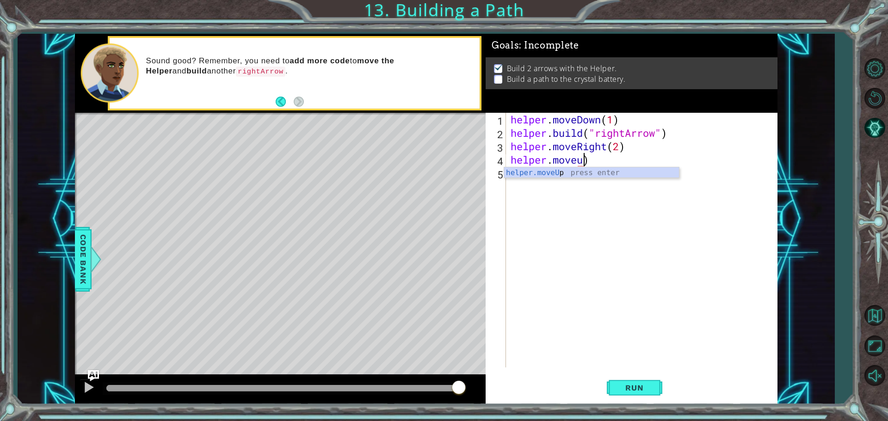
scroll to position [0, 3]
click at [571, 174] on div "helper.moveUp press enter" at bounding box center [591, 183] width 175 height 33
type textarea "helper.moveUp(1)"
click at [544, 182] on div "helper . moveDown ( 1 ) helper . build ( "rightArrow" ) helper . moveRight ( 2 …" at bounding box center [644, 254] width 270 height 282
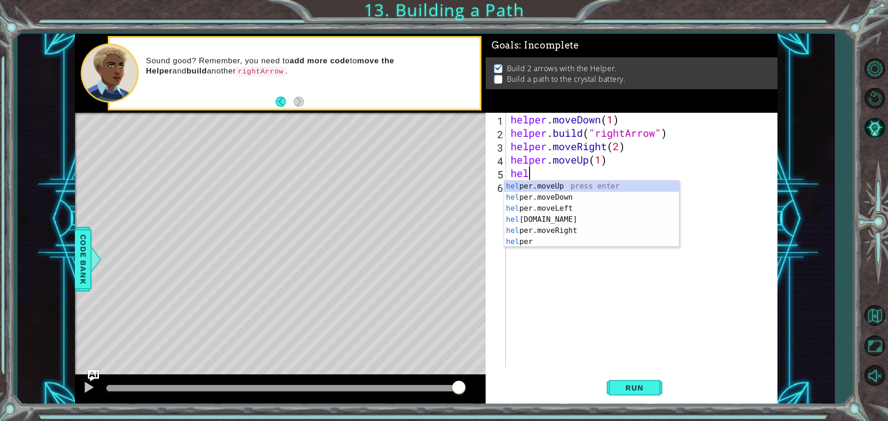
scroll to position [0, 1]
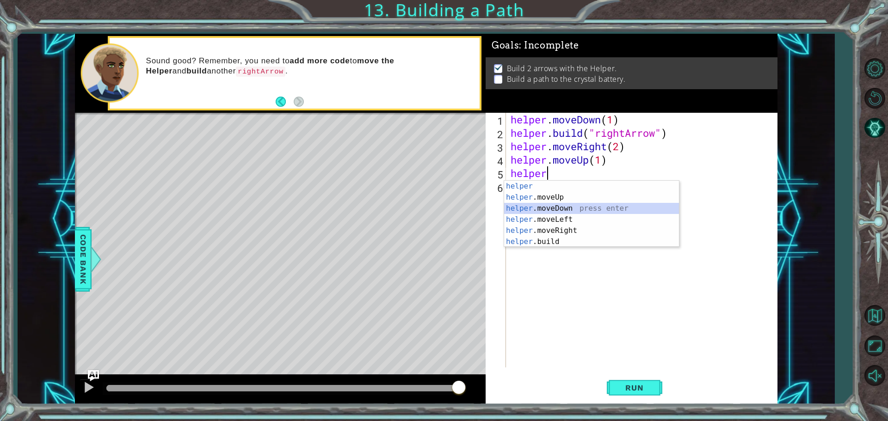
click at [572, 212] on div "helper press enter helper .moveUp press enter helper .moveDown press enter help…" at bounding box center [591, 225] width 175 height 89
type textarea "helper.moveDown(1)"
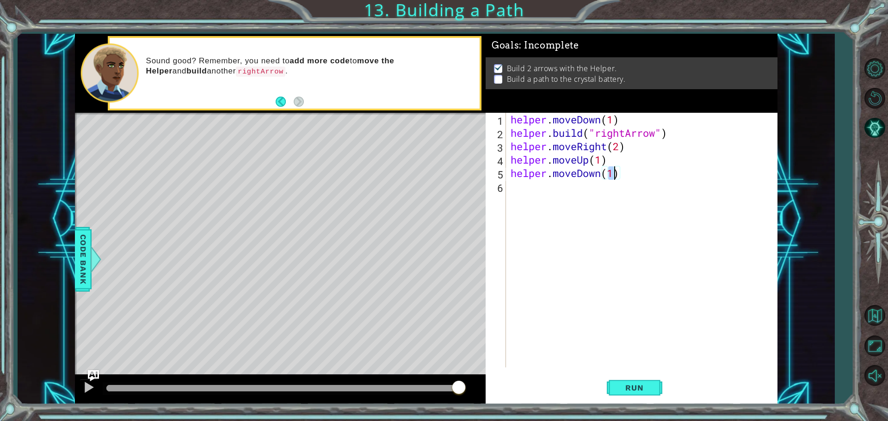
click at [578, 190] on div "helper . moveDown ( 1 ) helper . build ( "rightArrow" ) helper . moveRight ( 2 …" at bounding box center [644, 254] width 270 height 282
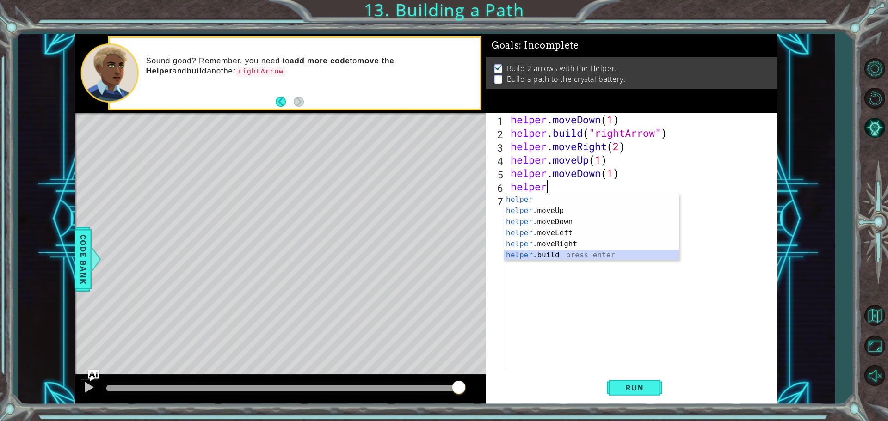
click at [550, 258] on div "helper press enter helper .moveUp press enter helper .moveDown press enter help…" at bounding box center [591, 238] width 175 height 89
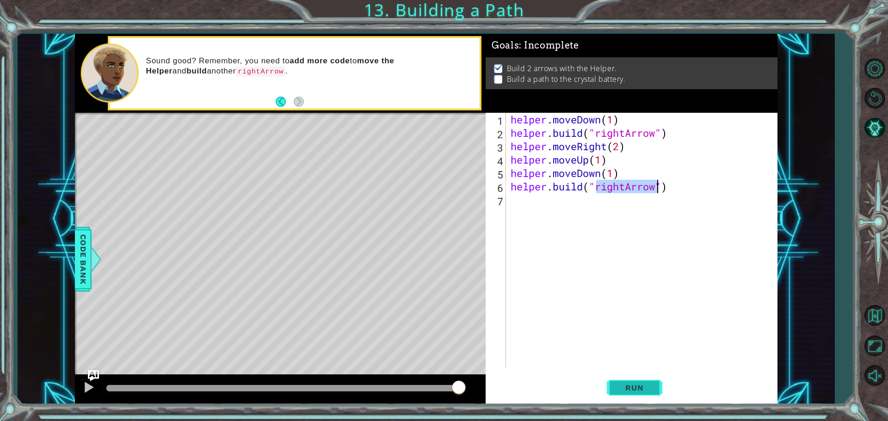
click at [632, 390] on span "Run" at bounding box center [634, 387] width 37 height 9
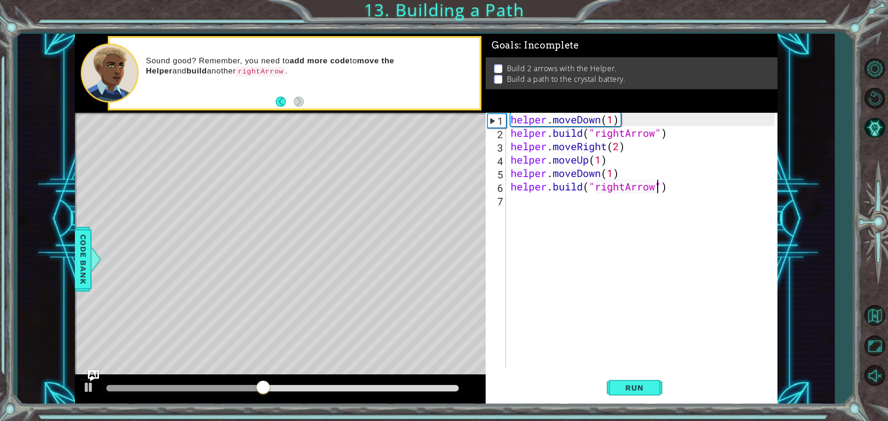
click at [618, 146] on div "helper . moveDown ( 1 ) helper . build ( "rightArrow" ) helper . moveRight ( 2 …" at bounding box center [644, 254] width 270 height 282
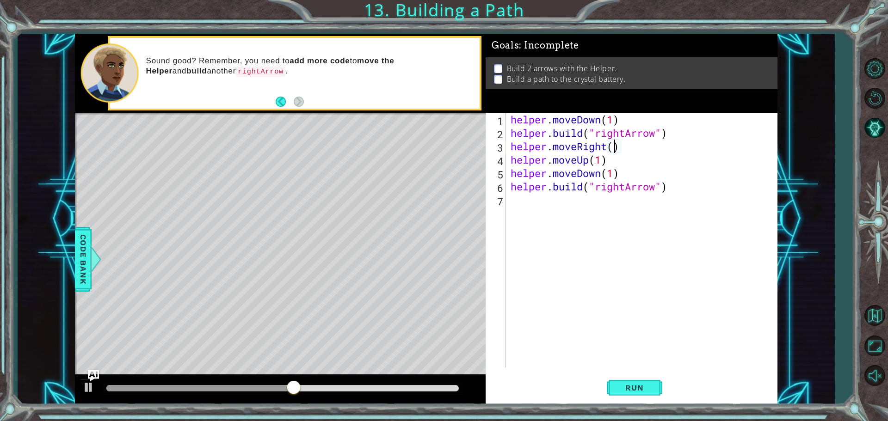
type textarea "helper.moveRight(3)"
drag, startPoint x: 617, startPoint y: 330, endPoint x: 625, endPoint y: 355, distance: 25.9
click at [618, 331] on div "helper . moveDown ( 1 ) helper . build ( "rightArrow" ) helper . moveRight ( 3 …" at bounding box center [644, 254] width 270 height 282
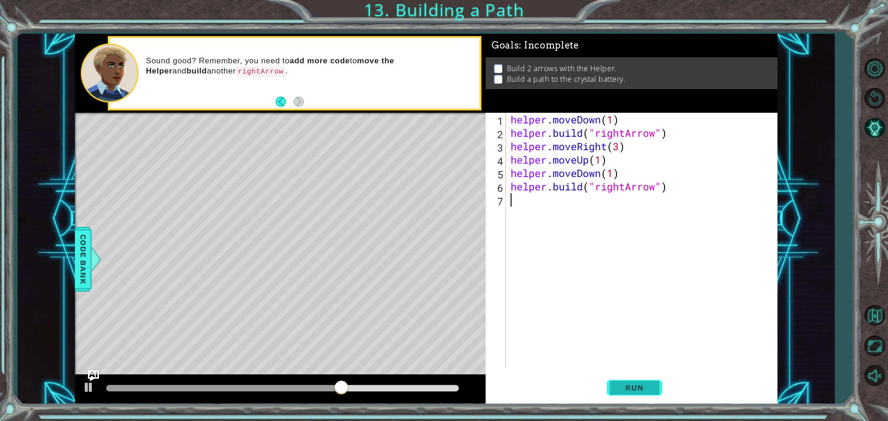
click at [626, 388] on span "Run" at bounding box center [634, 387] width 37 height 9
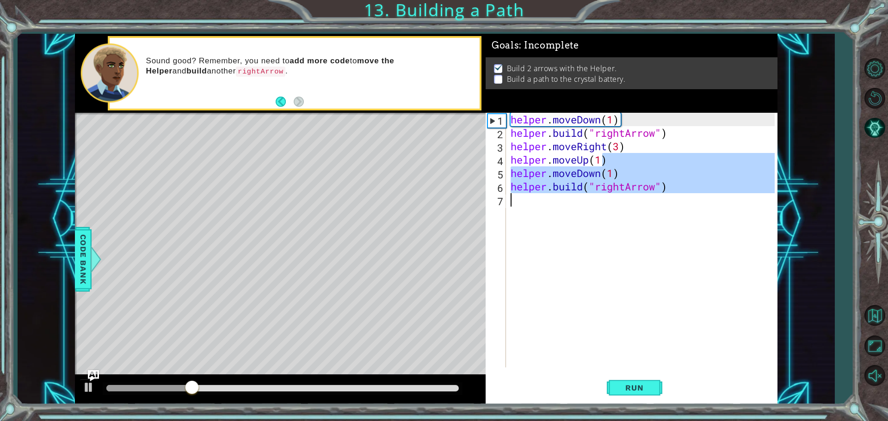
drag, startPoint x: 604, startPoint y: 160, endPoint x: 654, endPoint y: 195, distance: 60.4
click at [654, 195] on div "helper . moveDown ( 1 ) helper . build ( "rightArrow" ) helper . moveRight ( 3 …" at bounding box center [644, 254] width 270 height 282
type textarea "[DOMAIN_NAME]("rightArrow")"
drag, startPoint x: 655, startPoint y: 226, endPoint x: 674, endPoint y: 212, distance: 23.9
click at [656, 226] on div "helper . moveDown ( 1 ) helper . build ( "rightArrow" ) helper . moveRight ( 3 …" at bounding box center [644, 254] width 270 height 282
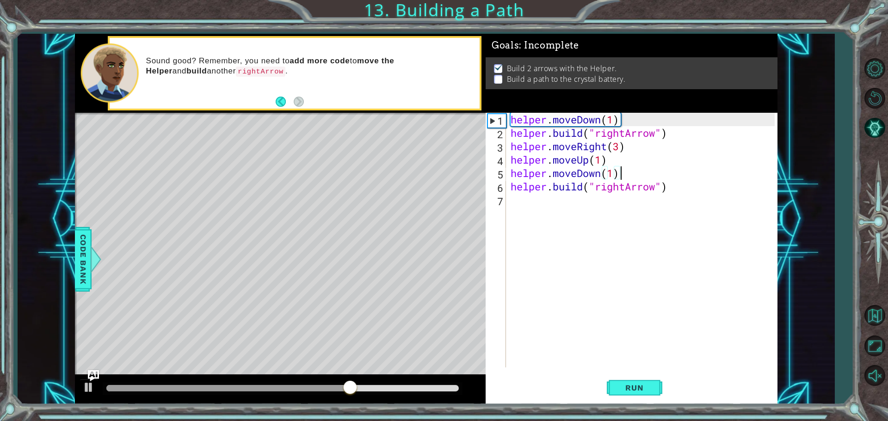
drag, startPoint x: 682, startPoint y: 173, endPoint x: 646, endPoint y: 180, distance: 36.3
click at [646, 180] on div "helper . moveDown ( 1 ) helper . build ( "rightArrow" ) helper . moveRight ( 3 …" at bounding box center [644, 254] width 270 height 282
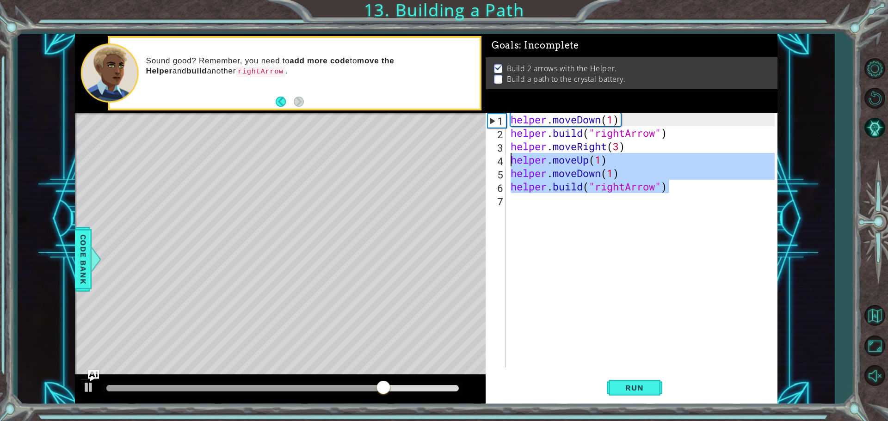
click at [480, 162] on div "1 ההההההההההההההההההההההההההההההההההההההההההההההההההההההההההההההההההההההההההההה…" at bounding box center [426, 219] width 702 height 371
type textarea "helper.moveUp(1) helper.moveDown(1)"
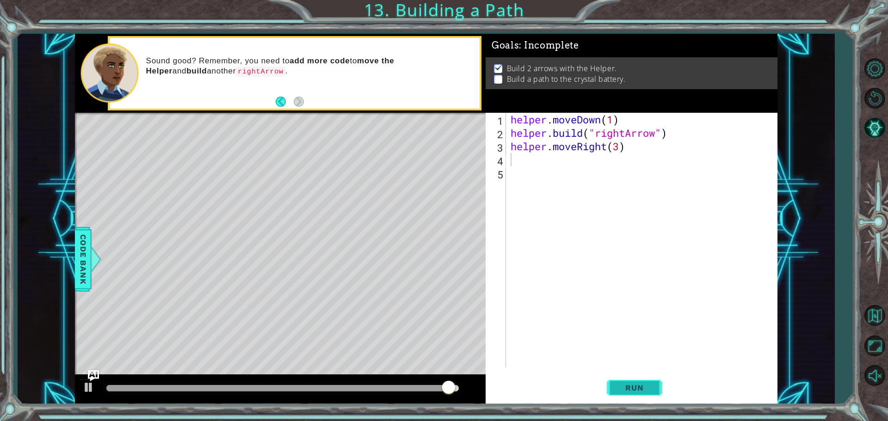
click at [653, 389] on button "Run" at bounding box center [634, 387] width 55 height 29
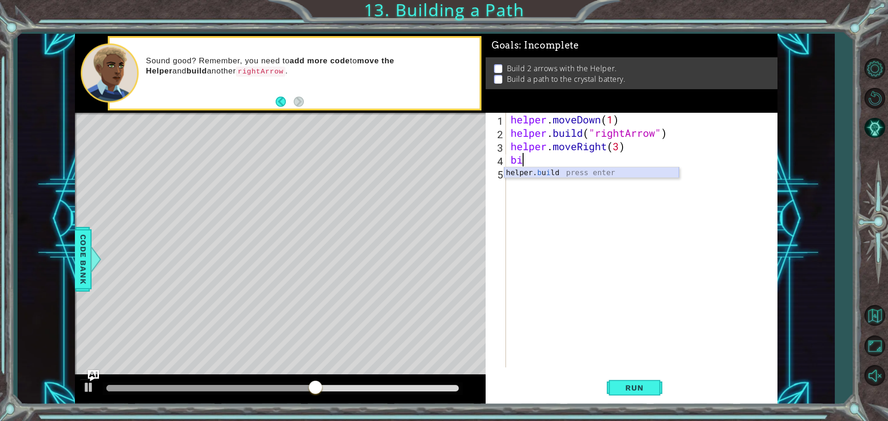
click at [607, 172] on div "helper. [PERSON_NAME] press enter" at bounding box center [591, 183] width 175 height 33
type textarea "[DOMAIN_NAME]("rightArrow")"
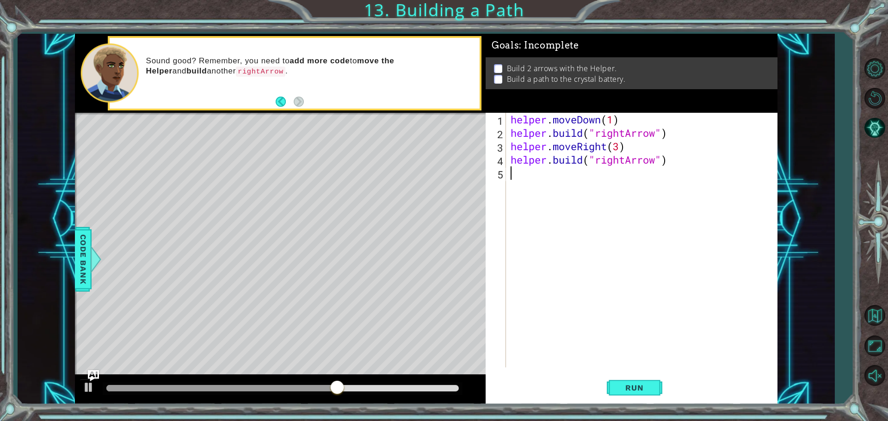
click at [600, 178] on div "helper . moveDown ( 1 ) helper . build ( "rightArrow" ) helper . moveRight ( 3 …" at bounding box center [644, 254] width 270 height 282
drag, startPoint x: 631, startPoint y: 390, endPoint x: 631, endPoint y: 386, distance: 4.6
click at [631, 386] on span "Run" at bounding box center [634, 387] width 37 height 9
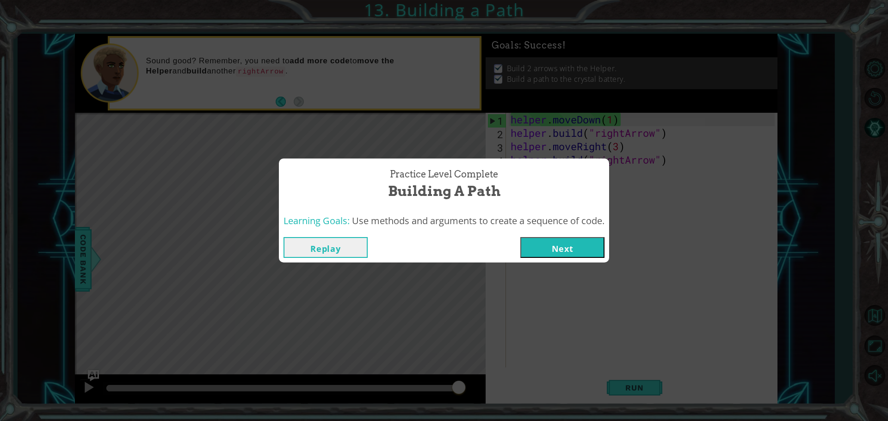
click at [548, 249] on button "Next" at bounding box center [562, 247] width 84 height 21
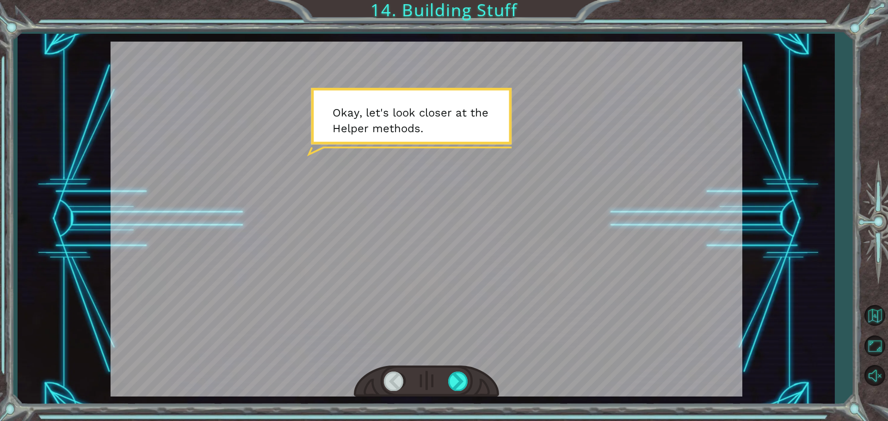
click at [394, 122] on div at bounding box center [425, 219] width 631 height 355
click at [457, 384] on div at bounding box center [458, 381] width 21 height 19
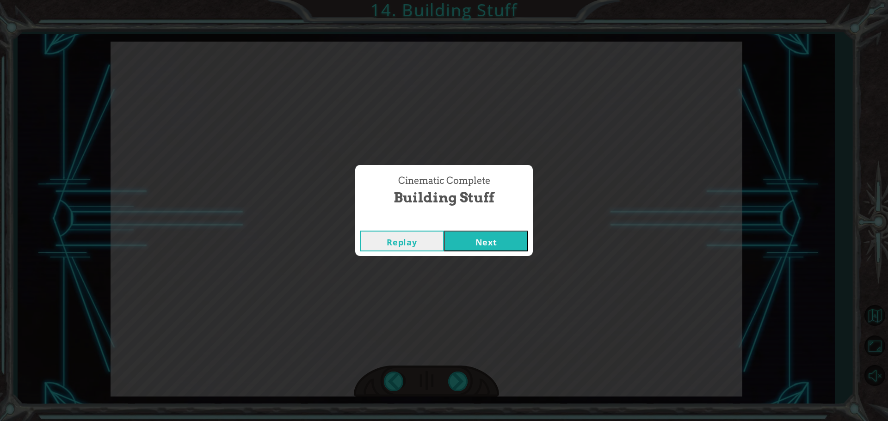
click at [503, 245] on button "Next" at bounding box center [486, 241] width 84 height 21
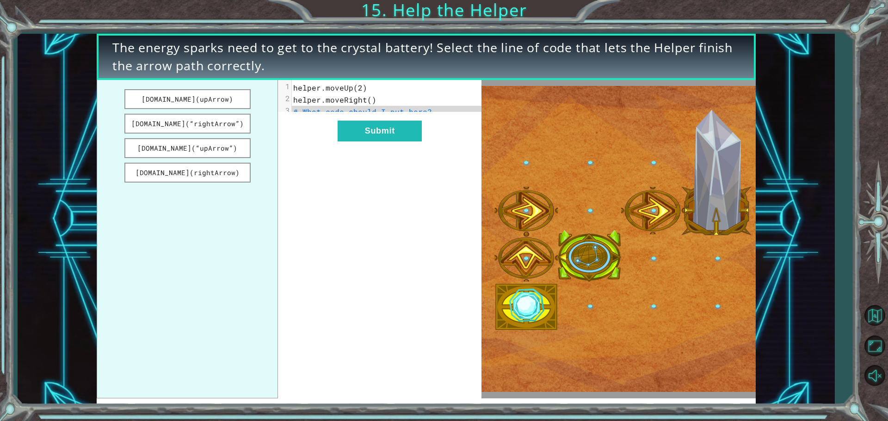
drag, startPoint x: 433, startPoint y: 119, endPoint x: 361, endPoint y: 111, distance: 72.0
click at [361, 112] on div "x 1 helper.moveUp(2) 2 helper.moveRight() 3 # What code should I put here?" at bounding box center [390, 100] width 197 height 40
drag, startPoint x: 223, startPoint y: 99, endPoint x: 209, endPoint y: 110, distance: 17.8
click at [219, 110] on ul "[DOMAIN_NAME](upArrow) [DOMAIN_NAME](“rightArrow”) [DOMAIN_NAME](“upArrow”) [DO…" at bounding box center [187, 239] width 181 height 319
drag, startPoint x: 196, startPoint y: 123, endPoint x: 265, endPoint y: 123, distance: 69.8
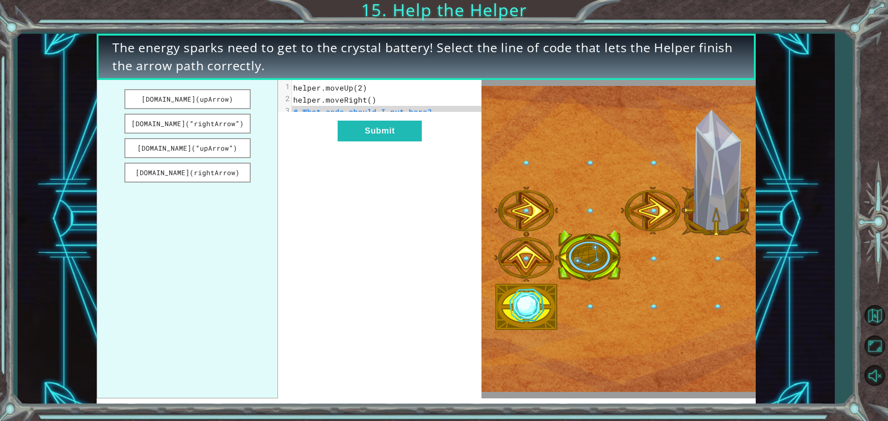
click at [292, 123] on div "[DOMAIN_NAME](upArrow) [DOMAIN_NAME](“rightArrow”) [DOMAIN_NAME](“upArrow”) [DO…" at bounding box center [289, 239] width 385 height 319
drag, startPoint x: 192, startPoint y: 123, endPoint x: 235, endPoint y: 126, distance: 43.1
click at [235, 126] on button "[DOMAIN_NAME](“rightArrow”)" at bounding box center [187, 124] width 126 height 20
drag, startPoint x: 192, startPoint y: 119, endPoint x: 211, endPoint y: 119, distance: 19.0
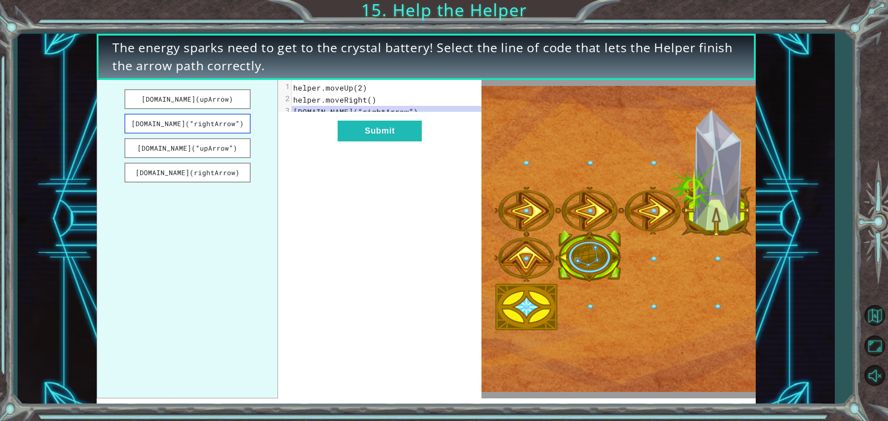
click at [211, 119] on button "[DOMAIN_NAME](“rightArrow”)" at bounding box center [187, 124] width 126 height 20
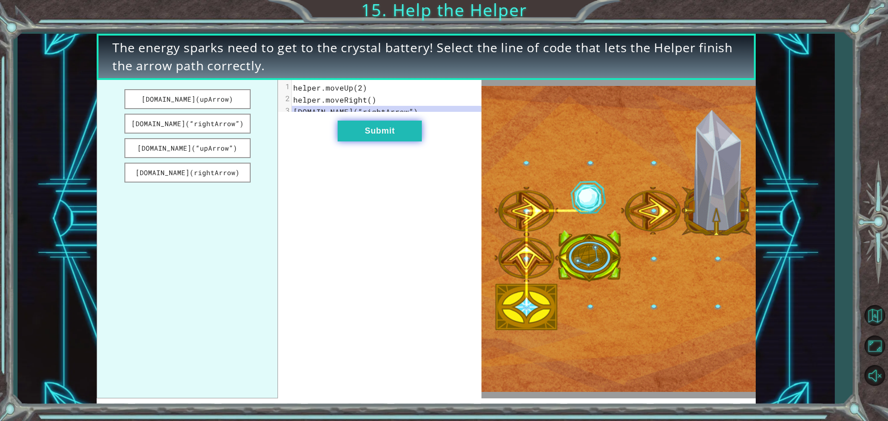
click at [393, 141] on button "Submit" at bounding box center [379, 131] width 84 height 21
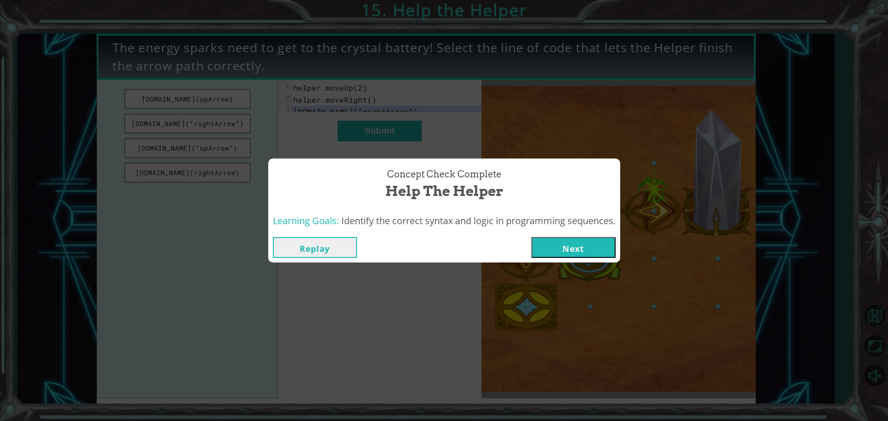
click at [560, 247] on button "Next" at bounding box center [573, 247] width 84 height 21
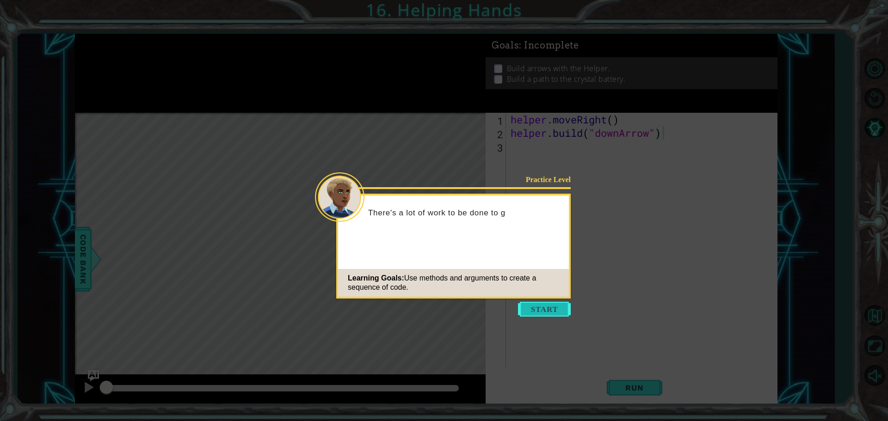
click at [545, 306] on button "Start" at bounding box center [544, 309] width 53 height 15
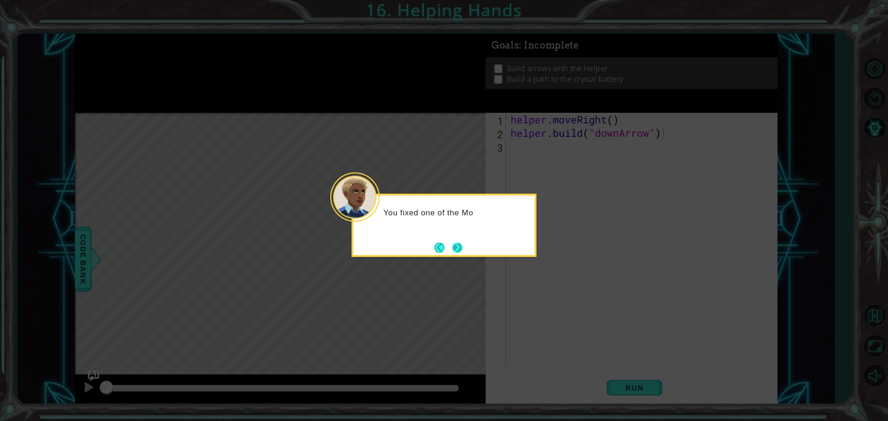
click at [454, 246] on button "Next" at bounding box center [457, 247] width 11 height 11
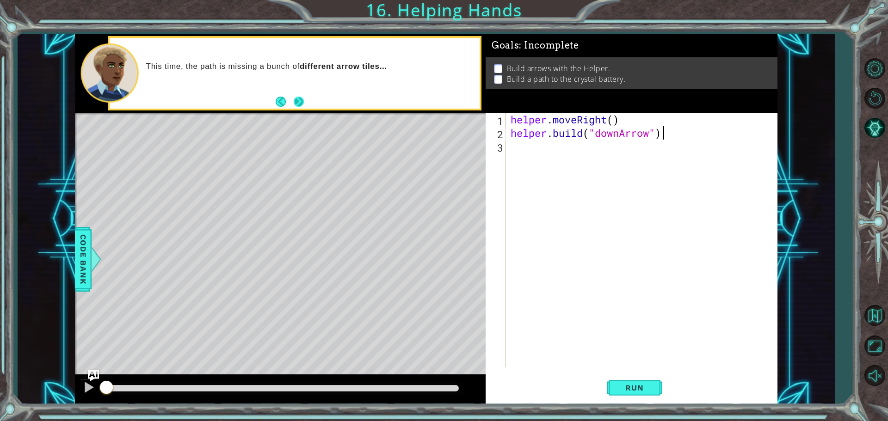
click at [299, 103] on button "Next" at bounding box center [299, 102] width 10 height 10
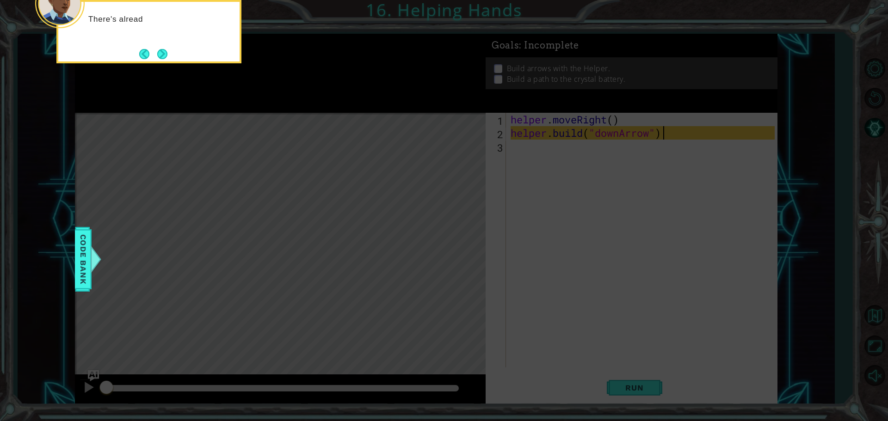
drag, startPoint x: 182, startPoint y: 55, endPoint x: 173, endPoint y: 57, distance: 9.1
click at [179, 55] on div "There's alread" at bounding box center [148, 31] width 185 height 63
click at [164, 55] on div "There's already some" at bounding box center [148, 31] width 185 height 63
click at [157, 52] on button "Next" at bounding box center [162, 54] width 10 height 10
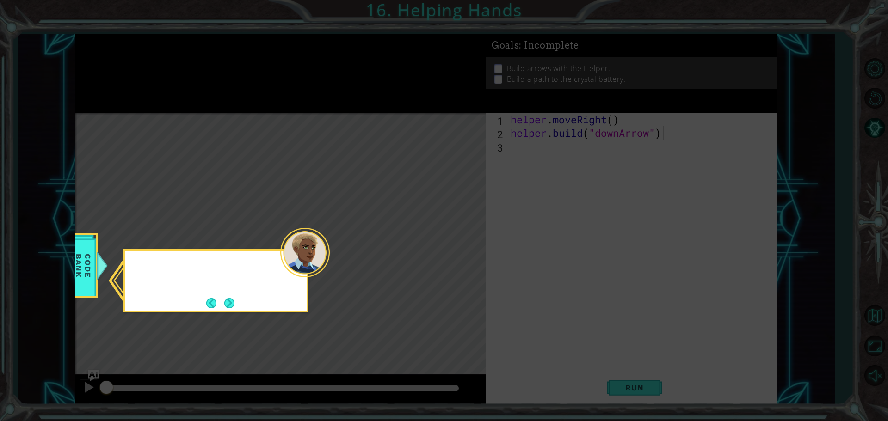
click at [160, 49] on icon at bounding box center [444, 210] width 888 height 421
click at [224, 304] on button "Next" at bounding box center [229, 303] width 10 height 10
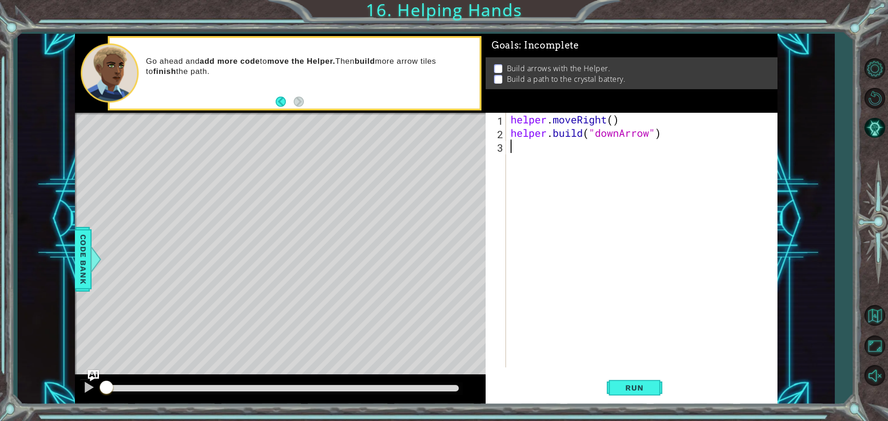
click at [533, 141] on div "helper . moveRight ( ) helper . build ( "downArrow" )" at bounding box center [644, 254] width 270 height 282
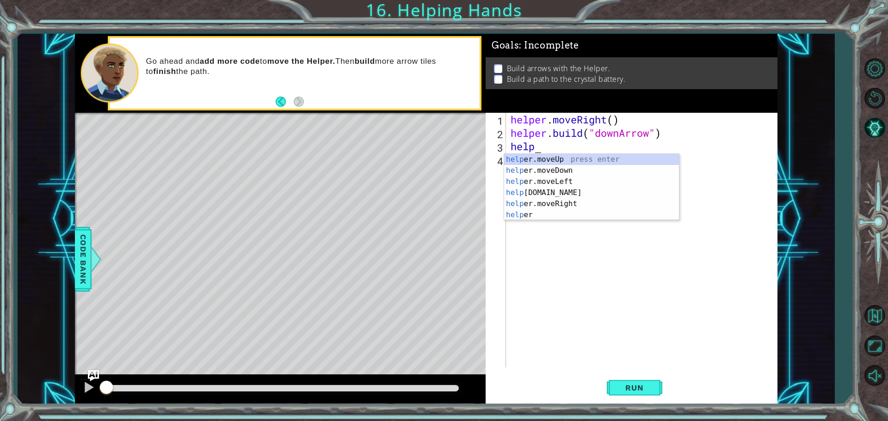
scroll to position [0, 1]
click at [563, 187] on div "helper press enter helper .moveUp press enter helper .moveDown press enter help…" at bounding box center [591, 198] width 175 height 89
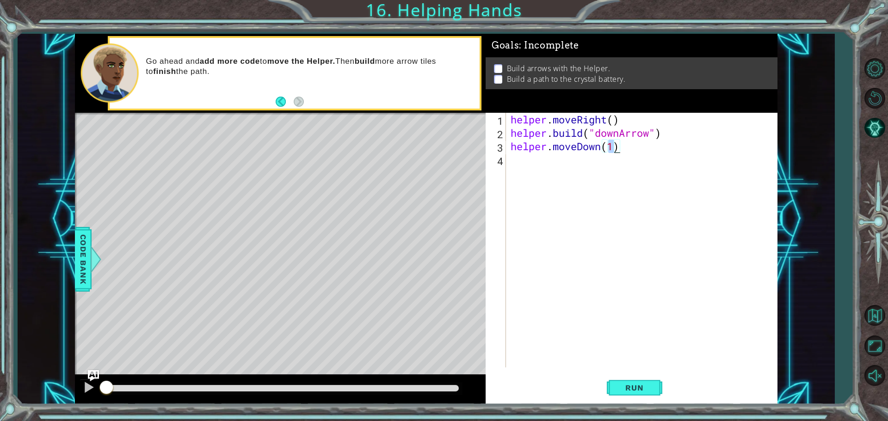
type textarea "helper.moveDown(3)"
click at [530, 168] on div "helper . moveRight ( ) helper . build ( "downArrow" ) helper . moveDown ( 3 )" at bounding box center [644, 254] width 270 height 282
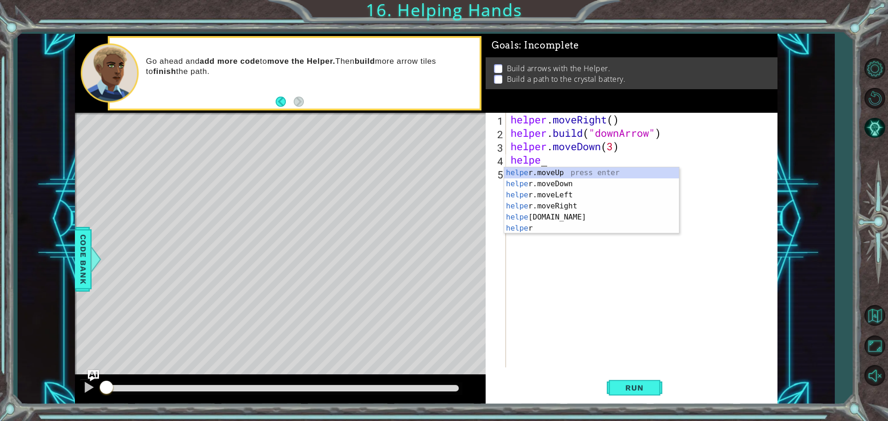
scroll to position [0, 1]
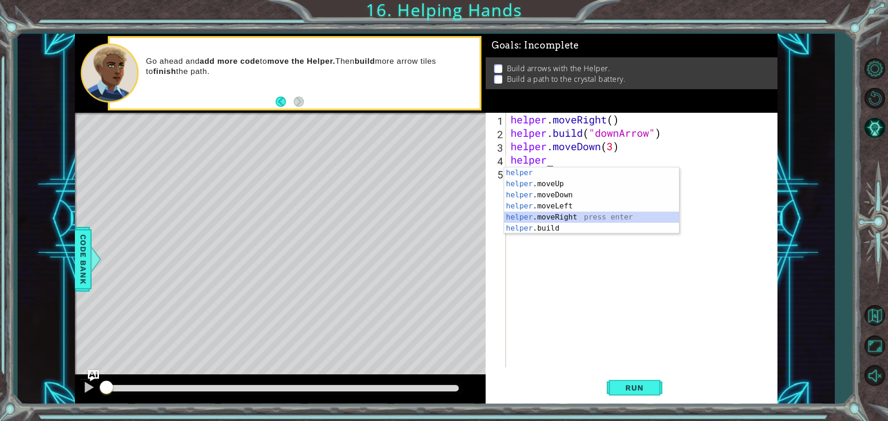
click at [553, 215] on div "helper press enter helper .moveUp press enter helper .moveDown press enter help…" at bounding box center [591, 211] width 175 height 89
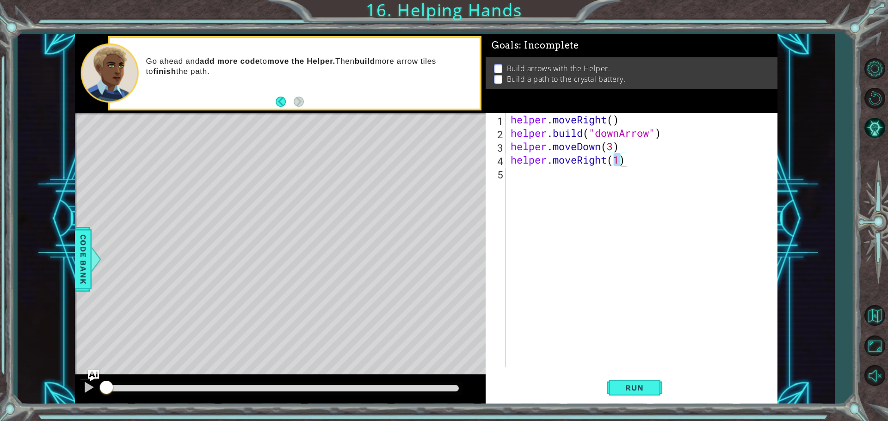
type textarea "helper.moveRight(2)"
click at [561, 183] on div "helper . moveRight ( ) helper . build ( "downArrow" ) helper . moveDown ( 3 ) h…" at bounding box center [644, 254] width 270 height 282
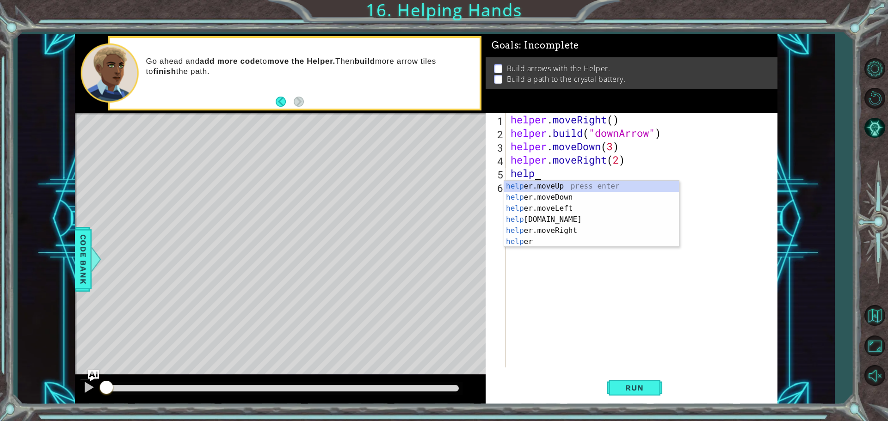
scroll to position [0, 1]
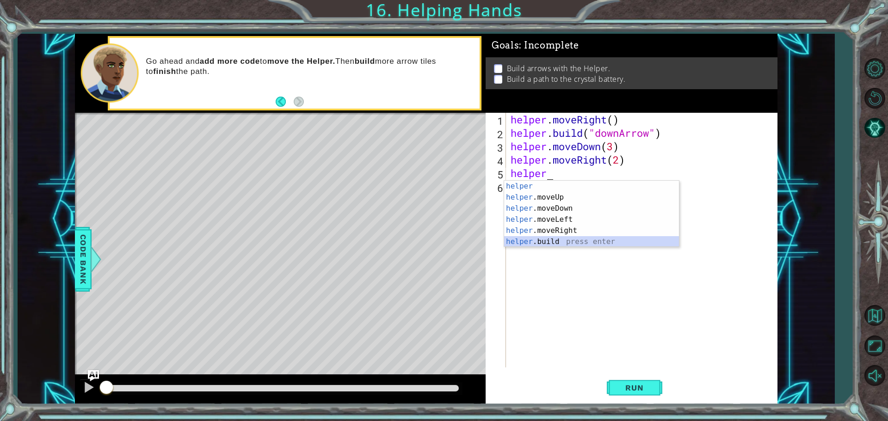
click at [556, 244] on div "helper press enter helper .moveUp press enter helper .moveDown press enter help…" at bounding box center [591, 225] width 175 height 89
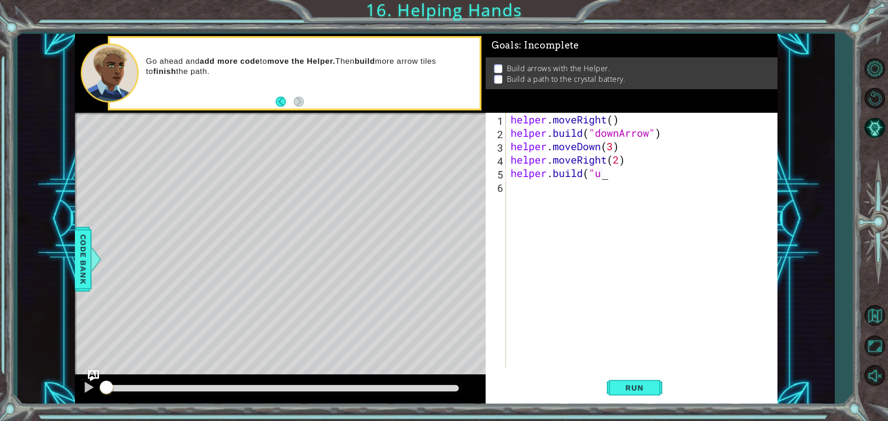
scroll to position [0, 3]
click at [616, 185] on div "" downArrow" press enter" at bounding box center [670, 197] width 175 height 33
type textarea "[DOMAIN_NAME]("downArrow""
drag, startPoint x: 664, startPoint y: 178, endPoint x: 508, endPoint y: 175, distance: 156.3
click at [508, 175] on div "[DOMAIN_NAME]("downArrow" 1 2 3 4 5 6 helper . moveRight ( ) helper . build ( "…" at bounding box center [629, 240] width 289 height 255
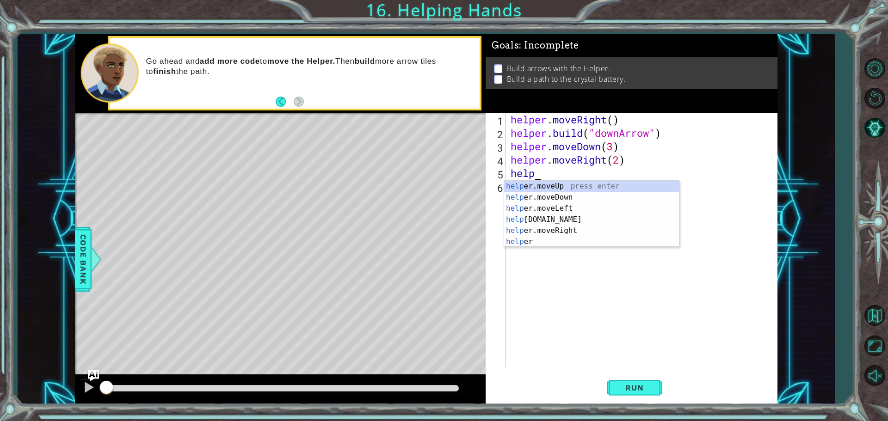
scroll to position [0, 1]
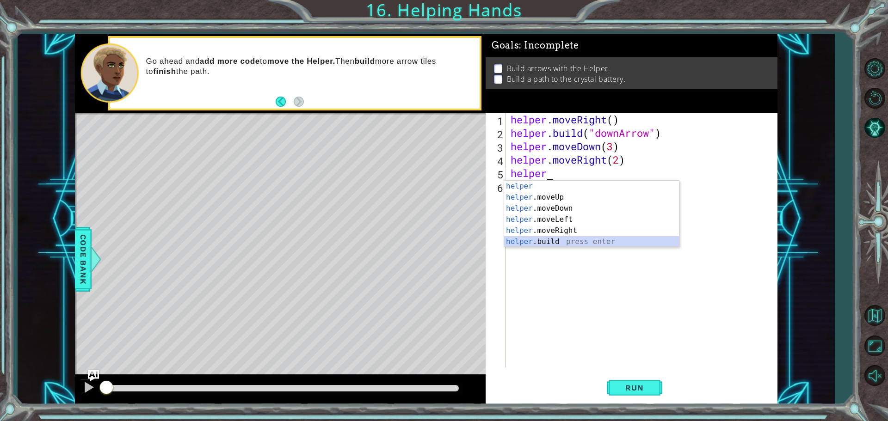
click at [549, 240] on div "helper press enter helper .moveUp press enter helper .moveDown press enter help…" at bounding box center [591, 225] width 175 height 89
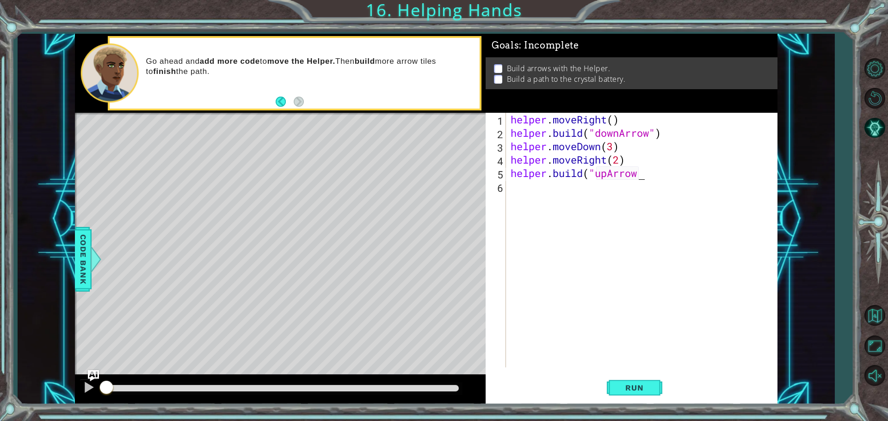
scroll to position [0, 6]
drag, startPoint x: 628, startPoint y: 389, endPoint x: 636, endPoint y: 381, distance: 10.8
click at [631, 386] on span "Run" at bounding box center [634, 387] width 37 height 9
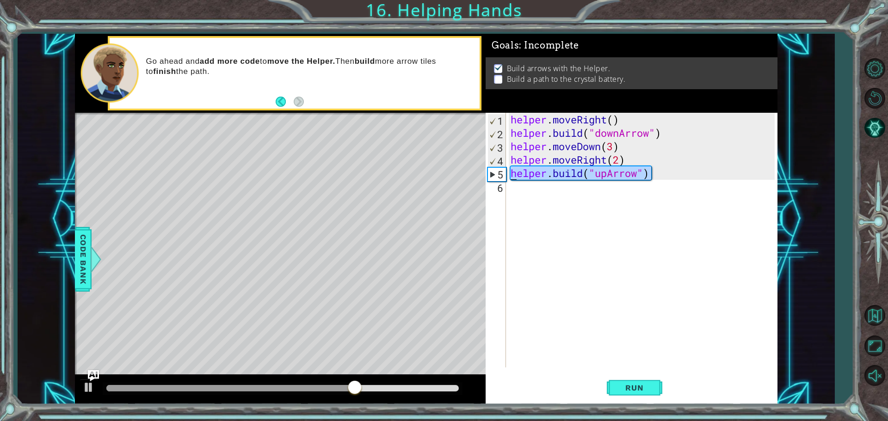
drag, startPoint x: 653, startPoint y: 174, endPoint x: 502, endPoint y: 172, distance: 150.7
click at [502, 172] on div "[DOMAIN_NAME]("upArrow") 1 2 3 4 5 6 helper . moveRight ( ) helper . build ( "d…" at bounding box center [629, 240] width 289 height 255
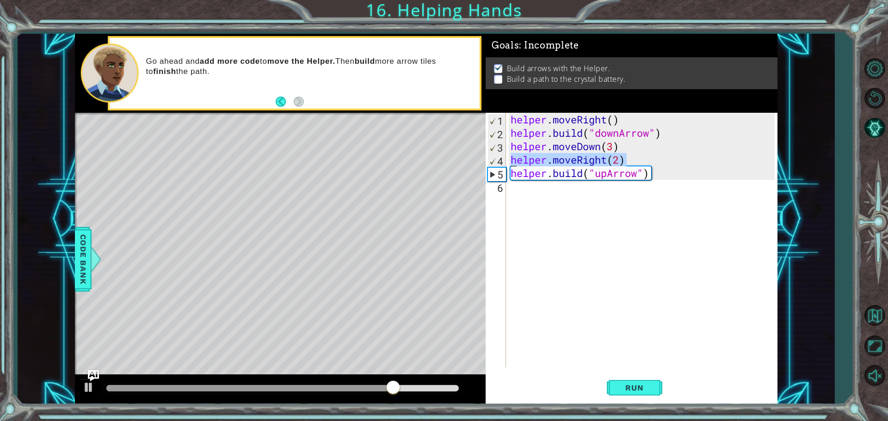
drag, startPoint x: 626, startPoint y: 156, endPoint x: 513, endPoint y: 155, distance: 113.3
click at [513, 155] on div "helper . moveRight ( ) helper . build ( "downArrow" ) helper . moveDown ( 3 ) h…" at bounding box center [644, 254] width 270 height 282
type textarea "helper.moveRight(2)"
type textarea "g"
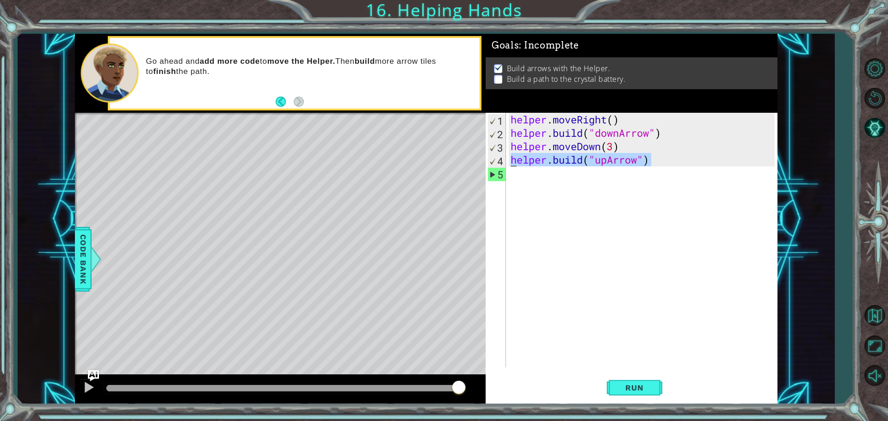
drag, startPoint x: 635, startPoint y: 166, endPoint x: 509, endPoint y: 156, distance: 125.7
click at [509, 156] on div "helper . moveRight ( ) helper . build ( "downArrow" ) helper . moveDown ( 3 ) h…" at bounding box center [644, 254] width 270 height 282
type textarea "[DOMAIN_NAME]("upArrow")"
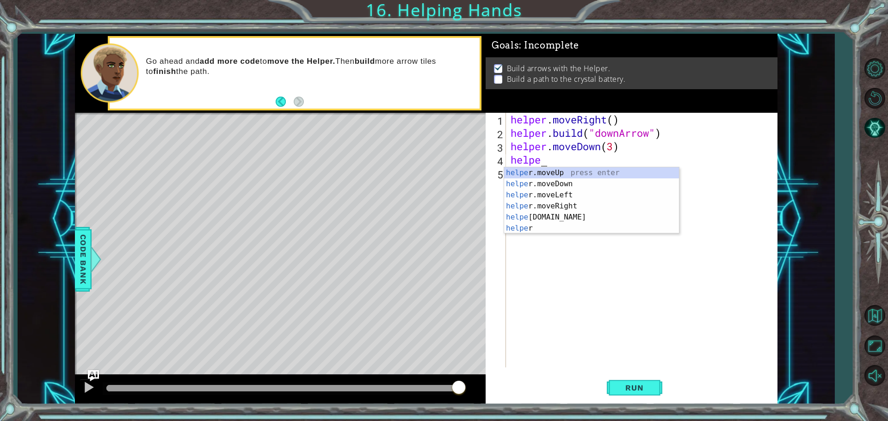
scroll to position [0, 1]
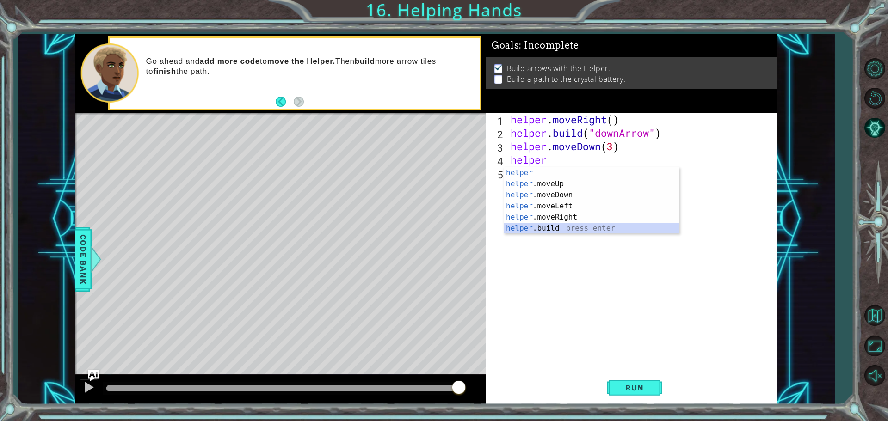
click at [545, 227] on div "helper press enter helper .moveUp press enter helper .moveDown press enter help…" at bounding box center [591, 211] width 175 height 89
type textarea "[DOMAIN_NAME]("rightArrow")"
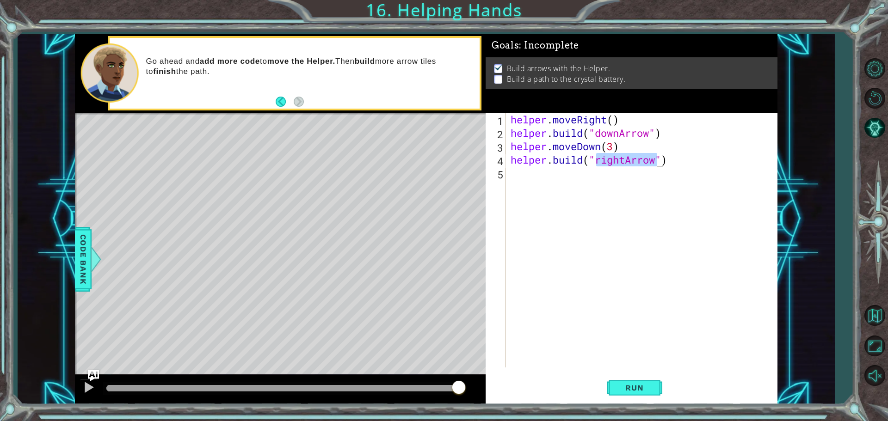
click at [589, 179] on div "helper . moveRight ( ) helper . build ( "downArrow" ) helper . moveDown ( 3 ) h…" at bounding box center [644, 254] width 270 height 282
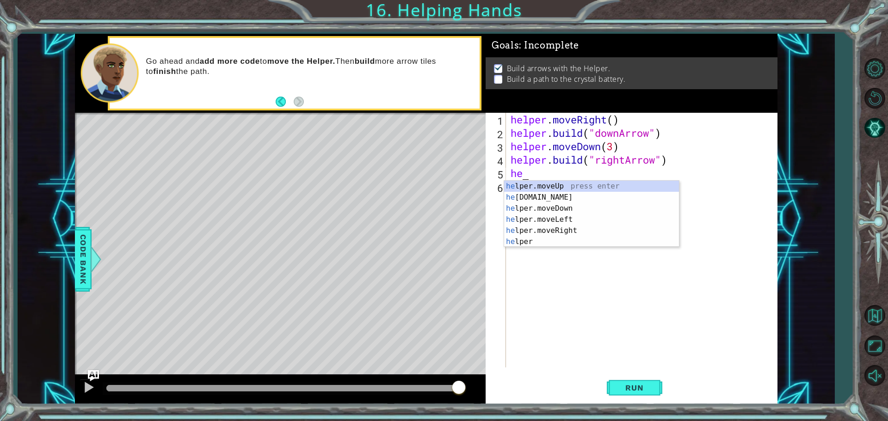
type textarea "h"
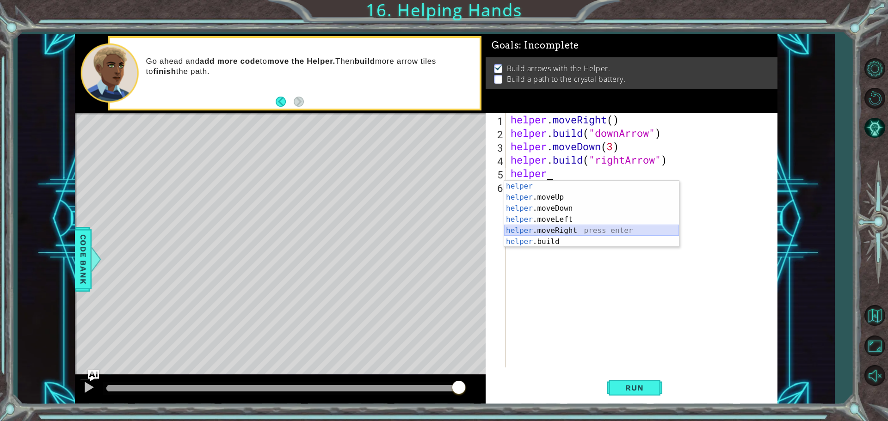
click at [529, 230] on div "helper press enter helper .moveUp press enter helper .moveDown press enter help…" at bounding box center [591, 225] width 175 height 89
type textarea "helper.moveRight(1)"
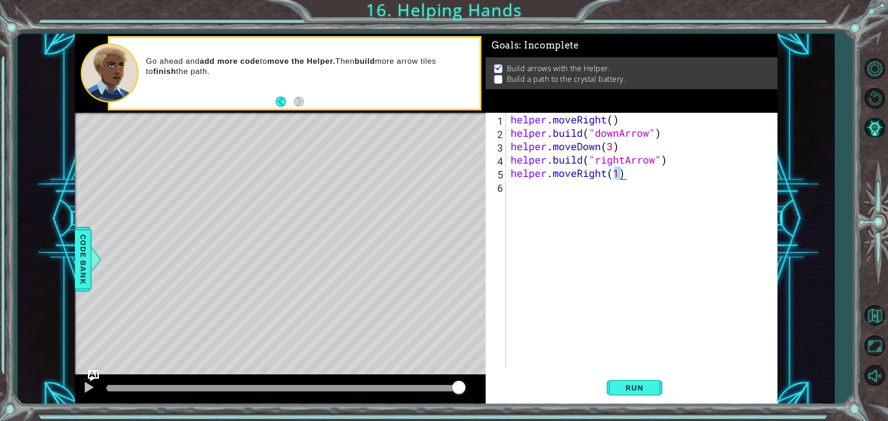
click at [589, 188] on div "helper . moveRight ( ) helper . build ( "downArrow" ) helper . moveDown ( 3 ) h…" at bounding box center [644, 254] width 270 height 282
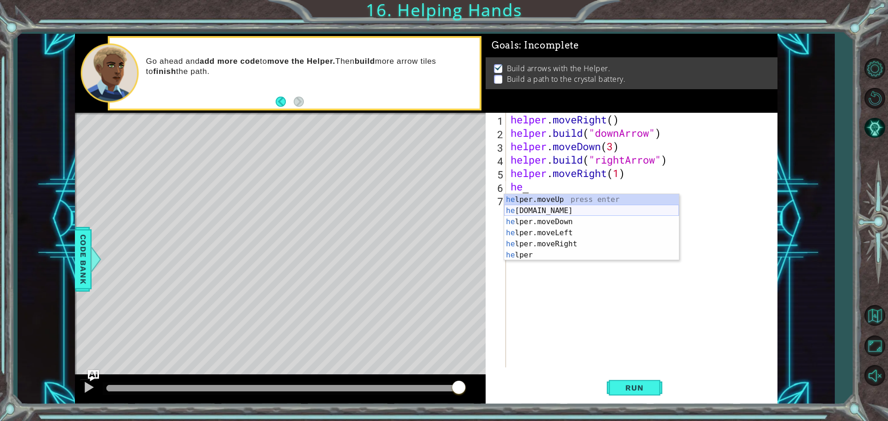
click at [561, 207] on div "he lper.moveUp press enter he [DOMAIN_NAME] press enter he lper.moveDown press …" at bounding box center [591, 238] width 175 height 89
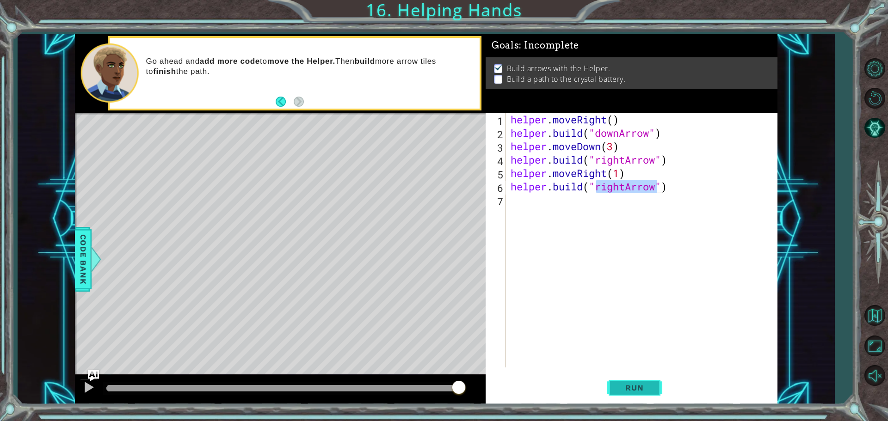
type textarea "[DOMAIN_NAME]("rightArrow")"
click at [624, 392] on span "Run" at bounding box center [634, 387] width 37 height 9
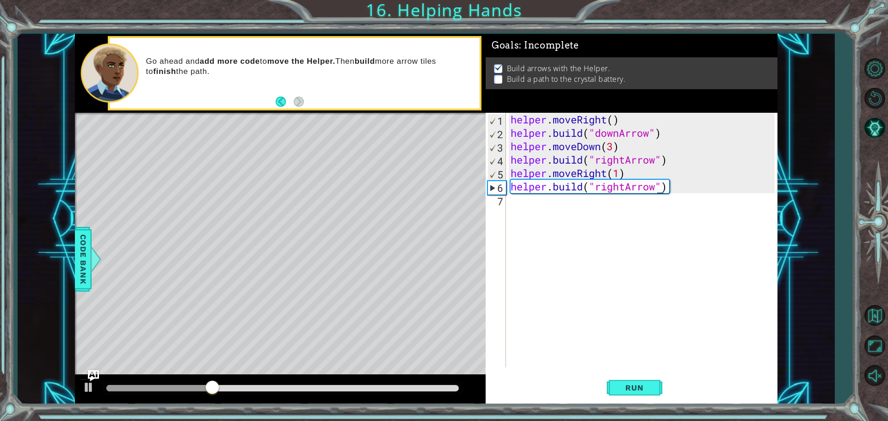
click at [539, 202] on div "helper . moveRight ( ) helper . build ( "downArrow" ) helper . moveDown ( 3 ) h…" at bounding box center [644, 254] width 270 height 282
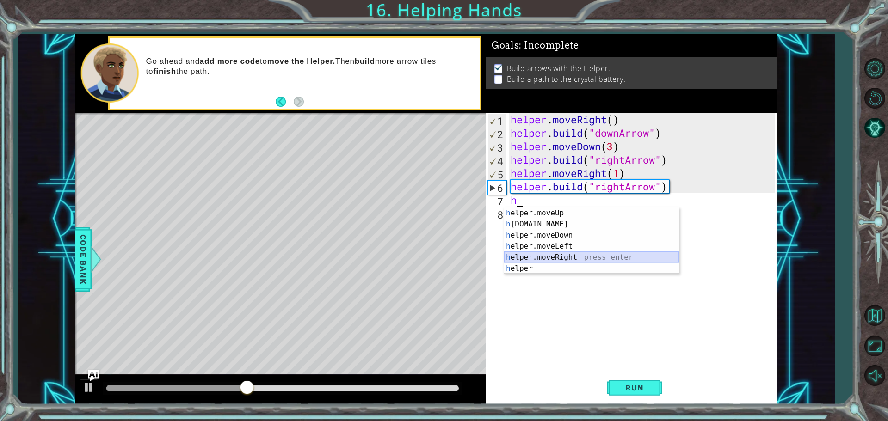
click at [560, 252] on div "h elper.moveUp press enter h [DOMAIN_NAME] press enter h elper.moveDown press e…" at bounding box center [591, 252] width 175 height 89
type textarea "helper.moveRight(1)"
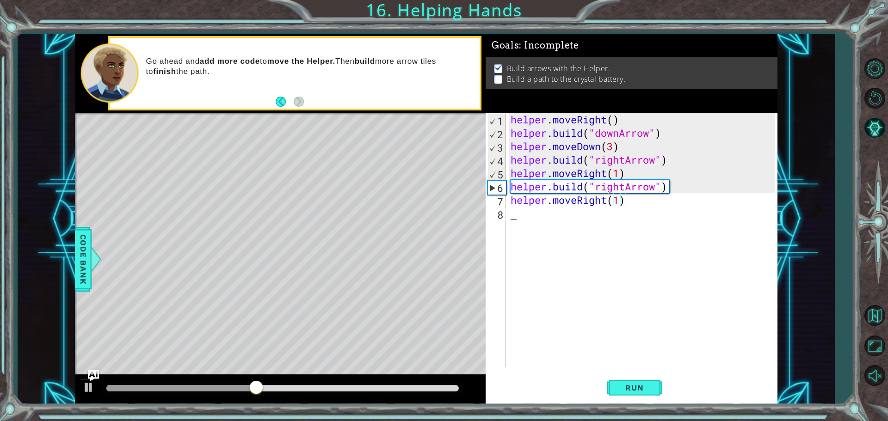
click at [550, 220] on div "helper . moveRight ( ) helper . build ( "downArrow" ) helper . moveDown ( 3 ) h…" at bounding box center [644, 254] width 270 height 282
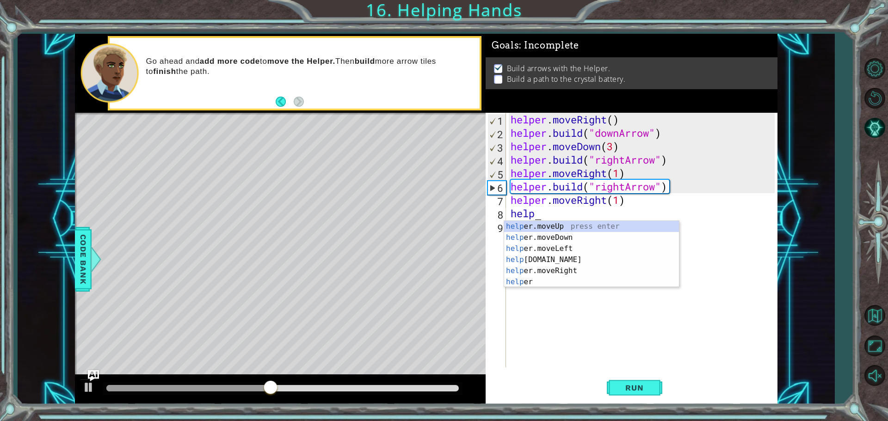
scroll to position [0, 1]
click at [555, 281] on div "helper press enter helper .moveUp press enter helper .moveDown press enter help…" at bounding box center [591, 265] width 175 height 89
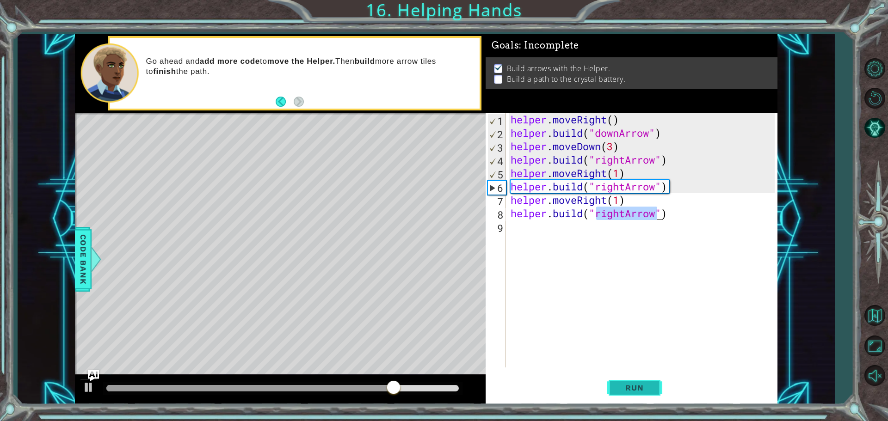
type textarea "[DOMAIN_NAME]("rightArrow")"
click at [616, 376] on button "Run" at bounding box center [634, 387] width 55 height 29
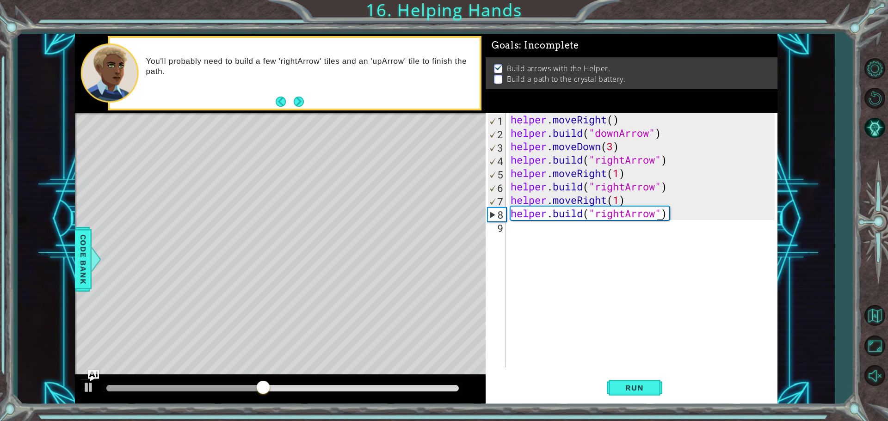
click at [545, 238] on div "helper . moveRight ( ) helper . build ( "downArrow" ) helper . moveDown ( 3 ) h…" at bounding box center [644, 254] width 270 height 282
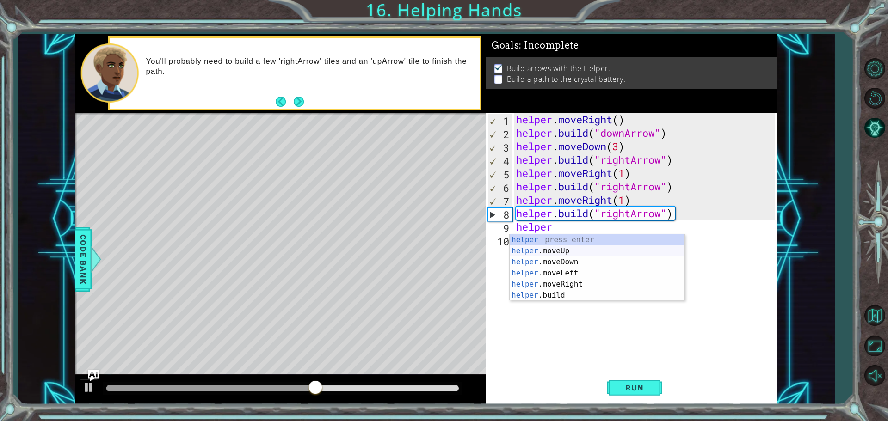
click at [557, 251] on div "helper press enter helper .moveUp press enter helper .moveDown press enter help…" at bounding box center [596, 278] width 175 height 89
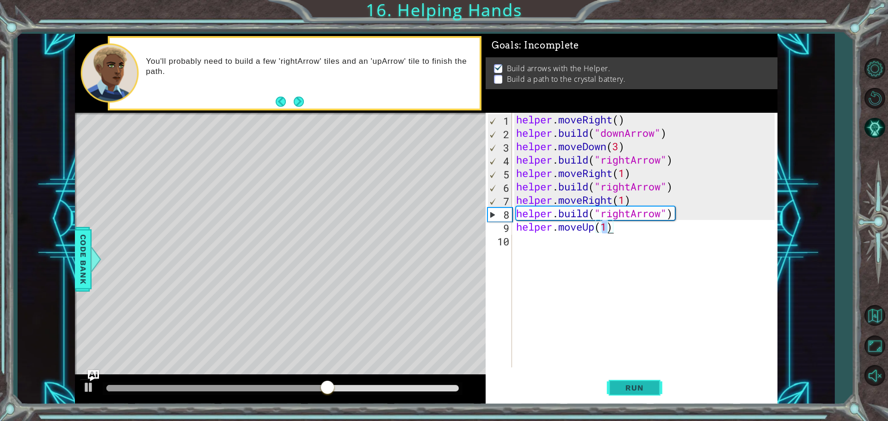
type textarea "helper.moveUp(1)"
click at [631, 383] on button "Run" at bounding box center [634, 387] width 55 height 29
